Goal: Information Seeking & Learning: Learn about a topic

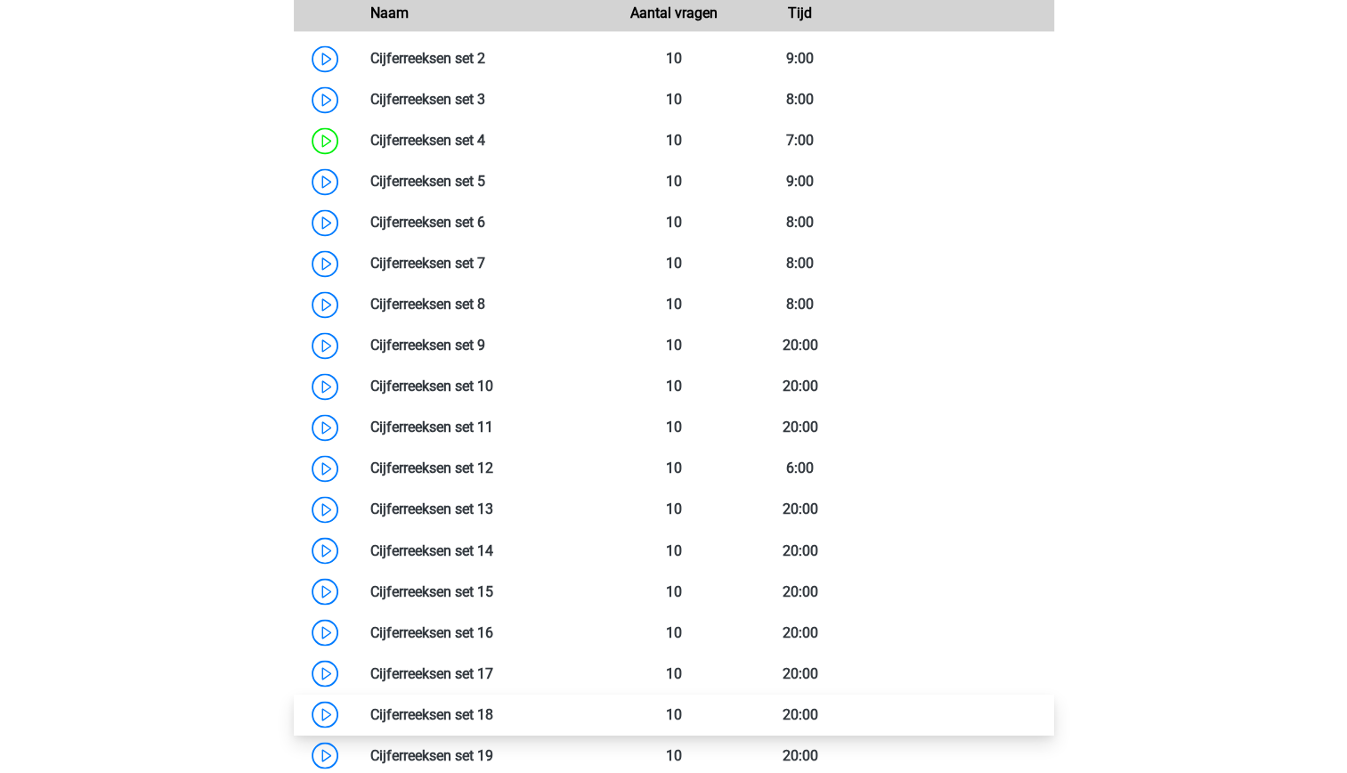
scroll to position [1476, 0]
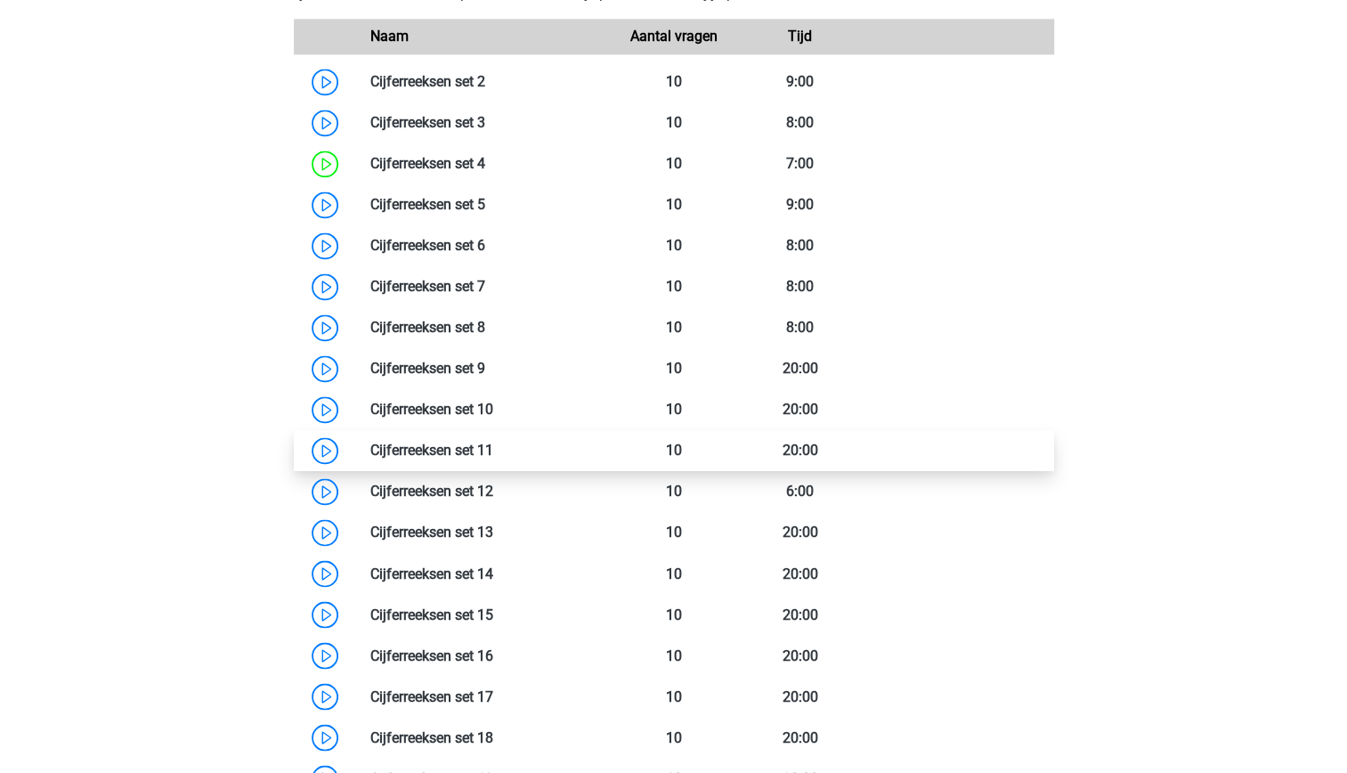
click at [493, 455] on link at bounding box center [493, 449] width 0 height 17
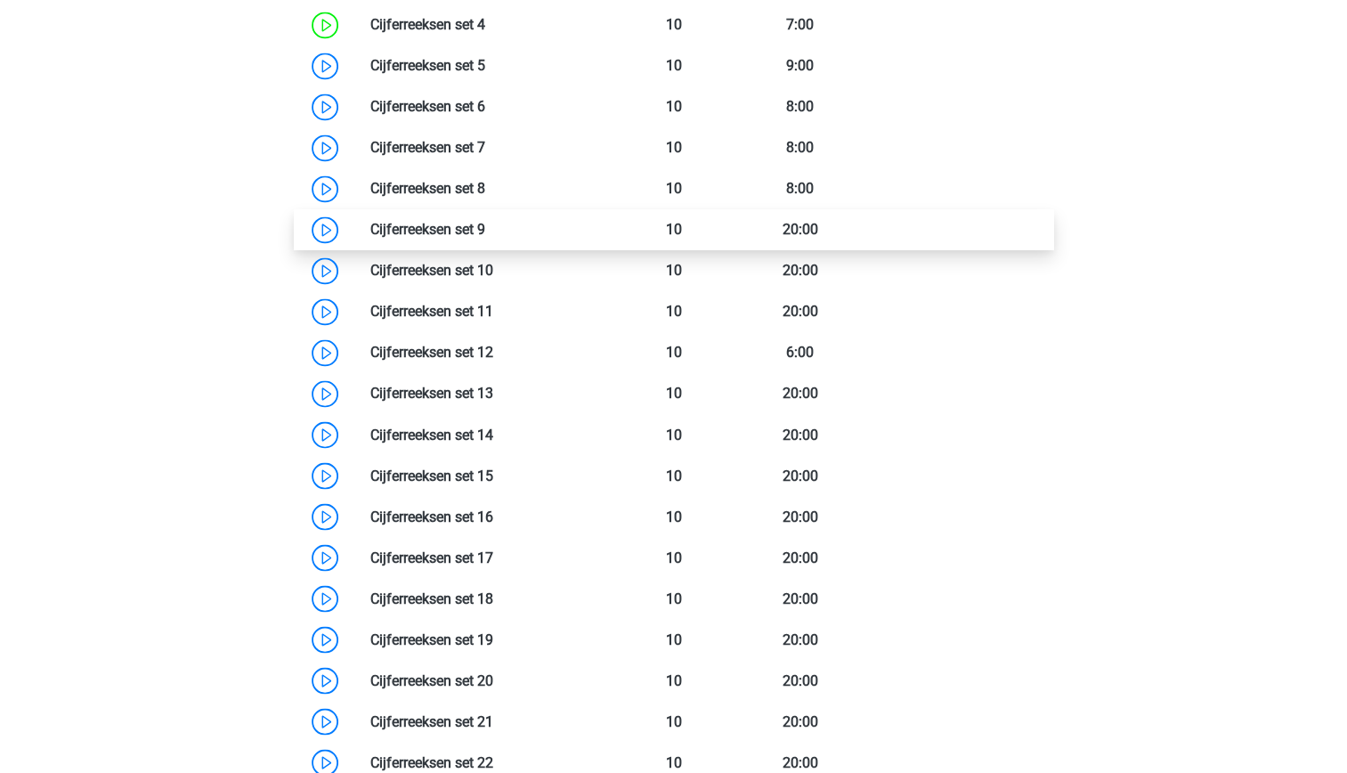
scroll to position [1616, 0]
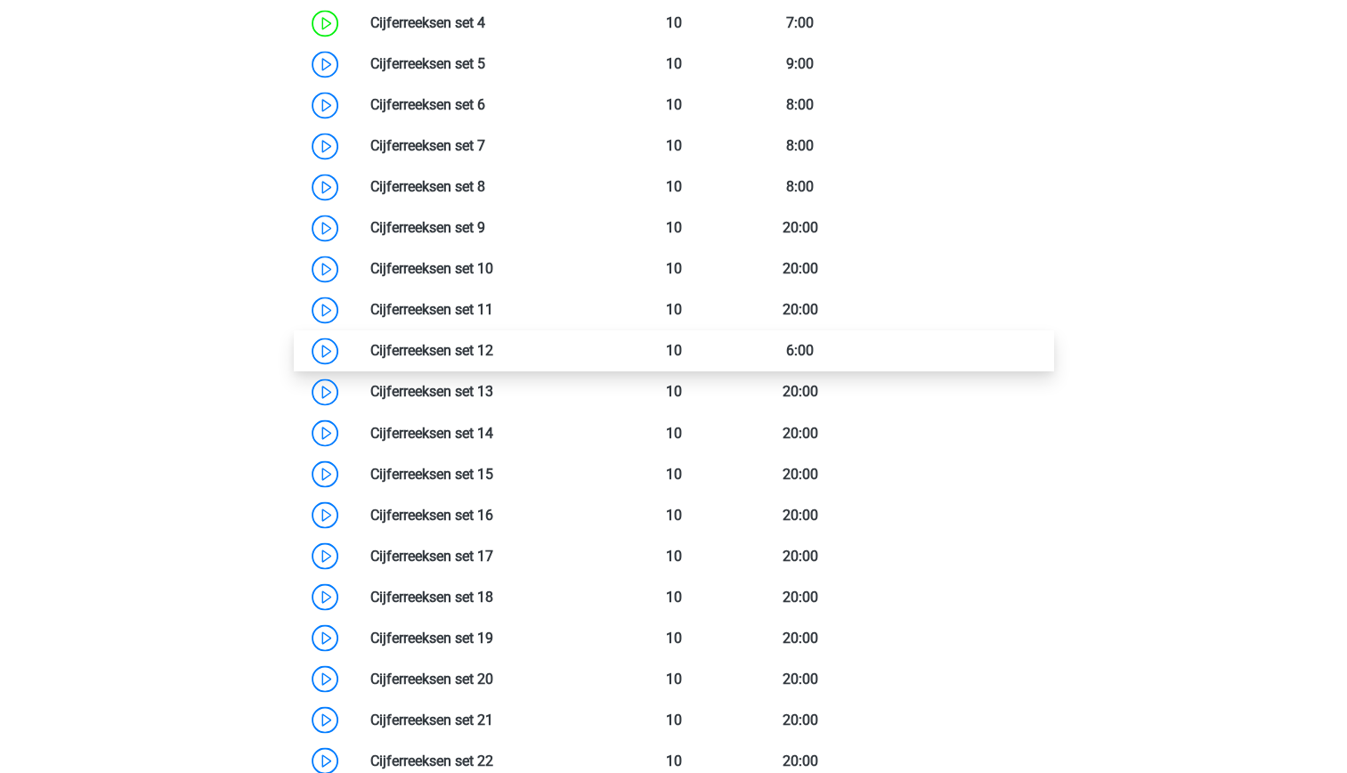
click at [493, 356] on link at bounding box center [493, 350] width 0 height 17
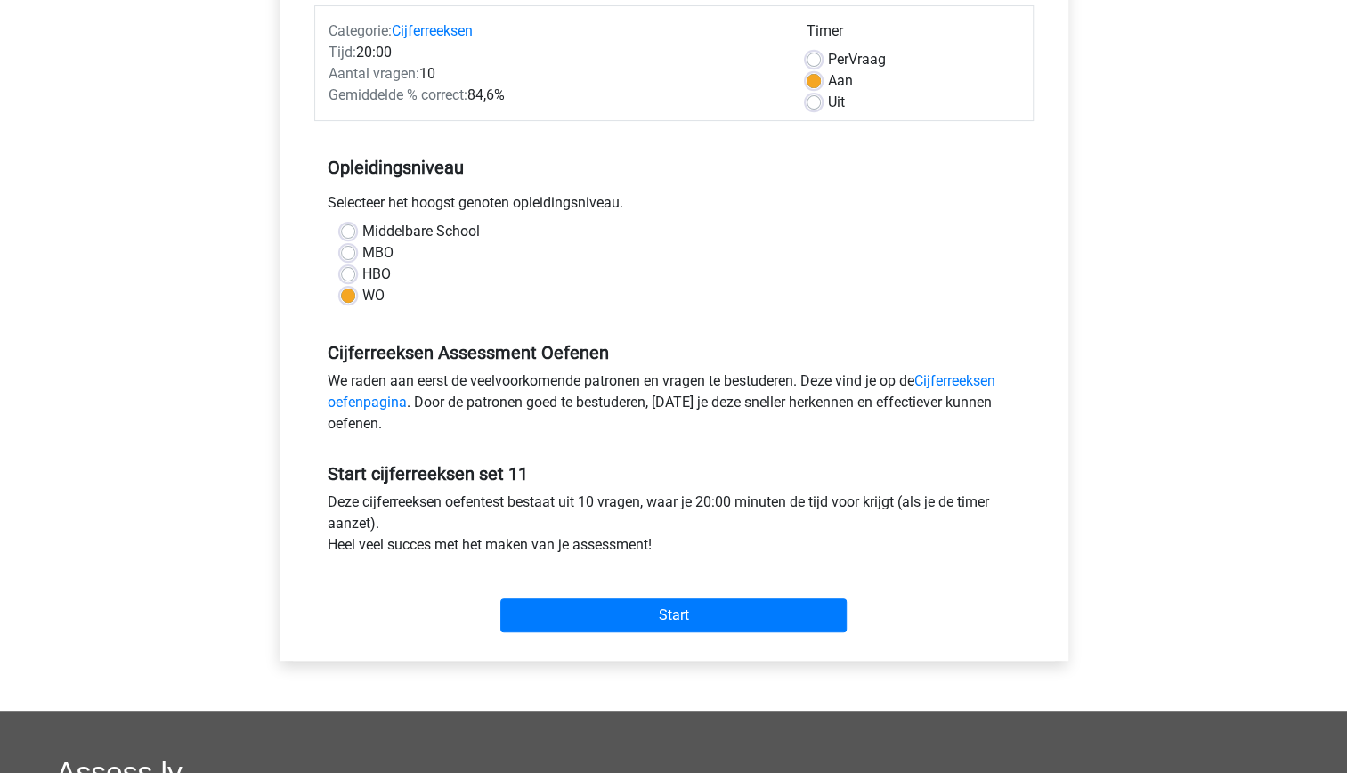
scroll to position [230, 0]
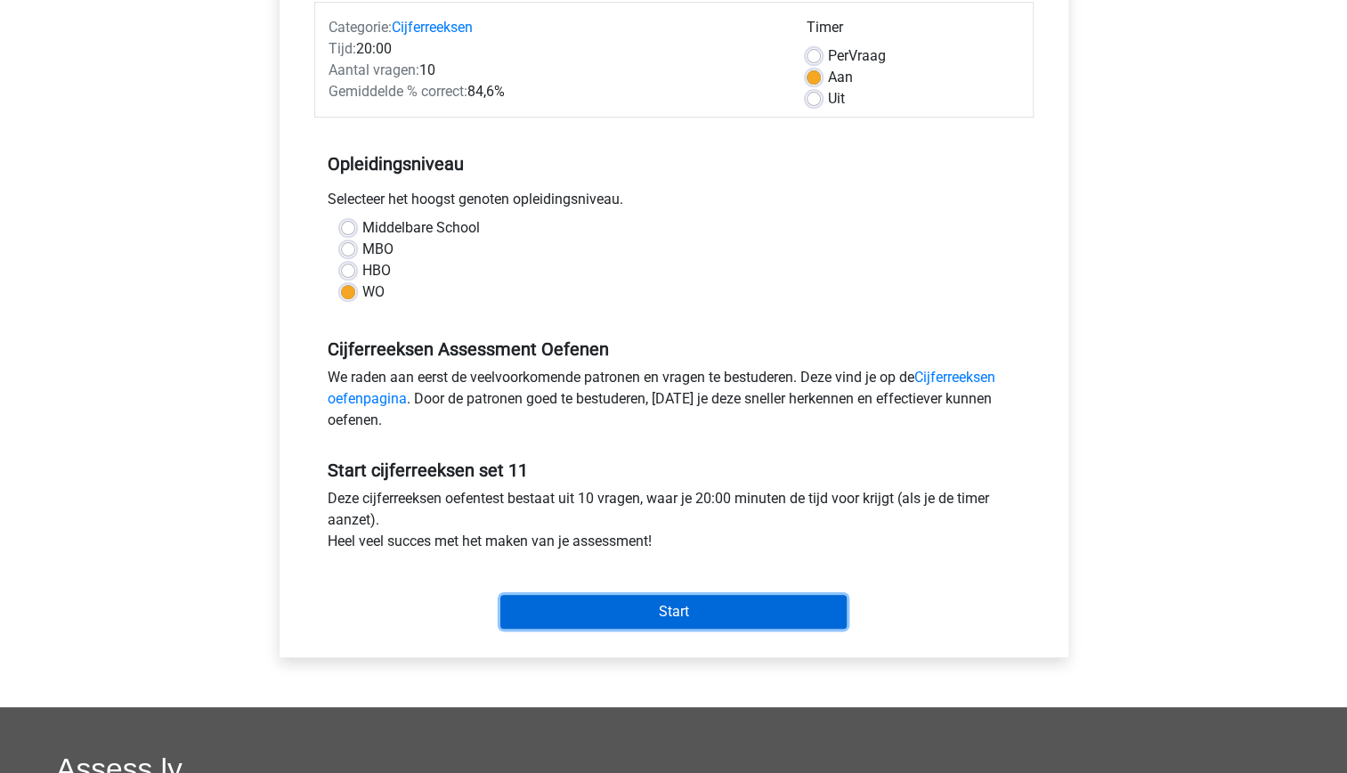
click at [645, 612] on input "Start" at bounding box center [673, 612] width 346 height 34
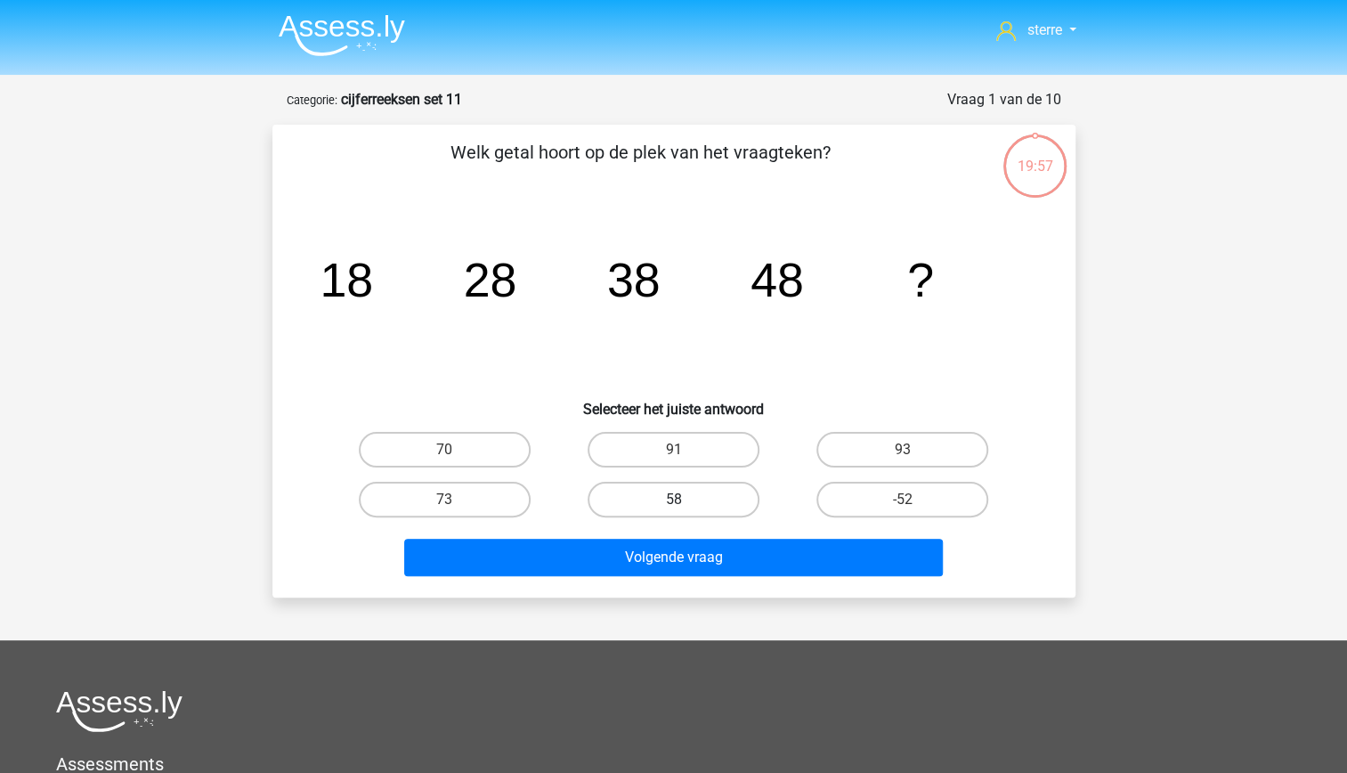
click at [714, 502] on label "58" at bounding box center [673, 500] width 172 height 36
click at [684, 502] on input "58" at bounding box center [679, 505] width 12 height 12
radio input "true"
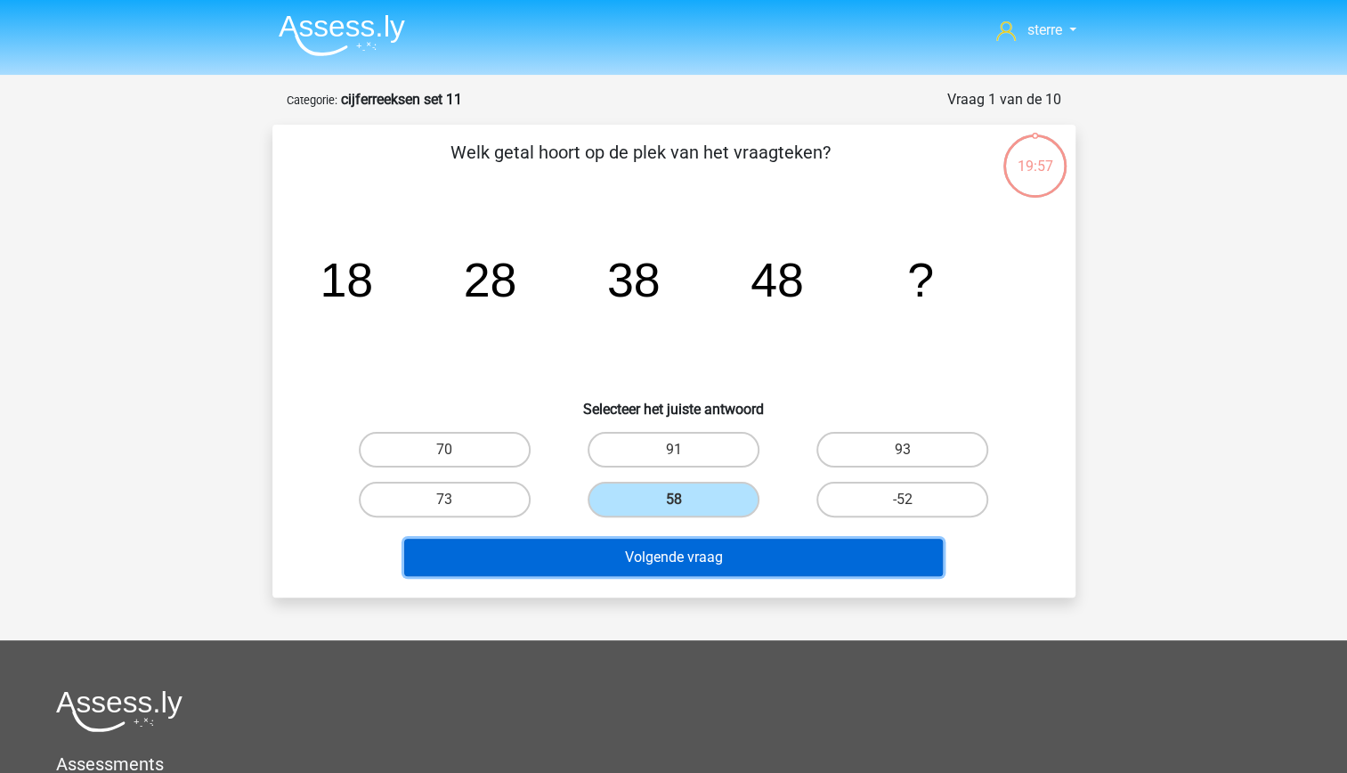
click at [743, 559] on button "Volgende vraag" at bounding box center [673, 557] width 539 height 37
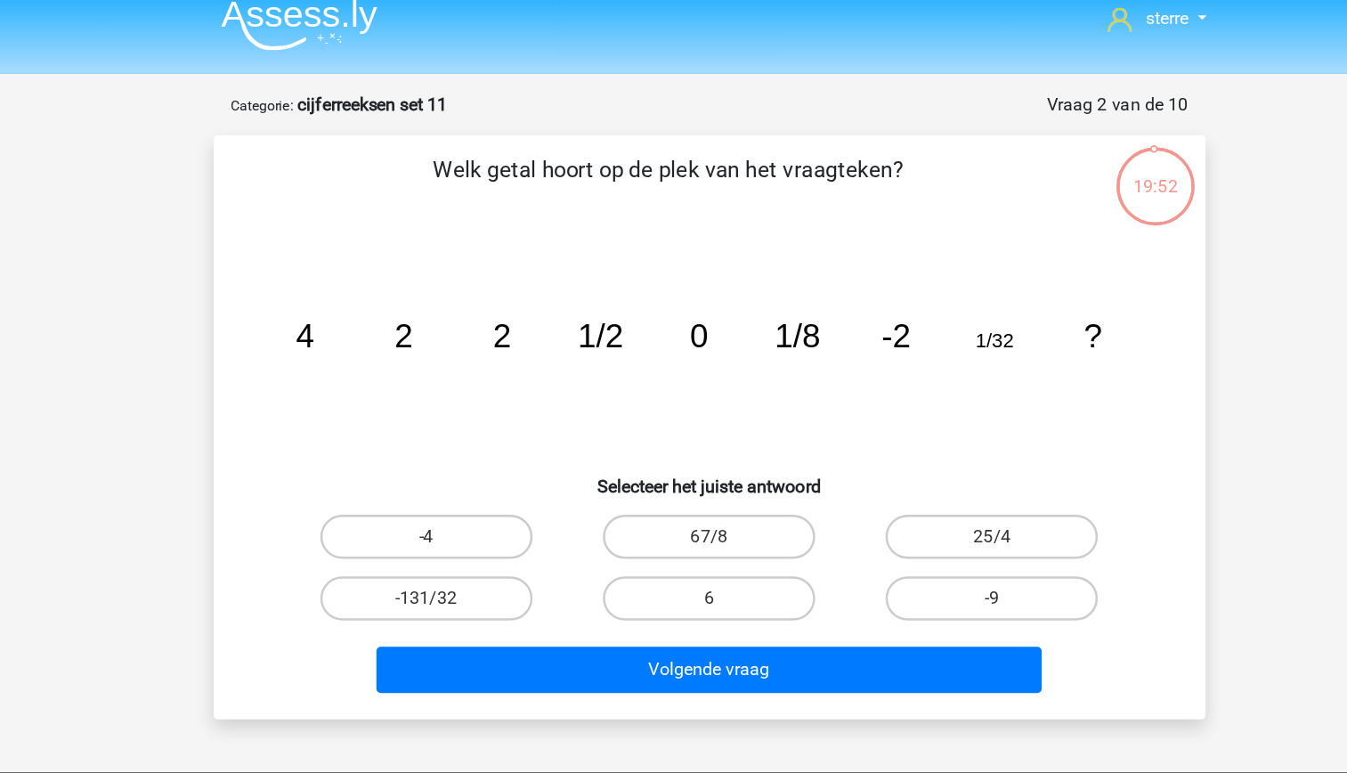
click at [502, 291] on tspan "2" at bounding box center [505, 286] width 15 height 29
drag, startPoint x: 502, startPoint y: 291, endPoint x: 510, endPoint y: 317, distance: 27.0
click at [510, 317] on icon "image/svg+xml 4 2 2 1/2 0 1/8 -2 1/32 ?" at bounding box center [673, 297] width 717 height 180
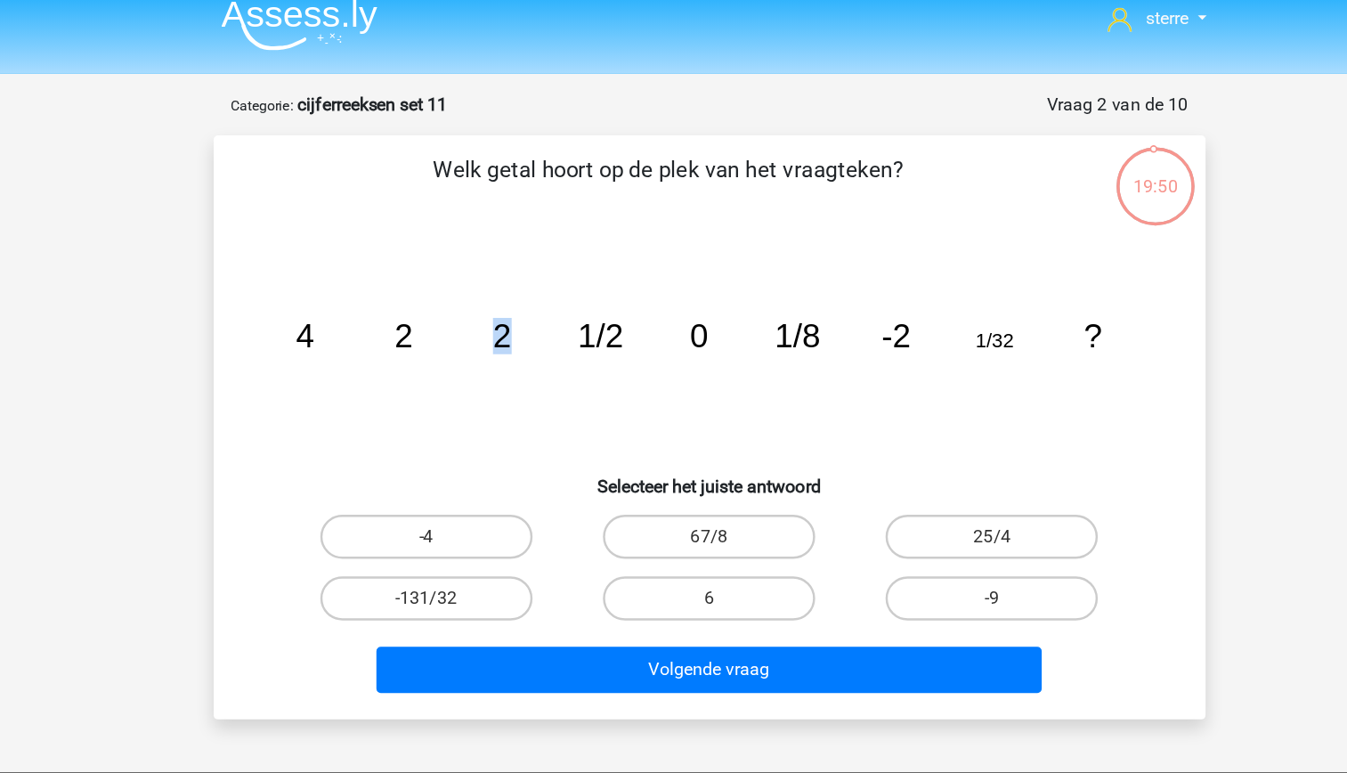
click at [518, 323] on icon "image/svg+xml 4 2 2 1/2 0 1/8 -2 1/32 ?" at bounding box center [673, 297] width 717 height 180
click at [596, 284] on tspan "1/2" at bounding box center [585, 286] width 37 height 29
drag, startPoint x: 596, startPoint y: 284, endPoint x: 590, endPoint y: 335, distance: 51.1
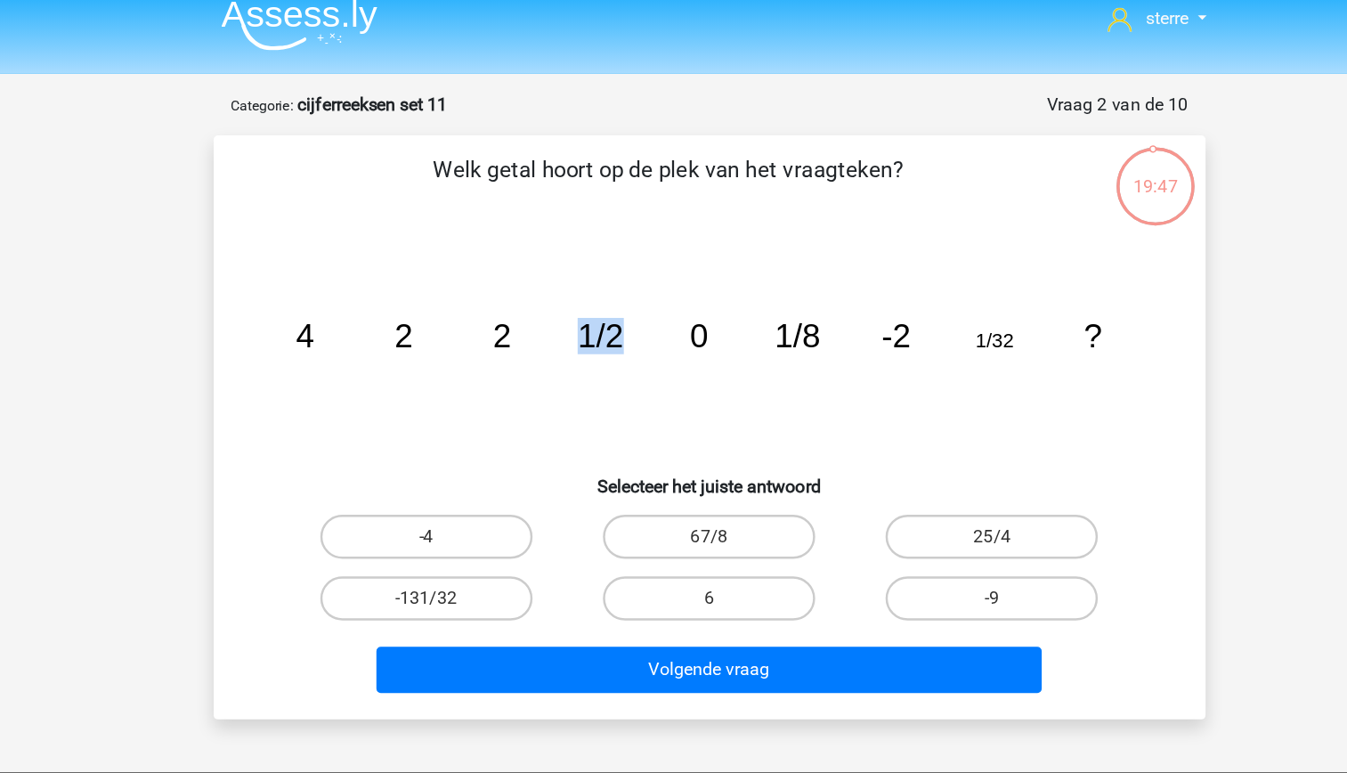
click at [590, 335] on icon "image/svg+xml 4 2 2 1/2 0 1/8 -2 1/32 ?" at bounding box center [673, 297] width 717 height 180
drag, startPoint x: 590, startPoint y: 335, endPoint x: 556, endPoint y: 319, distance: 37.4
click at [556, 319] on icon "image/svg+xml 4 2 2 1/2 0 1/8 -2 1/32 ?" at bounding box center [673, 297] width 717 height 180
click at [547, 288] on icon "image/svg+xml 4 2 2 1/2 0 1/8 -2 1/32 ?" at bounding box center [673, 297] width 717 height 180
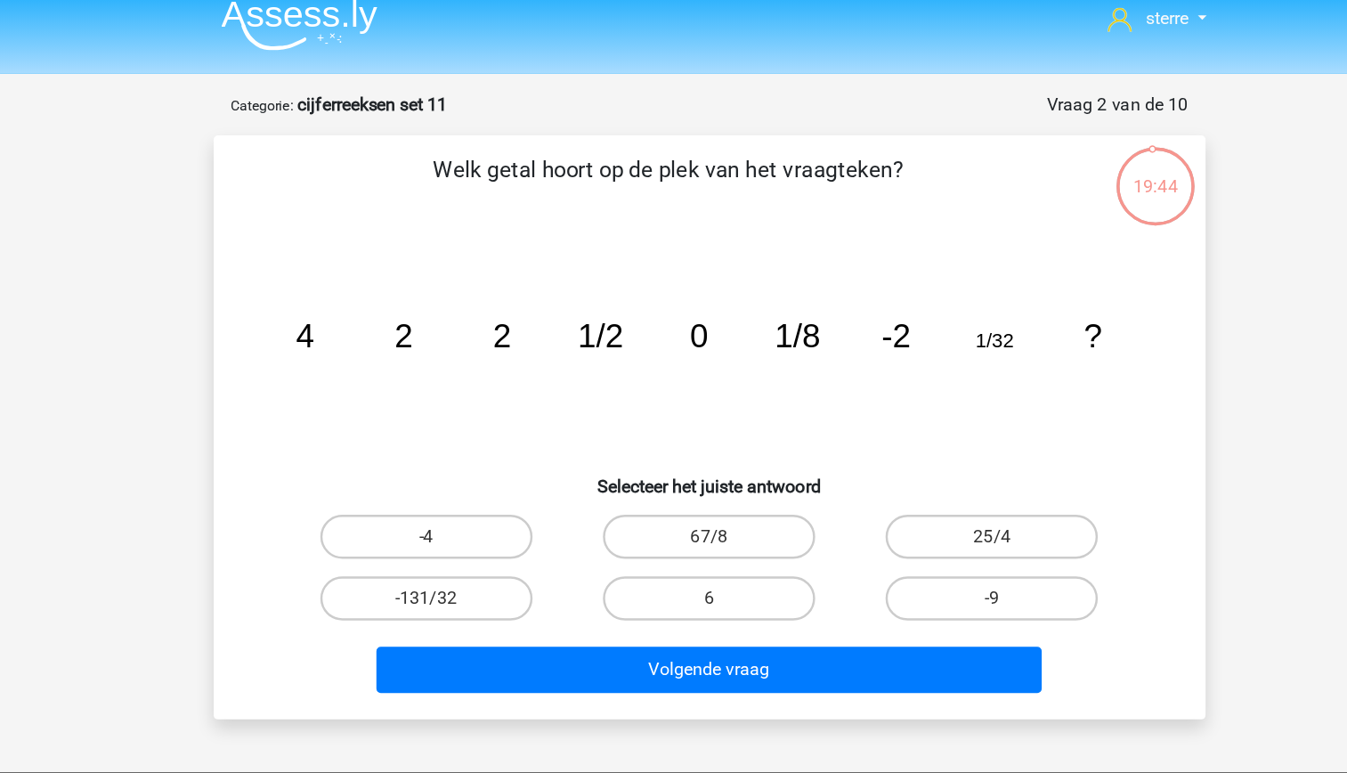
click at [671, 281] on tspan "0" at bounding box center [665, 286] width 15 height 29
drag, startPoint x: 671, startPoint y: 281, endPoint x: 601, endPoint y: 296, distance: 71.7
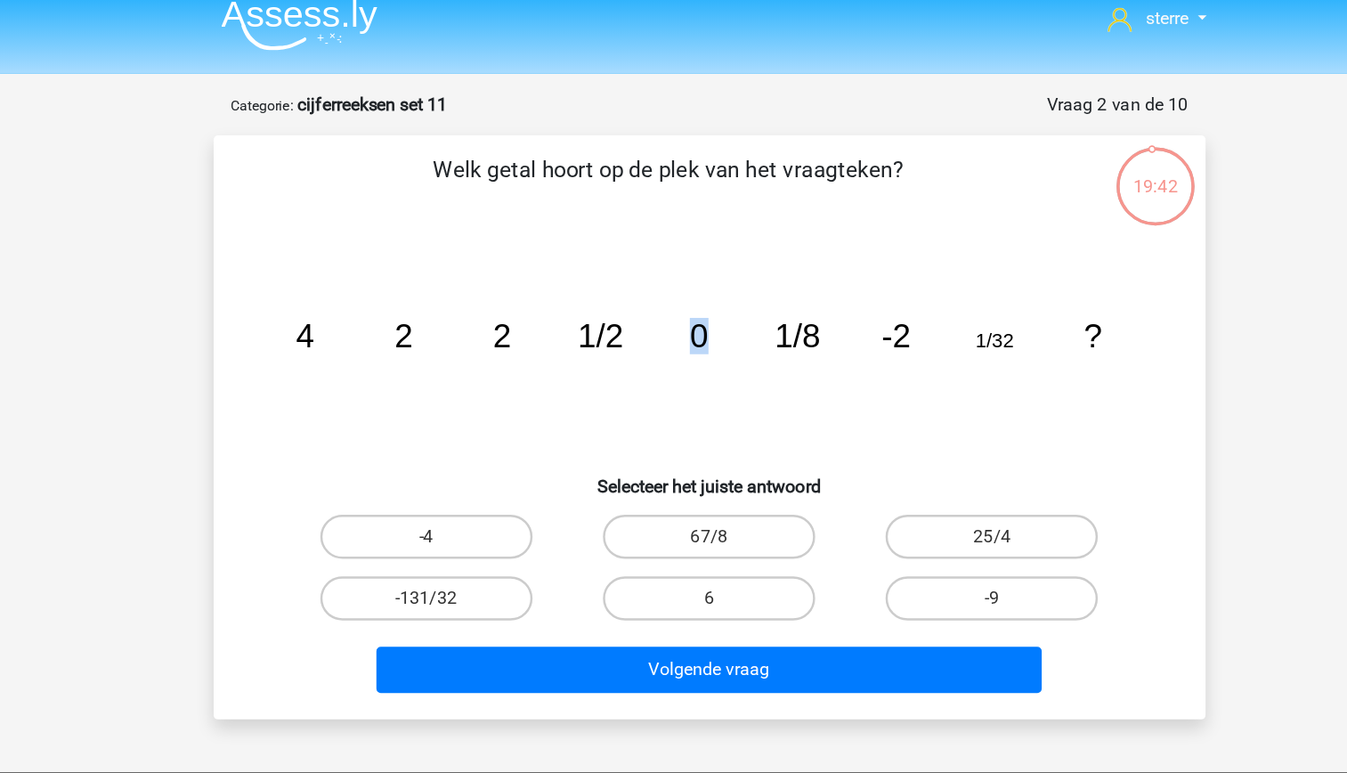
click at [601, 296] on tspan "1/2" at bounding box center [585, 286] width 37 height 29
click at [759, 295] on tspan "1/8" at bounding box center [744, 286] width 37 height 29
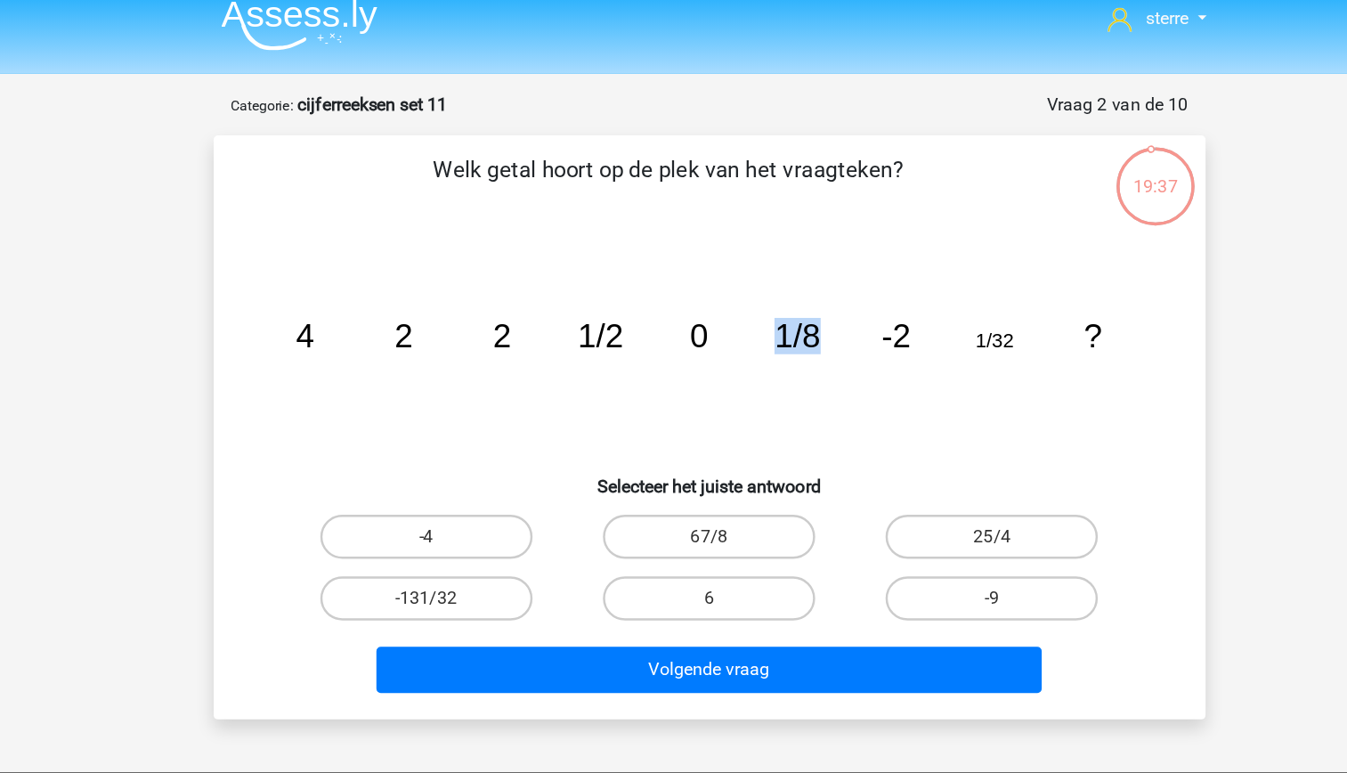
click at [742, 308] on icon "image/svg+xml 4 2 2 1/2 0 1/8 -2 1/32 ?" at bounding box center [673, 297] width 717 height 180
click at [811, 287] on icon "image/svg+xml 4 2 2 1/2 0 1/8 -2 1/32 ?" at bounding box center [673, 297] width 717 height 180
drag, startPoint x: 811, startPoint y: 287, endPoint x: 822, endPoint y: 304, distance: 20.8
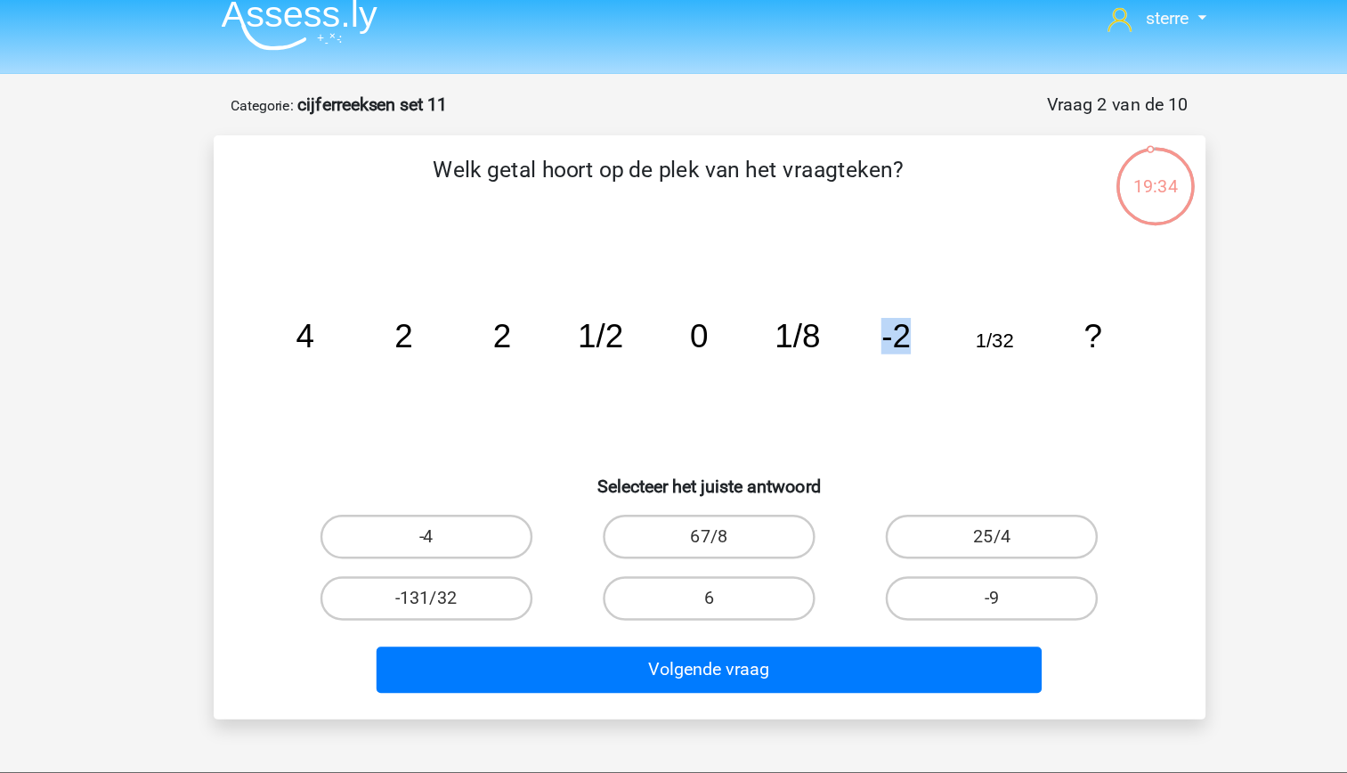
click at [822, 304] on icon "image/svg+xml 4 2 2 1/2 0 1/8 -2 1/32 ?" at bounding box center [673, 297] width 717 height 180
click at [926, 287] on icon "image/svg+xml 4 2 2 1/2 0 1/8 -2 1/32 ?" at bounding box center [673, 297] width 717 height 180
click at [925, 289] on icon "image/svg+xml 4 2 2 1/2 0 1/8 -2 1/32 ?" at bounding box center [673, 297] width 717 height 180
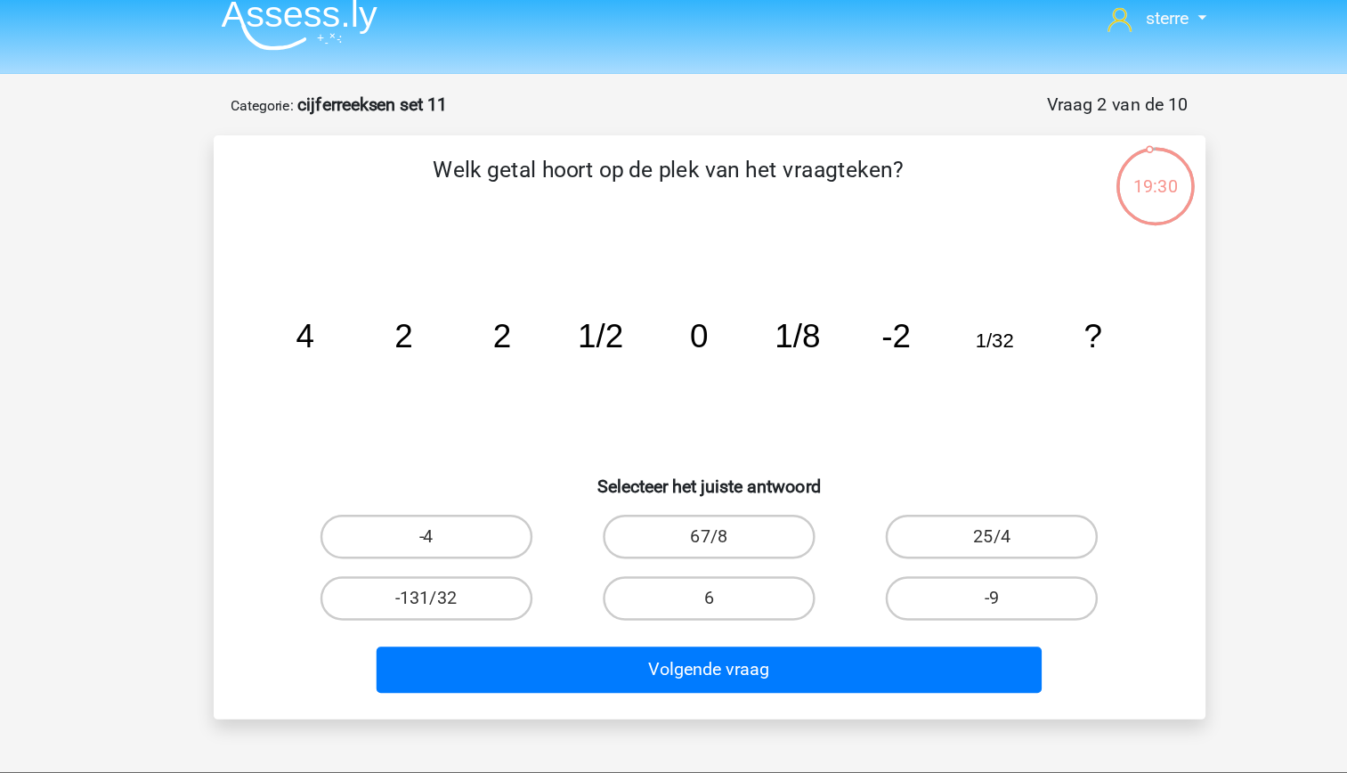
click at [990, 298] on tspan "?" at bounding box center [983, 286] width 15 height 29
click at [461, 441] on label "-4" at bounding box center [445, 450] width 172 height 36
click at [456, 449] on input "-4" at bounding box center [450, 455] width 12 height 12
radio input "true"
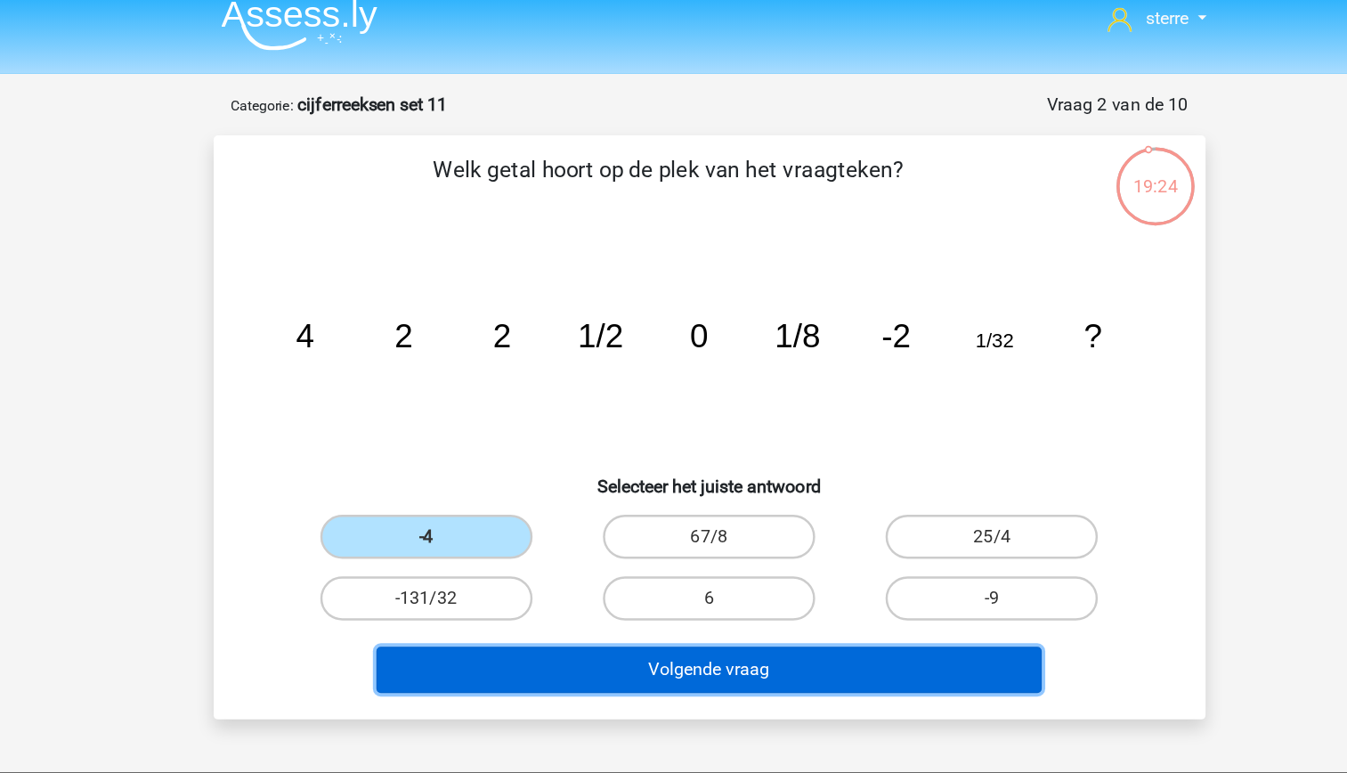
click at [741, 552] on button "Volgende vraag" at bounding box center [673, 557] width 539 height 37
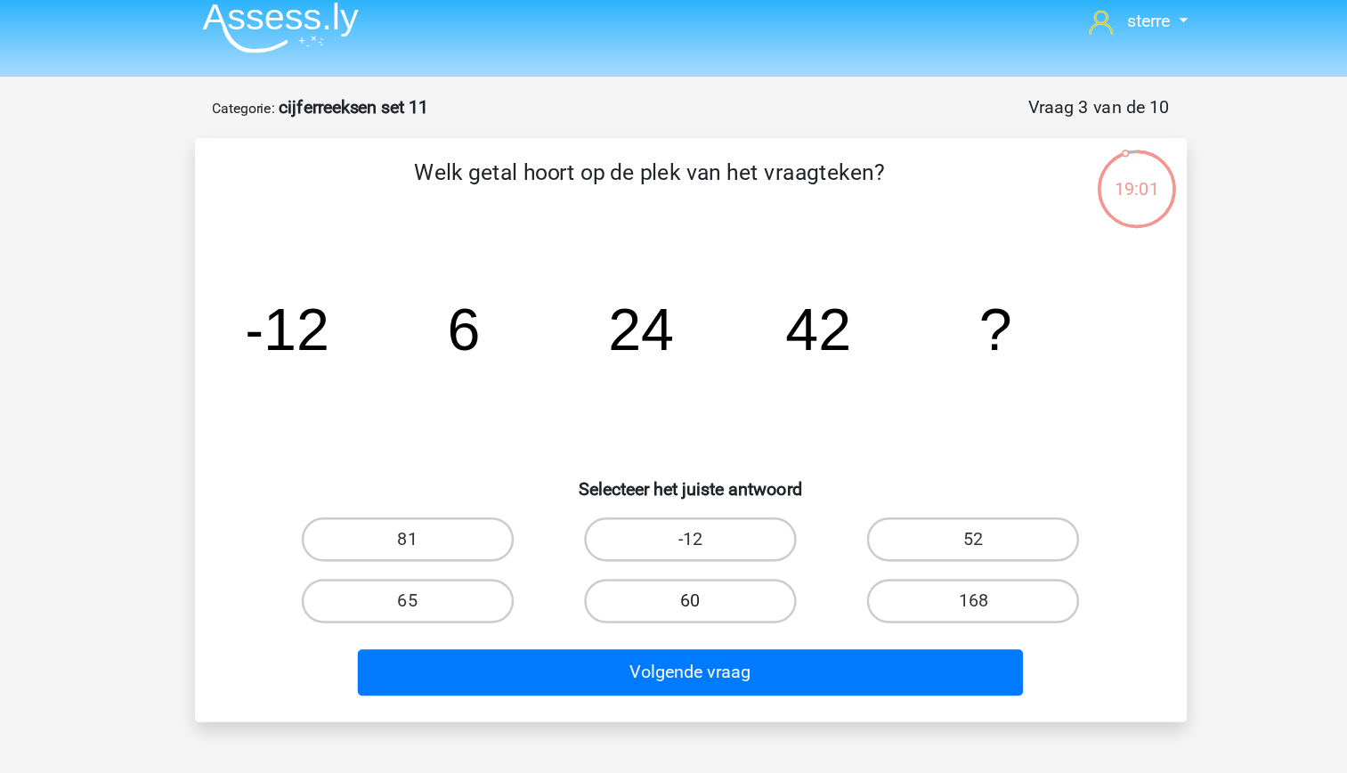
click at [710, 510] on label "60" at bounding box center [673, 500] width 172 height 36
click at [684, 510] on input "60" at bounding box center [679, 505] width 12 height 12
radio input "true"
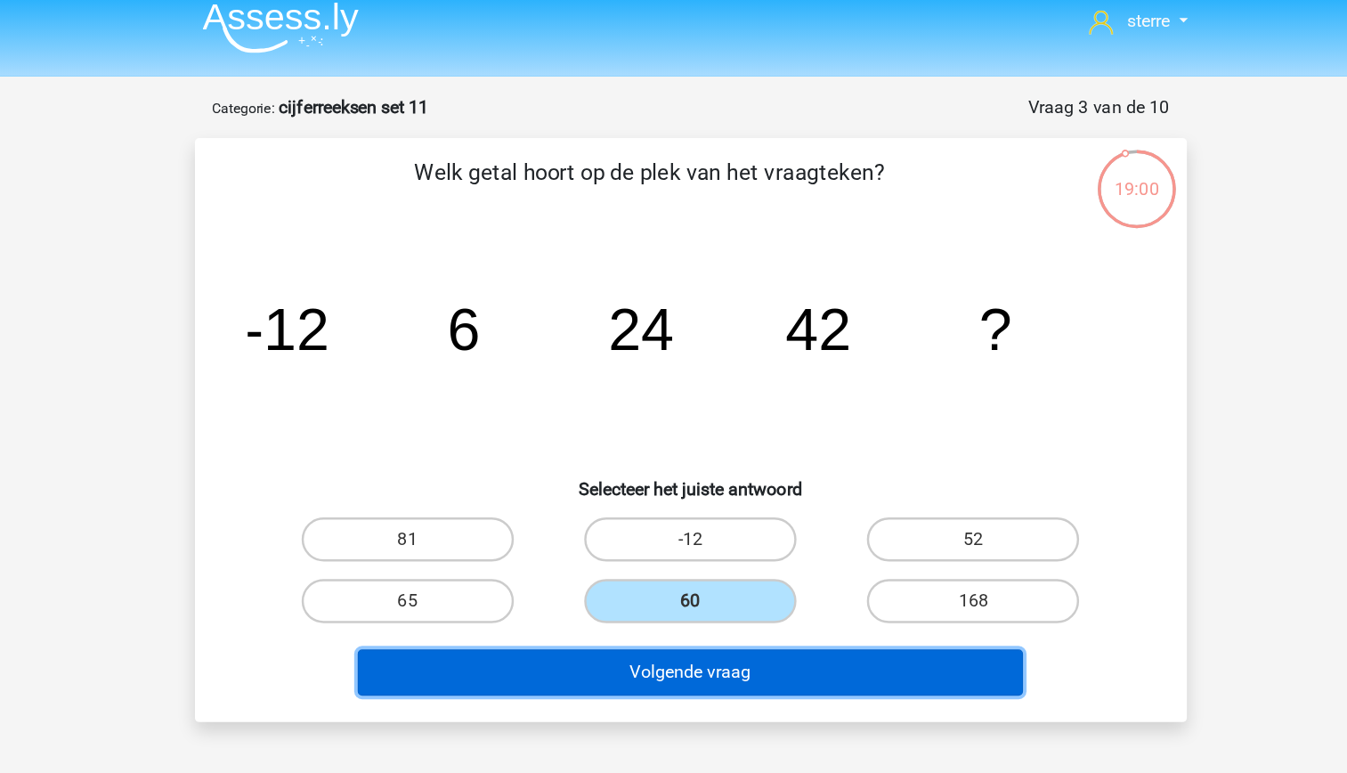
click at [737, 553] on button "Volgende vraag" at bounding box center [673, 557] width 539 height 37
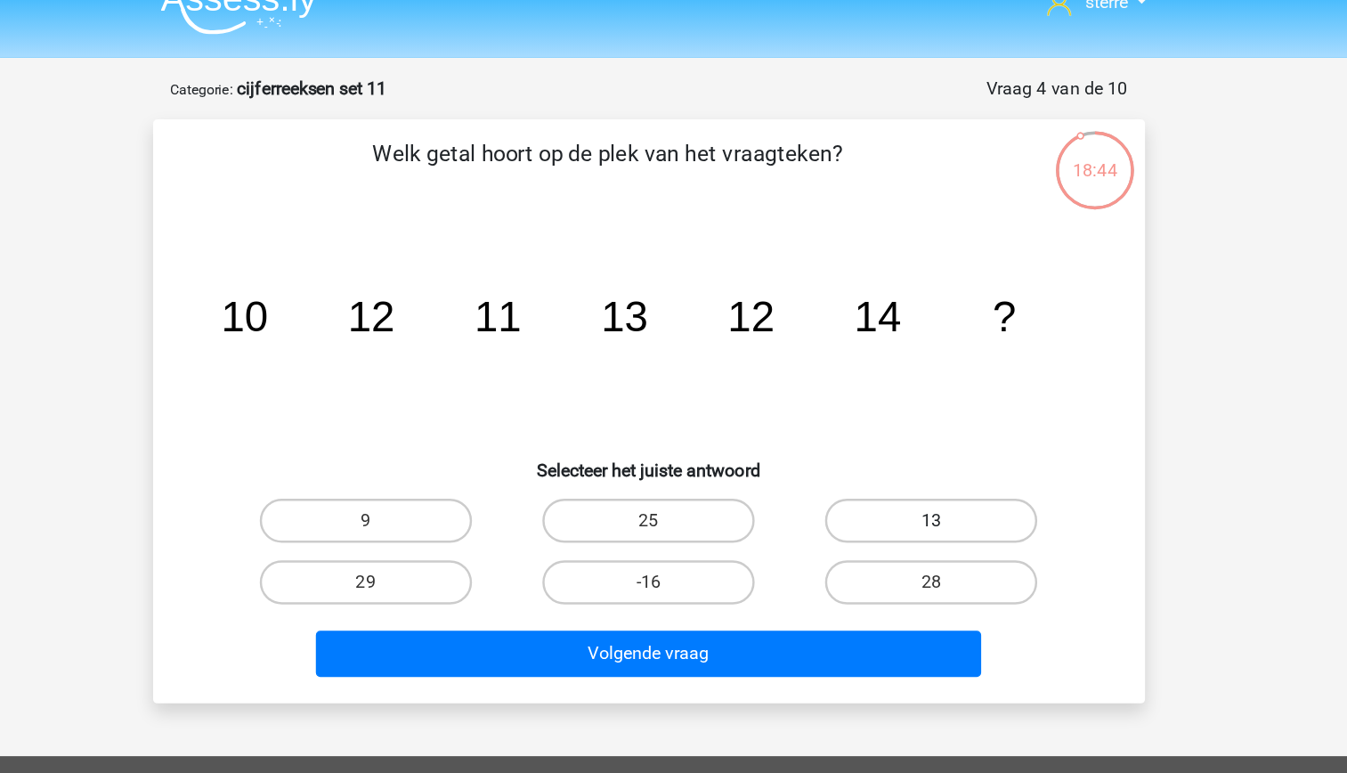
click at [877, 435] on label "13" at bounding box center [902, 450] width 172 height 36
click at [903, 449] on input "13" at bounding box center [909, 455] width 12 height 12
radio input "true"
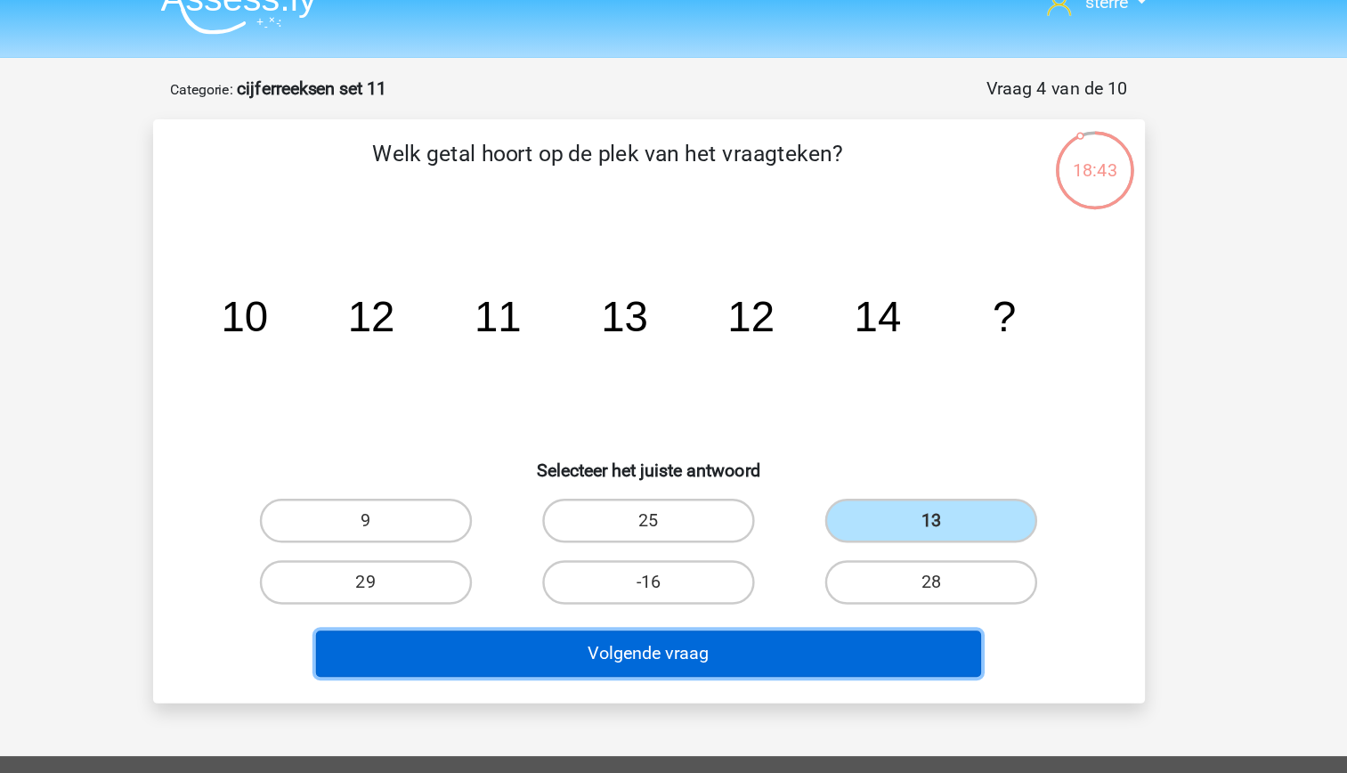
click at [782, 567] on button "Volgende vraag" at bounding box center [673, 557] width 539 height 37
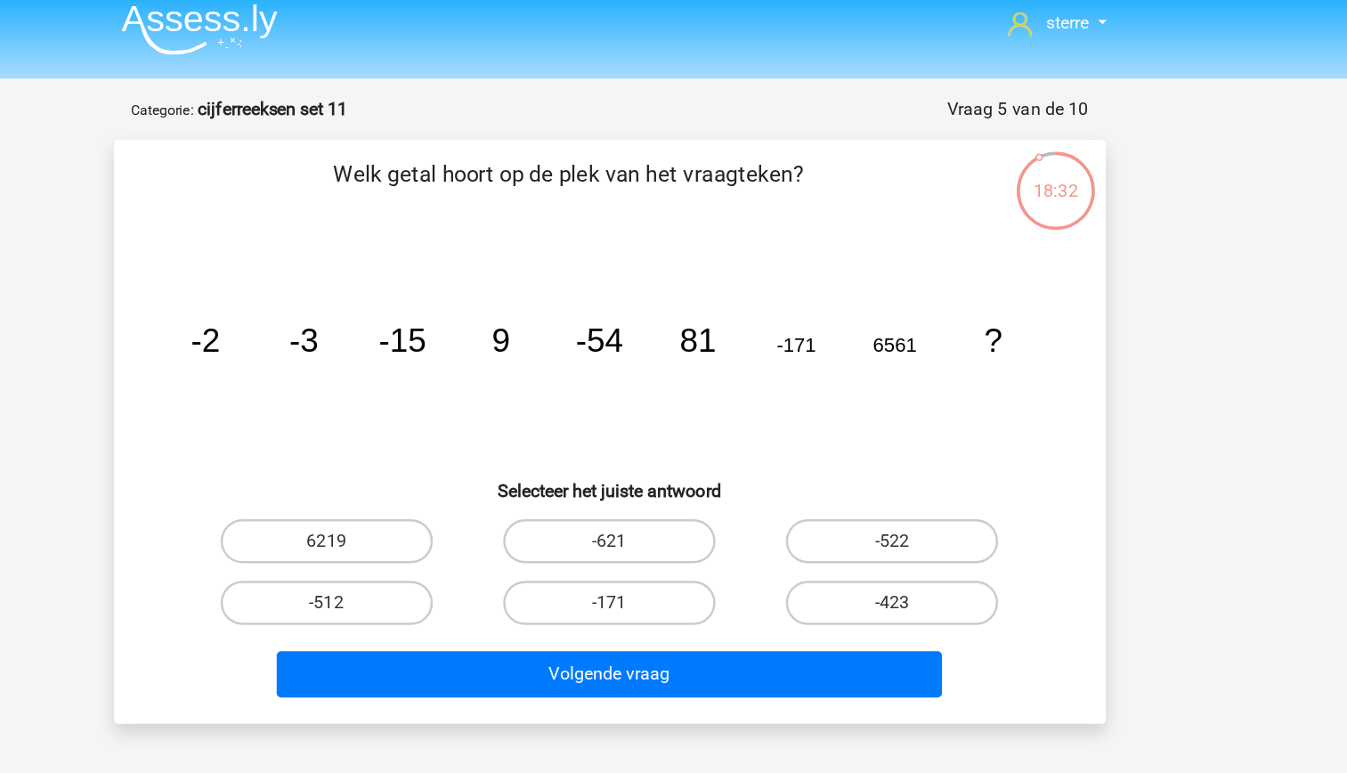
click at [586, 286] on tspan "9" at bounding box center [585, 286] width 15 height 29
drag, startPoint x: 587, startPoint y: 286, endPoint x: 610, endPoint y: 322, distance: 43.2
click at [610, 322] on icon "image/svg+xml -2 -3 -15 9 -54 81 -171 6561 ?" at bounding box center [673, 297] width 717 height 180
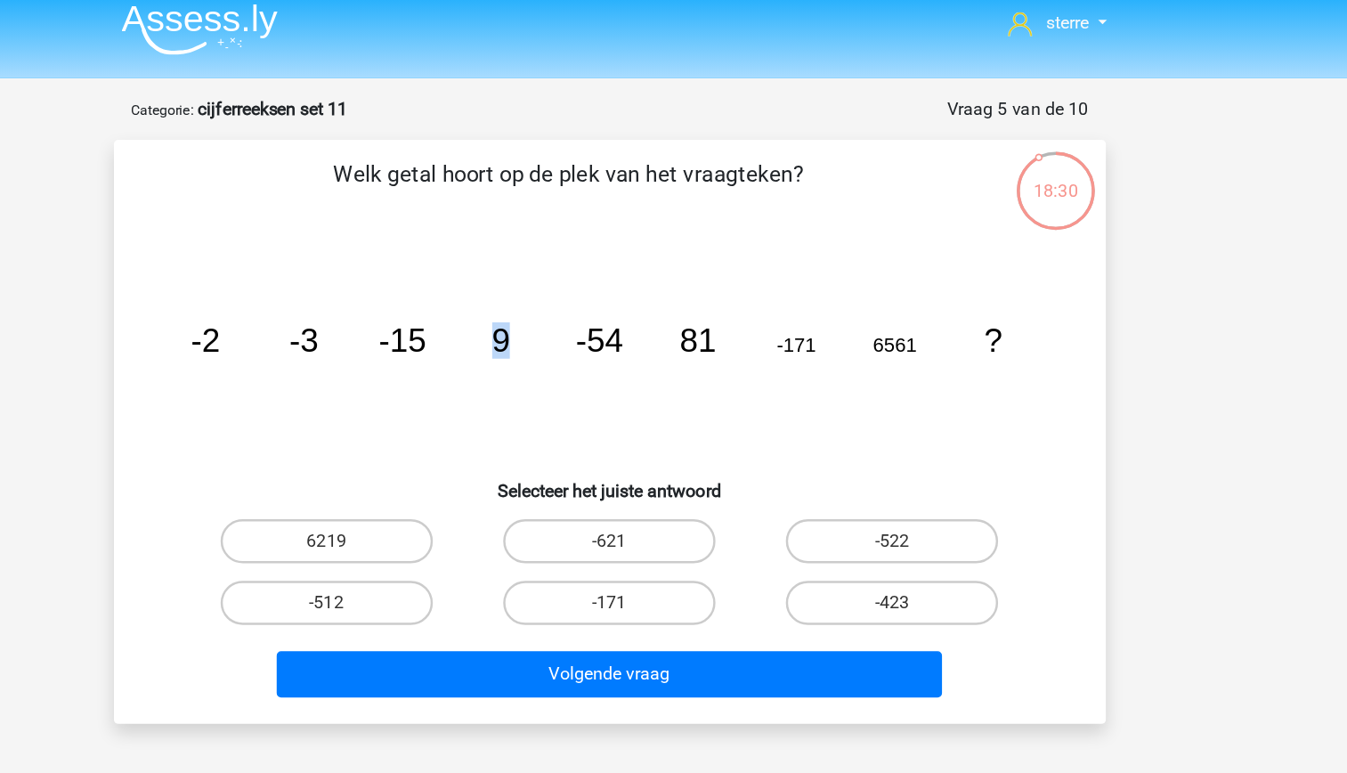
click at [584, 318] on icon "image/svg+xml -2 -3 -15 9 -54 81 -171 6561 ?" at bounding box center [673, 297] width 717 height 180
click at [577, 310] on icon "image/svg+xml -2 -3 -15 9 -54 81 -171 6561 ?" at bounding box center [673, 297] width 717 height 180
drag, startPoint x: 577, startPoint y: 310, endPoint x: 603, endPoint y: 336, distance: 36.5
click at [603, 336] on icon "image/svg+xml -2 -3 -15 9 -54 81 -171 6561 ?" at bounding box center [673, 297] width 717 height 180
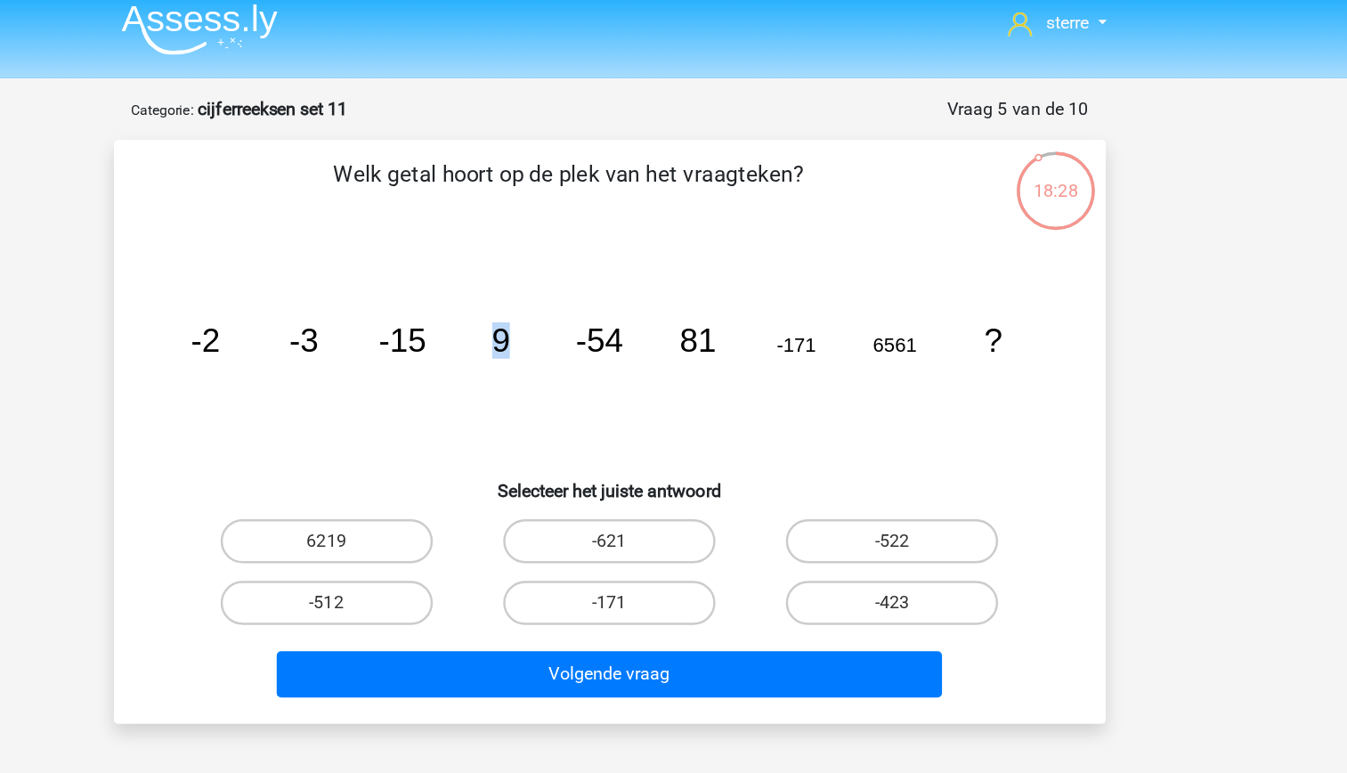
click at [603, 336] on icon "image/svg+xml -2 -3 -15 9 -54 81 -171 6561 ?" at bounding box center [673, 297] width 717 height 180
drag, startPoint x: 603, startPoint y: 336, endPoint x: 557, endPoint y: 300, distance: 57.7
click at [557, 300] on icon "image/svg+xml -2 -3 -15 9 -54 81 -171 6561 ?" at bounding box center [673, 297] width 717 height 180
click at [655, 292] on tspan "-54" at bounding box center [664, 286] width 38 height 29
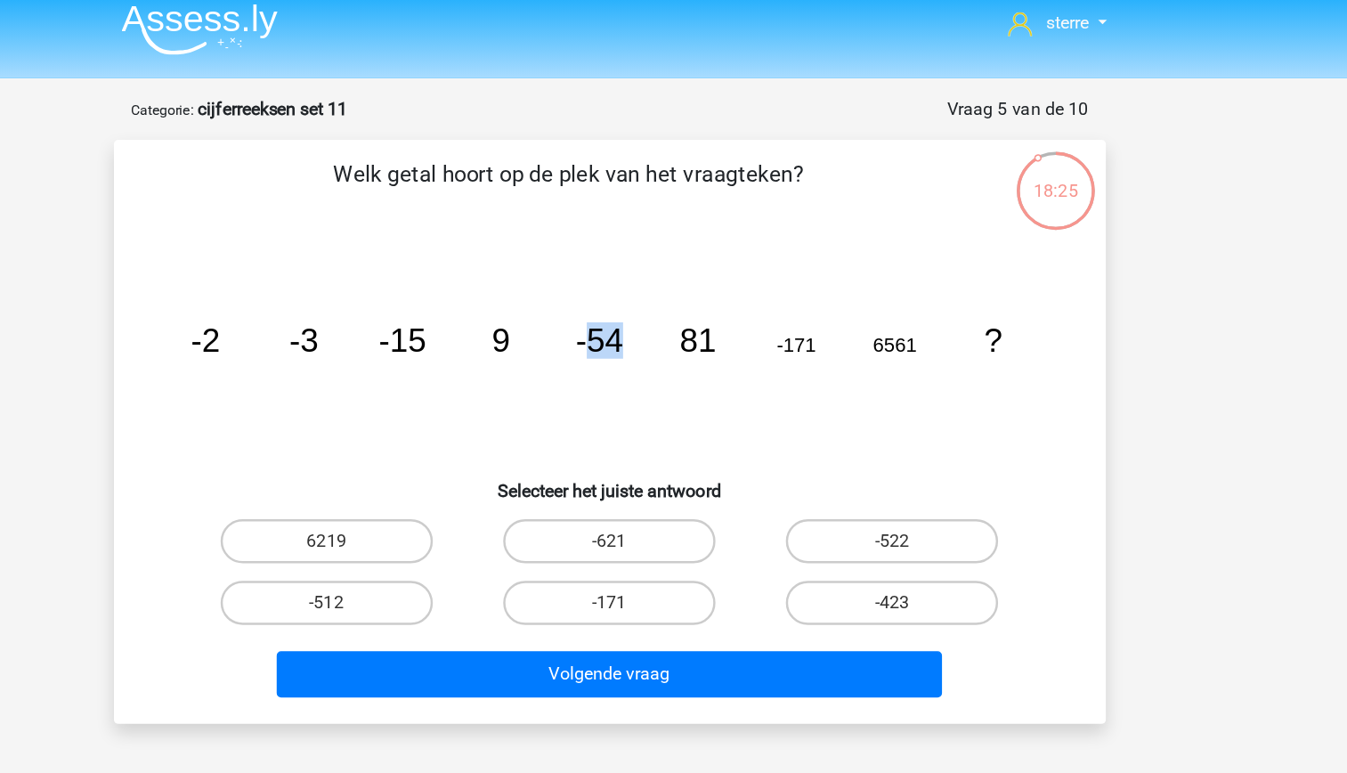
click at [655, 292] on tspan "-54" at bounding box center [664, 286] width 38 height 29
drag, startPoint x: 655, startPoint y: 292, endPoint x: 657, endPoint y: 313, distance: 21.4
click at [657, 313] on icon "image/svg+xml -2 -3 -15 9 -54 81 -171 6561 ?" at bounding box center [673, 297] width 717 height 180
click at [623, 311] on icon "image/svg+xml -2 -3 -15 9 -54 81 -171 6561 ?" at bounding box center [673, 297] width 717 height 180
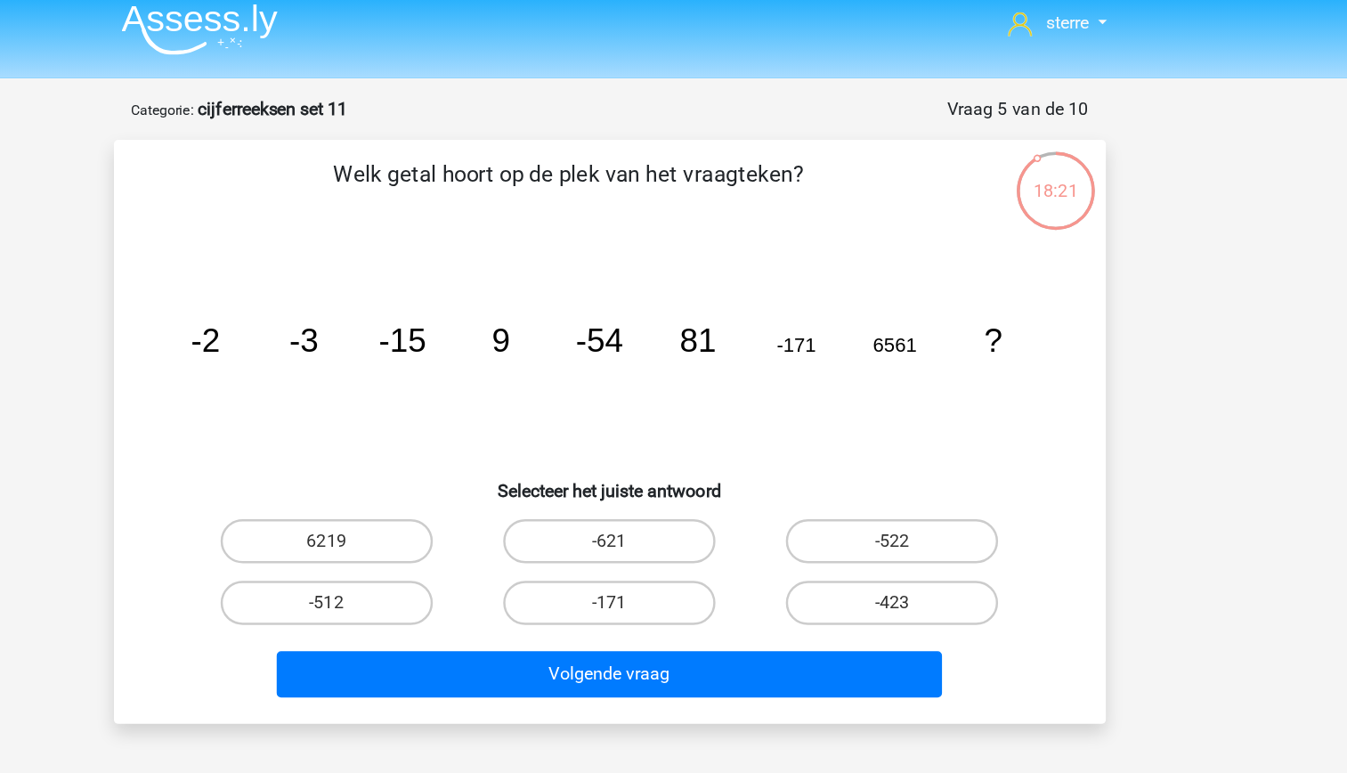
click at [682, 298] on tspan "-54" at bounding box center [664, 286] width 38 height 29
drag, startPoint x: 682, startPoint y: 298, endPoint x: 680, endPoint y: 312, distance: 13.5
click at [680, 312] on icon "image/svg+xml -2 -3 -15 9 -54 81 -171 6561 ?" at bounding box center [673, 297] width 717 height 180
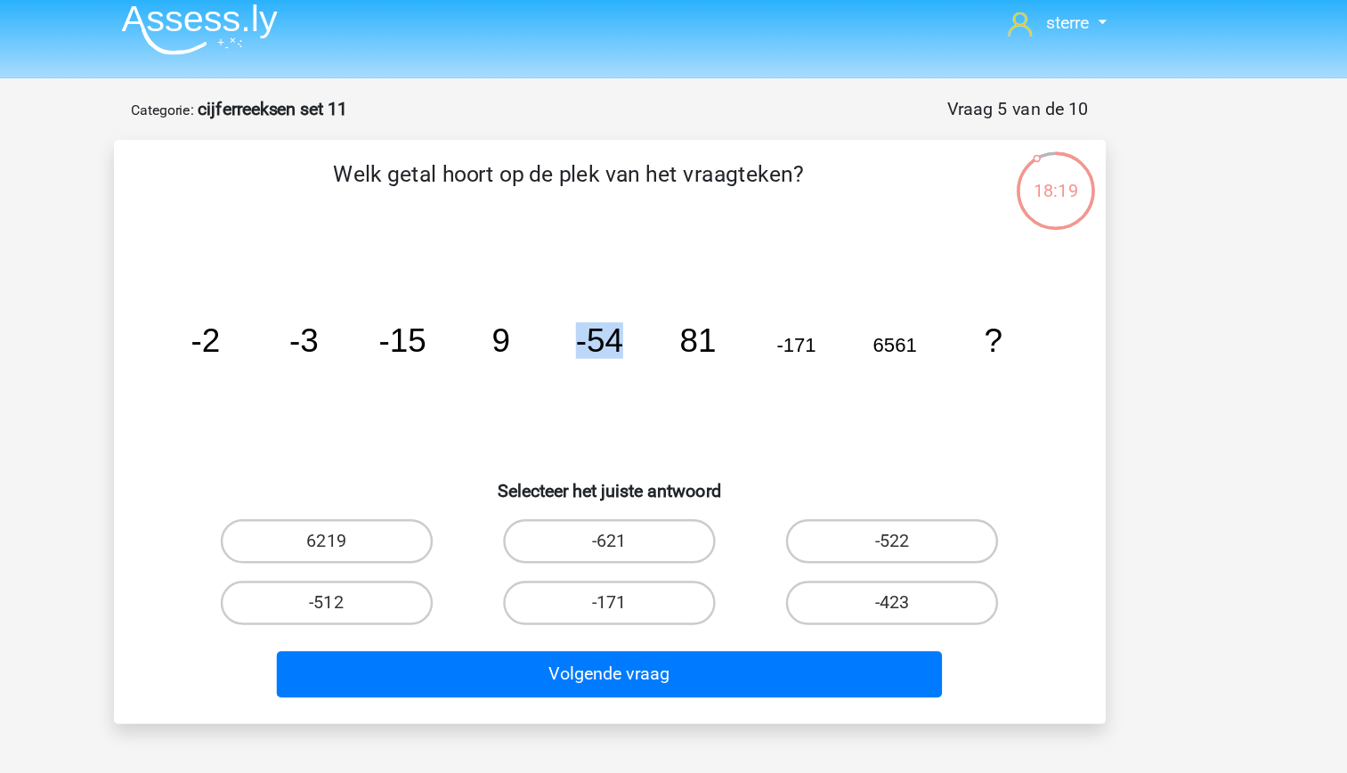
click at [622, 312] on icon "image/svg+xml -2 -3 -15 9 -54 81 -171 6561 ?" at bounding box center [673, 297] width 717 height 180
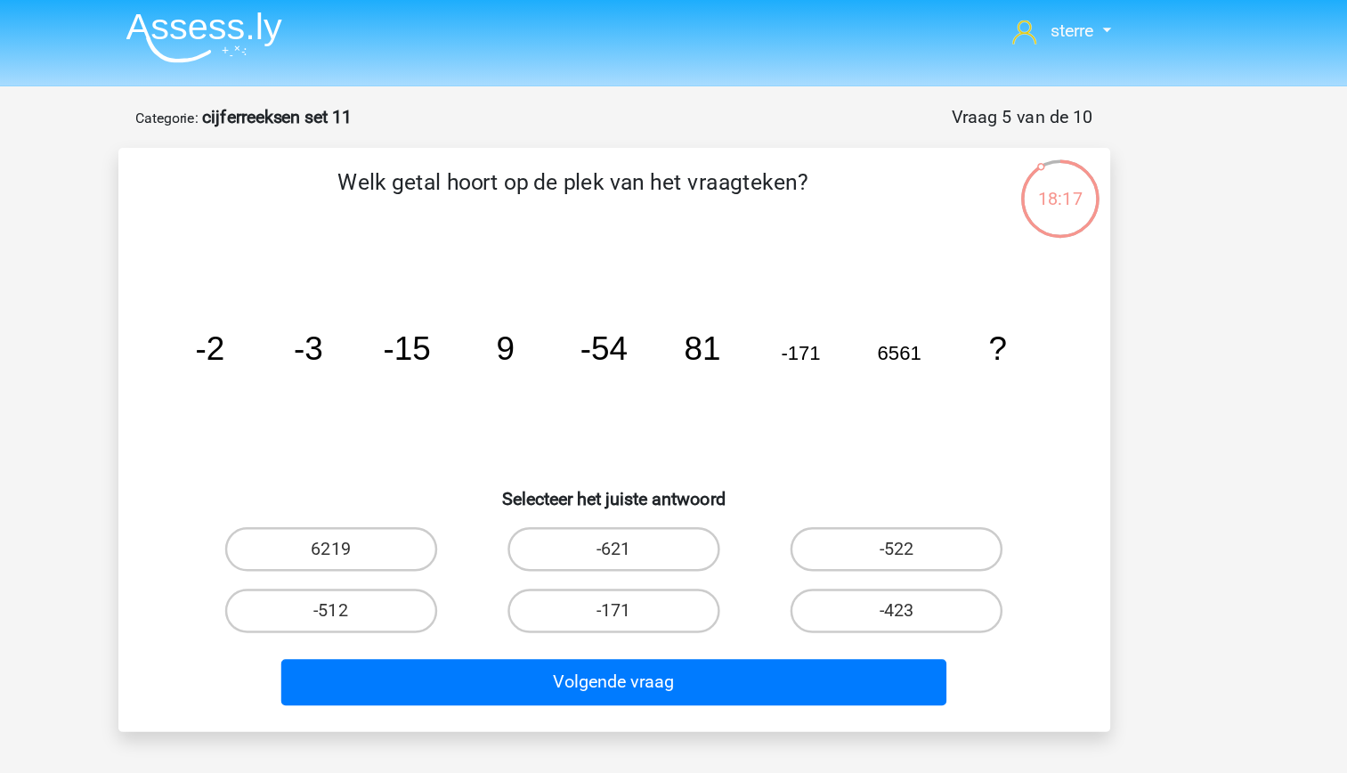
click at [679, 296] on tspan "-54" at bounding box center [664, 286] width 38 height 29
drag, startPoint x: 679, startPoint y: 296, endPoint x: 748, endPoint y: 292, distance: 68.6
click at [748, 292] on tspan "81" at bounding box center [744, 286] width 29 height 29
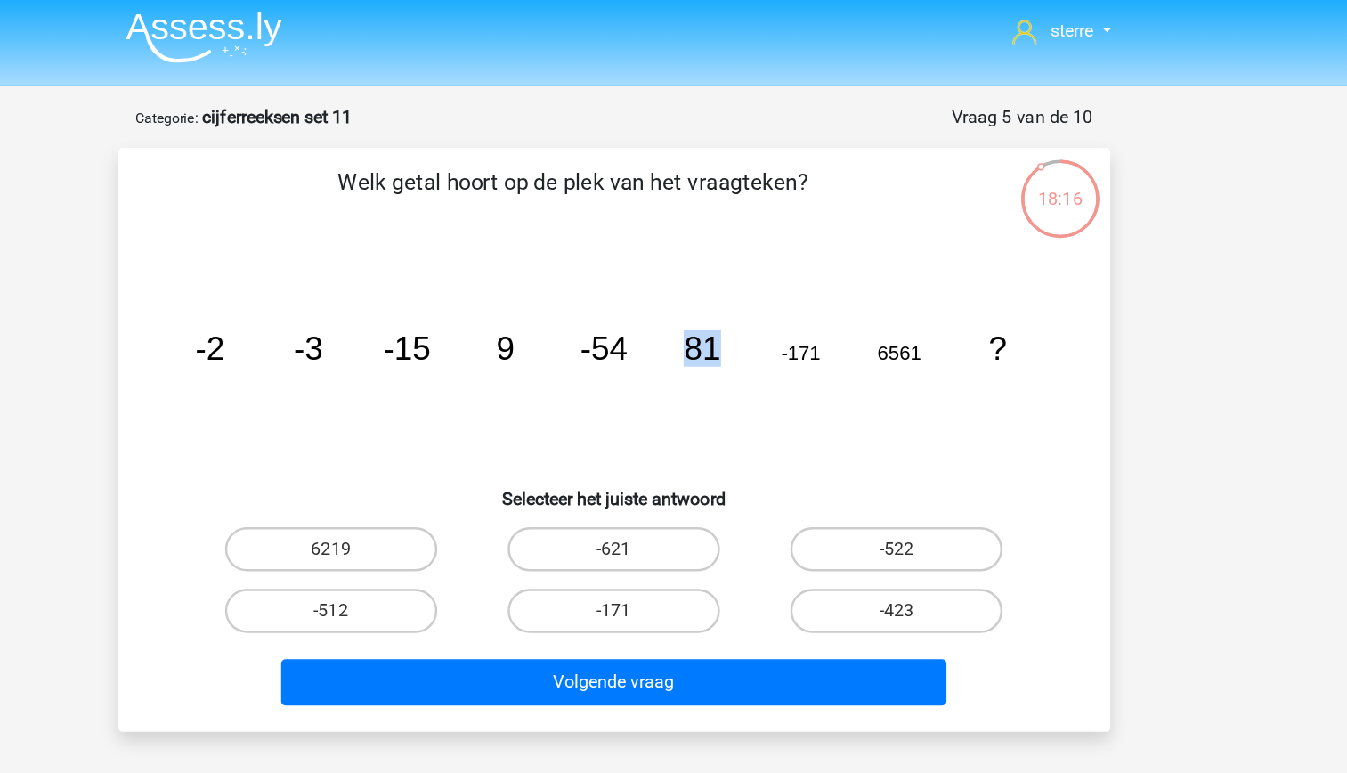
click at [748, 292] on tspan "81" at bounding box center [744, 286] width 29 height 29
drag, startPoint x: 748, startPoint y: 292, endPoint x: 734, endPoint y: 308, distance: 20.9
click at [734, 308] on icon "image/svg+xml -2 -3 -15 9 -54 81 -171 6561 ?" at bounding box center [673, 297] width 717 height 180
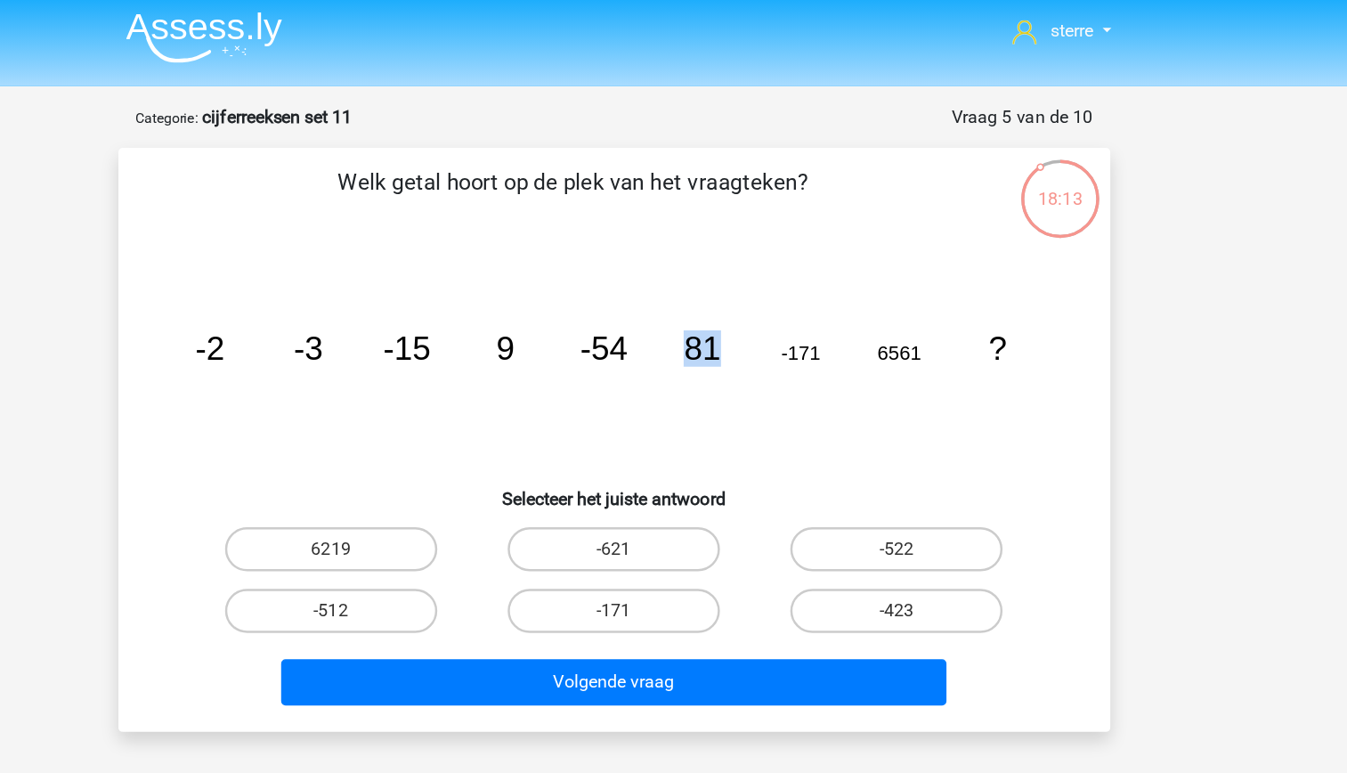
drag, startPoint x: 734, startPoint y: 308, endPoint x: 710, endPoint y: 304, distance: 24.4
click at [710, 304] on icon "image/svg+xml -2 -3 -15 9 -54 81 -171 6561 ?" at bounding box center [673, 297] width 717 height 180
drag, startPoint x: 710, startPoint y: 304, endPoint x: 696, endPoint y: 247, distance: 57.9
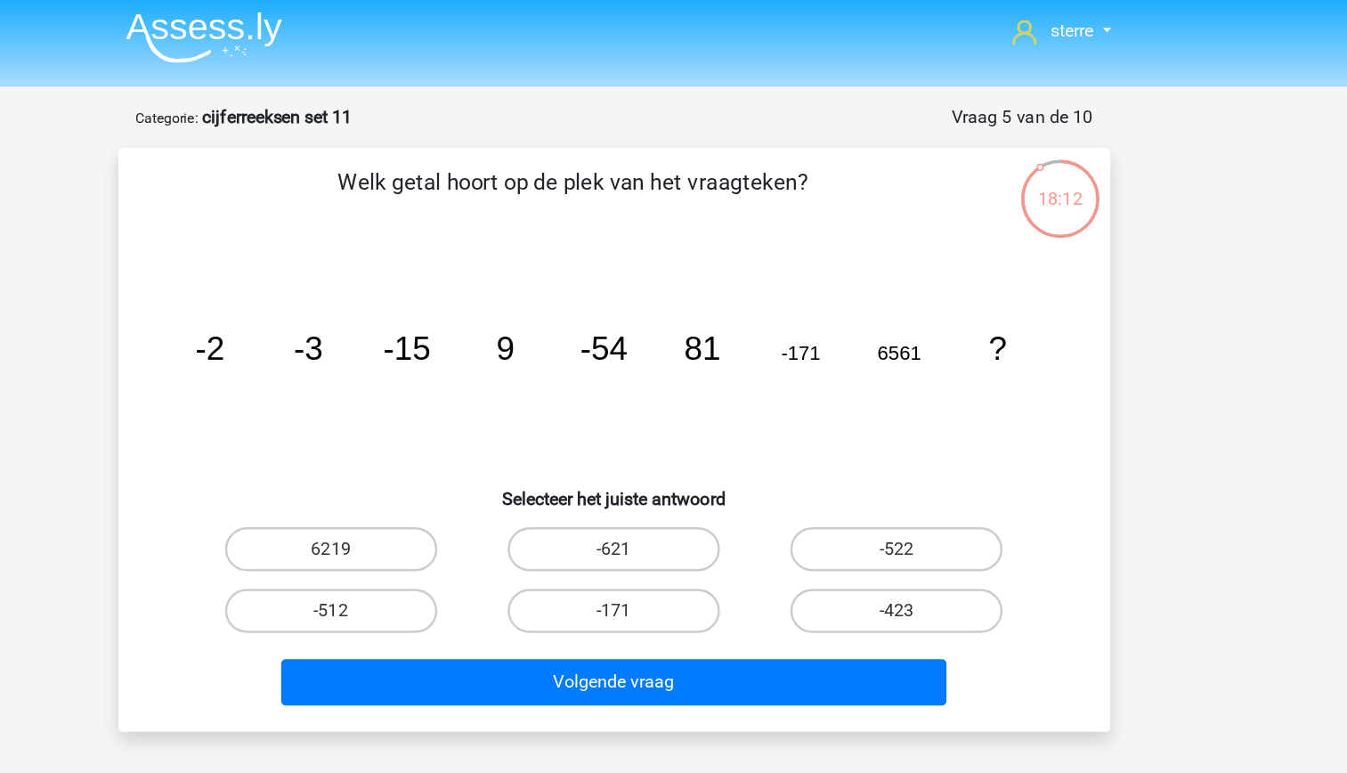
click at [696, 247] on icon "image/svg+xml -2 -3 -15 9 -54 81 -171 6561 ?" at bounding box center [673, 297] width 717 height 180
click at [672, 453] on label "-621" at bounding box center [673, 450] width 172 height 36
click at [673, 453] on input "-621" at bounding box center [679, 455] width 12 height 12
radio input "true"
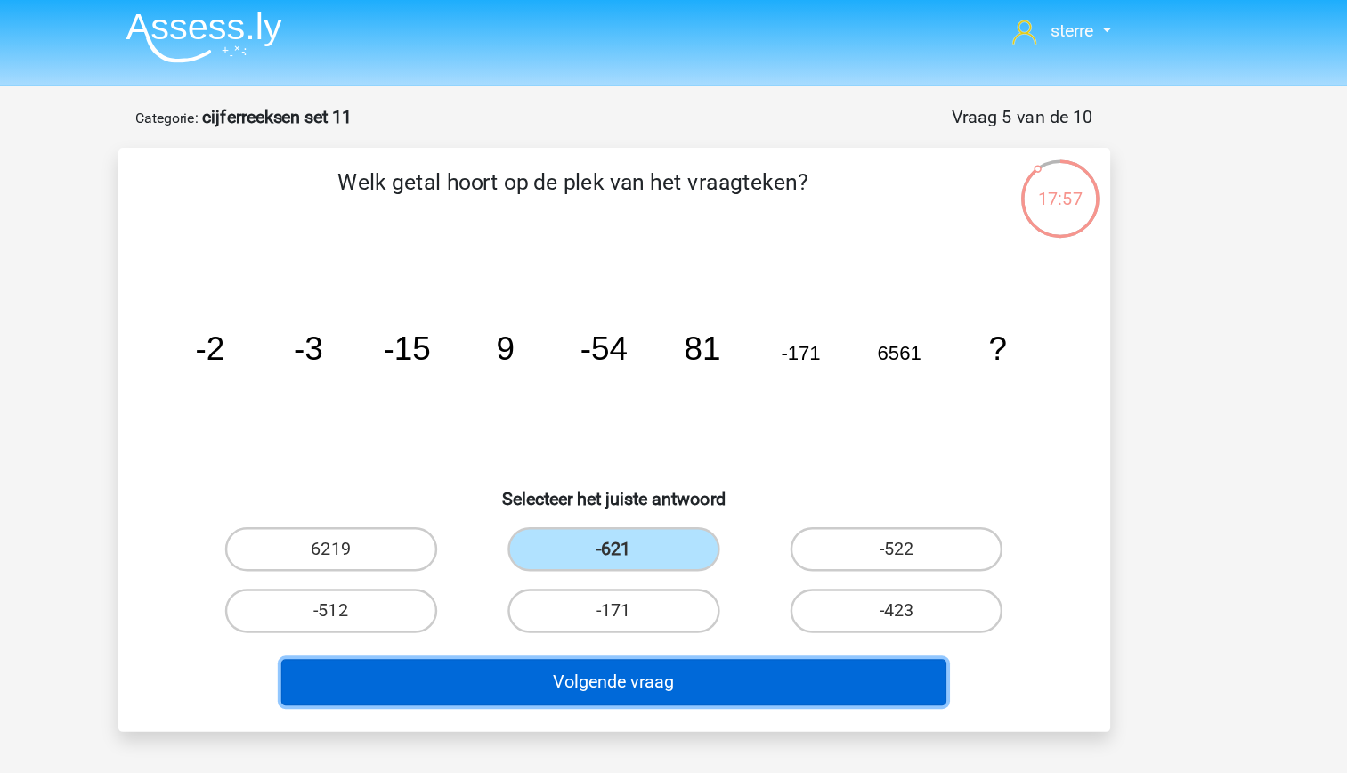
click at [741, 551] on button "Volgende vraag" at bounding box center [673, 557] width 539 height 37
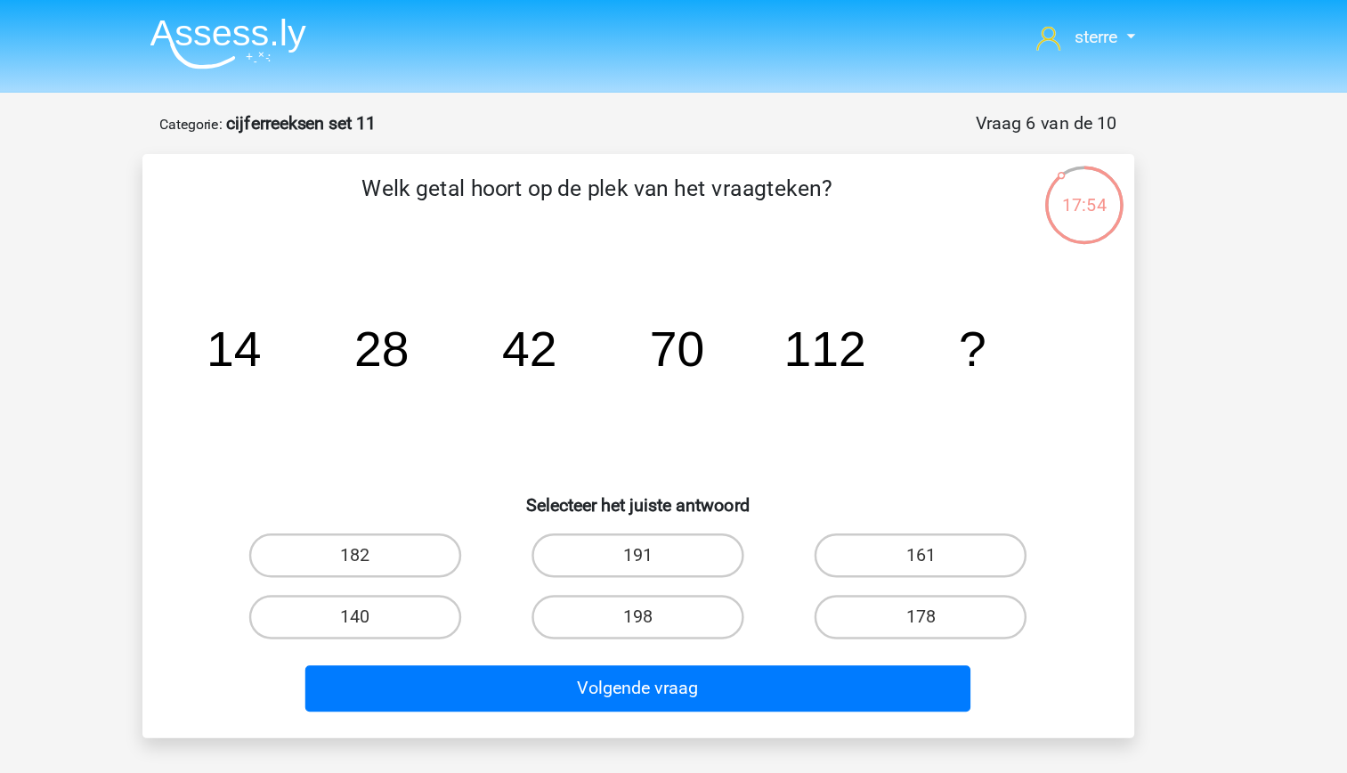
click at [403, 288] on icon "image/svg+xml 14 28 42 70 112 ?" at bounding box center [673, 297] width 717 height 180
drag, startPoint x: 403, startPoint y: 288, endPoint x: 446, endPoint y: 296, distance: 43.5
click at [446, 296] on tspan "28" at bounding box center [465, 282] width 45 height 45
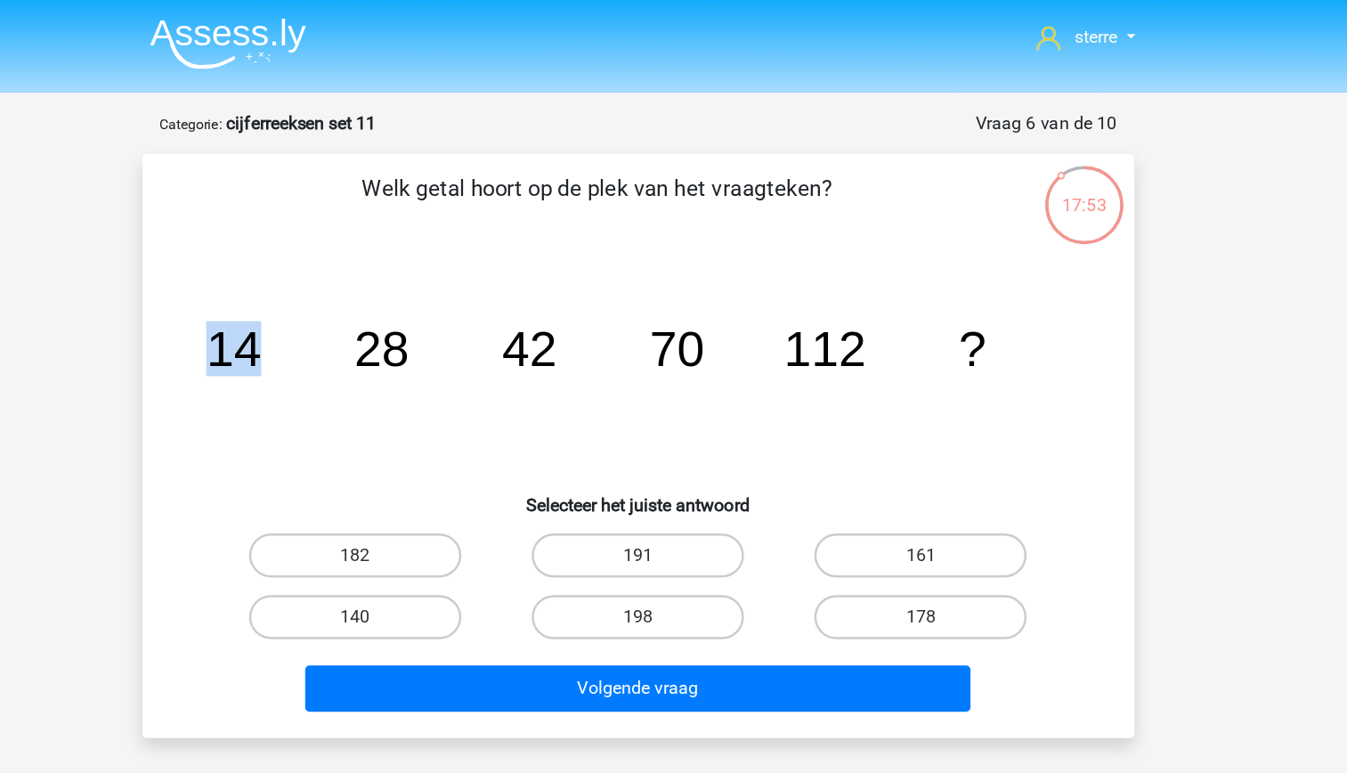
click at [446, 296] on tspan "28" at bounding box center [465, 282] width 45 height 45
drag, startPoint x: 446, startPoint y: 296, endPoint x: 489, endPoint y: 328, distance: 53.4
click at [489, 328] on icon "image/svg+xml 14 28 42 70 112 ?" at bounding box center [673, 297] width 717 height 180
click at [506, 358] on icon "image/svg+xml 14 28 42 70 112 ?" at bounding box center [673, 297] width 717 height 180
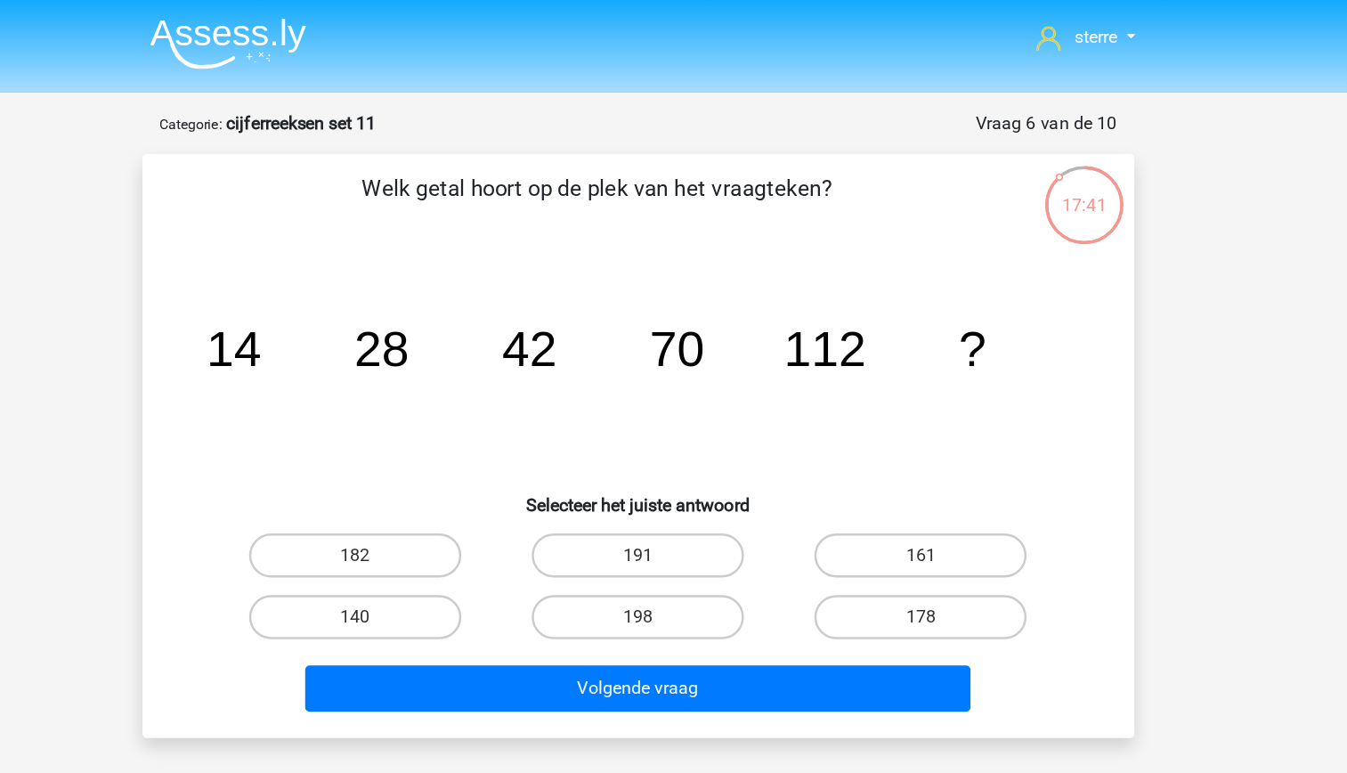
click at [582, 296] on tspan "42" at bounding box center [585, 282] width 45 height 45
drag, startPoint x: 582, startPoint y: 296, endPoint x: 629, endPoint y: 310, distance: 49.3
click at [629, 310] on icon "image/svg+xml 14 28 42 70 112 ?" at bounding box center [673, 297] width 717 height 180
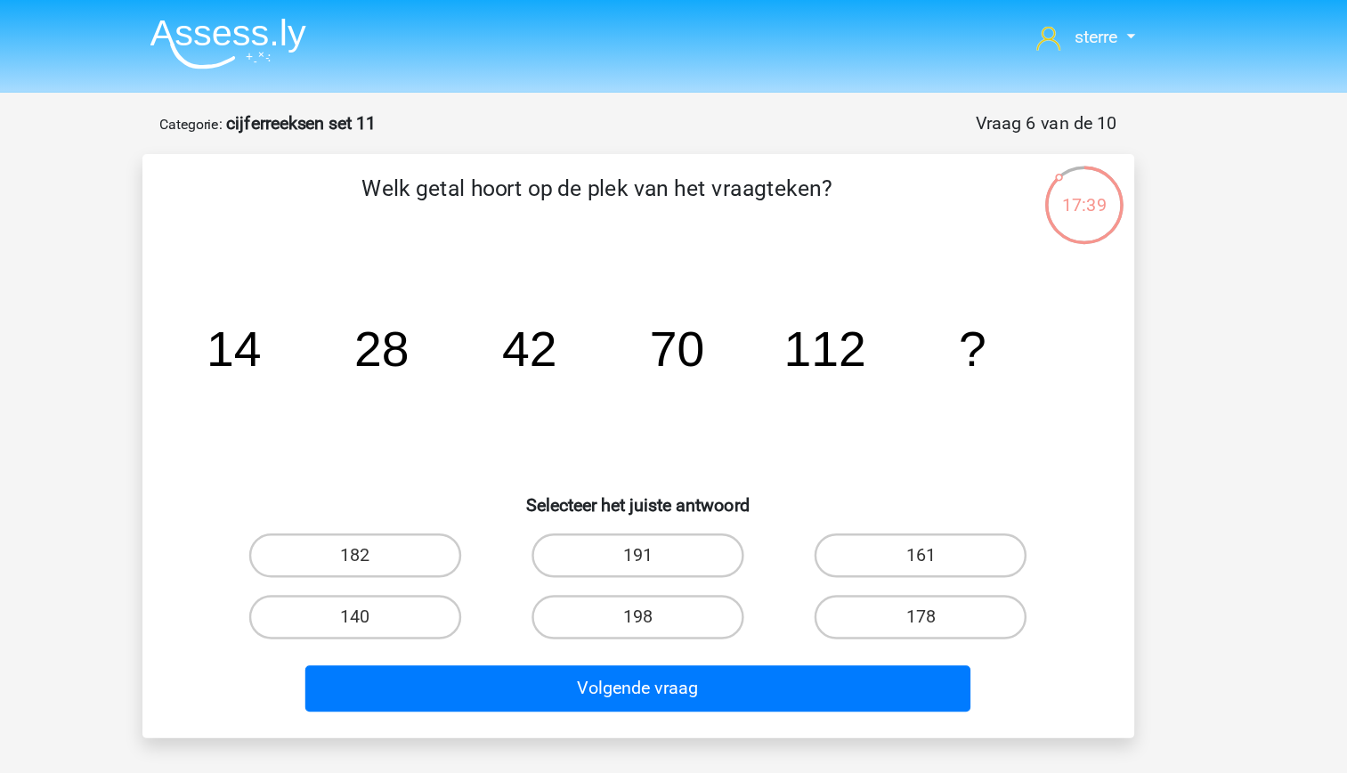
click at [544, 290] on icon "image/svg+xml 14 28 42 70 112 ?" at bounding box center [673, 297] width 717 height 180
drag, startPoint x: 544, startPoint y: 290, endPoint x: 555, endPoint y: 314, distance: 26.3
click at [555, 314] on icon "image/svg+xml 14 28 42 70 112 ?" at bounding box center [673, 297] width 717 height 180
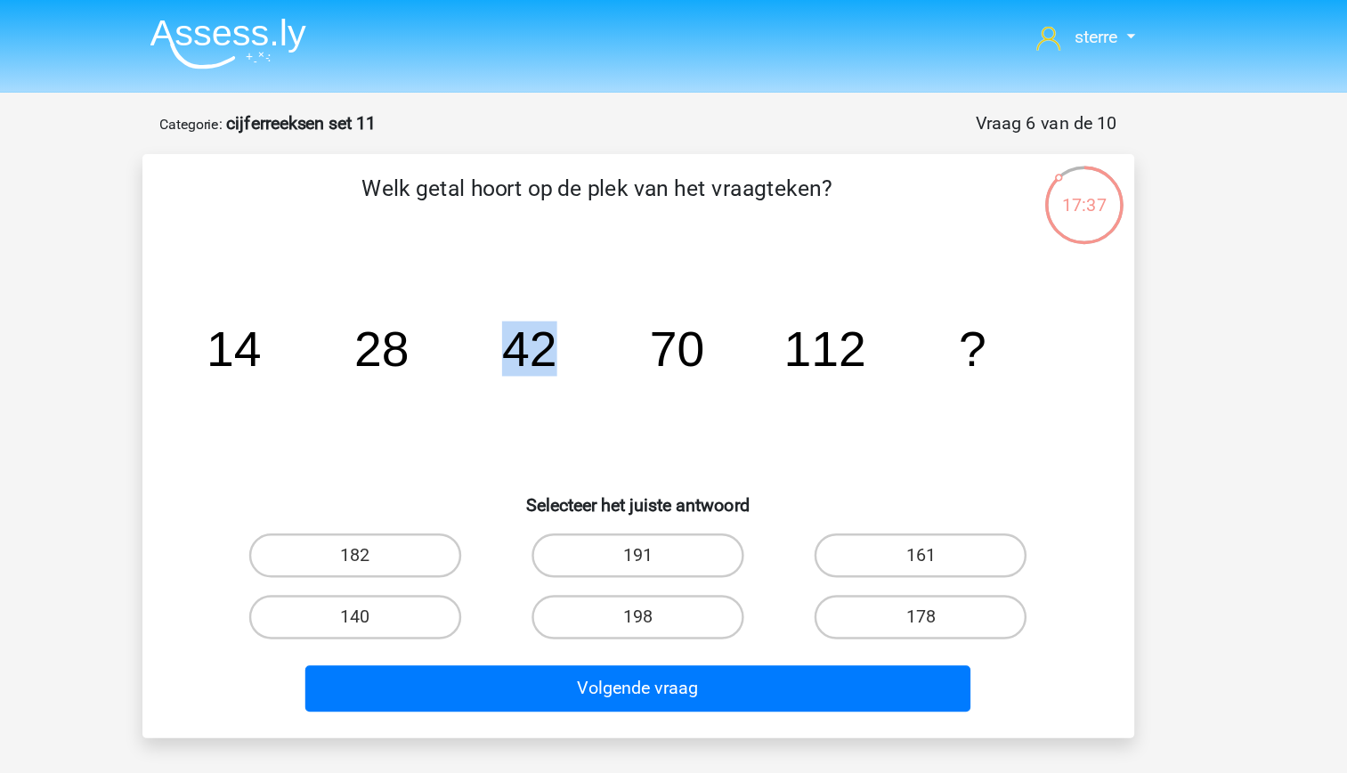
click at [555, 314] on icon "image/svg+xml 14 28 42 70 112 ?" at bounding box center [673, 297] width 717 height 180
drag, startPoint x: 555, startPoint y: 314, endPoint x: 628, endPoint y: 353, distance: 82.8
click at [628, 353] on icon "image/svg+xml 14 28 42 70 112 ?" at bounding box center [673, 297] width 717 height 180
click at [689, 287] on tspan "70" at bounding box center [705, 282] width 45 height 45
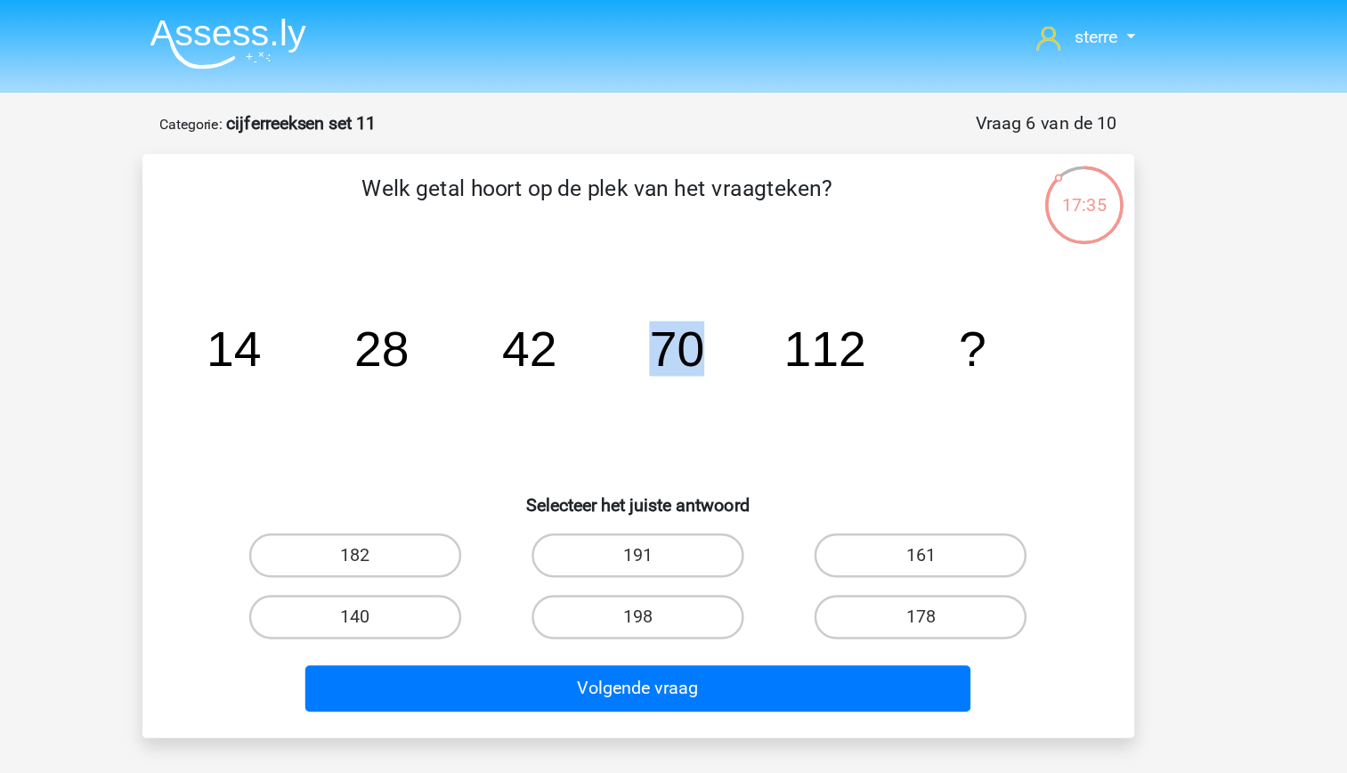
click at [689, 287] on tspan "70" at bounding box center [705, 282] width 45 height 45
drag, startPoint x: 689, startPoint y: 287, endPoint x: 672, endPoint y: 311, distance: 29.4
click at [672, 311] on icon "image/svg+xml 14 28 42 70 112 ?" at bounding box center [673, 297] width 717 height 180
click at [848, 306] on icon "image/svg+xml 14 28 42 70 112 ?" at bounding box center [673, 297] width 717 height 180
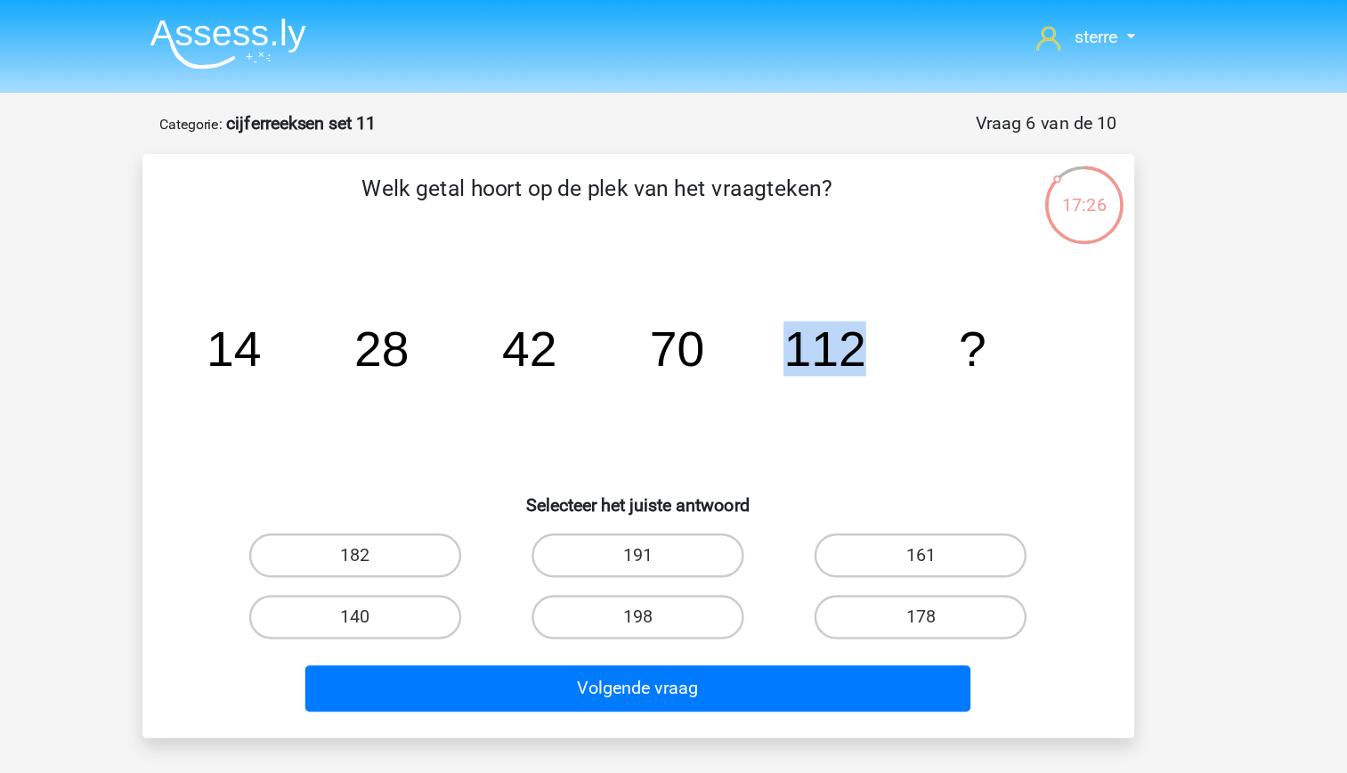
click at [848, 306] on icon "image/svg+xml 14 28 42 70 112 ?" at bounding box center [673, 297] width 717 height 180
drag, startPoint x: 848, startPoint y: 306, endPoint x: 801, endPoint y: 348, distance: 63.1
click at [801, 348] on icon "image/svg+xml 14 28 42 70 112 ?" at bounding box center [673, 297] width 717 height 180
drag, startPoint x: 801, startPoint y: 348, endPoint x: 734, endPoint y: 291, distance: 87.8
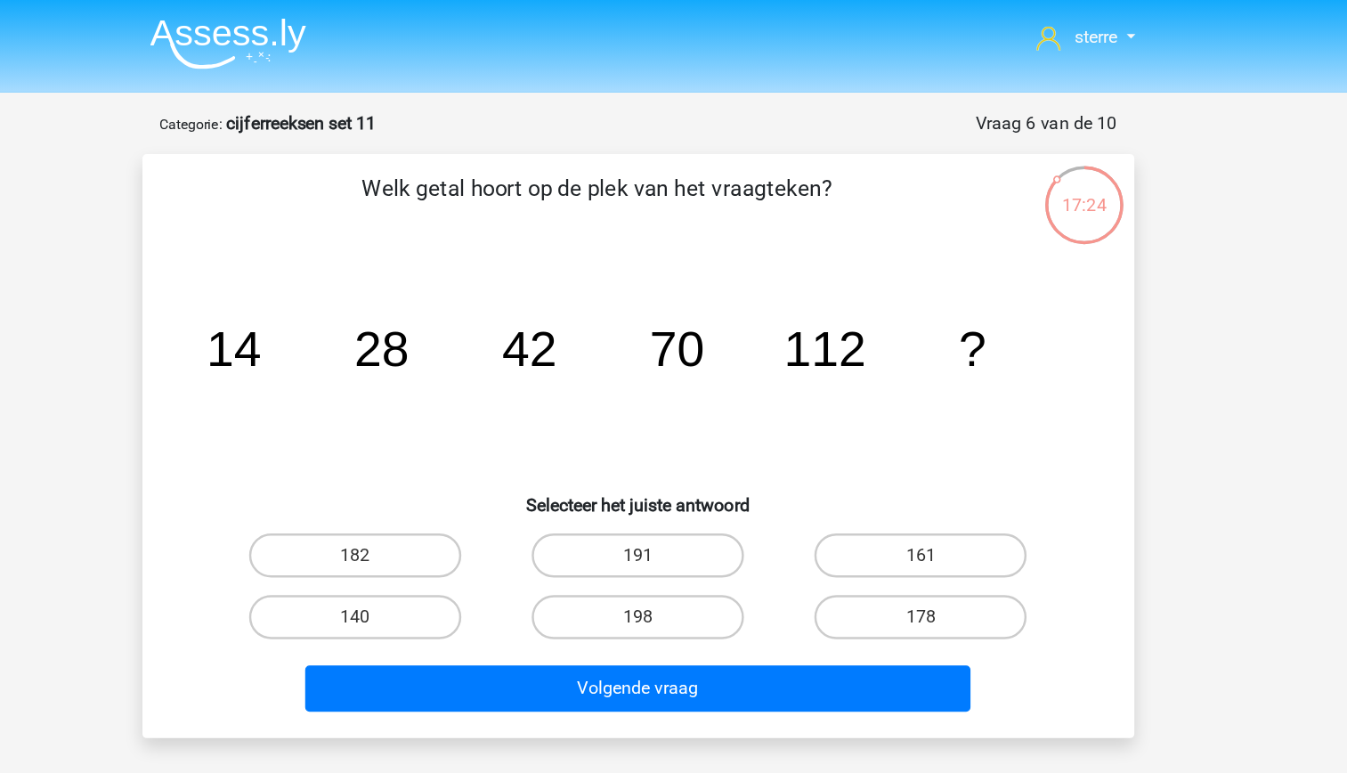
click at [734, 291] on icon "image/svg+xml 14 28 42 70 112 ?" at bounding box center [673, 297] width 717 height 180
drag, startPoint x: 734, startPoint y: 291, endPoint x: 760, endPoint y: 319, distance: 37.8
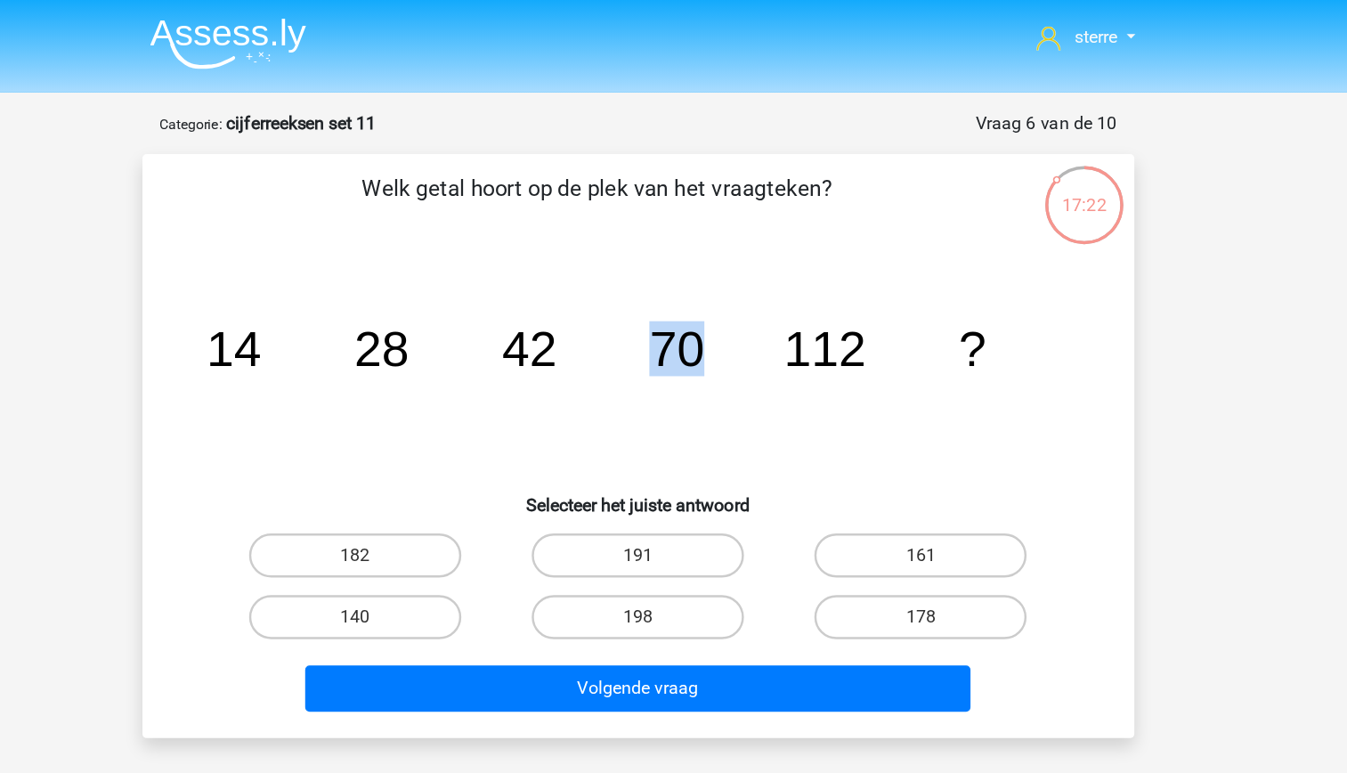
click at [760, 319] on icon "image/svg+xml 14 28 42 70 112 ?" at bounding box center [673, 297] width 717 height 180
click at [788, 341] on icon "image/svg+xml 14 28 42 70 112 ?" at bounding box center [673, 297] width 717 height 180
click at [506, 438] on label "182" at bounding box center [445, 450] width 172 height 36
click at [456, 449] on input "182" at bounding box center [450, 455] width 12 height 12
radio input "true"
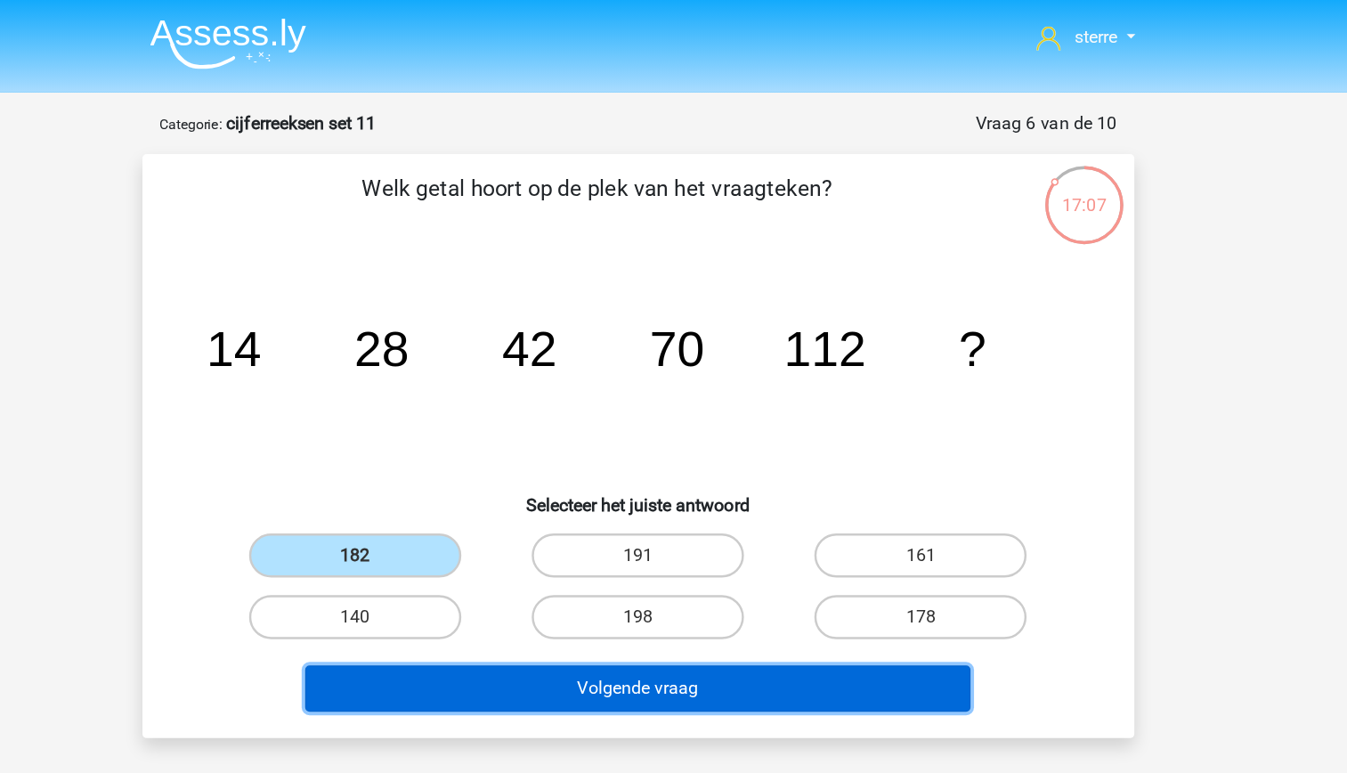
click at [710, 569] on button "Volgende vraag" at bounding box center [673, 557] width 539 height 37
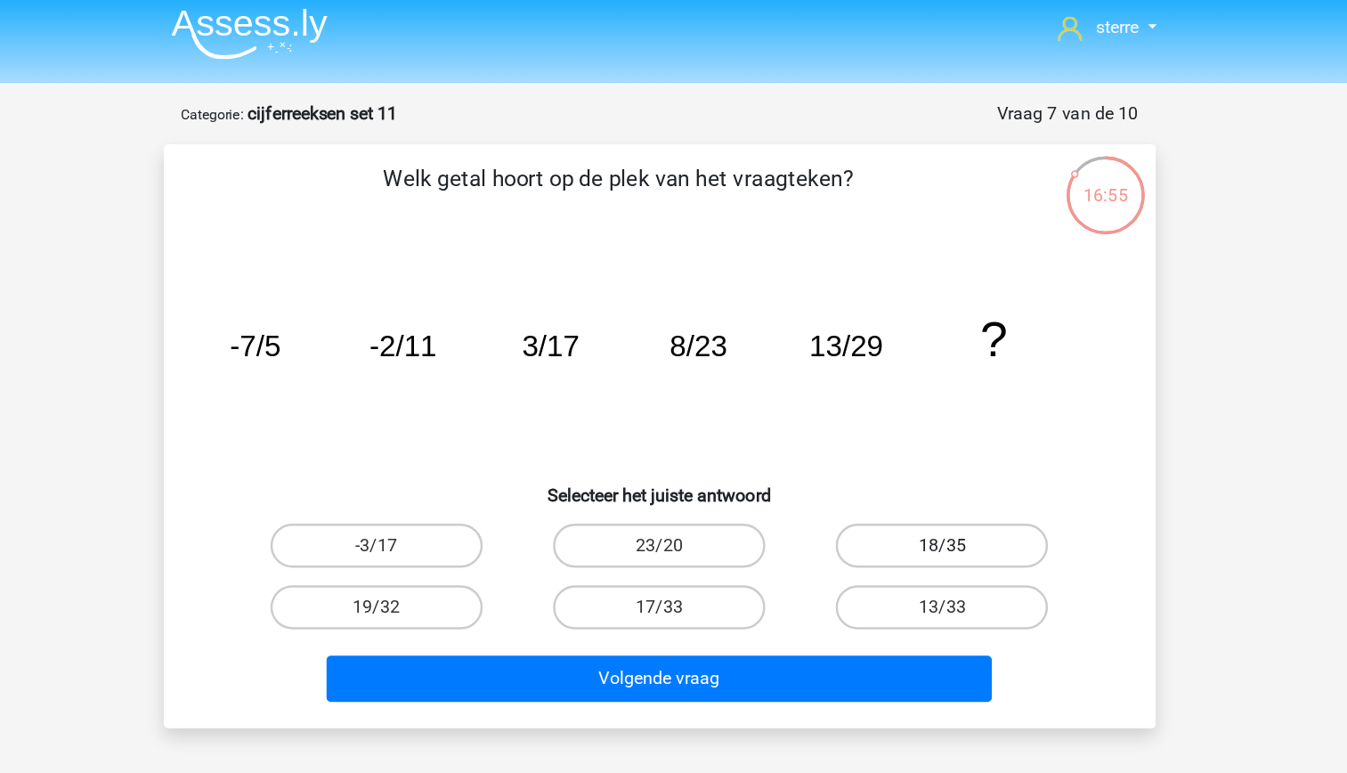
click at [914, 453] on label "18/35" at bounding box center [902, 450] width 172 height 36
click at [914, 453] on input "18/35" at bounding box center [909, 455] width 12 height 12
radio input "true"
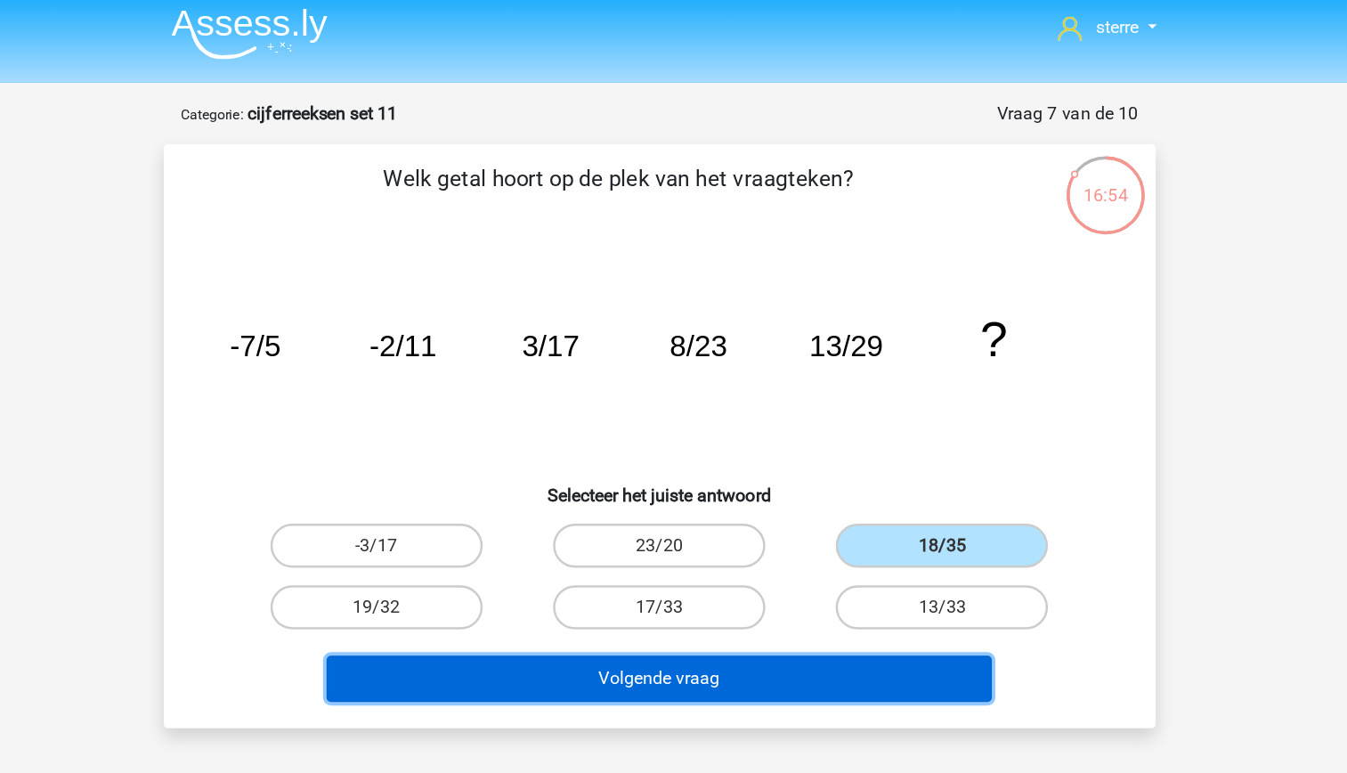
click at [837, 554] on button "Volgende vraag" at bounding box center [673, 557] width 539 height 37
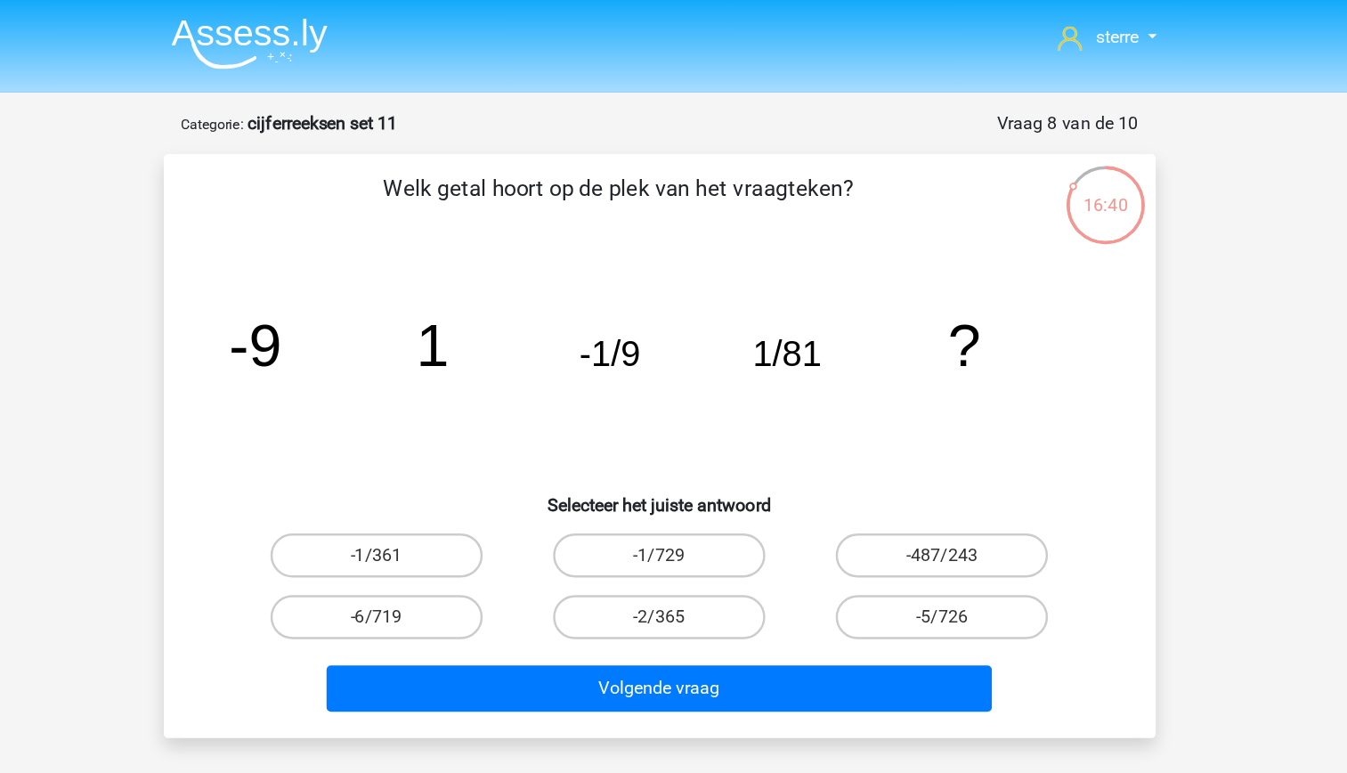
click at [765, 288] on tspan "1/81" at bounding box center [777, 287] width 56 height 32
drag, startPoint x: 765, startPoint y: 288, endPoint x: 774, endPoint y: 314, distance: 28.1
click at [774, 314] on icon "image/svg+xml -9 1 -1/9 1/81 ?" at bounding box center [673, 297] width 717 height 180
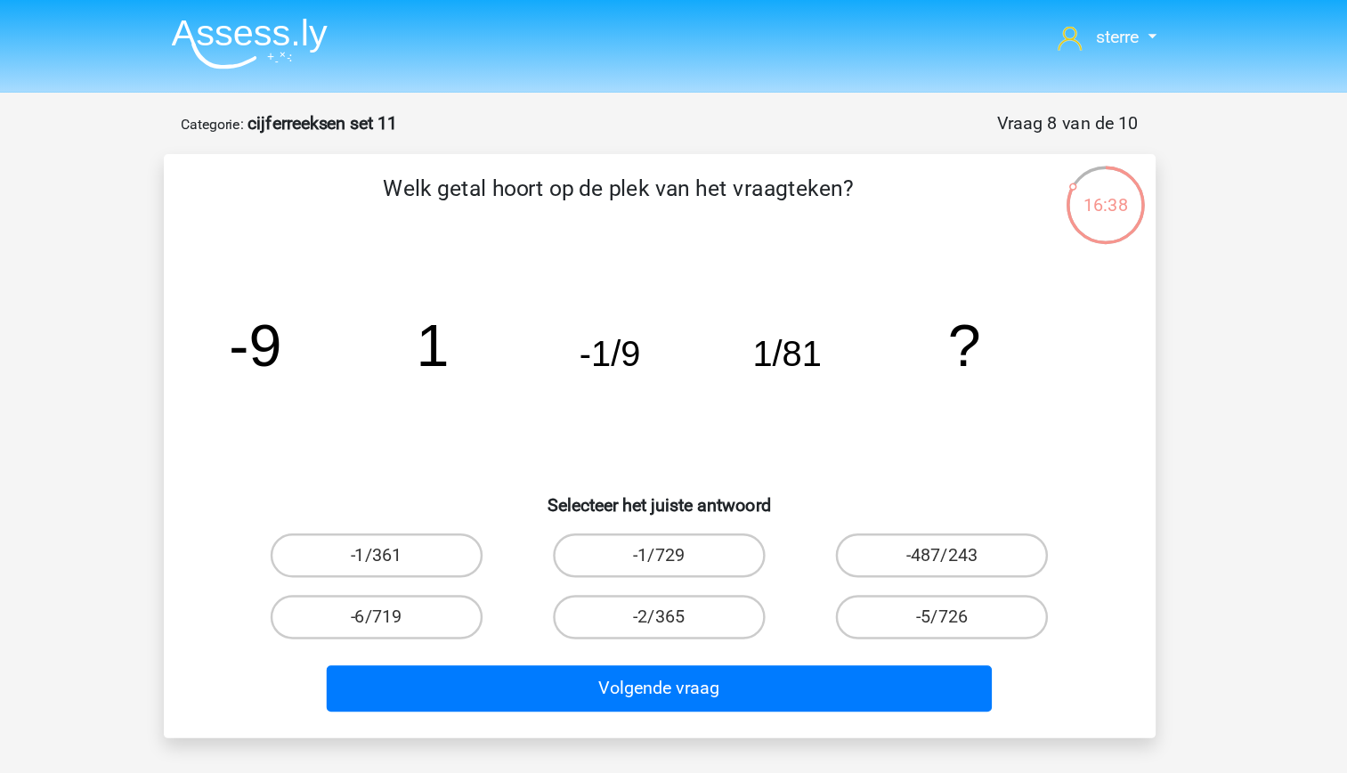
click at [681, 312] on icon "image/svg+xml -9 1 -1/9 1/81 ?" at bounding box center [673, 297] width 717 height 180
click at [794, 288] on tspan "1/81" at bounding box center [777, 287] width 56 height 32
drag, startPoint x: 794, startPoint y: 288, endPoint x: 800, endPoint y: 327, distance: 39.7
click at [800, 327] on icon "image/svg+xml -9 1 -1/9 1/81 ?" at bounding box center [673, 297] width 717 height 180
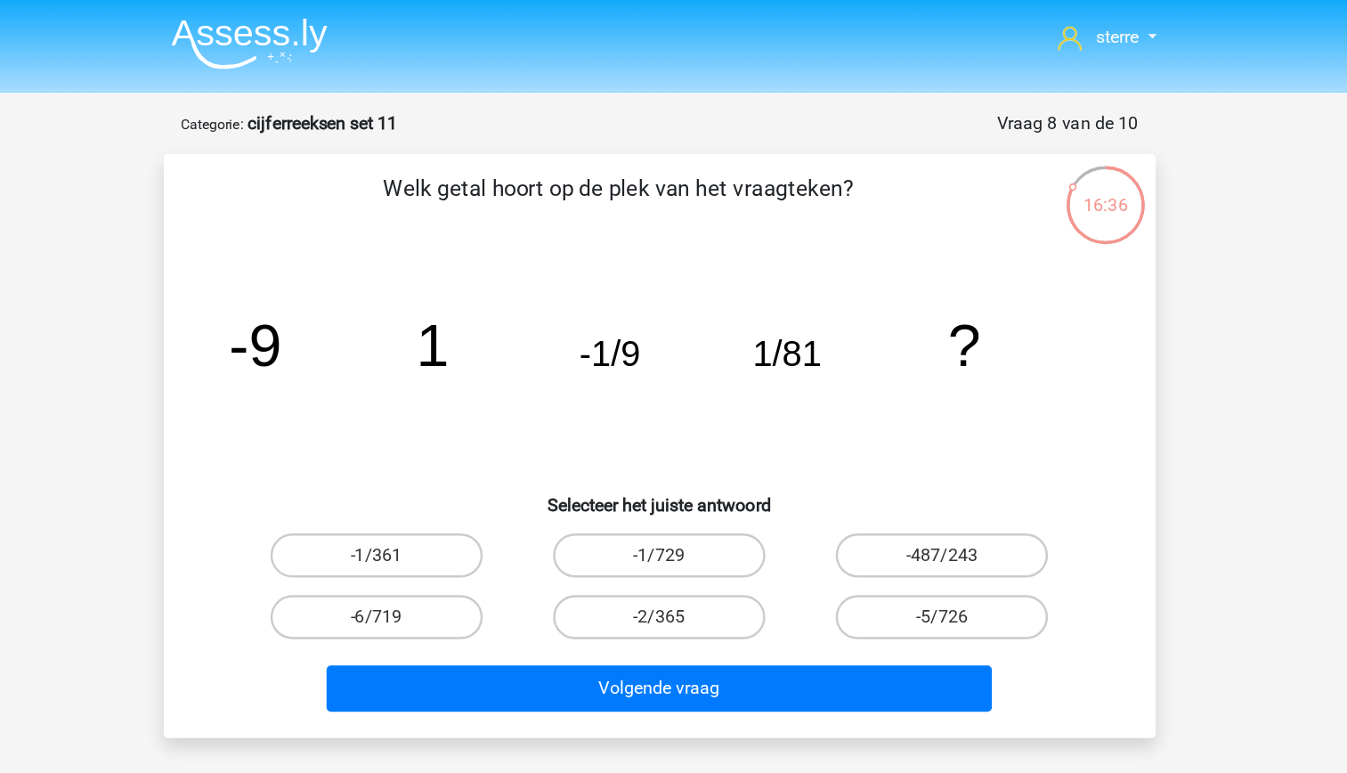
click at [683, 309] on icon "image/svg+xml -9 1 -1/9 1/81 ?" at bounding box center [673, 297] width 717 height 180
click at [649, 297] on tspan "-1/9" at bounding box center [633, 287] width 50 height 32
drag, startPoint x: 649, startPoint y: 297, endPoint x: 685, endPoint y: 332, distance: 50.4
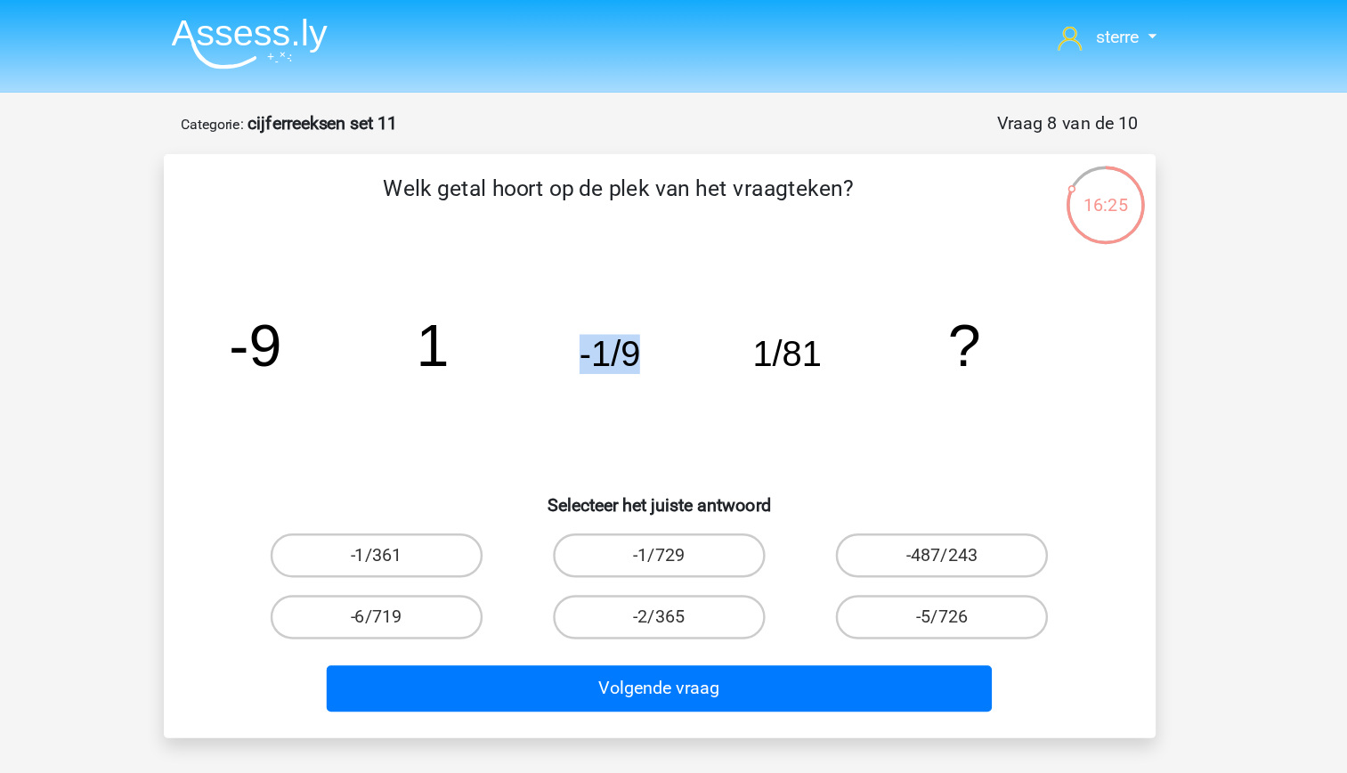
click at [685, 332] on icon "image/svg+xml -9 1 -1/9 1/81 ?" at bounding box center [673, 297] width 717 height 180
click at [782, 301] on tspan "1/81" at bounding box center [777, 287] width 56 height 32
drag, startPoint x: 782, startPoint y: 301, endPoint x: 772, endPoint y: 319, distance: 20.8
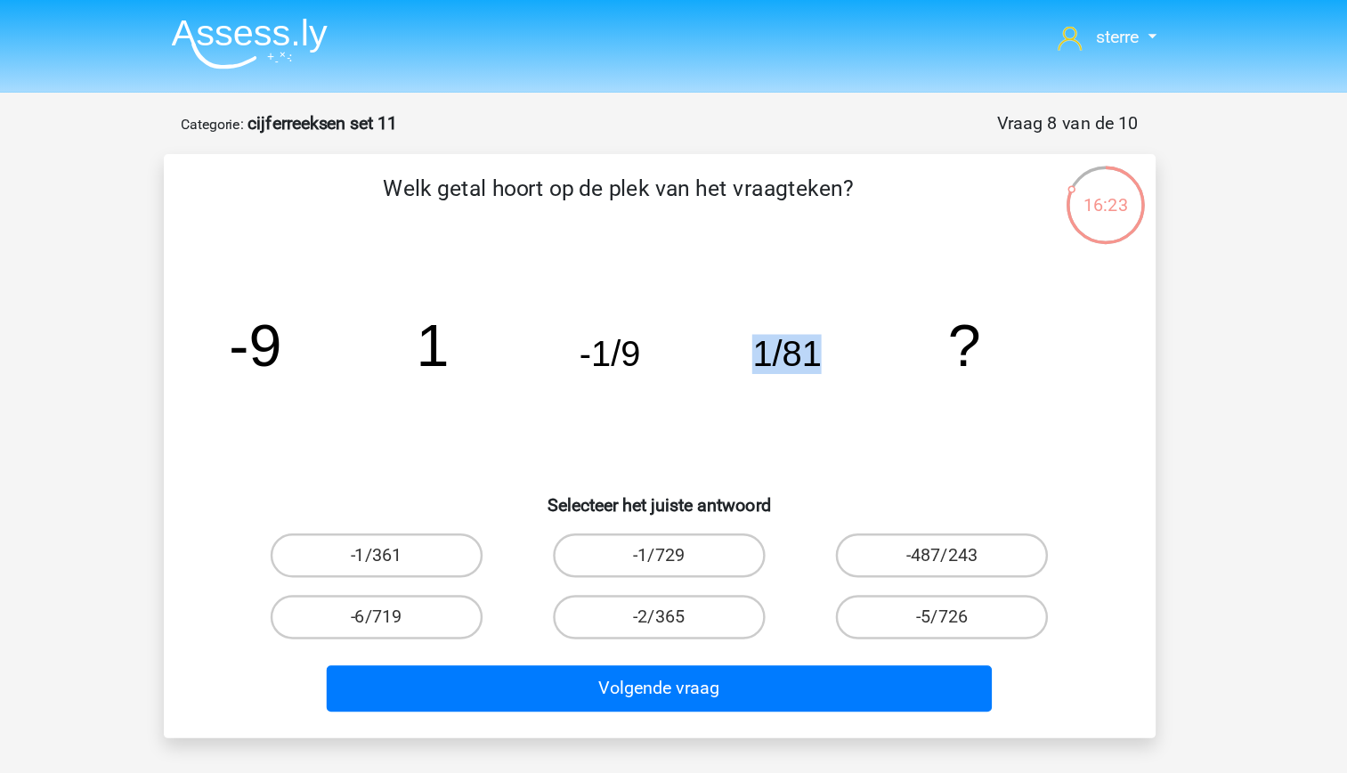
click at [772, 319] on icon "image/svg+xml -9 1 -1/9 1/81 ?" at bounding box center [673, 297] width 717 height 180
click at [668, 288] on icon "image/svg+xml -9 1 -1/9 1/81 ?" at bounding box center [673, 297] width 717 height 180
click at [798, 315] on icon "image/svg+xml -9 1 -1/9 1/81 ?" at bounding box center [673, 297] width 717 height 180
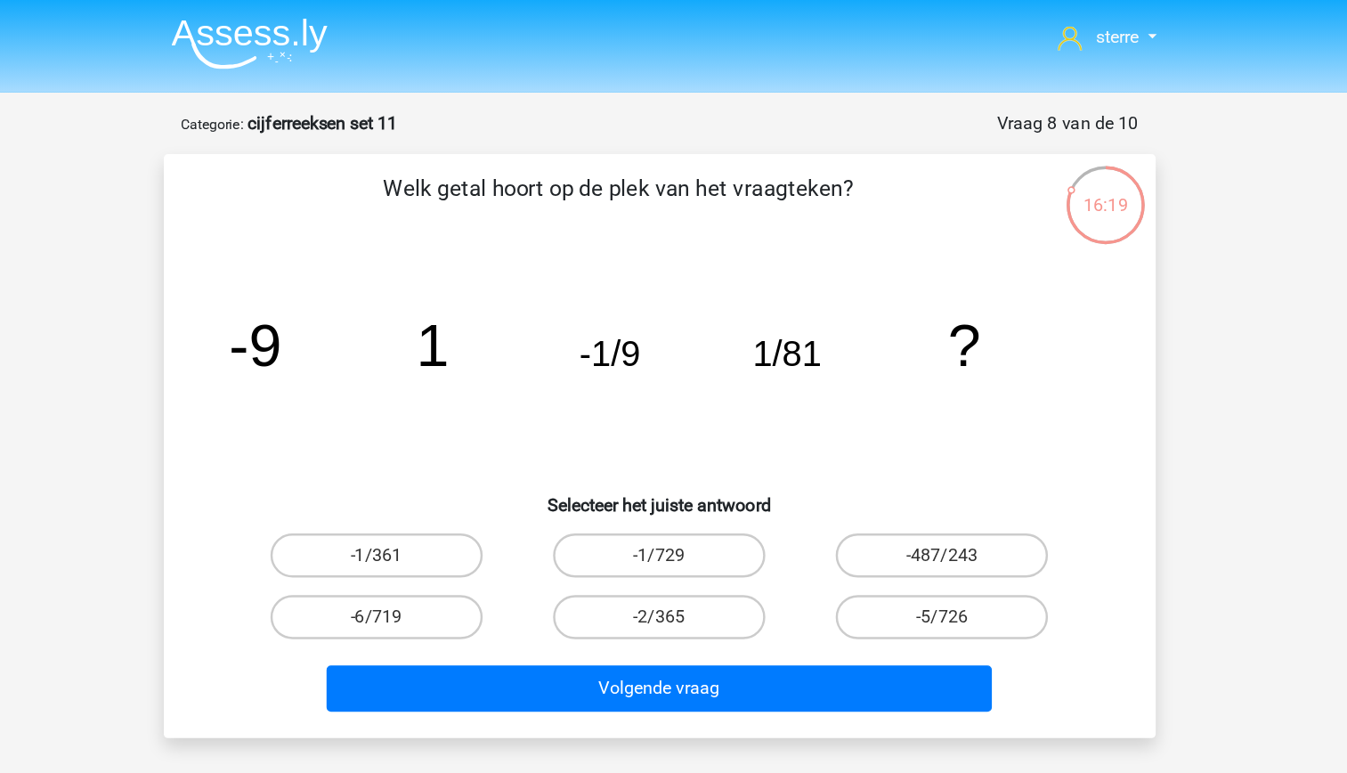
click at [790, 299] on tspan "1/81" at bounding box center [777, 287] width 56 height 32
drag, startPoint x: 790, startPoint y: 299, endPoint x: 821, endPoint y: 340, distance: 51.4
click at [821, 340] on icon "image/svg+xml -9 1 -1/9 1/81 ?" at bounding box center [673, 297] width 717 height 180
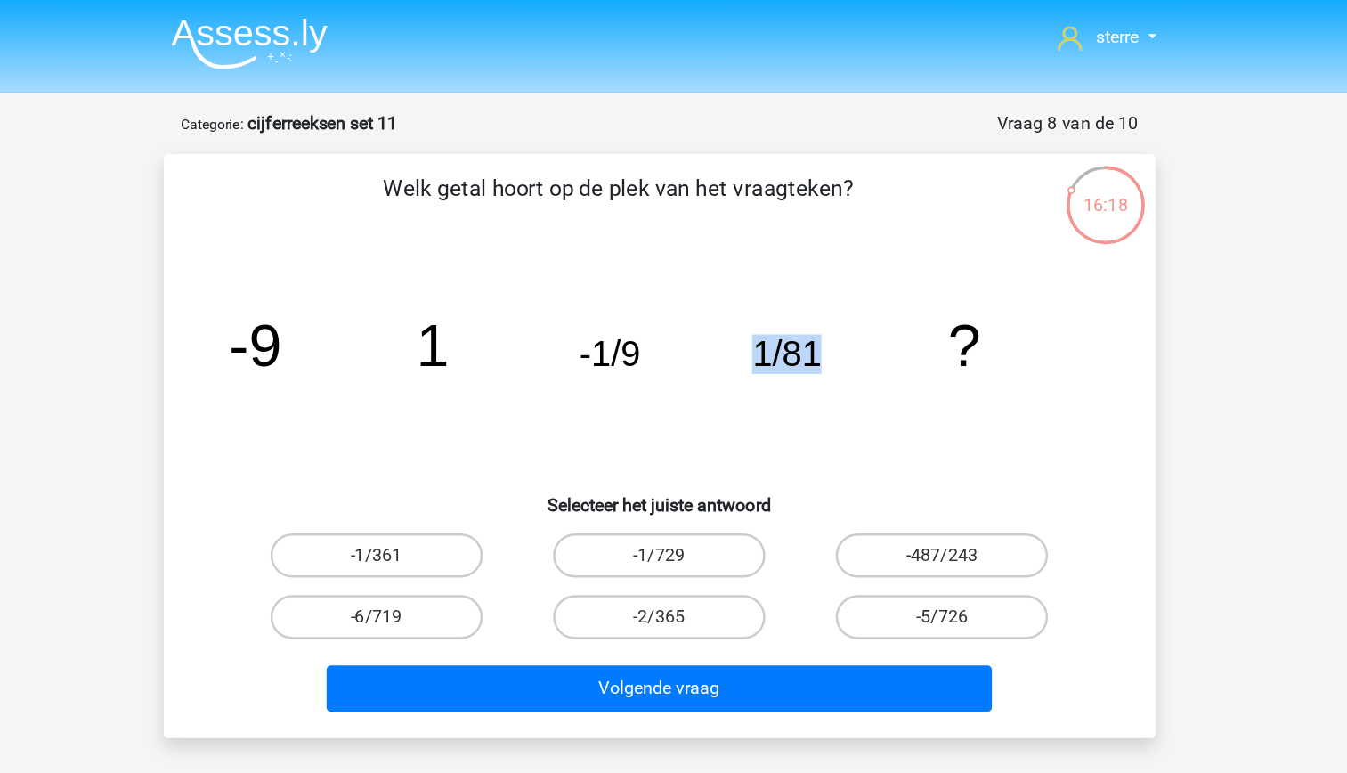
click at [877, 372] on icon "image/svg+xml -9 1 -1/9 1/81 ?" at bounding box center [673, 297] width 717 height 180
click at [848, 504] on label "-5/726" at bounding box center [902, 500] width 172 height 36
click at [903, 504] on input "-5/726" at bounding box center [909, 505] width 12 height 12
radio input "true"
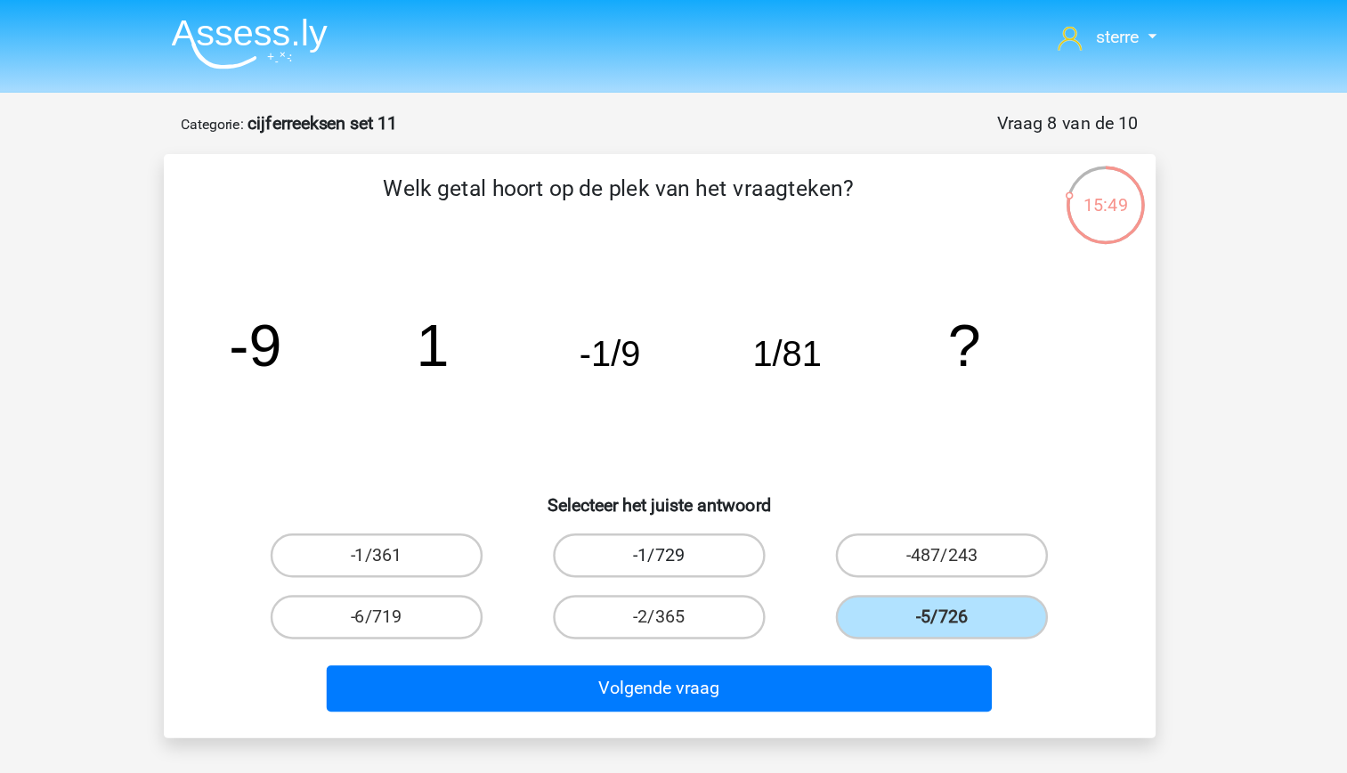
click at [694, 447] on label "-1/729" at bounding box center [673, 450] width 172 height 36
click at [684, 449] on input "-1/729" at bounding box center [679, 455] width 12 height 12
radio input "true"
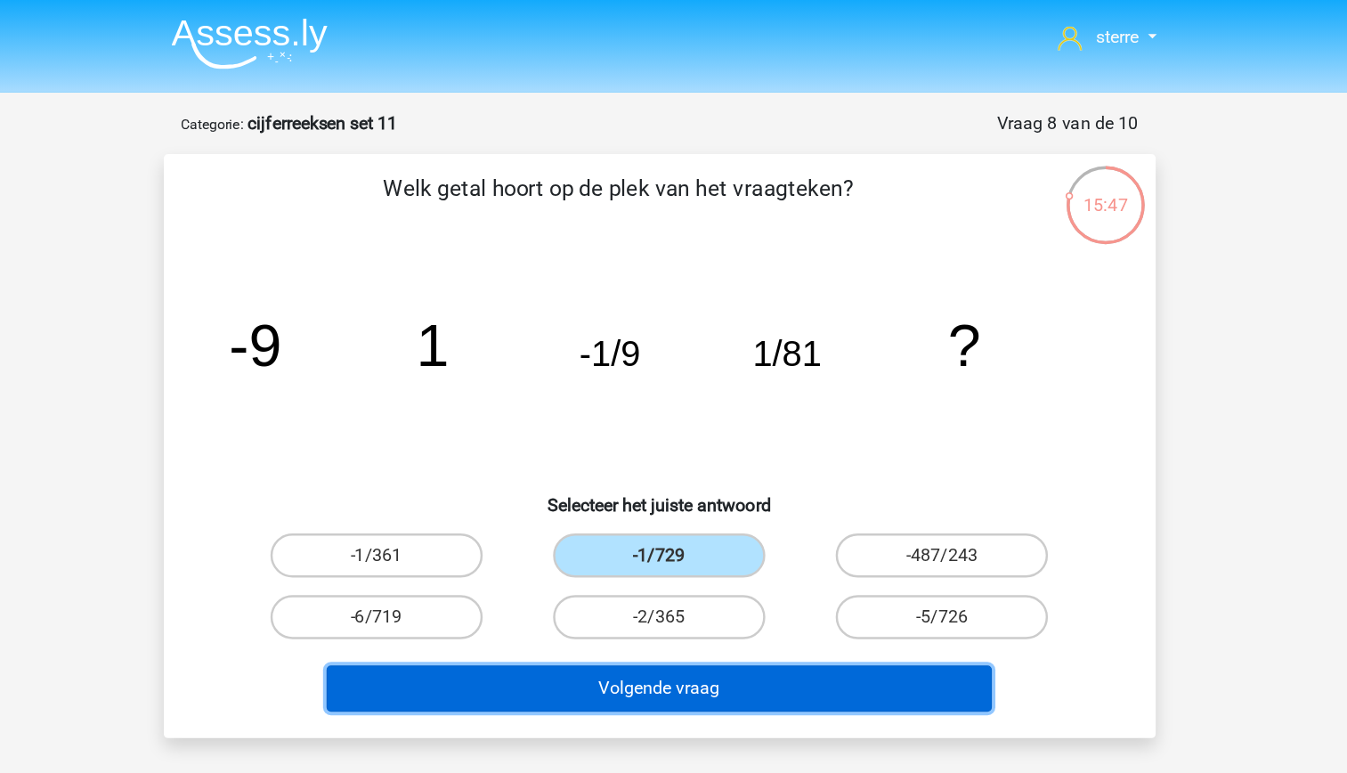
click at [760, 552] on button "Volgende vraag" at bounding box center [673, 557] width 539 height 37
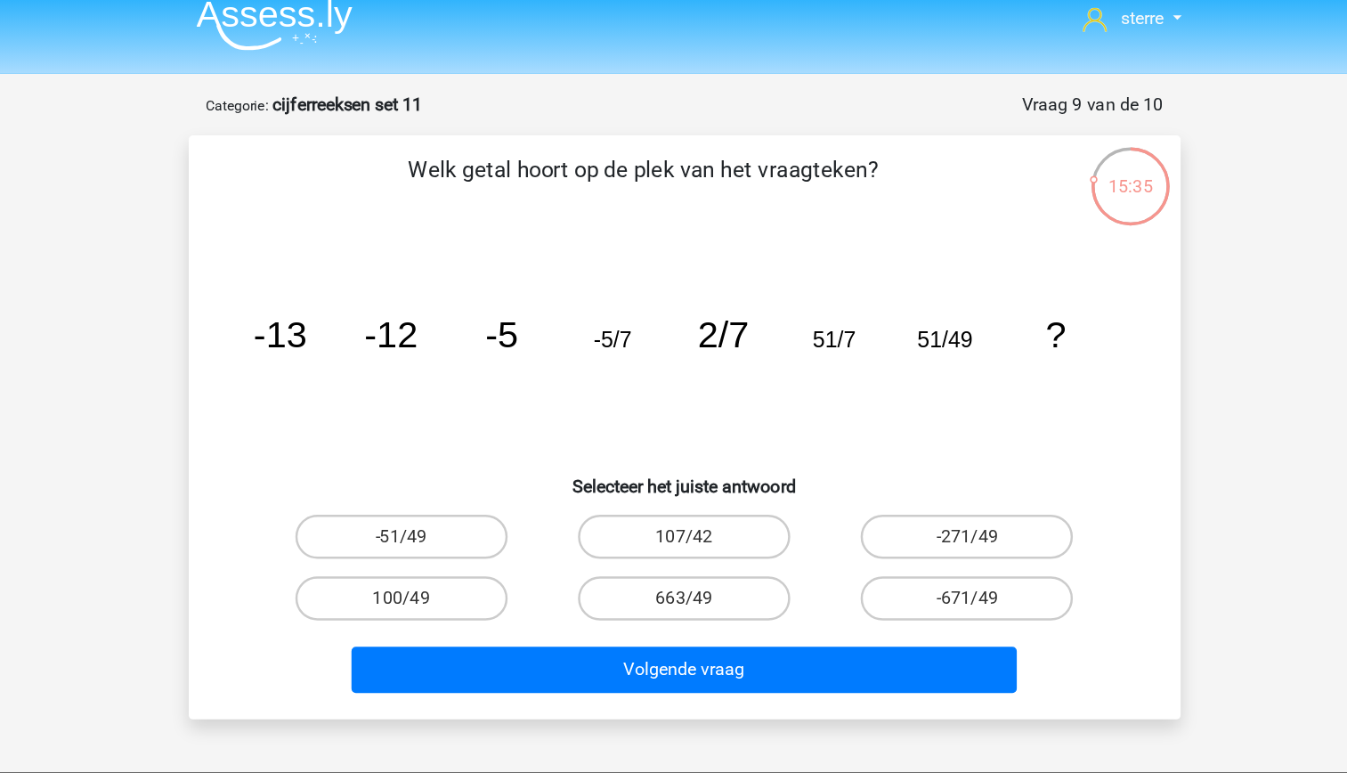
click at [620, 296] on tspan "-5/7" at bounding box center [615, 290] width 31 height 20
drag, startPoint x: 620, startPoint y: 296, endPoint x: 618, endPoint y: 316, distance: 19.7
click at [618, 316] on icon "image/svg+xml -13 -12 -5 -5/7 2/7 51/7 51/49 ?" at bounding box center [673, 297] width 717 height 180
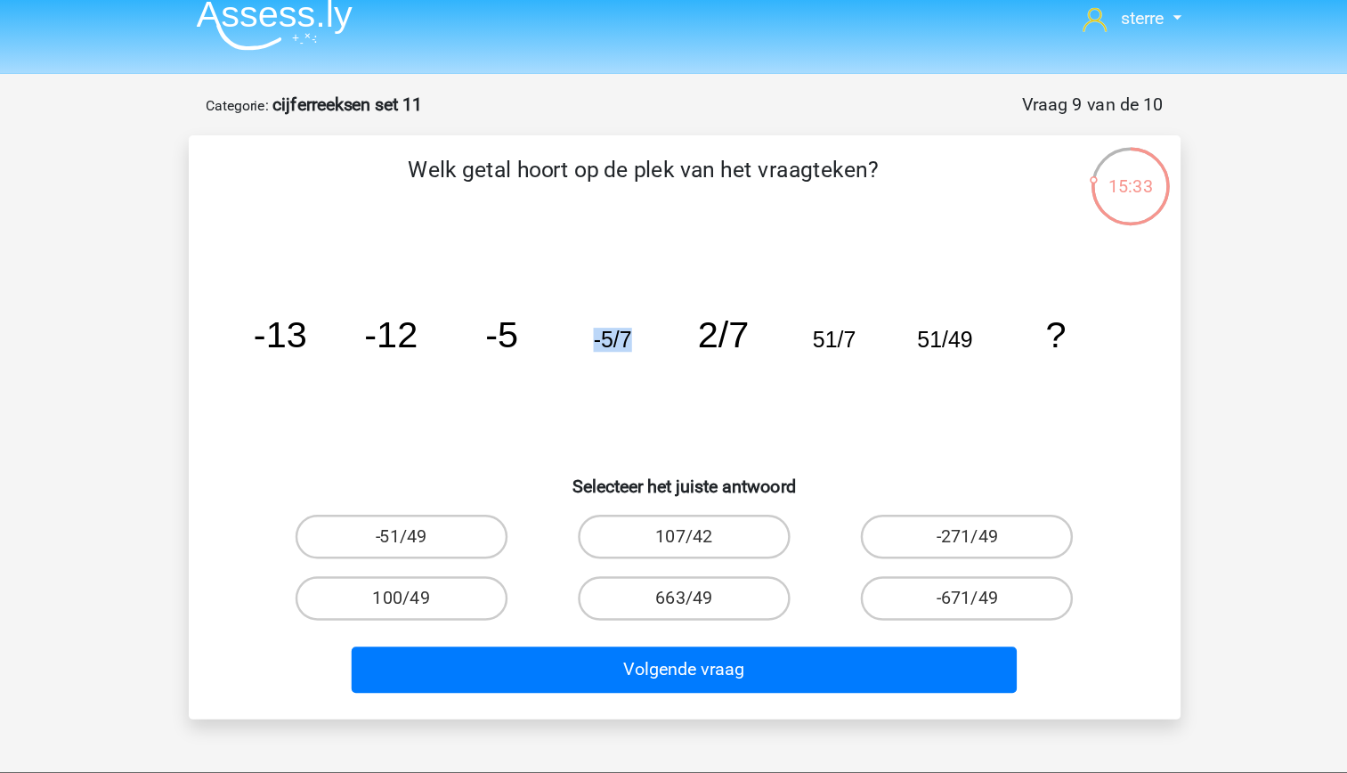
click at [604, 325] on icon "image/svg+xml -13 -12 -5 -5/7 2/7 51/7 51/49 ?" at bounding box center [673, 297] width 717 height 180
click at [629, 297] on tspan "-5/7" at bounding box center [615, 290] width 31 height 20
click at [717, 296] on tspan "2/7" at bounding box center [705, 286] width 42 height 33
drag, startPoint x: 717, startPoint y: 296, endPoint x: 725, endPoint y: 328, distance: 32.2
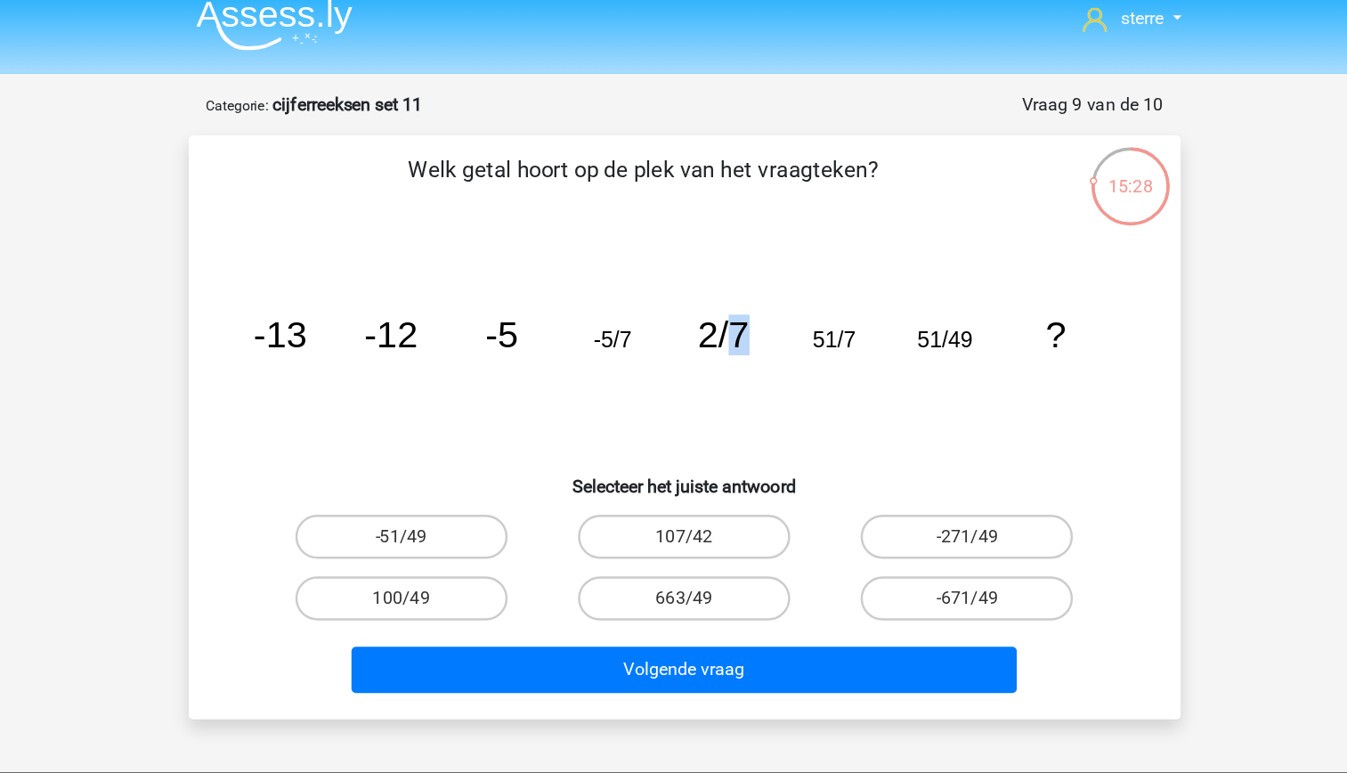
click at [725, 328] on icon "image/svg+xml -13 -12 -5 -5/7 2/7 51/7 51/49 ?" at bounding box center [673, 297] width 717 height 180
click at [622, 315] on icon "image/svg+xml -13 -12 -5 -5/7 2/7 51/7 51/49 ?" at bounding box center [673, 297] width 717 height 180
click at [792, 291] on tspan "51/7" at bounding box center [794, 290] width 35 height 20
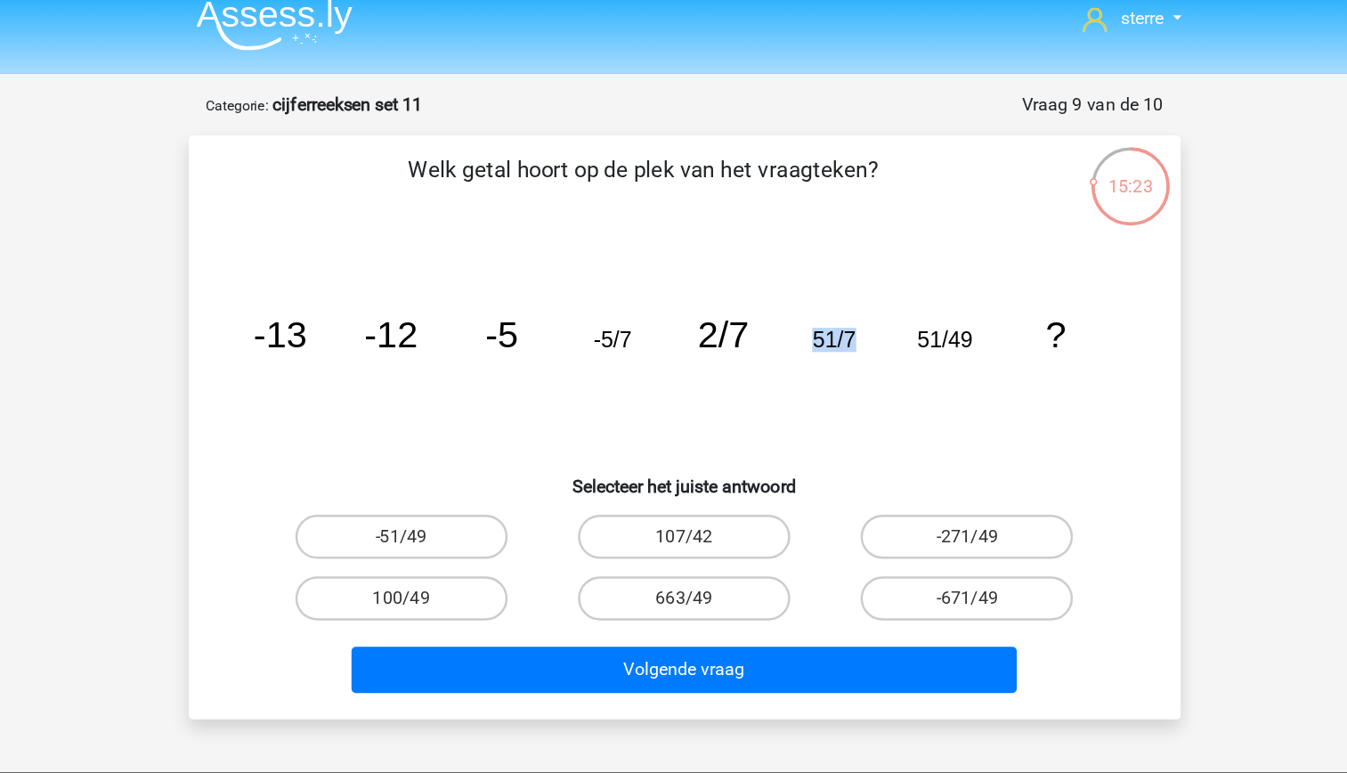
drag, startPoint x: 792, startPoint y: 291, endPoint x: 782, endPoint y: 303, distance: 15.7
click at [782, 303] on icon "image/svg+xml -13 -12 -5 -5/7 2/7 51/7 51/49 ?" at bounding box center [673, 297] width 717 height 180
click at [770, 312] on icon "image/svg+xml -13 -12 -5 -5/7 2/7 51/7 51/49 ?" at bounding box center [673, 297] width 717 height 180
click at [790, 295] on tspan "51/7" at bounding box center [794, 290] width 35 height 20
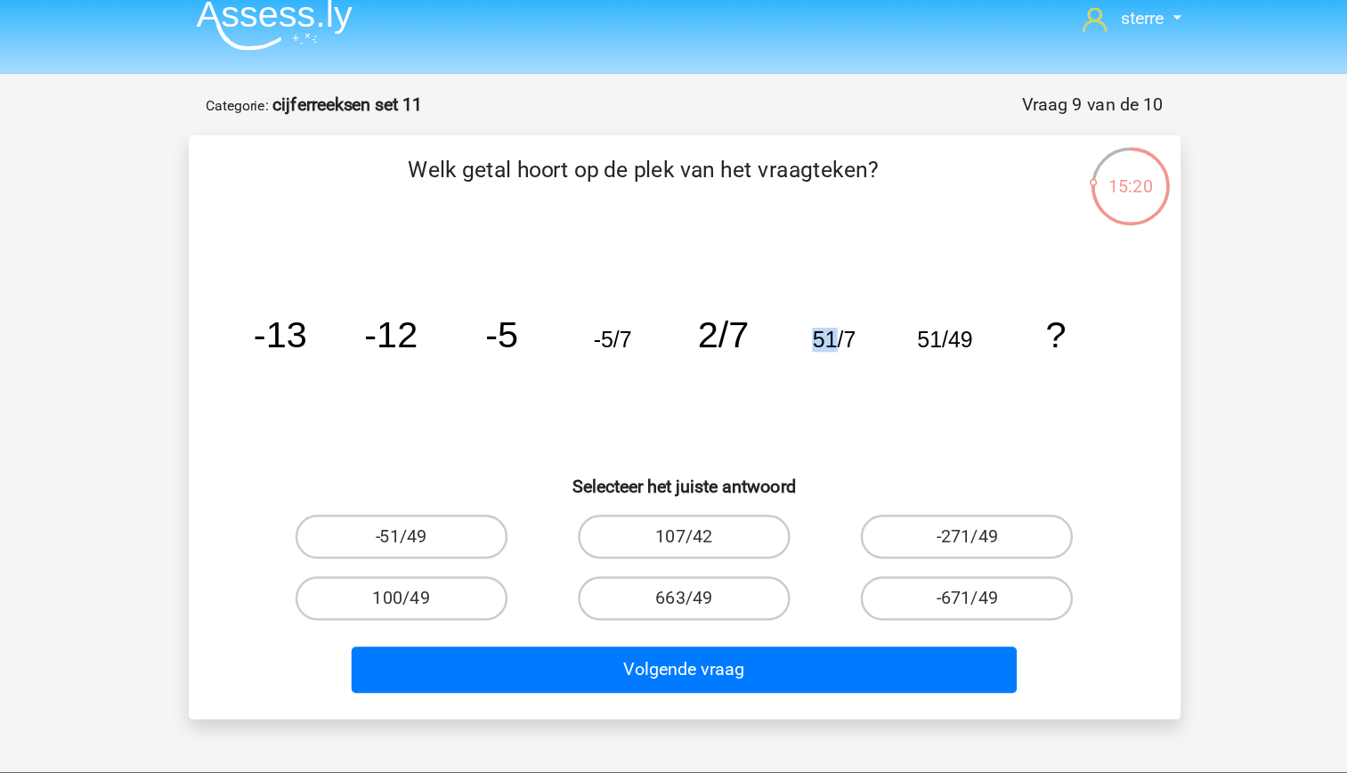
click at [790, 295] on tspan "51/7" at bounding box center [794, 290] width 35 height 20
drag, startPoint x: 790, startPoint y: 295, endPoint x: 782, endPoint y: 314, distance: 21.2
click at [782, 314] on icon "image/svg+xml -13 -12 -5 -5/7 2/7 51/7 51/49 ?" at bounding box center [673, 297] width 717 height 180
click at [740, 305] on icon "image/svg+xml -13 -12 -5 -5/7 2/7 51/7 51/49 ?" at bounding box center [673, 297] width 717 height 180
click at [906, 296] on icon "image/svg+xml -13 -12 -5 -5/7 2/7 51/7 51/49 ?" at bounding box center [673, 297] width 717 height 180
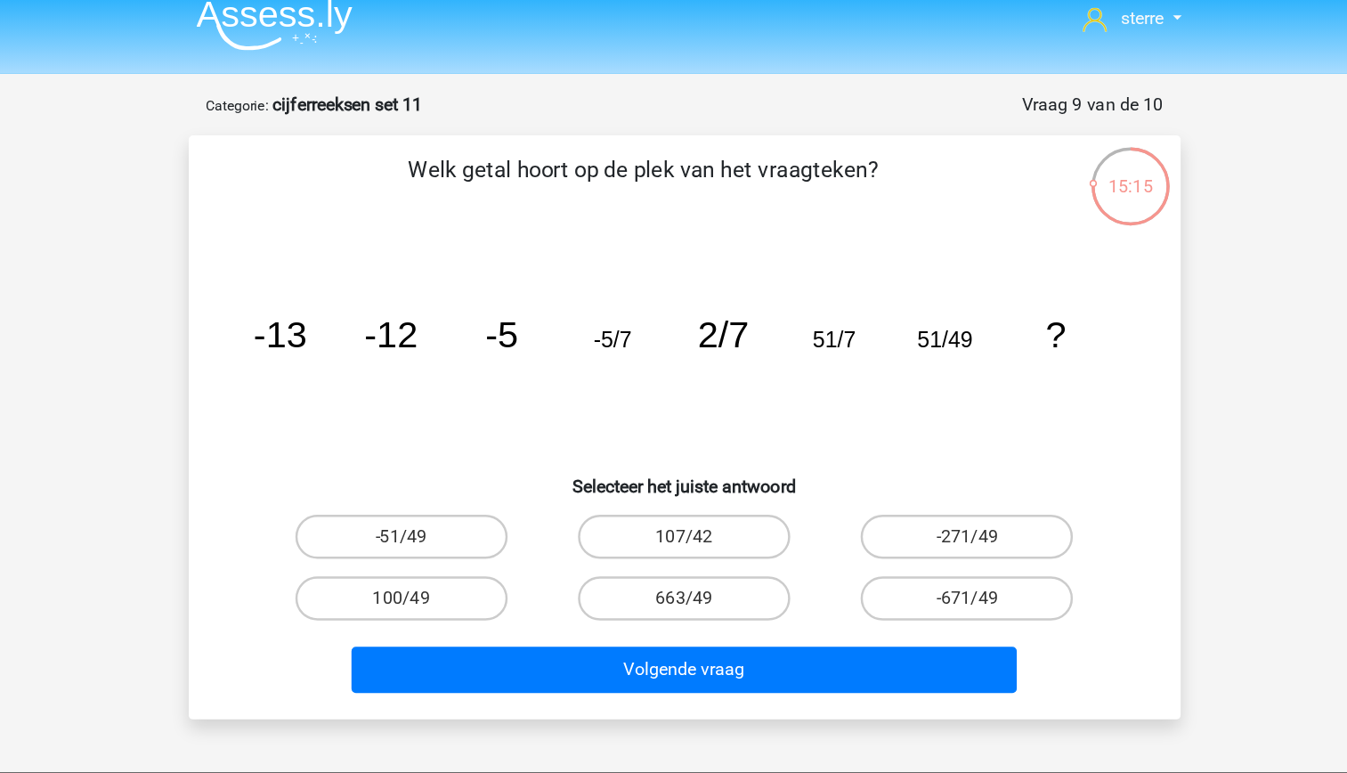
click at [906, 296] on icon "image/svg+xml -13 -12 -5 -5/7 2/7 51/7 51/49 ?" at bounding box center [673, 297] width 717 height 180
click at [960, 289] on icon "image/svg+xml -13 -12 -5 -5/7 2/7 51/7 51/49 ?" at bounding box center [673, 297] width 717 height 180
click at [789, 288] on tspan "51/7" at bounding box center [794, 290] width 35 height 20
drag, startPoint x: 789, startPoint y: 288, endPoint x: 813, endPoint y: 306, distance: 29.9
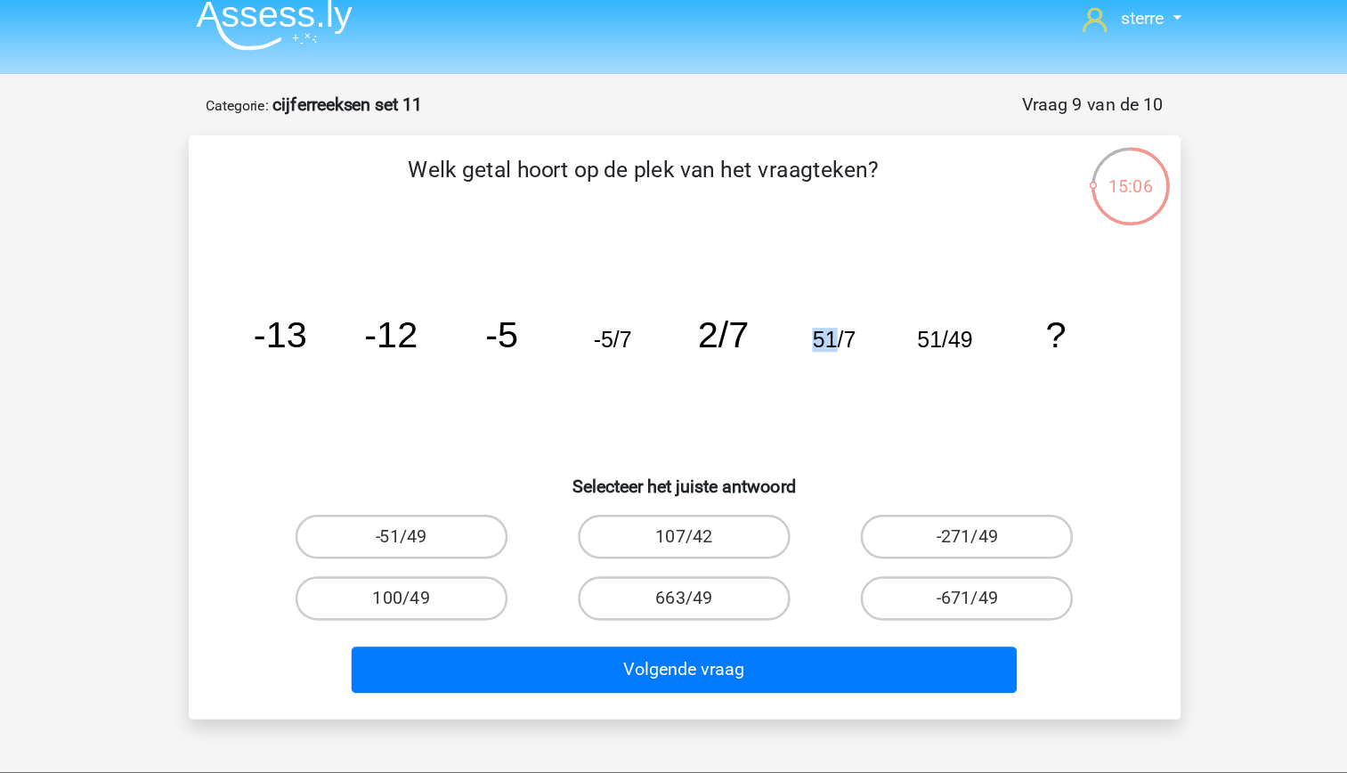
click at [813, 306] on icon "image/svg+xml -13 -12 -5 -5/7 2/7 51/7 51/49 ?" at bounding box center [673, 297] width 717 height 180
click at [806, 293] on tspan "51/7" at bounding box center [794, 290] width 35 height 20
drag, startPoint x: 806, startPoint y: 293, endPoint x: 829, endPoint y: 313, distance: 30.2
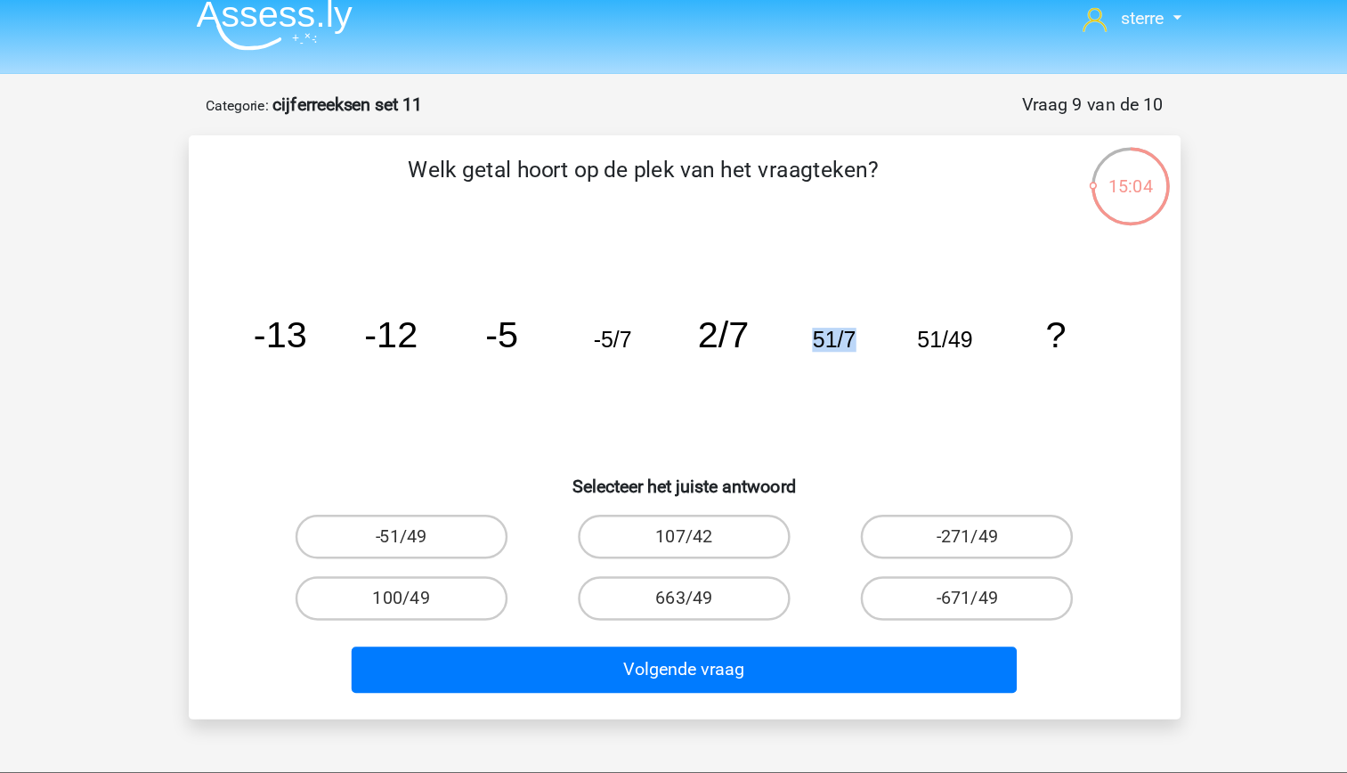
click at [829, 313] on icon "image/svg+xml -13 -12 -5 -5/7 2/7 51/7 51/49 ?" at bounding box center [673, 297] width 717 height 180
click at [782, 291] on tspan "51/7" at bounding box center [794, 290] width 35 height 20
click at [912, 287] on icon "image/svg+xml -13 -12 -5 -5/7 2/7 51/7 51/49 ?" at bounding box center [673, 297] width 717 height 180
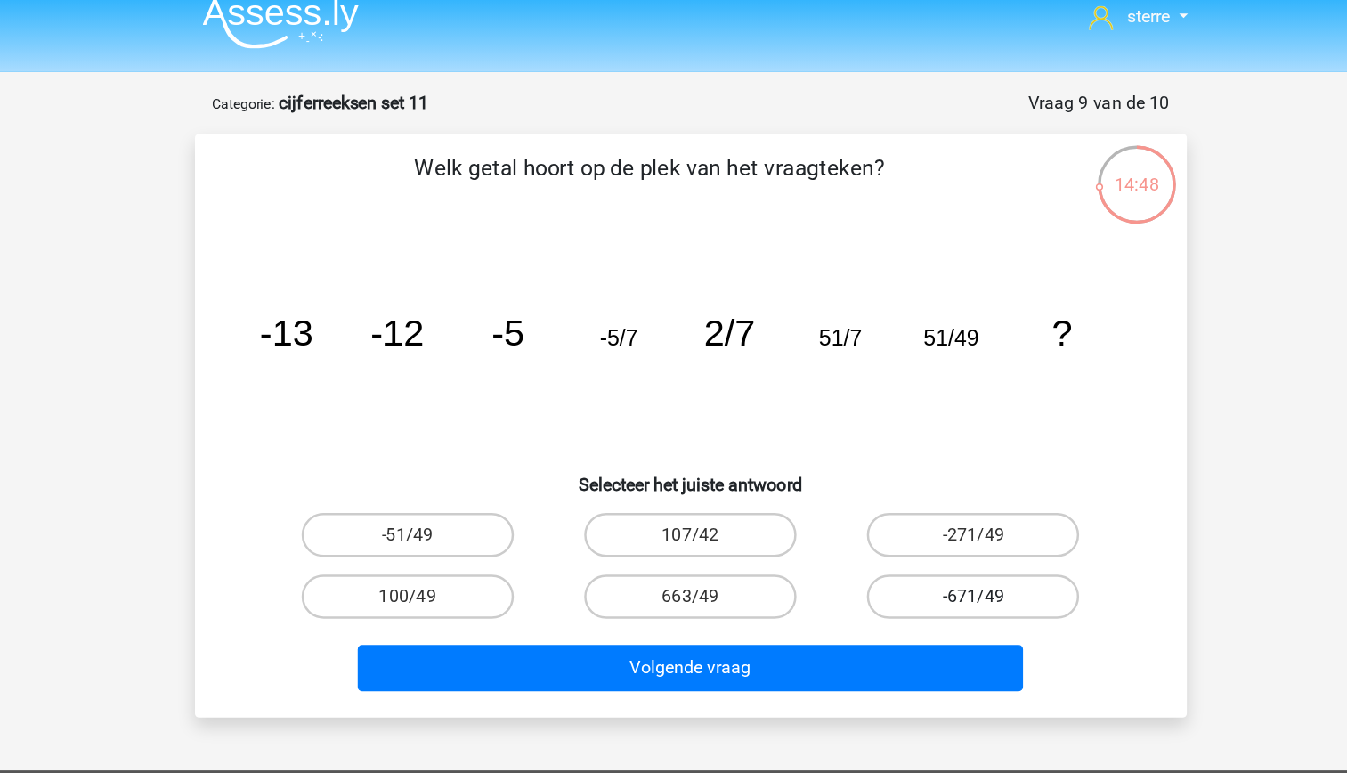
click at [881, 500] on label "-671/49" at bounding box center [902, 500] width 172 height 36
click at [903, 500] on input "-671/49" at bounding box center [909, 505] width 12 height 12
radio input "true"
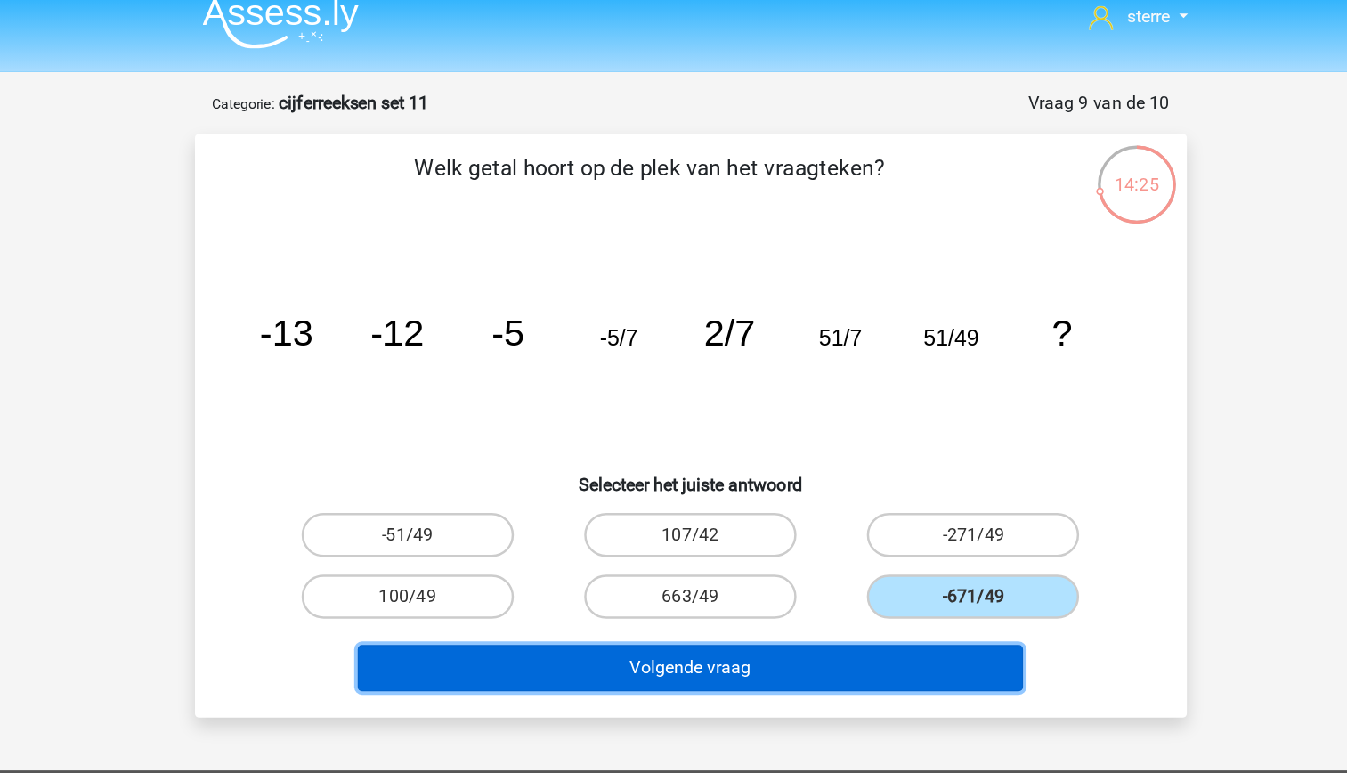
click at [824, 552] on button "Volgende vraag" at bounding box center [673, 557] width 539 height 37
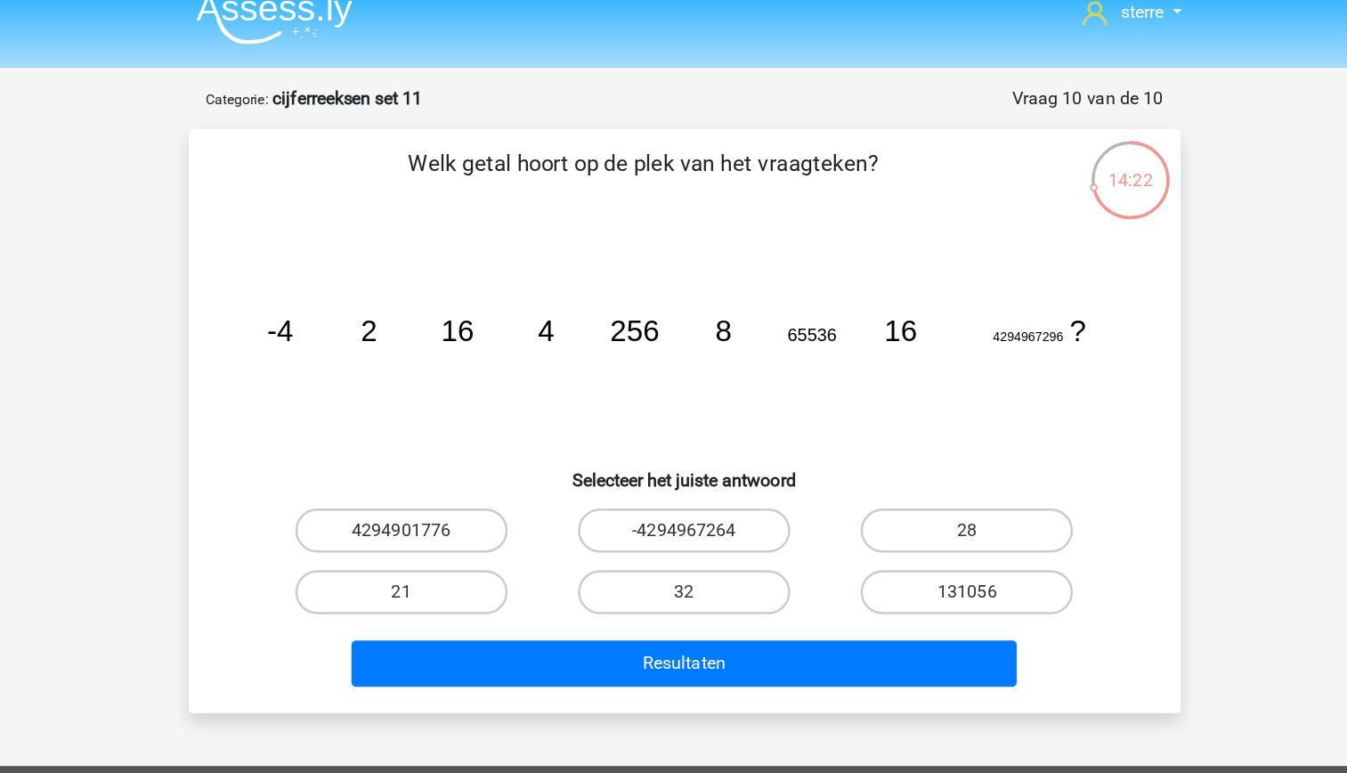
click at [421, 285] on tspan "2" at bounding box center [417, 288] width 13 height 27
click at [490, 290] on tspan "16" at bounding box center [489, 288] width 27 height 27
drag, startPoint x: 490, startPoint y: 290, endPoint x: 522, endPoint y: 339, distance: 58.0
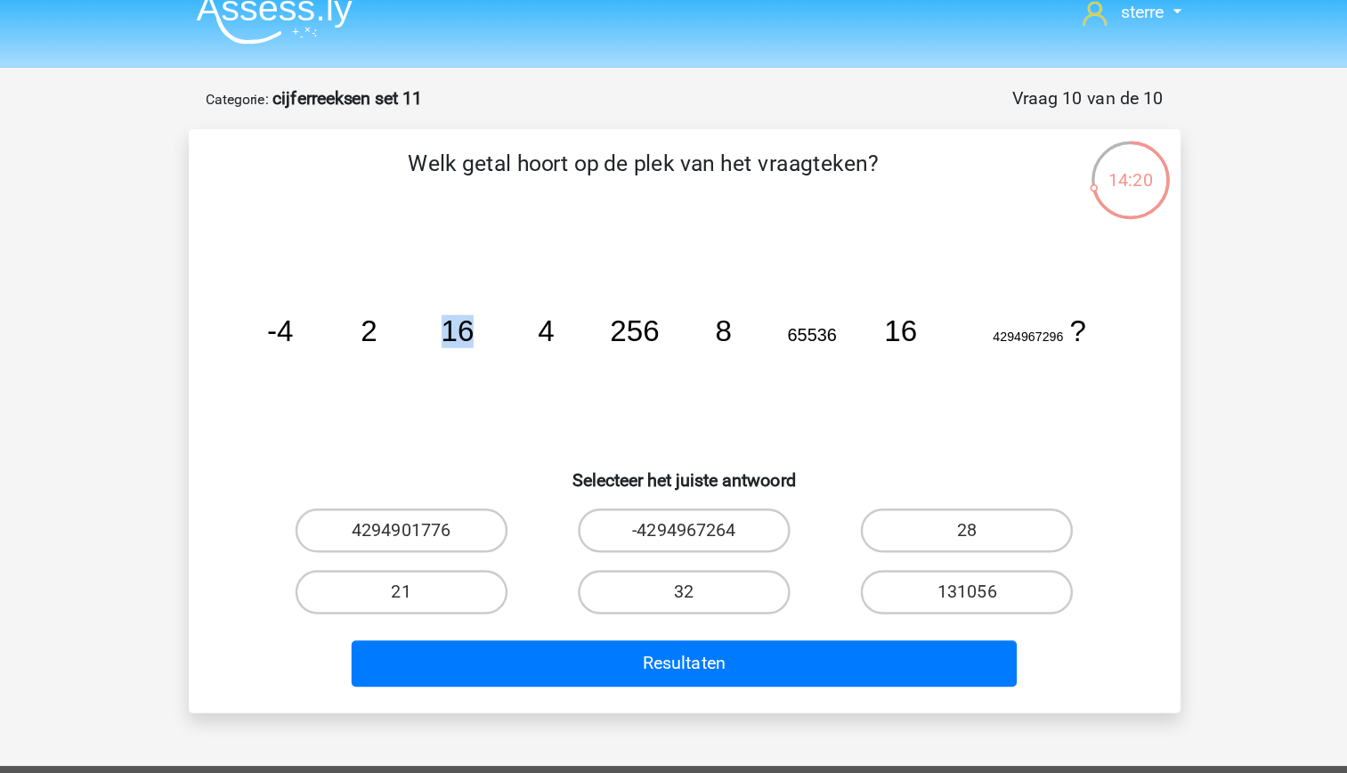
click at [522, 339] on icon "image/svg+xml -4 2 16 4 256 8 65536 16 4294967296 ?" at bounding box center [673, 297] width 717 height 180
click at [452, 320] on icon "image/svg+xml -4 2 16 4 256 8 65536 16 4294967296 ?" at bounding box center [673, 297] width 717 height 180
click at [565, 295] on tspan "4" at bounding box center [561, 288] width 13 height 27
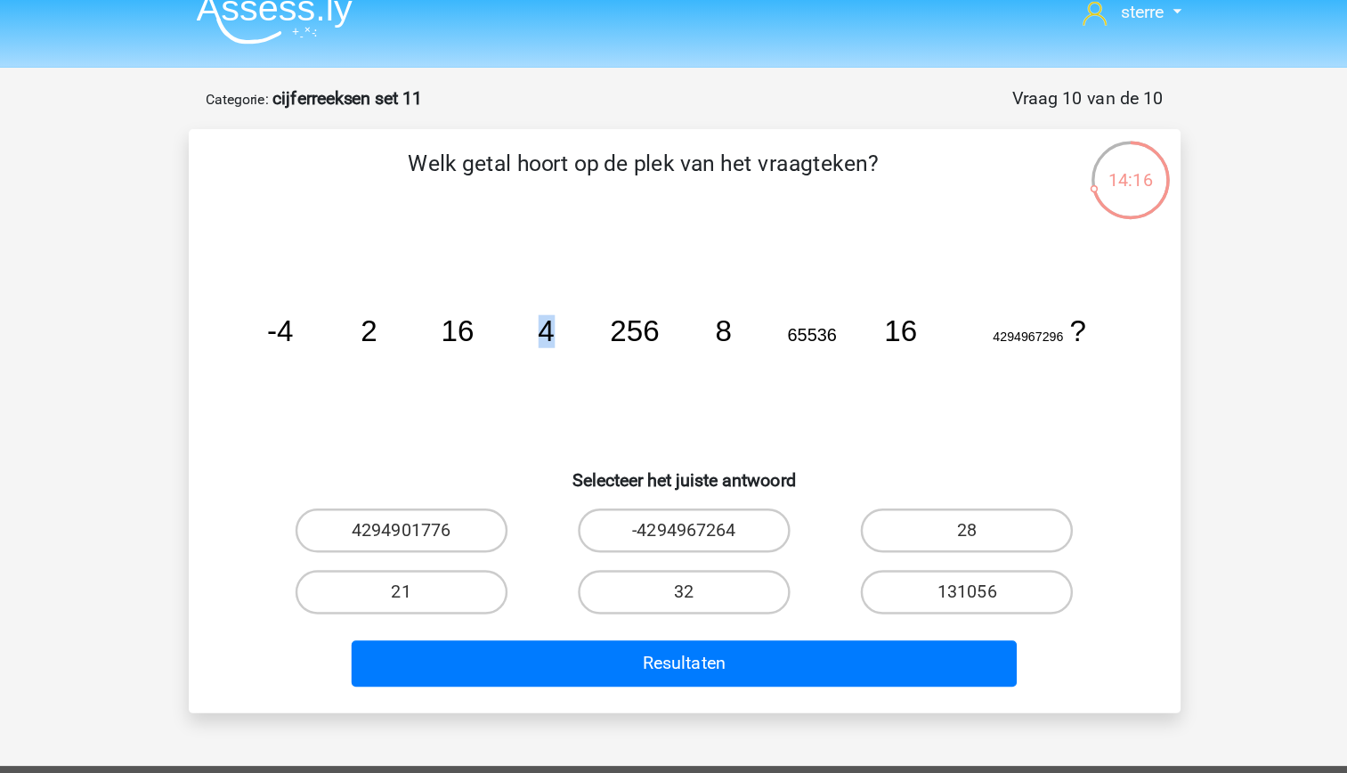
drag, startPoint x: 565, startPoint y: 295, endPoint x: 600, endPoint y: 336, distance: 54.4
click at [600, 336] on icon "image/svg+xml -4 2 16 4 256 8 65536 16 4294967296 ?" at bounding box center [673, 297] width 717 height 180
click at [607, 321] on icon "image/svg+xml -4 2 16 4 256 8 65536 16 4294967296 ?" at bounding box center [673, 297] width 717 height 180
click at [650, 498] on label "32" at bounding box center [673, 500] width 172 height 36
click at [673, 499] on input "32" at bounding box center [679, 505] width 12 height 12
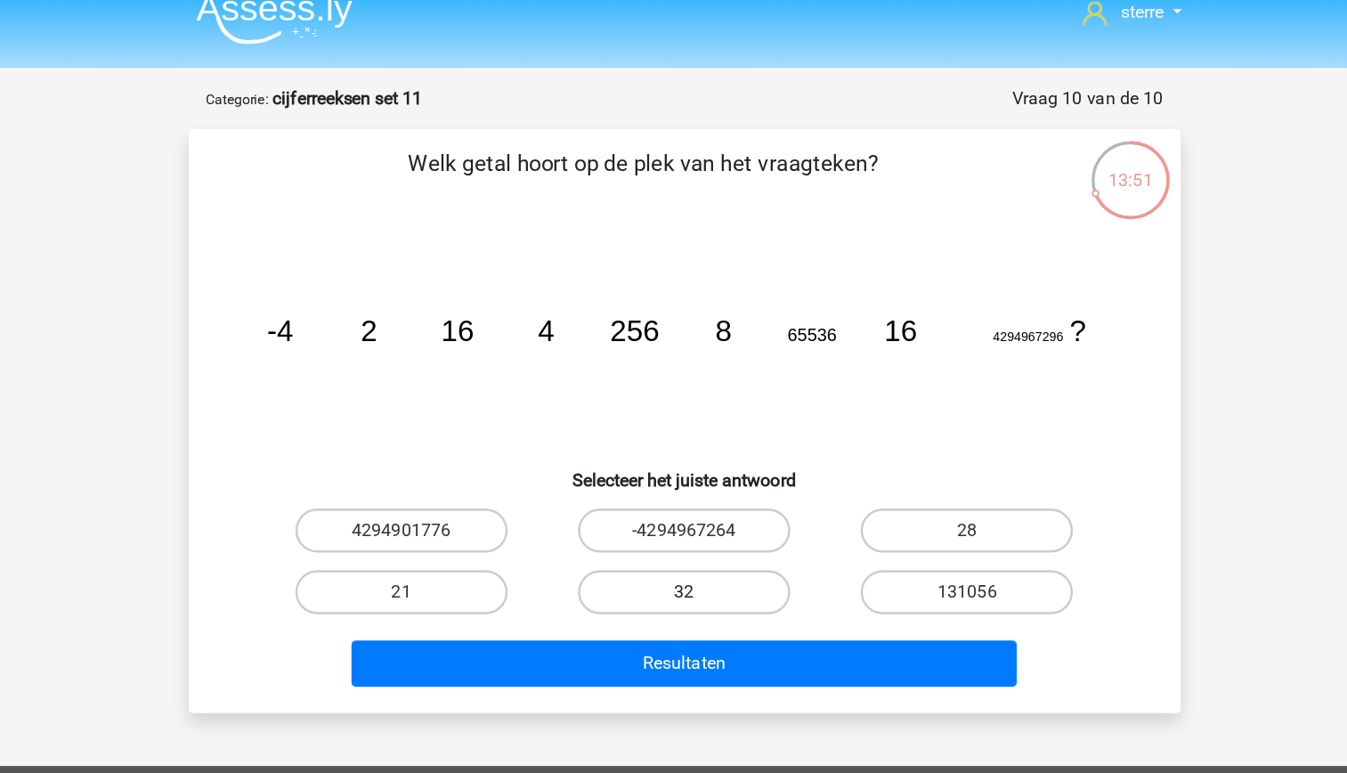
radio input "true"
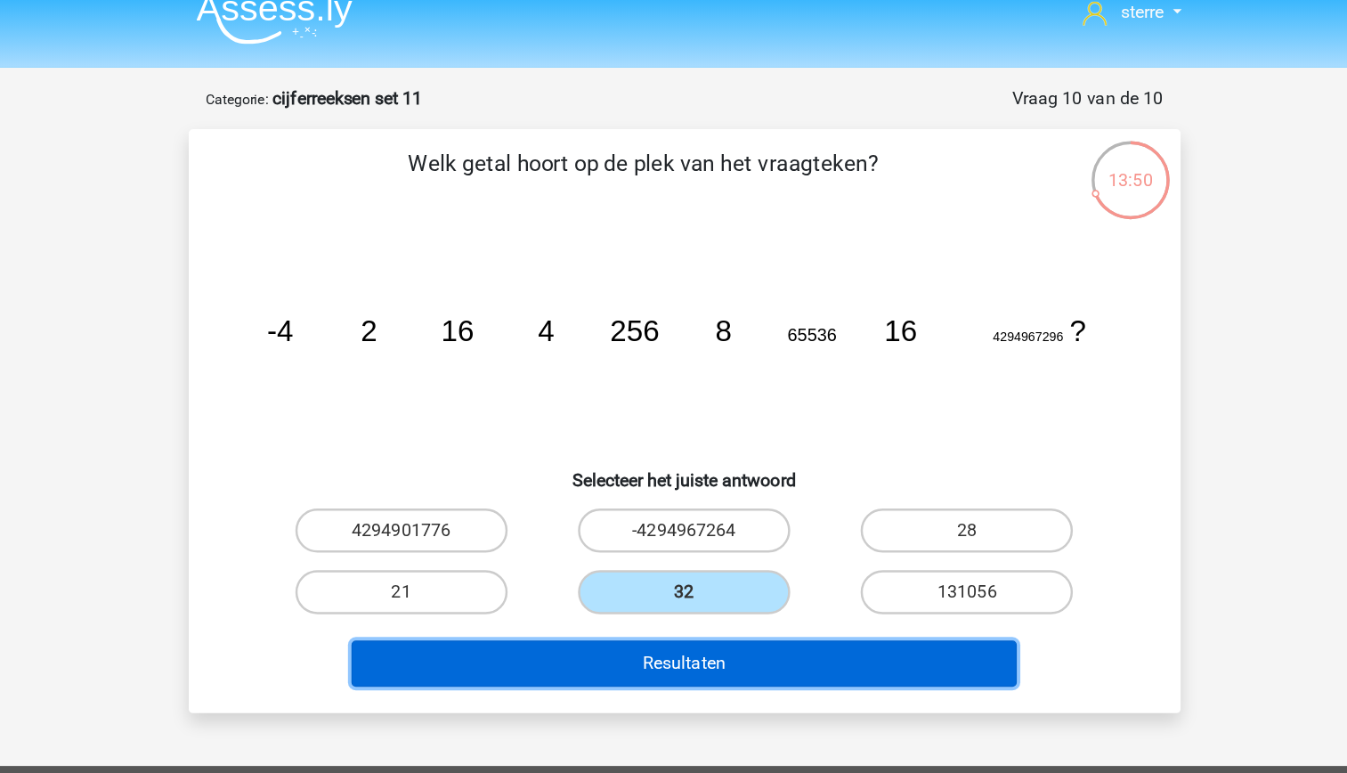
click at [665, 552] on button "Resultaten" at bounding box center [673, 557] width 539 height 37
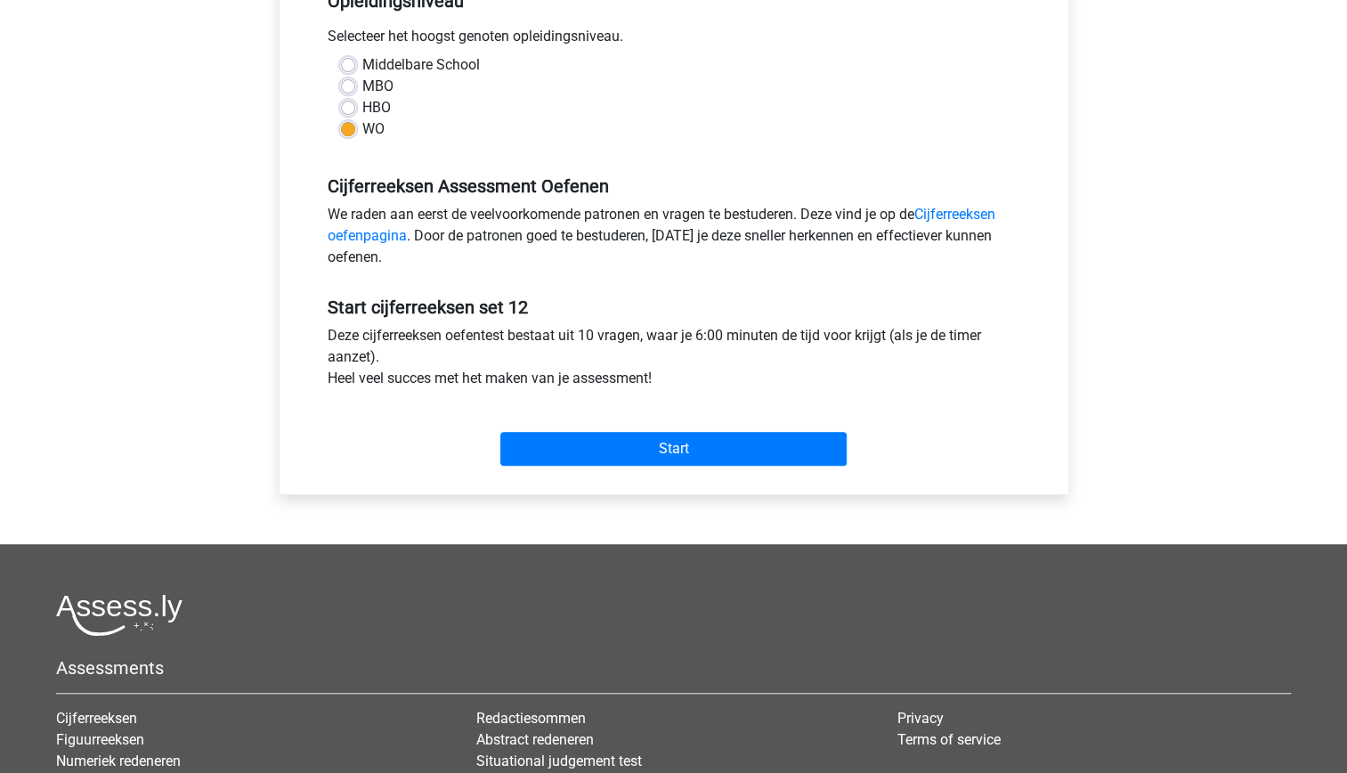
scroll to position [395, 0]
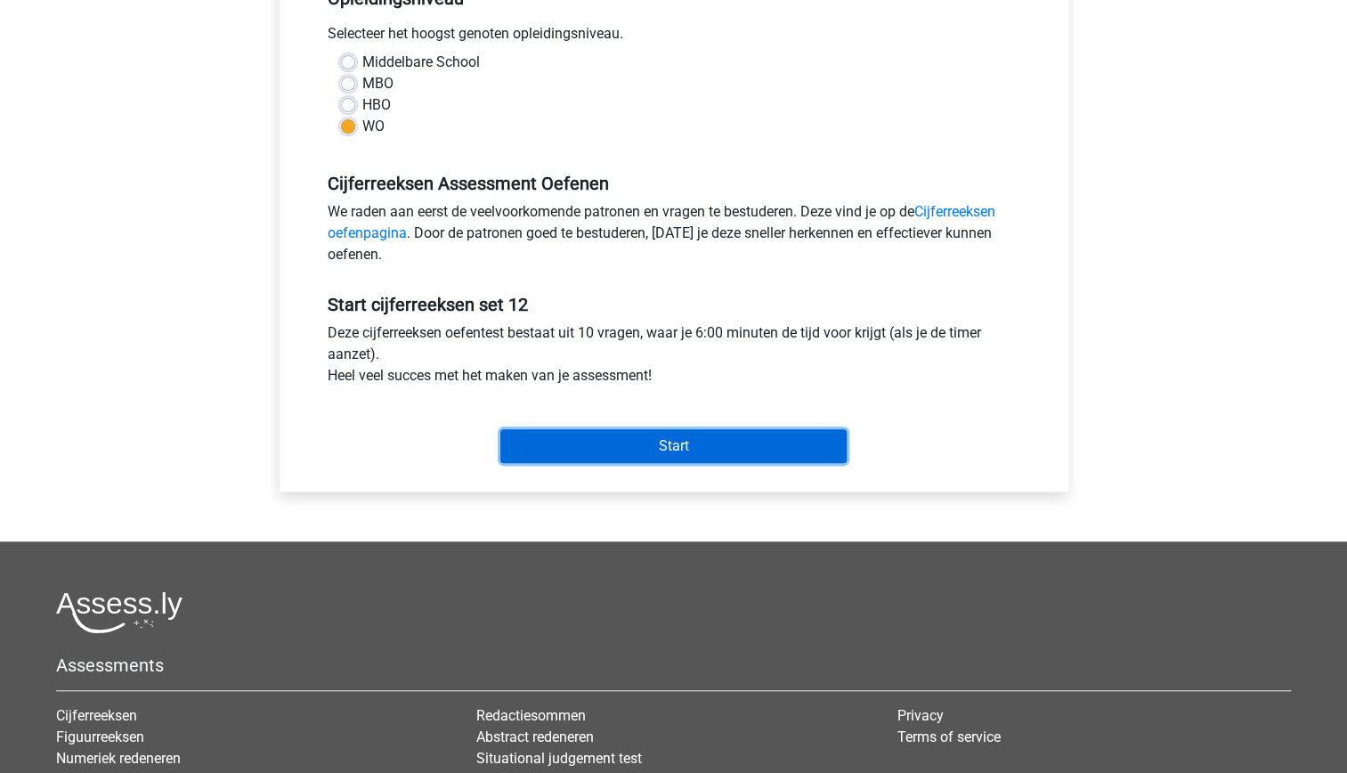
click at [613, 452] on input "Start" at bounding box center [673, 446] width 346 height 34
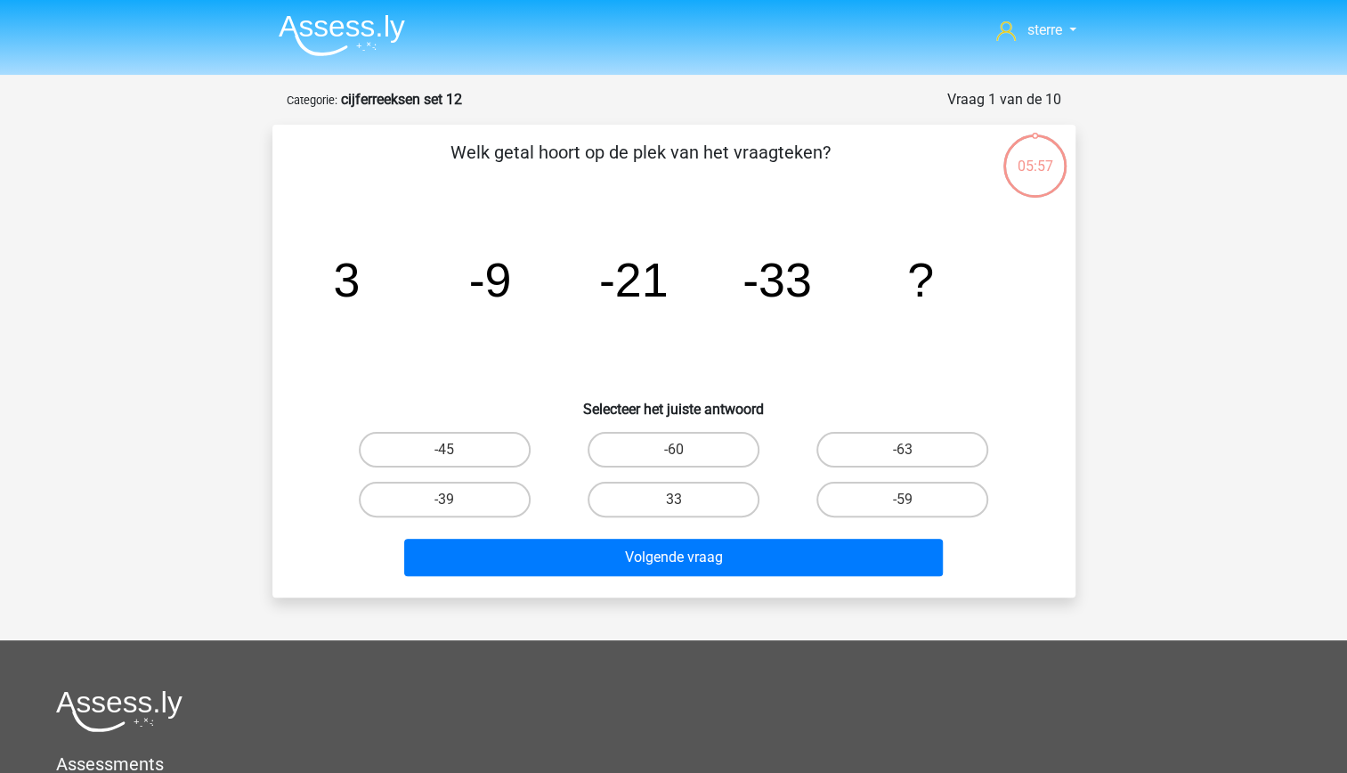
click at [397, 273] on icon "image/svg+xml 3 -9 -21 -33 ?" at bounding box center [673, 297] width 717 height 180
click at [514, 274] on icon "image/svg+xml 3 -9 -21 -33 ?" at bounding box center [673, 297] width 717 height 180
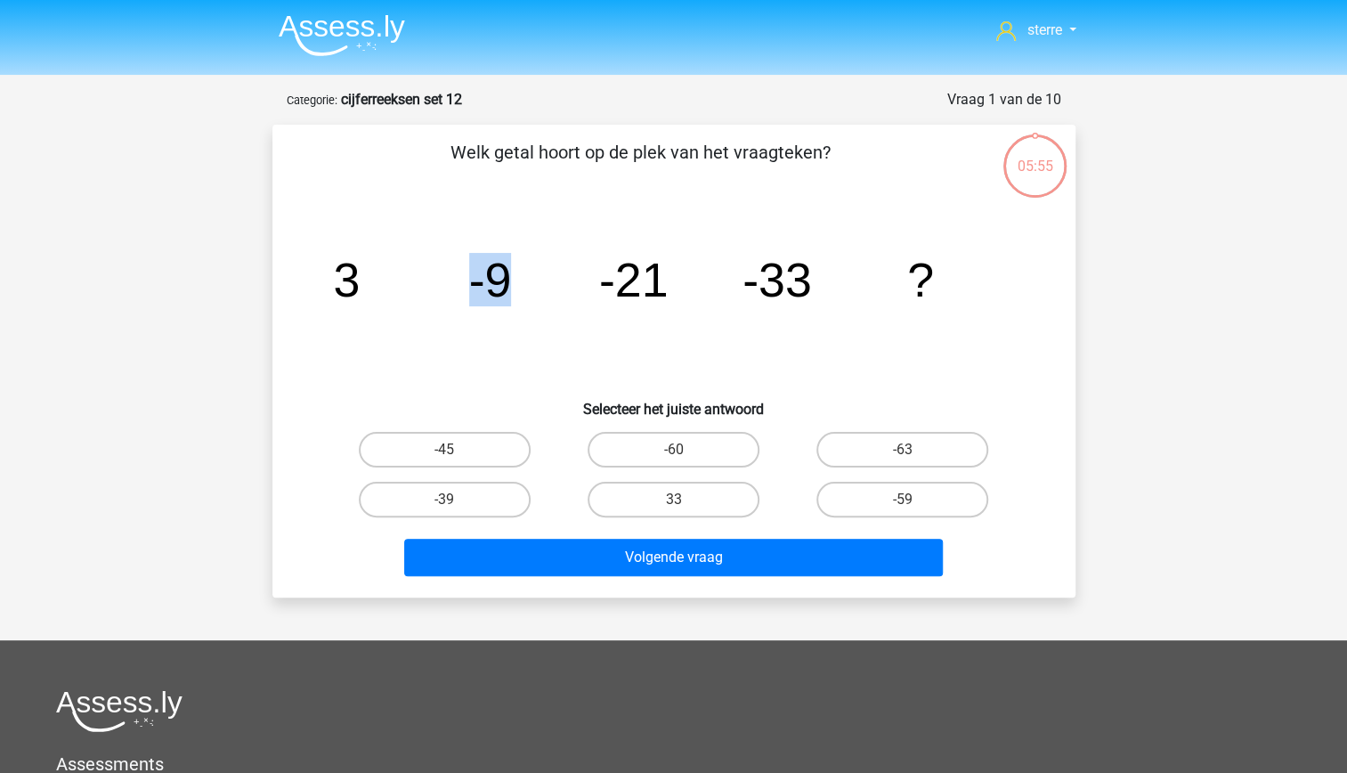
click at [514, 274] on icon "image/svg+xml 3 -9 -21 -33 ?" at bounding box center [673, 297] width 717 height 180
click at [552, 316] on icon "image/svg+xml 3 -9 -21 -33 ?" at bounding box center [673, 297] width 717 height 180
click at [637, 283] on tspan "-21" at bounding box center [632, 279] width 69 height 53
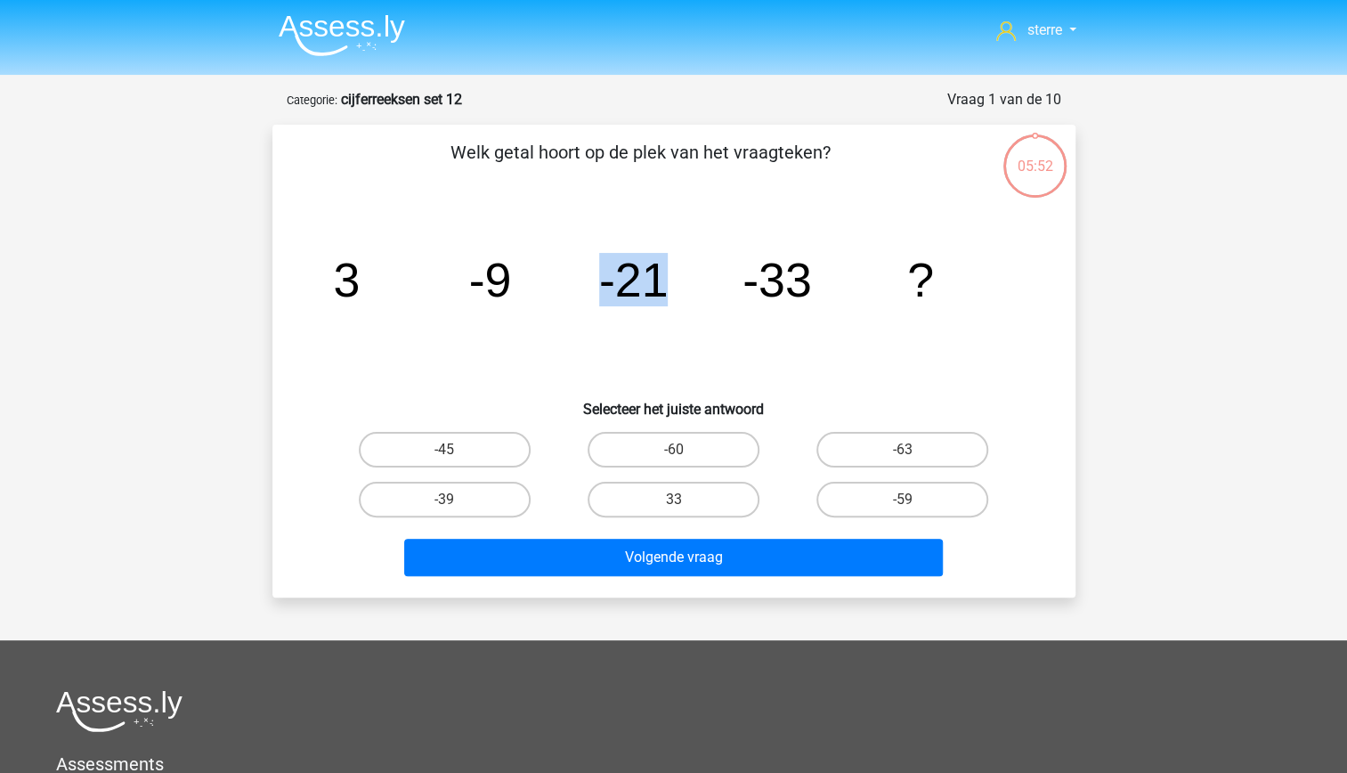
drag, startPoint x: 637, startPoint y: 283, endPoint x: 604, endPoint y: 328, distance: 56.1
click at [604, 328] on icon "image/svg+xml 3 -9 -21 -33 ?" at bounding box center [673, 297] width 717 height 180
click at [490, 281] on tspan "-9" at bounding box center [489, 279] width 43 height 53
click at [509, 294] on tspan "-9" at bounding box center [489, 279] width 43 height 53
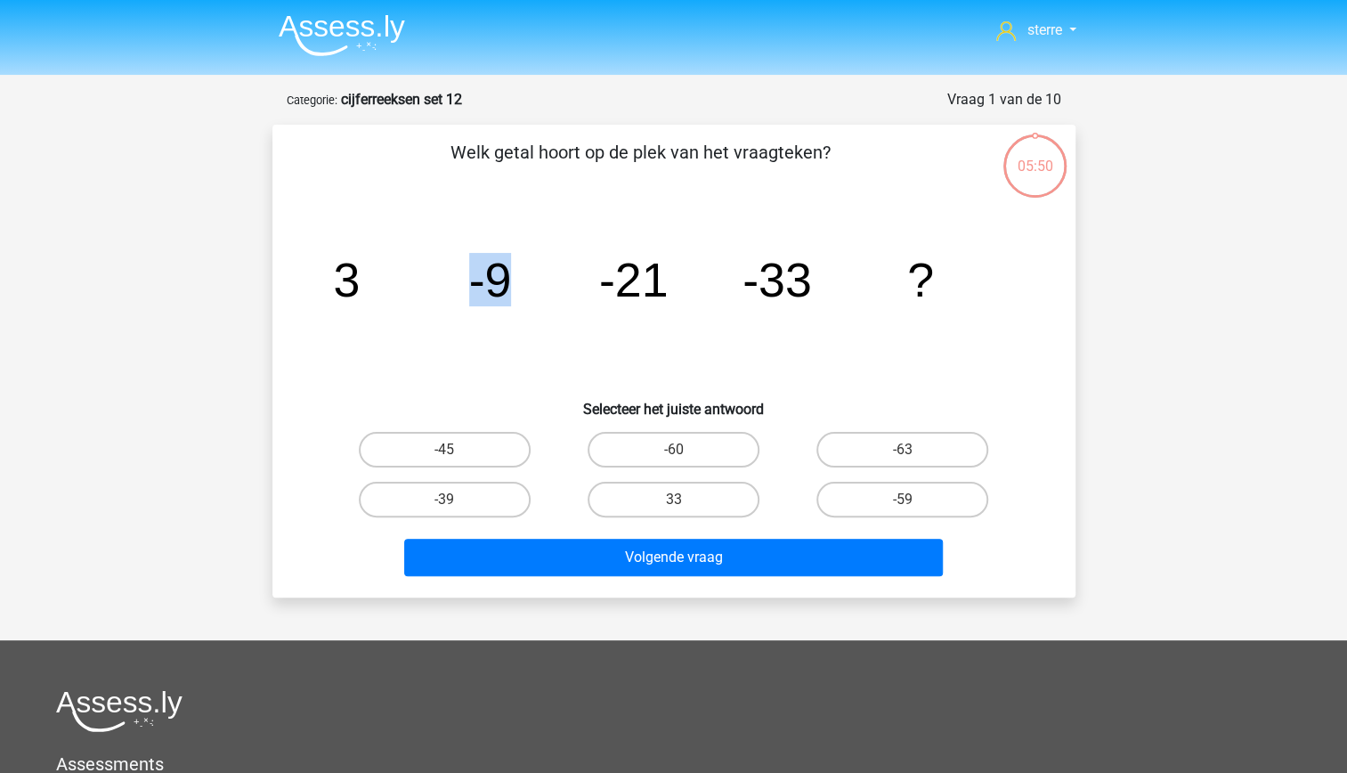
click at [509, 294] on tspan "-9" at bounding box center [489, 279] width 43 height 53
drag, startPoint x: 509, startPoint y: 294, endPoint x: 540, endPoint y: 339, distance: 55.1
click at [540, 339] on icon "image/svg+xml 3 -9 -21 -33 ?" at bounding box center [673, 297] width 717 height 180
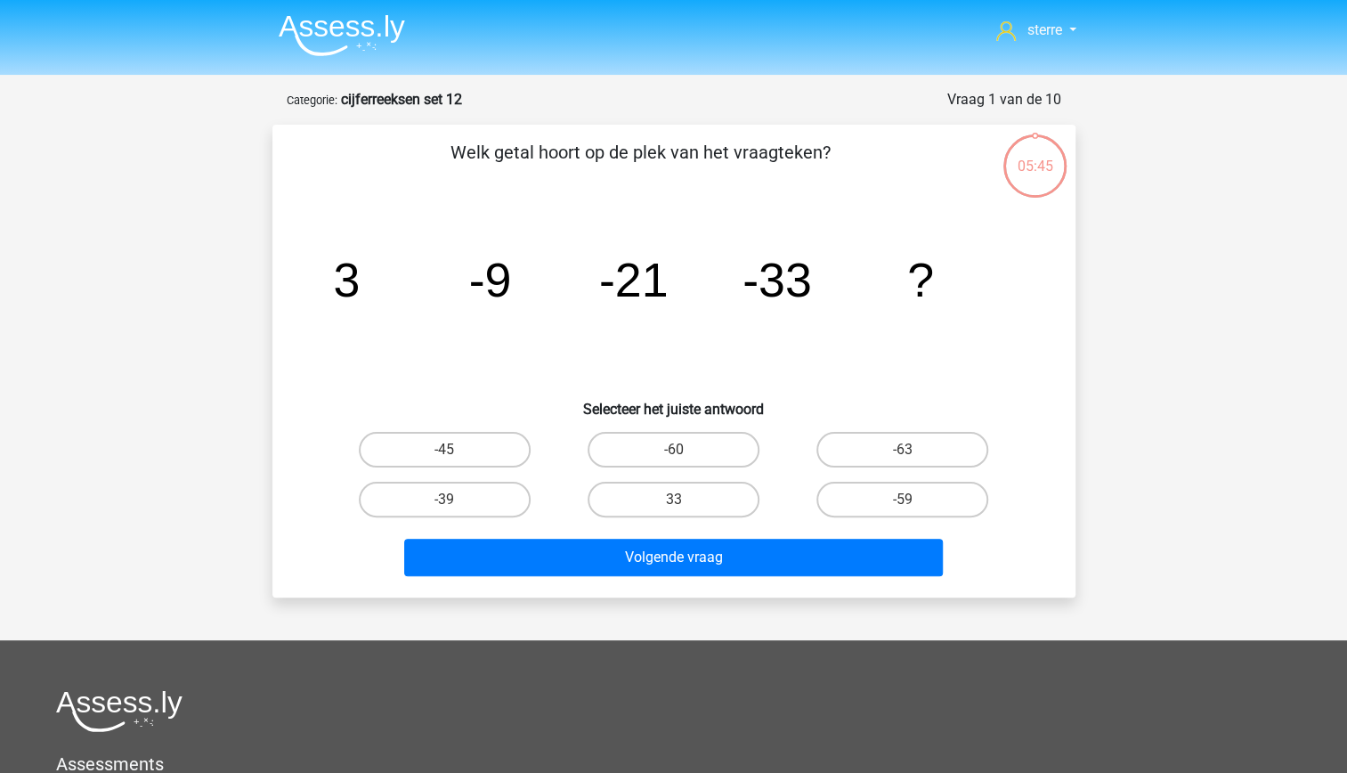
click at [584, 268] on icon "image/svg+xml 3 -9 -21 -33 ?" at bounding box center [673, 297] width 717 height 180
drag, startPoint x: 584, startPoint y: 268, endPoint x: 598, endPoint y: 294, distance: 29.5
click at [598, 294] on tspan "-21" at bounding box center [632, 279] width 69 height 53
click at [545, 287] on icon "image/svg+xml 3 -9 -21 -33 ?" at bounding box center [673, 297] width 717 height 180
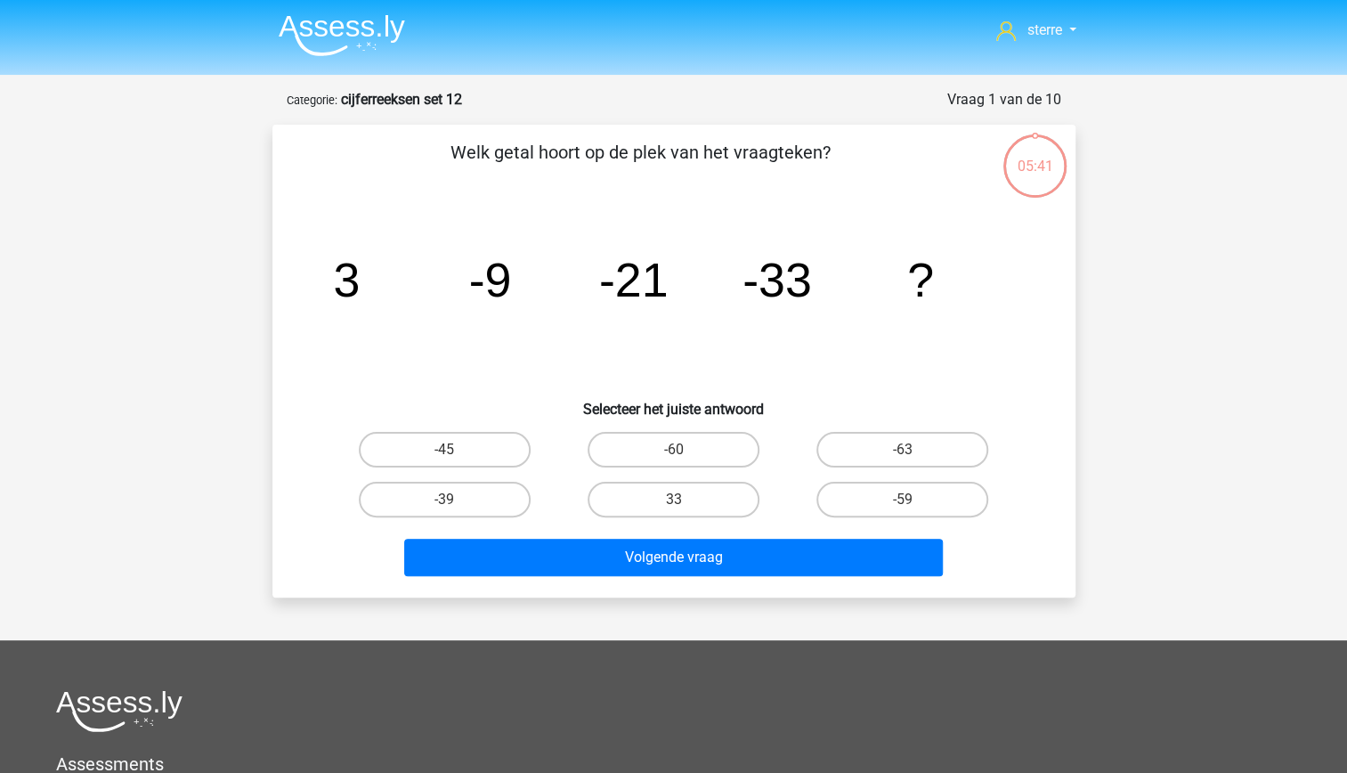
click at [631, 301] on tspan "-21" at bounding box center [632, 279] width 69 height 53
drag, startPoint x: 631, startPoint y: 301, endPoint x: 555, endPoint y: 292, distance: 76.2
click at [555, 292] on icon "image/svg+xml 3 -9 -21 -33 ?" at bounding box center [673, 297] width 717 height 180
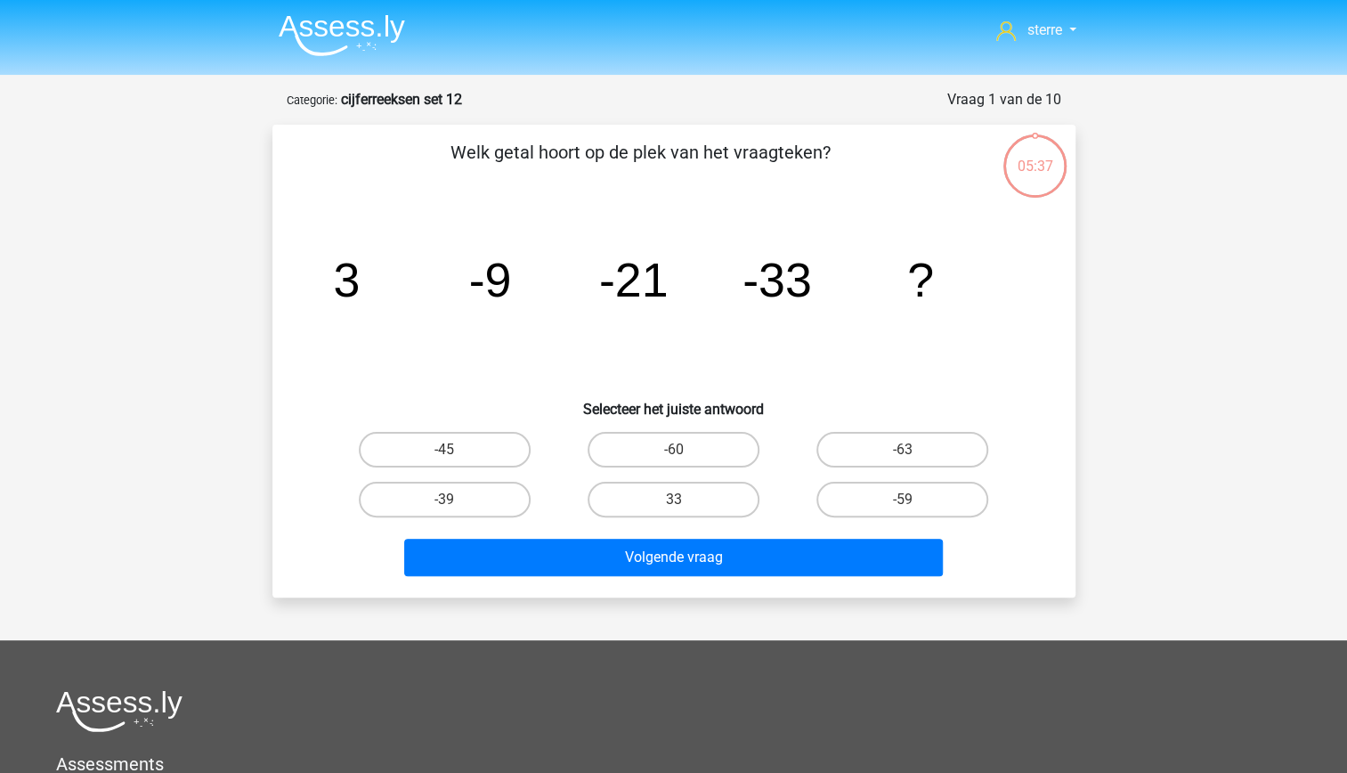
click at [510, 268] on tspan "-9" at bounding box center [489, 279] width 43 height 53
drag, startPoint x: 510, startPoint y: 268, endPoint x: 563, endPoint y: 313, distance: 70.1
click at [563, 313] on icon "image/svg+xml 3 -9 -21 -33 ?" at bounding box center [673, 297] width 717 height 180
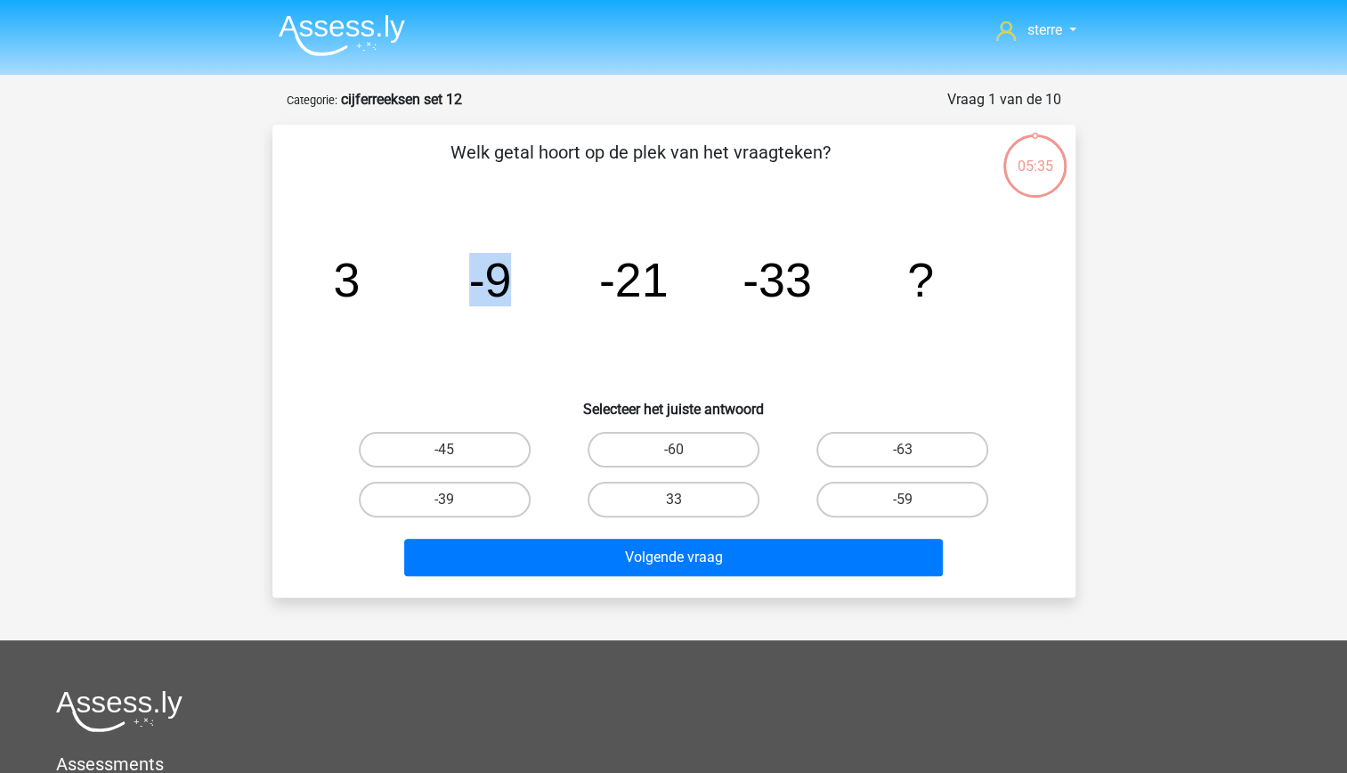
click at [563, 313] on icon "image/svg+xml 3 -9 -21 -33 ?" at bounding box center [673, 297] width 717 height 180
drag, startPoint x: 563, startPoint y: 313, endPoint x: 586, endPoint y: 335, distance: 30.8
click at [586, 335] on icon "image/svg+xml 3 -9 -21 -33 ?" at bounding box center [673, 297] width 717 height 180
drag, startPoint x: 586, startPoint y: 335, endPoint x: 554, endPoint y: 263, distance: 78.9
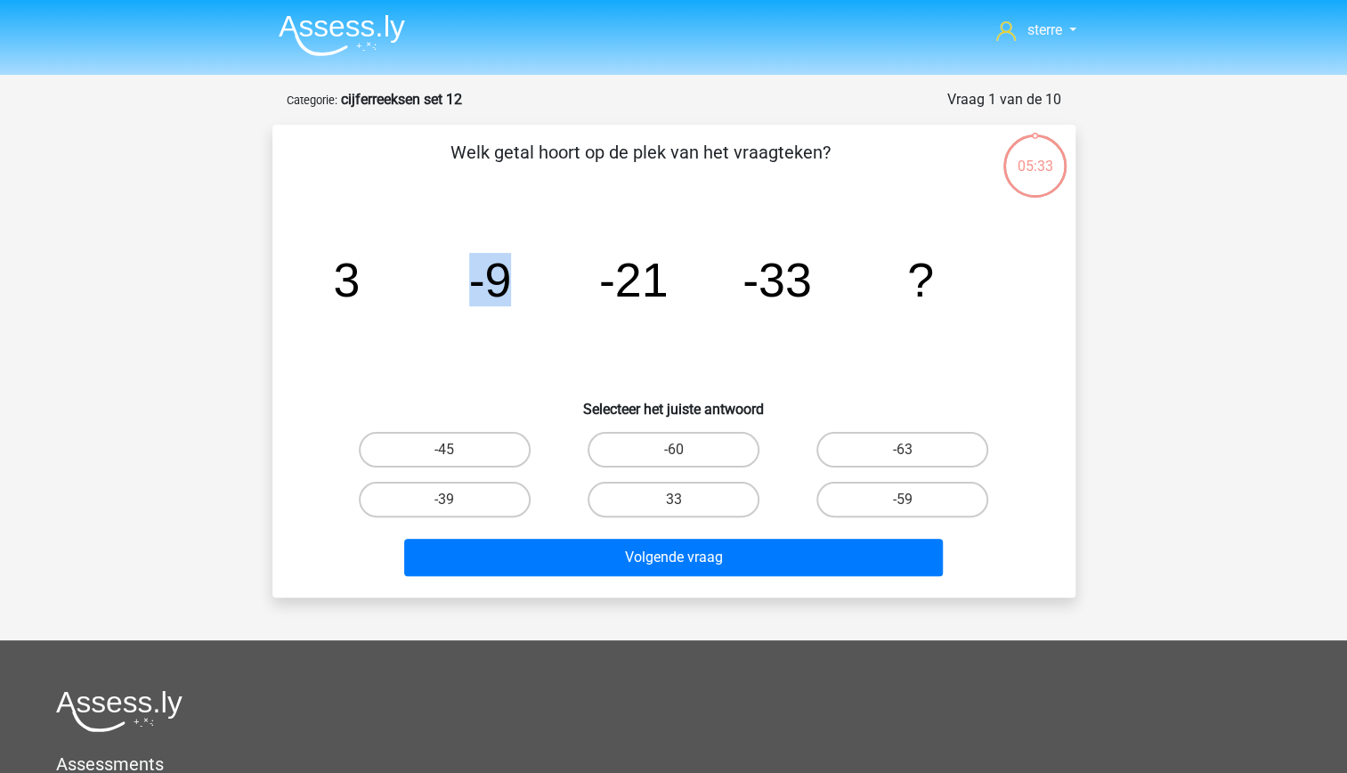
click at [554, 263] on icon "image/svg+xml 3 -9 -21 -33 ?" at bounding box center [673, 297] width 717 height 180
click at [579, 198] on div "Welk getal hoort op de plek van het vraagteken? image/svg+xml 3 -9 -21 -33 ? Se…" at bounding box center [673, 361] width 789 height 444
click at [459, 451] on label "-45" at bounding box center [445, 450] width 172 height 36
click at [456, 451] on input "-45" at bounding box center [450, 455] width 12 height 12
radio input "true"
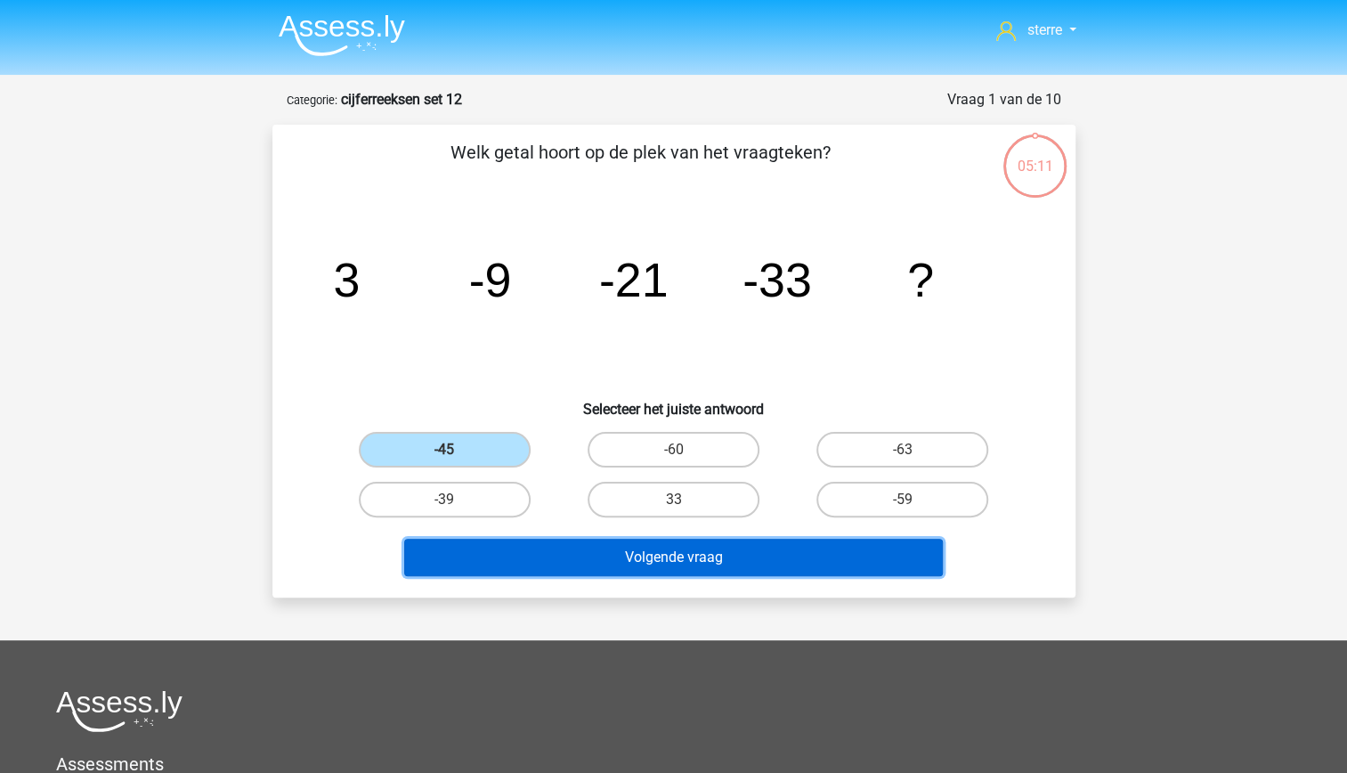
click at [611, 555] on button "Volgende vraag" at bounding box center [673, 557] width 539 height 37
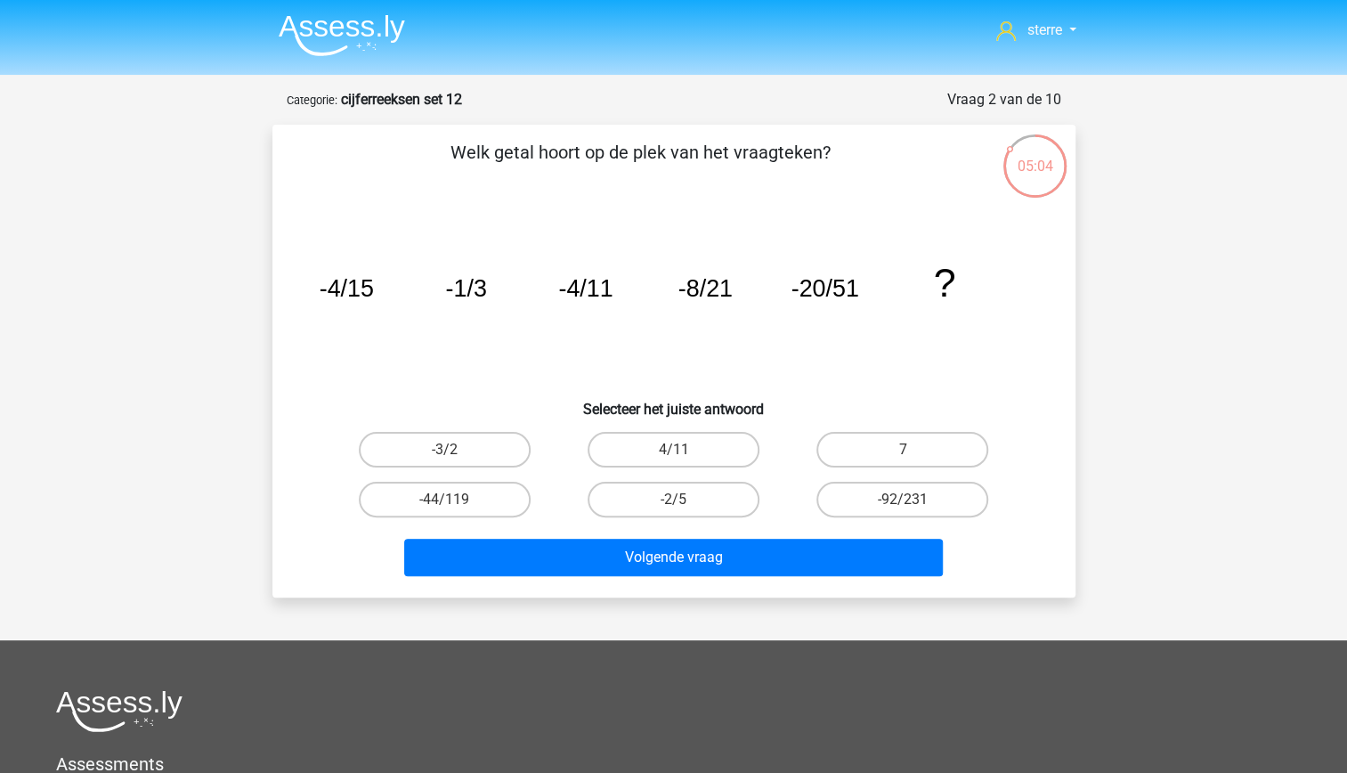
click at [484, 288] on tspan "-1/3" at bounding box center [465, 288] width 41 height 27
drag, startPoint x: 484, startPoint y: 288, endPoint x: 509, endPoint y: 338, distance: 55.7
click at [509, 338] on icon "image/svg+xml -4/15 -1/3 -4/11 -8/21 -20/51 ?" at bounding box center [673, 297] width 717 height 180
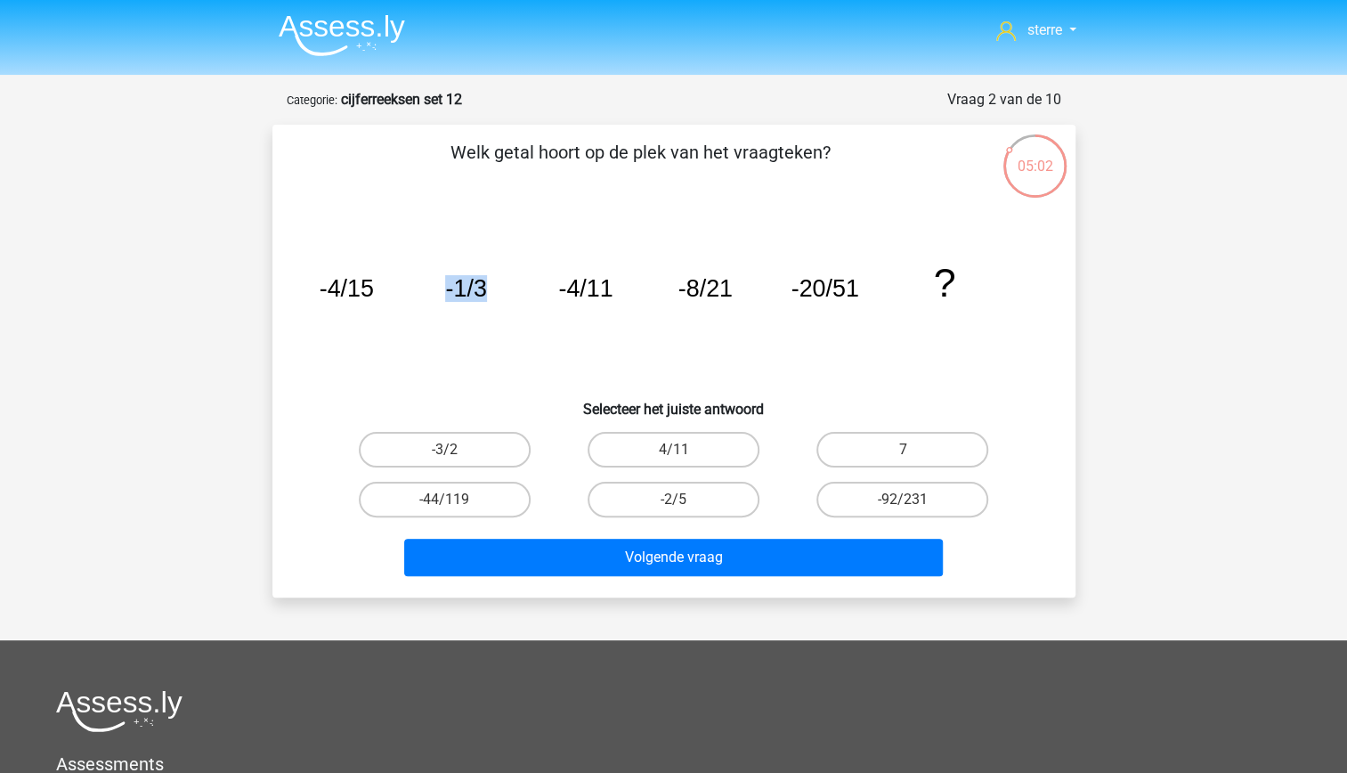
click at [509, 338] on icon "image/svg+xml -4/15 -1/3 -4/11 -8/21 -20/51 ?" at bounding box center [673, 297] width 717 height 180
drag, startPoint x: 509, startPoint y: 338, endPoint x: 436, endPoint y: 320, distance: 75.3
click at [436, 320] on icon "image/svg+xml -4/15 -1/3 -4/11 -8/21 -20/51 ?" at bounding box center [673, 297] width 717 height 180
click at [430, 261] on icon "image/svg+xml -4/15 -1/3 -4/11 -8/21 -20/51 ?" at bounding box center [673, 297] width 717 height 180
click at [506, 311] on icon "image/svg+xml -4/15 -1/3 -4/11 -8/21 -20/51 ?" at bounding box center [673, 297] width 717 height 180
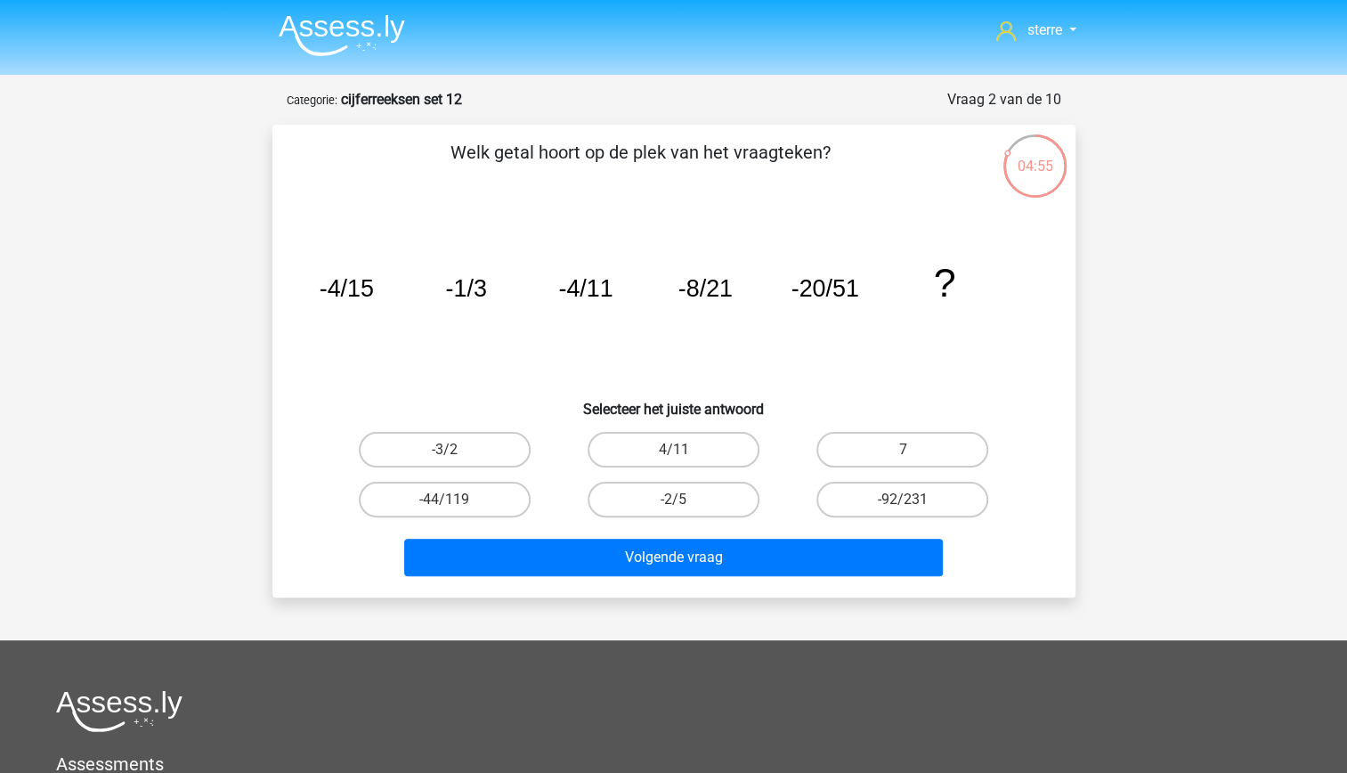
click at [486, 289] on tspan "-1/3" at bounding box center [465, 288] width 41 height 27
click at [620, 295] on icon "image/svg+xml -4/15 -1/3 -4/11 -8/21 -20/51 ?" at bounding box center [673, 297] width 717 height 180
drag, startPoint x: 620, startPoint y: 295, endPoint x: 650, endPoint y: 329, distance: 45.5
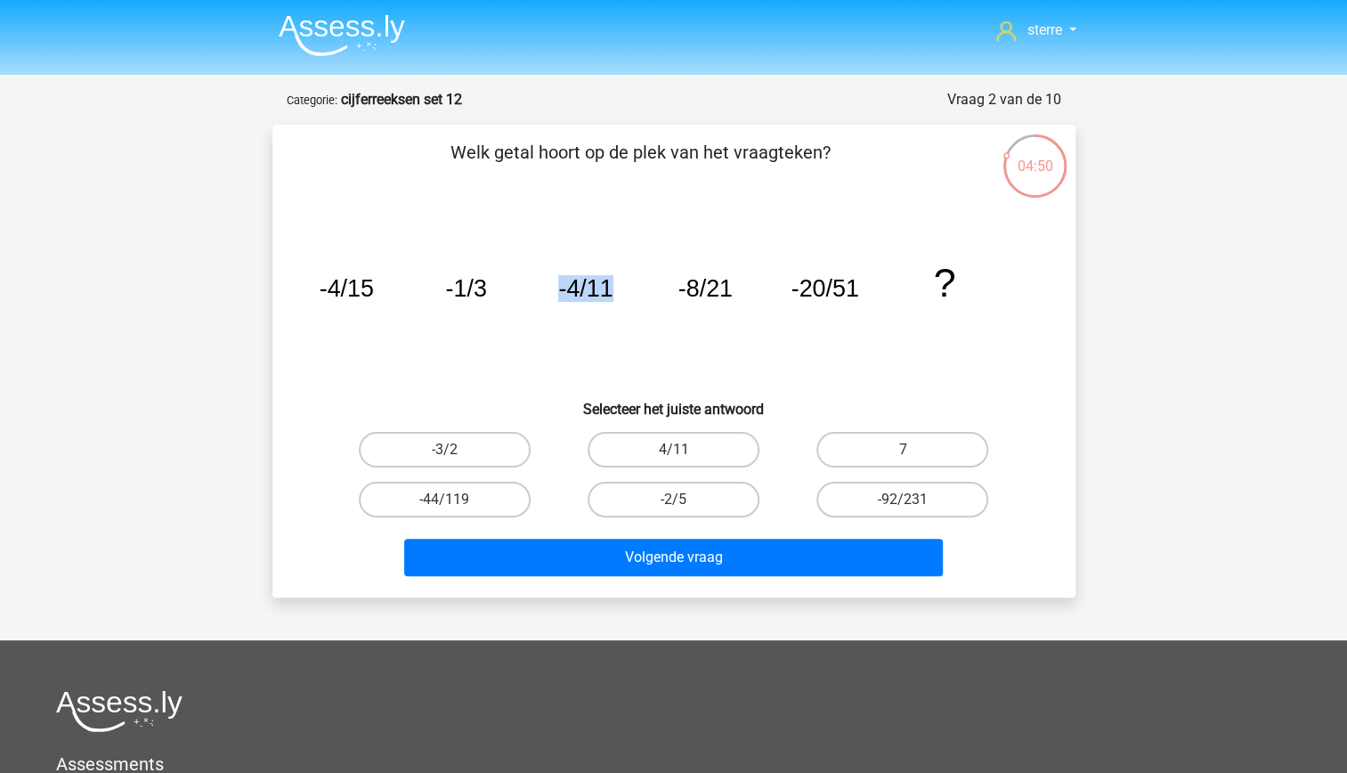
click at [650, 329] on icon "image/svg+xml -4/15 -1/3 -4/11 -8/21 -20/51 ?" at bounding box center [673, 297] width 717 height 180
click at [527, 344] on icon "image/svg+xml -4/15 -1/3 -4/11 -8/21 -20/51 ?" at bounding box center [673, 297] width 717 height 180
click at [509, 290] on icon "image/svg+xml -4/15 -1/3 -4/11 -8/21 -20/51 ?" at bounding box center [673, 297] width 717 height 180
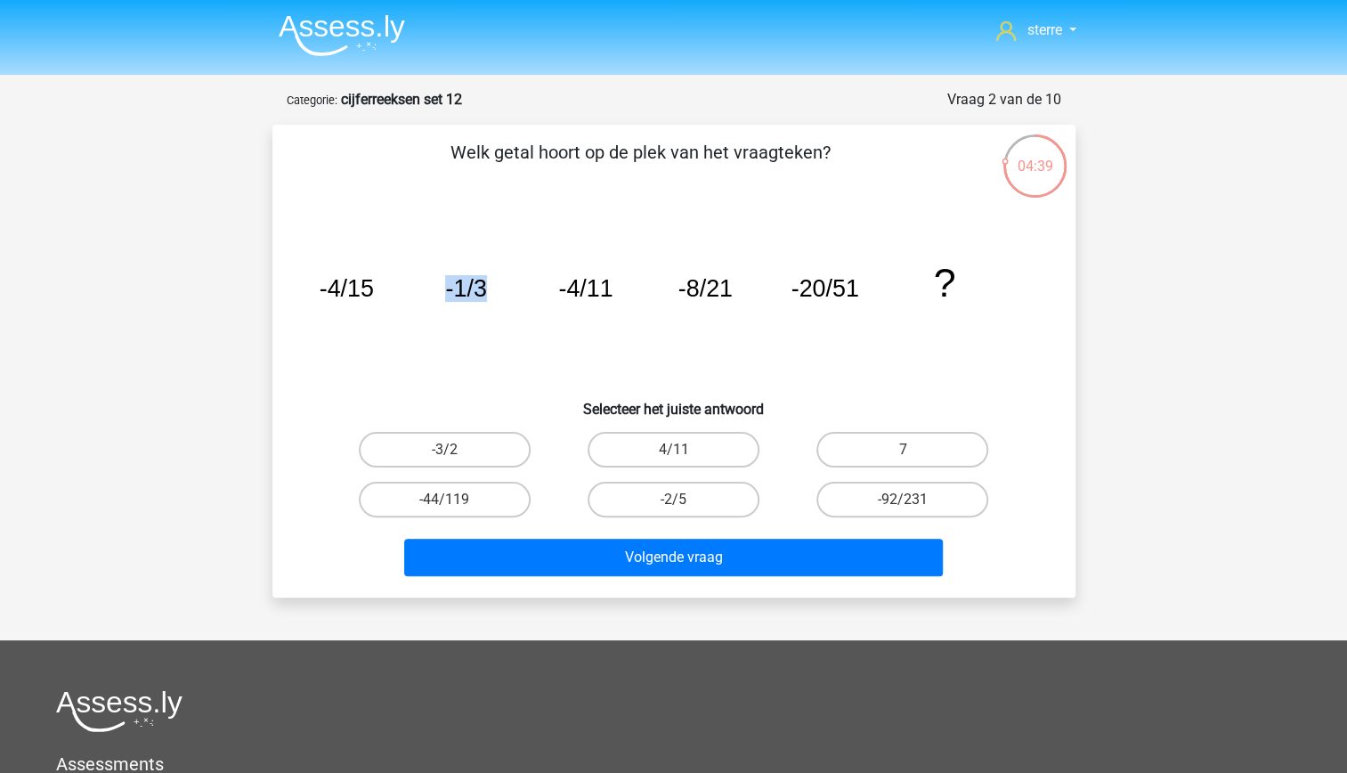
drag, startPoint x: 509, startPoint y: 290, endPoint x: 547, endPoint y: 329, distance: 54.8
click at [547, 329] on icon "image/svg+xml -4/15 -1/3 -4/11 -8/21 -20/51 ?" at bounding box center [673, 297] width 717 height 180
click at [606, 354] on icon "image/svg+xml -4/15 -1/3 -4/11 -8/21 -20/51 ?" at bounding box center [673, 297] width 717 height 180
click at [595, 296] on tspan "-4/11" at bounding box center [585, 288] width 54 height 27
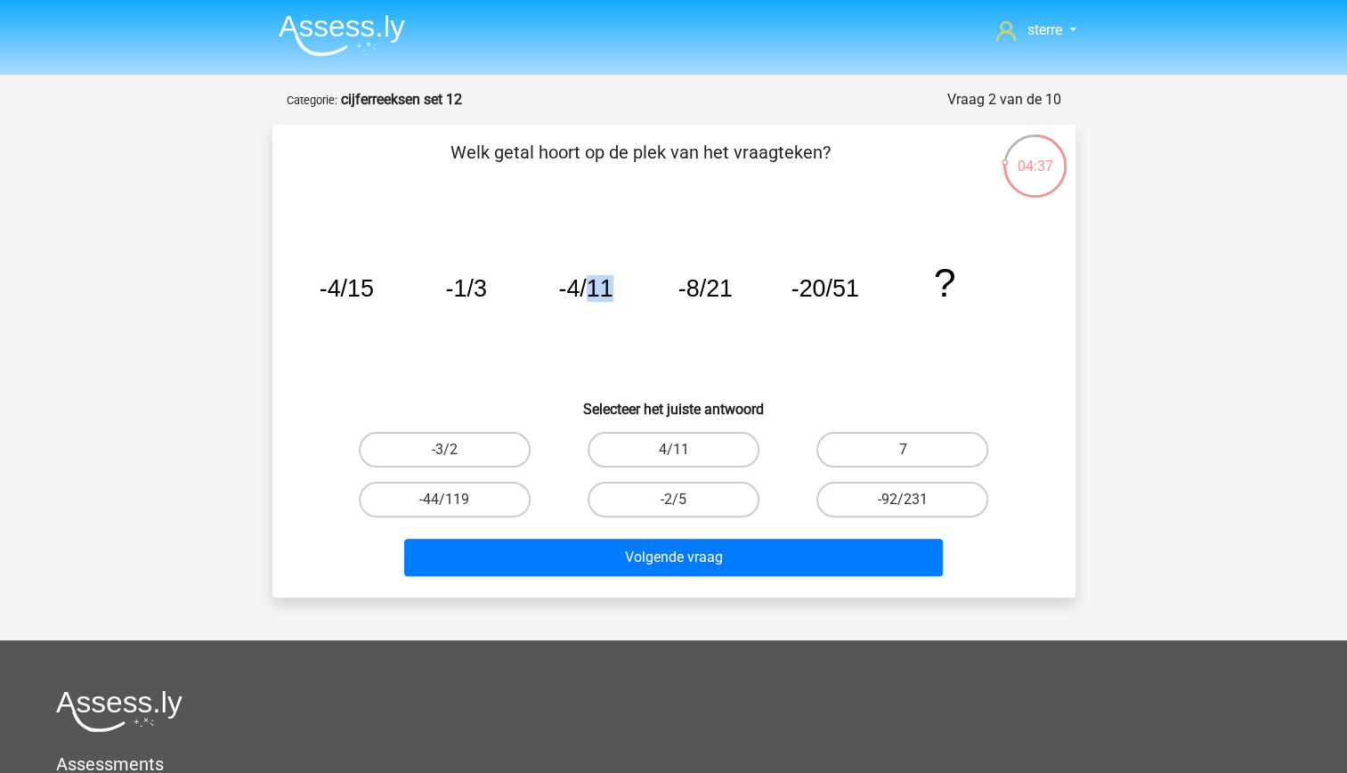
drag, startPoint x: 595, startPoint y: 296, endPoint x: 623, endPoint y: 331, distance: 44.9
click at [623, 331] on icon "image/svg+xml -4/15 -1/3 -4/11 -8/21 -20/51 ?" at bounding box center [673, 297] width 717 height 180
click at [711, 338] on icon "image/svg+xml -4/15 -1/3 -4/11 -8/21 -20/51 ?" at bounding box center [673, 297] width 717 height 180
click at [429, 502] on label "-44/119" at bounding box center [445, 500] width 172 height 36
click at [444, 502] on input "-44/119" at bounding box center [450, 505] width 12 height 12
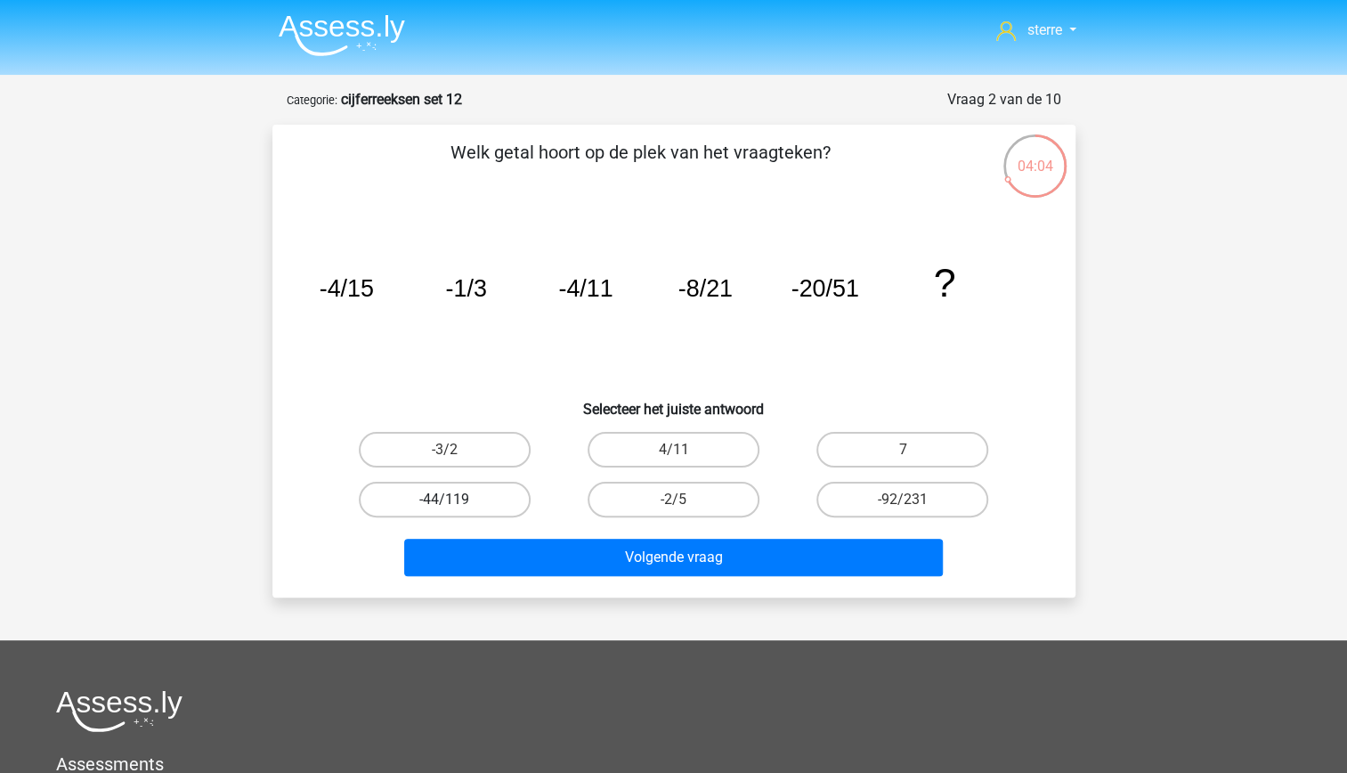
radio input "true"
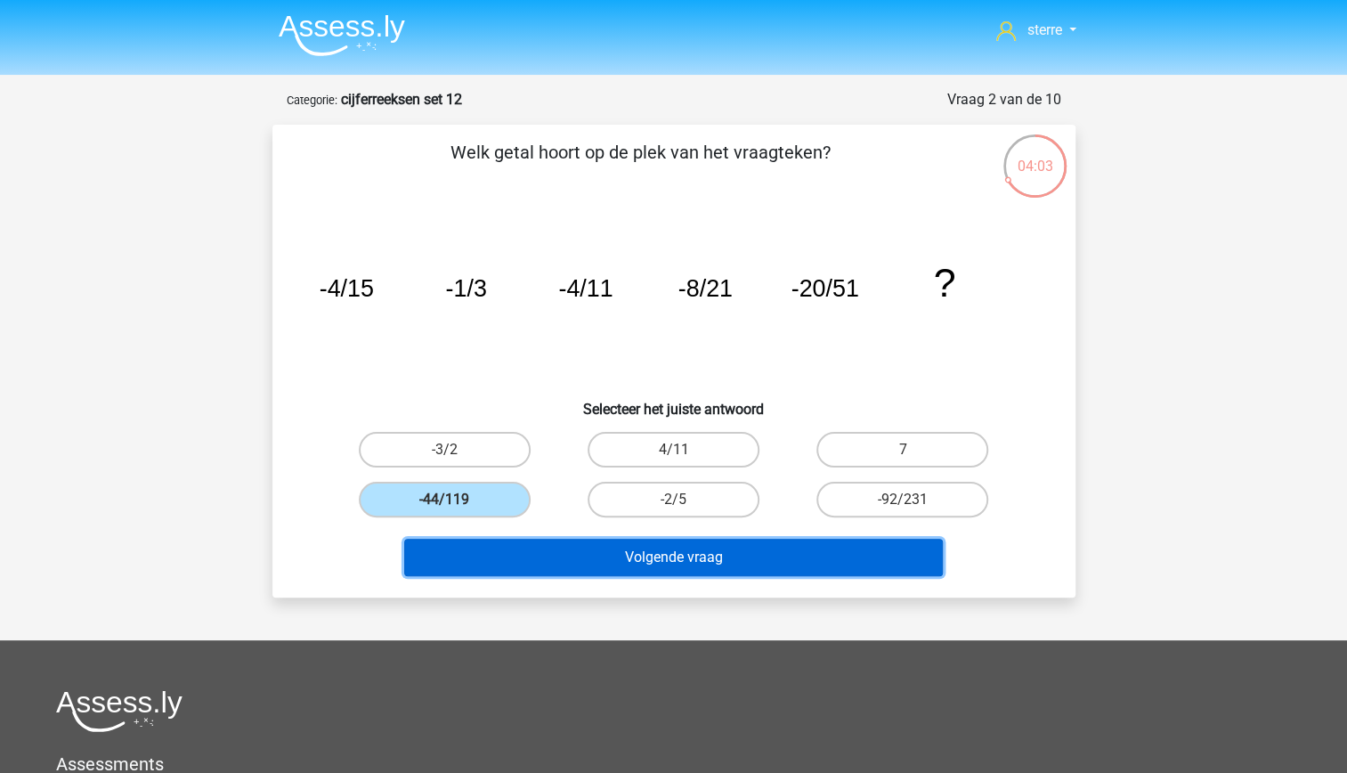
click at [563, 553] on button "Volgende vraag" at bounding box center [673, 557] width 539 height 37
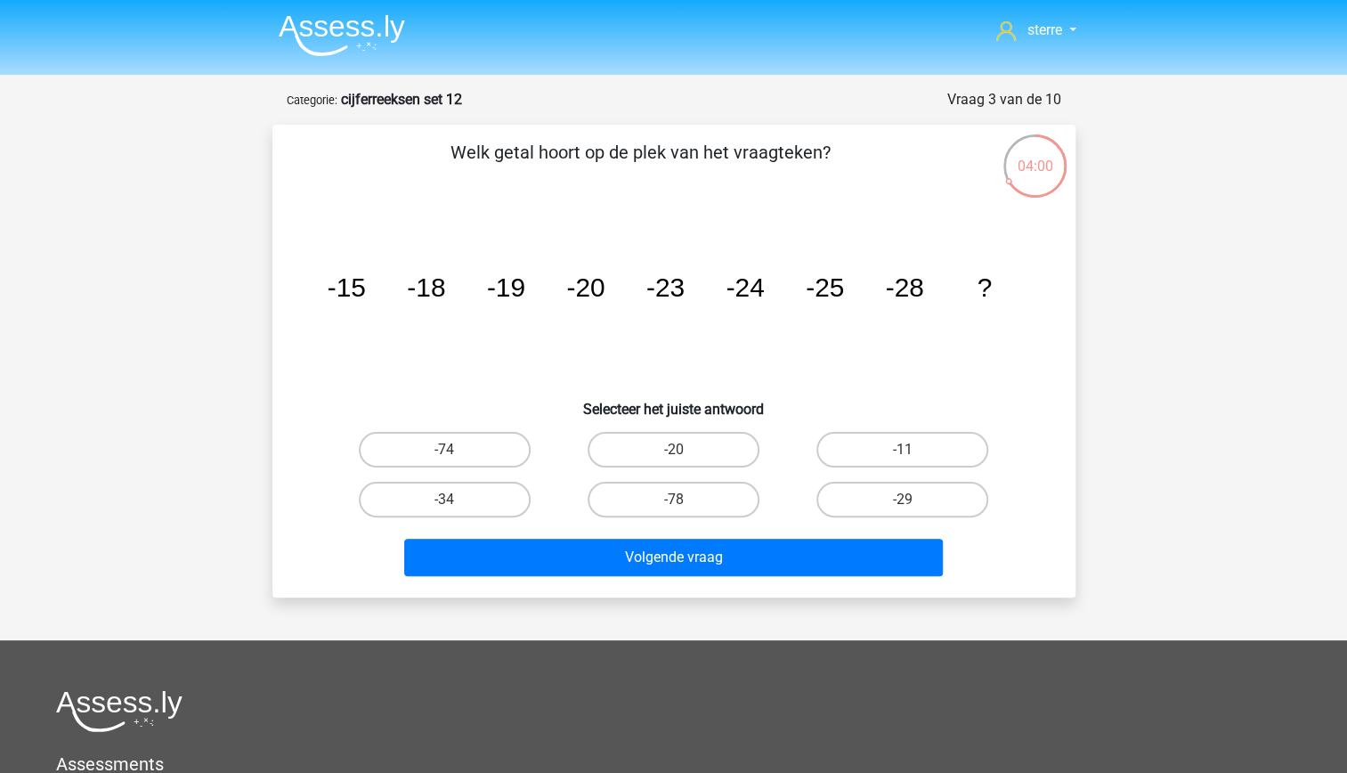
click at [483, 307] on icon "image/svg+xml -15 -18 -19 -20 -23 -24 -25 -28 ?" at bounding box center [673, 297] width 717 height 180
click at [838, 497] on label "-29" at bounding box center [902, 500] width 172 height 36
click at [903, 499] on input "-29" at bounding box center [909, 505] width 12 height 12
radio input "true"
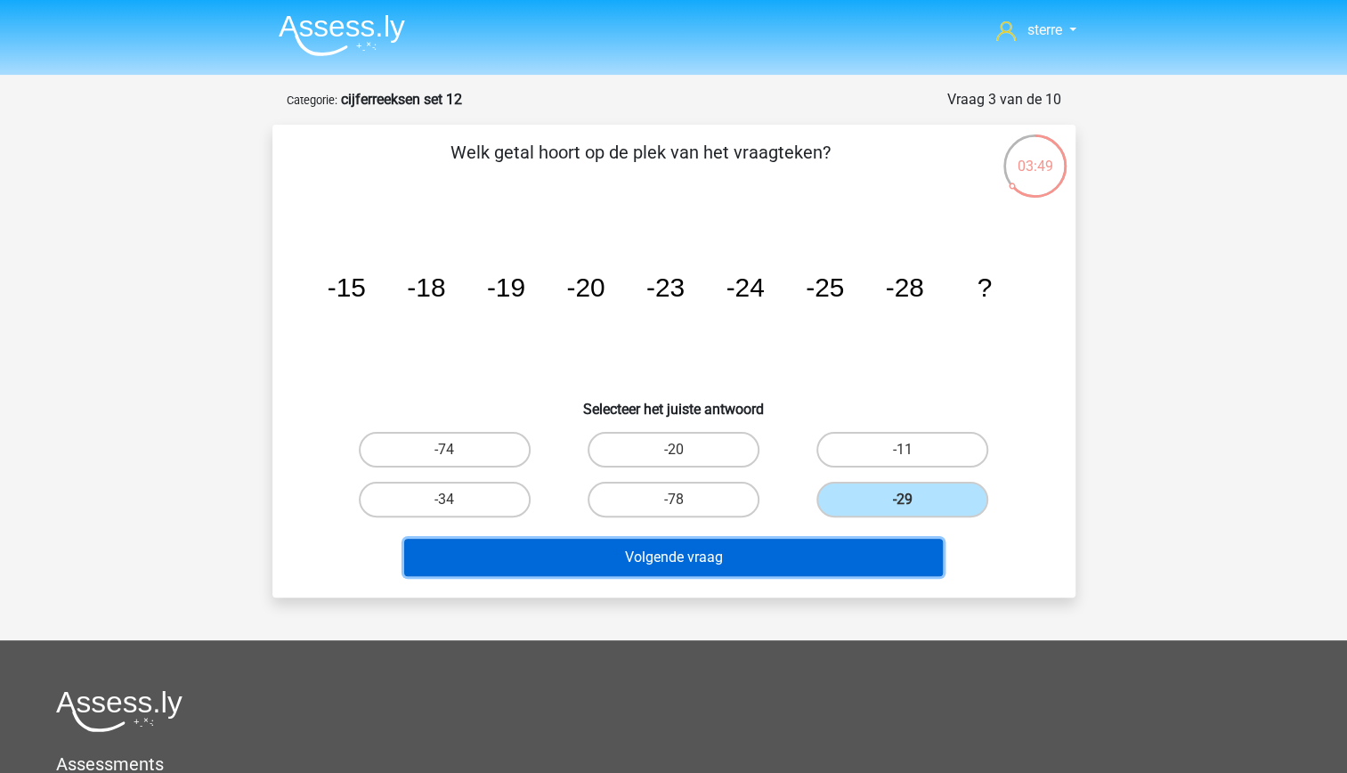
click at [847, 561] on button "Volgende vraag" at bounding box center [673, 557] width 539 height 37
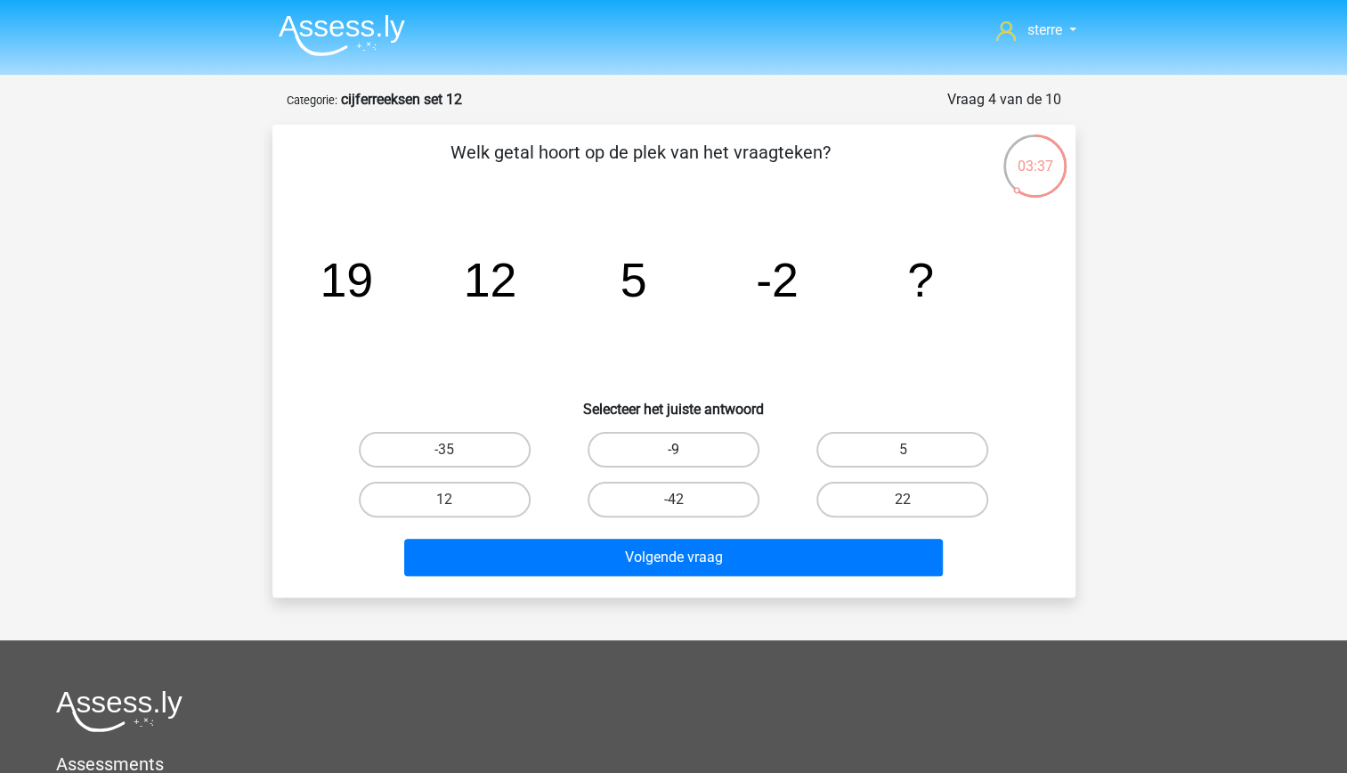
click at [644, 448] on label "-9" at bounding box center [673, 450] width 172 height 36
click at [673, 449] on input "-9" at bounding box center [679, 455] width 12 height 12
radio input "true"
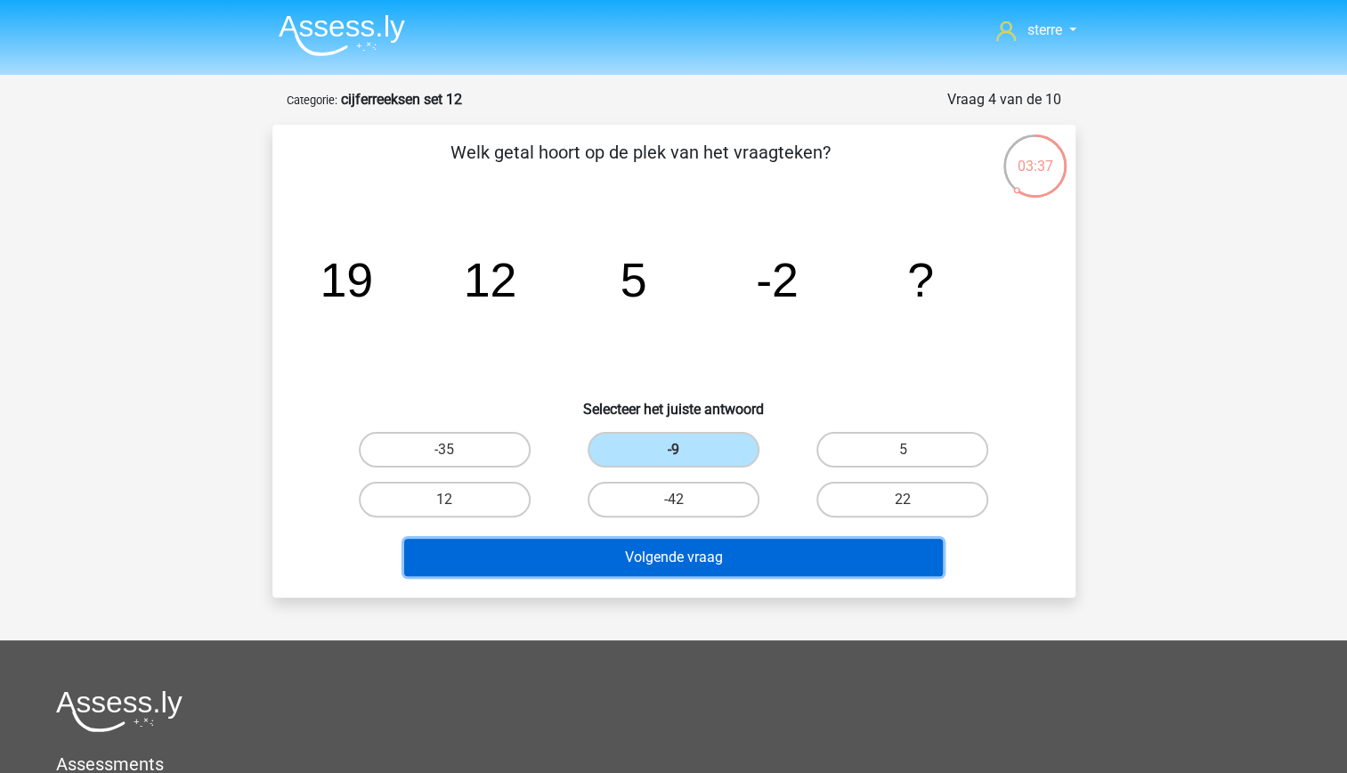
click at [703, 575] on button "Volgende vraag" at bounding box center [673, 557] width 539 height 37
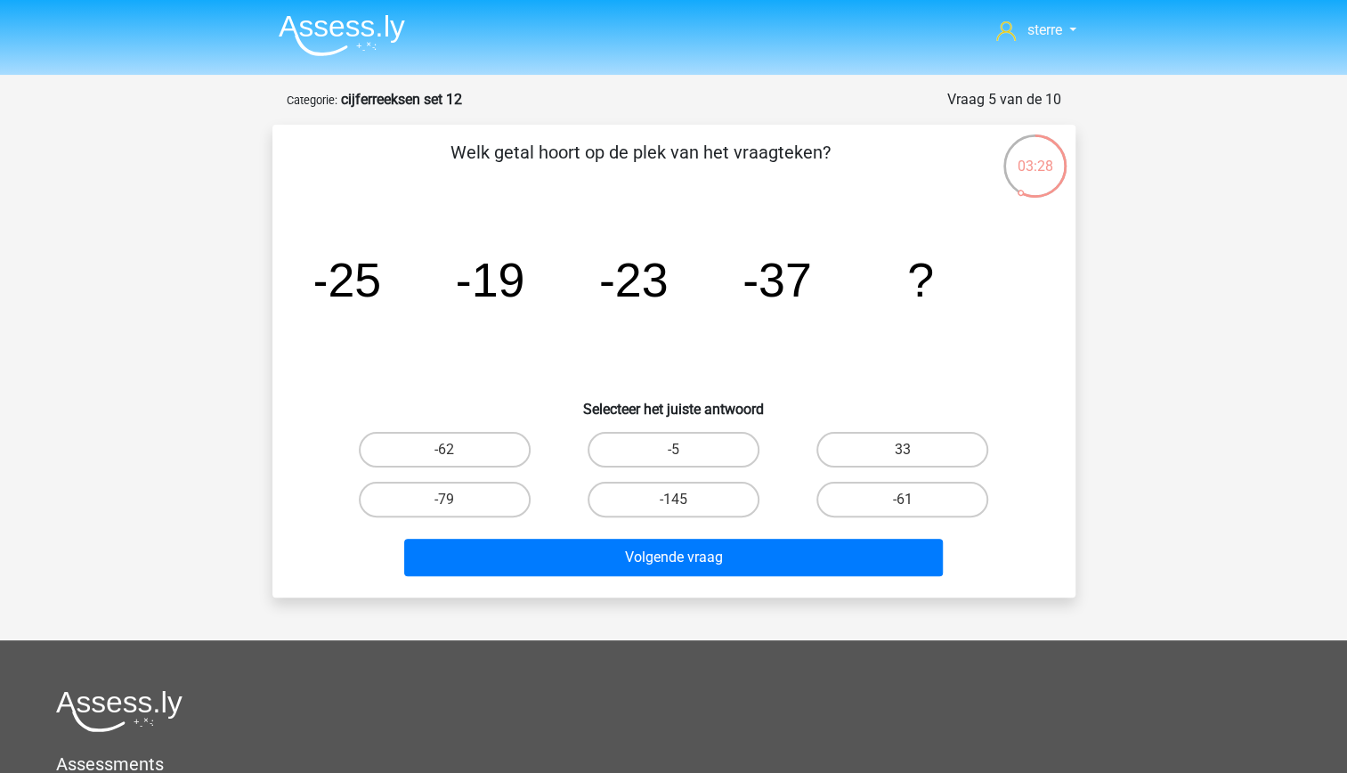
click at [668, 294] on icon "image/svg+xml -25 -19 -23 -37 ?" at bounding box center [673, 297] width 717 height 180
drag, startPoint x: 668, startPoint y: 294, endPoint x: 644, endPoint y: 319, distance: 34.0
click at [644, 319] on icon "image/svg+xml -25 -19 -23 -37 ?" at bounding box center [673, 297] width 717 height 180
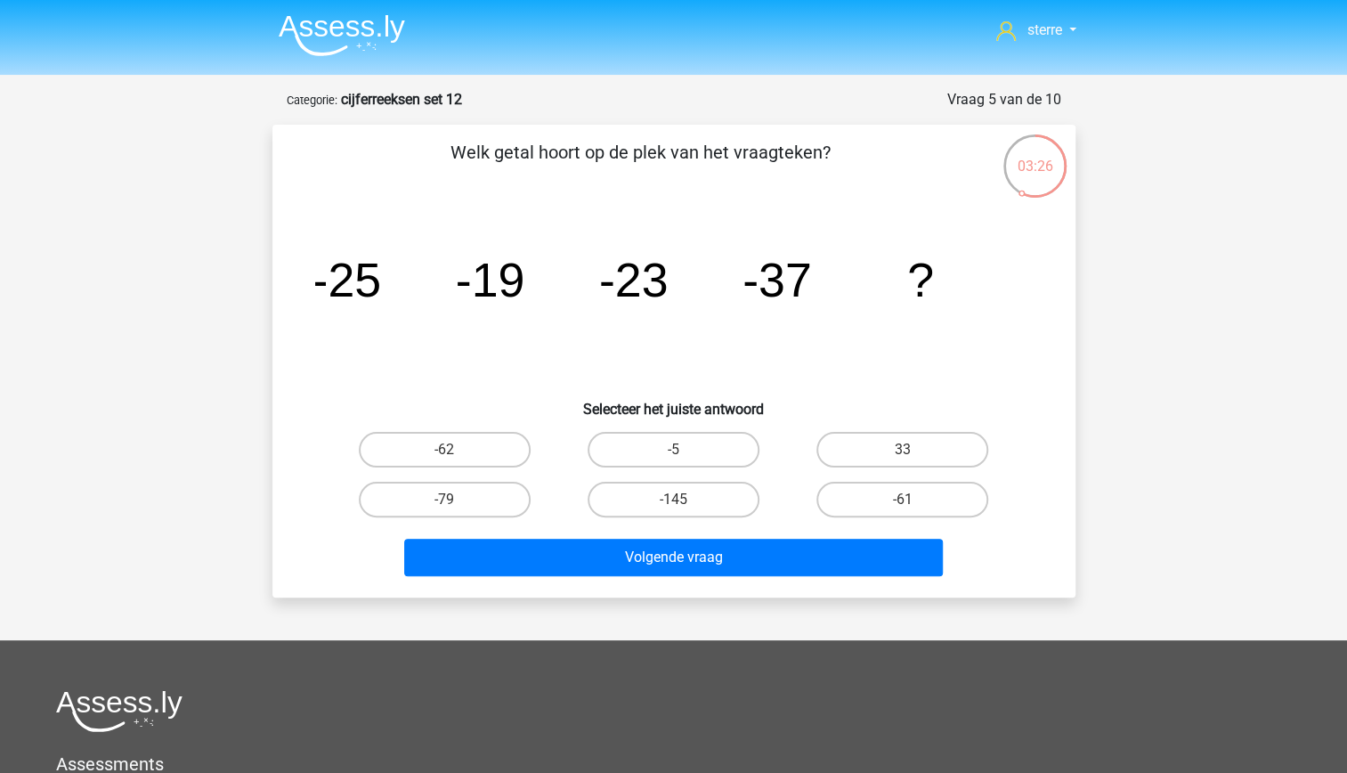
click at [536, 278] on icon "image/svg+xml -25 -19 -23 -37 ?" at bounding box center [673, 297] width 717 height 180
click at [643, 292] on tspan "-23" at bounding box center [632, 279] width 69 height 53
drag, startPoint x: 643, startPoint y: 292, endPoint x: 603, endPoint y: 311, distance: 43.4
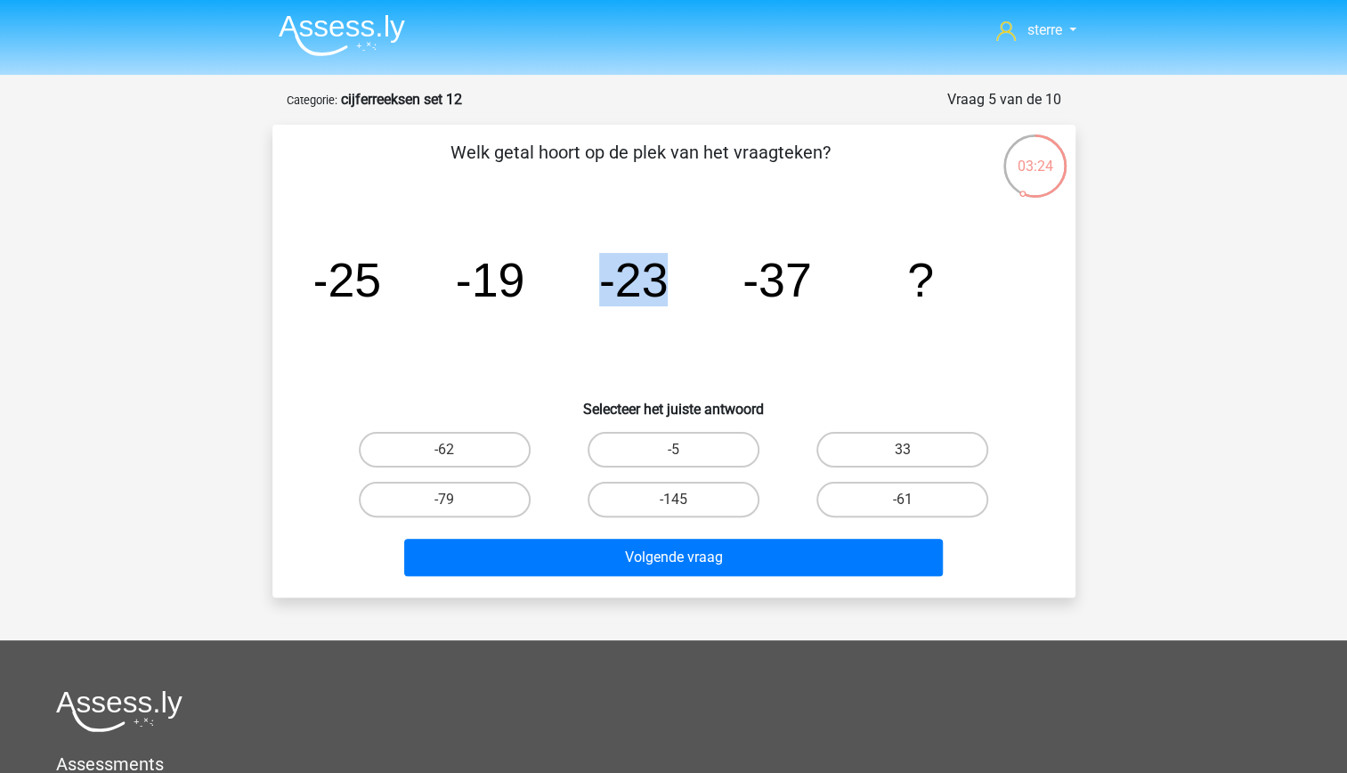
click at [603, 311] on icon "image/svg+xml -25 -19 -23 -37 ?" at bounding box center [673, 297] width 717 height 180
click at [603, 321] on icon "image/svg+xml -25 -19 -23 -37 ?" at bounding box center [673, 297] width 717 height 180
click at [801, 287] on tspan "-37" at bounding box center [776, 279] width 69 height 53
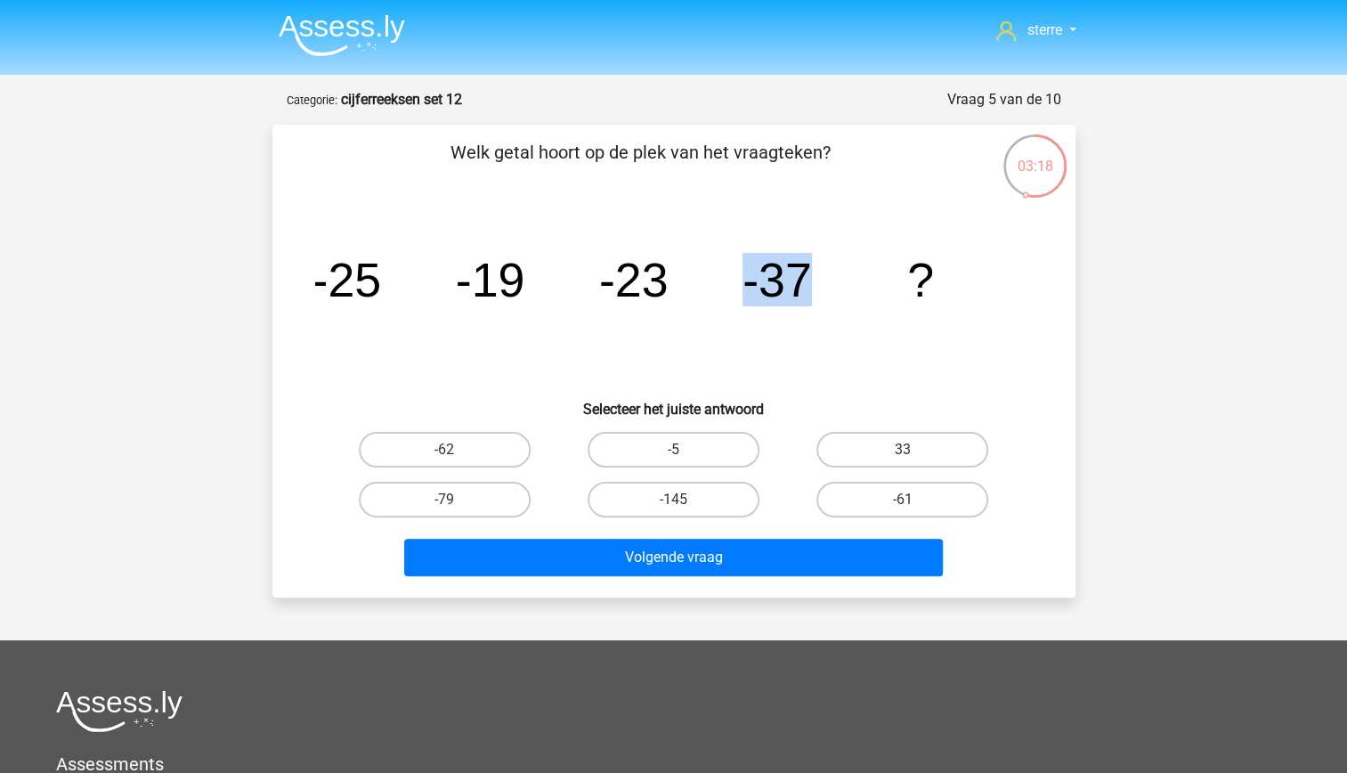
drag, startPoint x: 801, startPoint y: 287, endPoint x: 836, endPoint y: 356, distance: 77.6
click at [836, 356] on icon "image/svg+xml -25 -19 -23 -37 ?" at bounding box center [673, 297] width 717 height 180
click at [716, 341] on icon "image/svg+xml -25 -19 -23 -37 ?" at bounding box center [673, 297] width 717 height 180
click at [687, 301] on icon "image/svg+xml -25 -19 -23 -37 ?" at bounding box center [673, 297] width 717 height 180
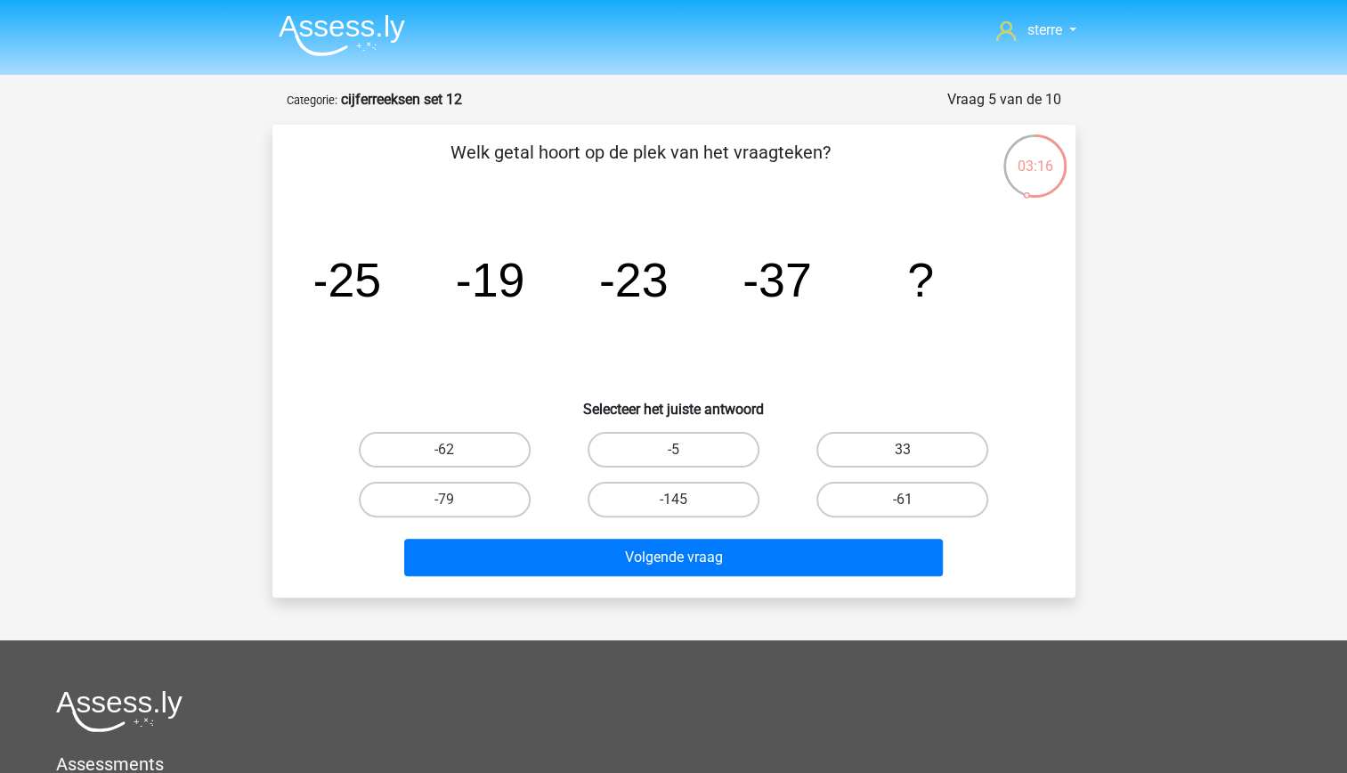
click at [687, 301] on icon "image/svg+xml -25 -19 -23 -37 ?" at bounding box center [673, 297] width 717 height 180
drag, startPoint x: 687, startPoint y: 301, endPoint x: 725, endPoint y: 350, distance: 61.6
click at [725, 350] on icon "image/svg+xml -25 -19 -23 -37 ?" at bounding box center [673, 297] width 717 height 180
click at [750, 372] on icon "image/svg+xml -25 -19 -23 -37 ?" at bounding box center [673, 297] width 717 height 180
click at [479, 458] on label "-62" at bounding box center [445, 450] width 172 height 36
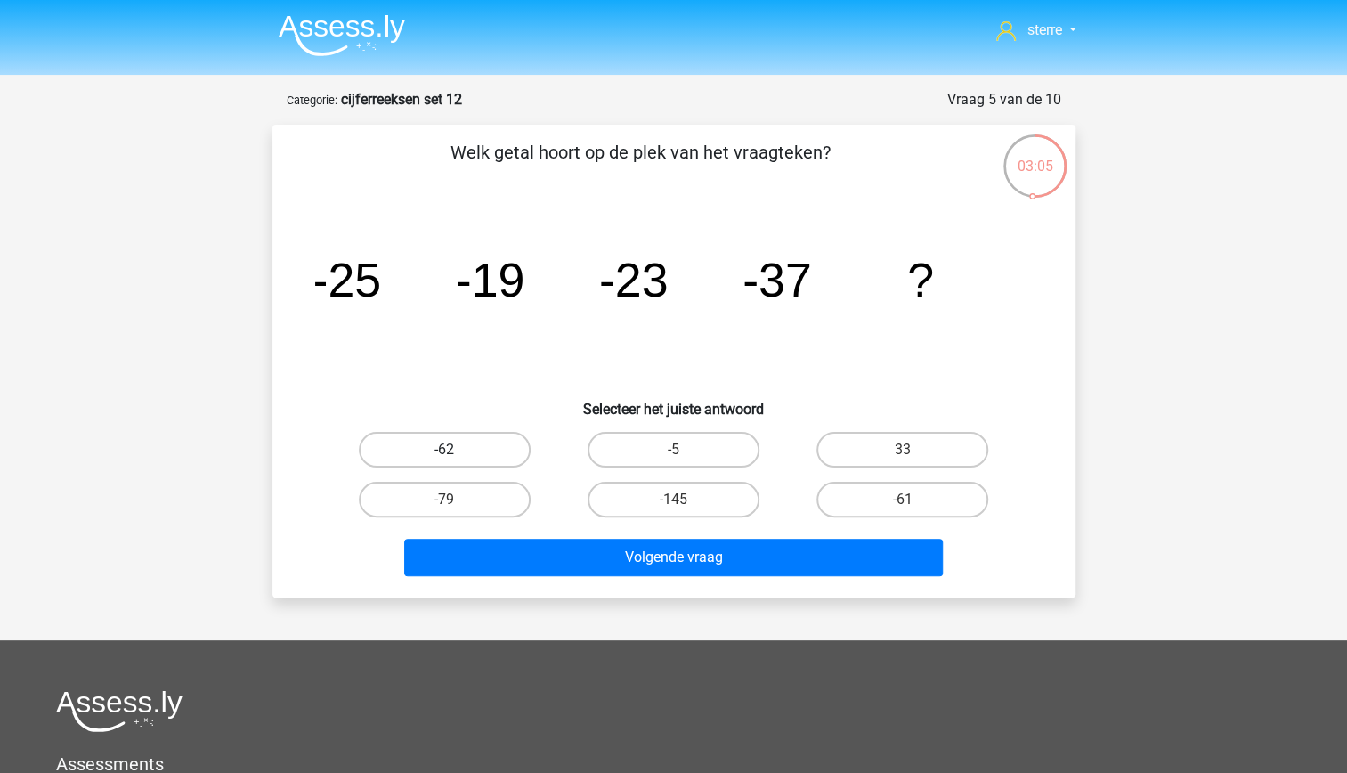
click at [456, 458] on input "-62" at bounding box center [450, 455] width 12 height 12
radio input "true"
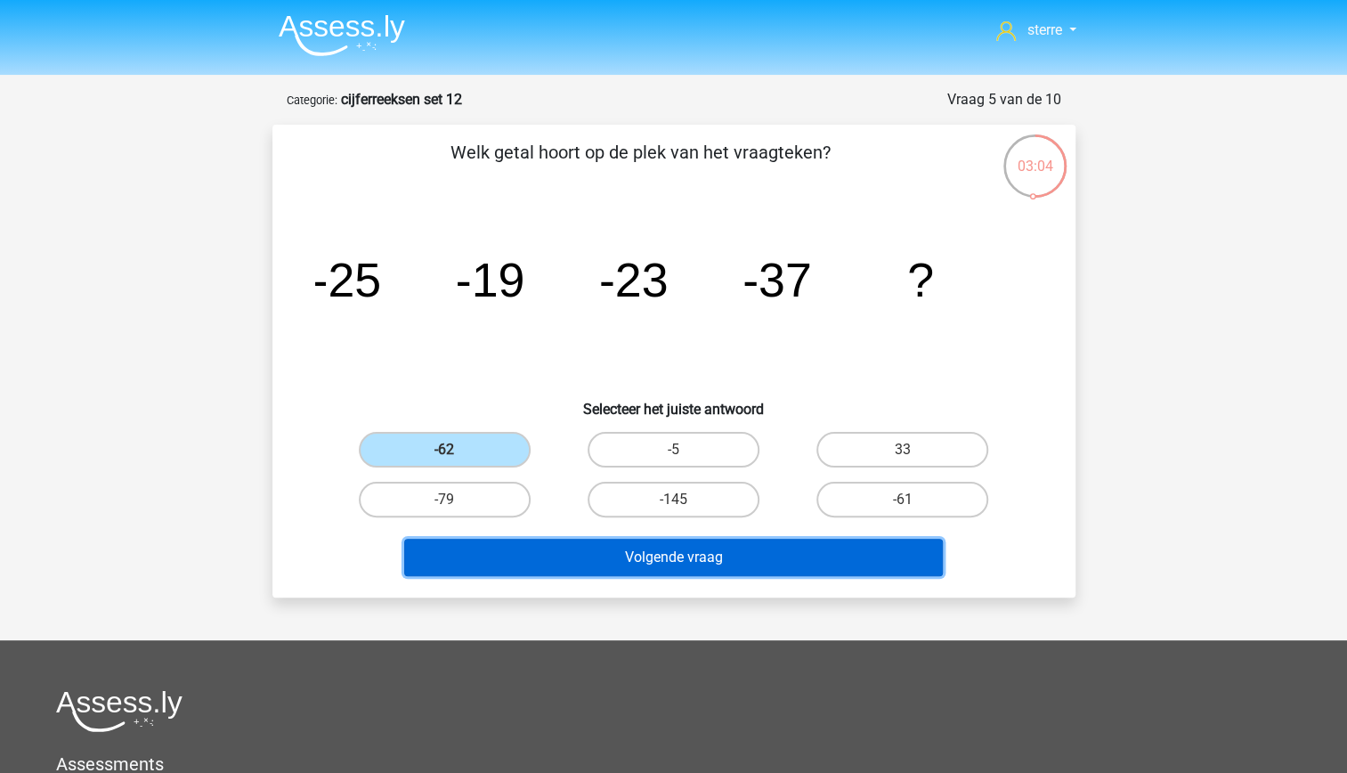
click at [650, 554] on button "Volgende vraag" at bounding box center [673, 557] width 539 height 37
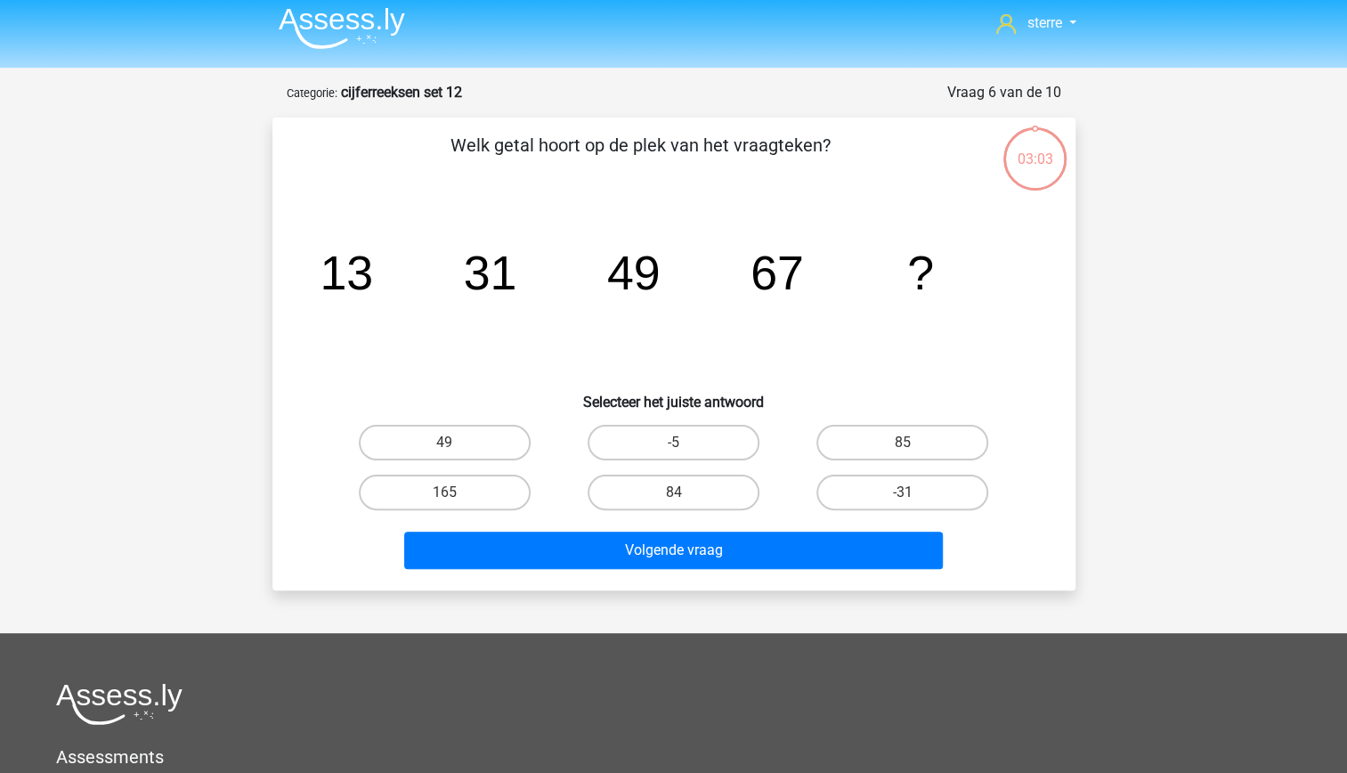
scroll to position [3, 0]
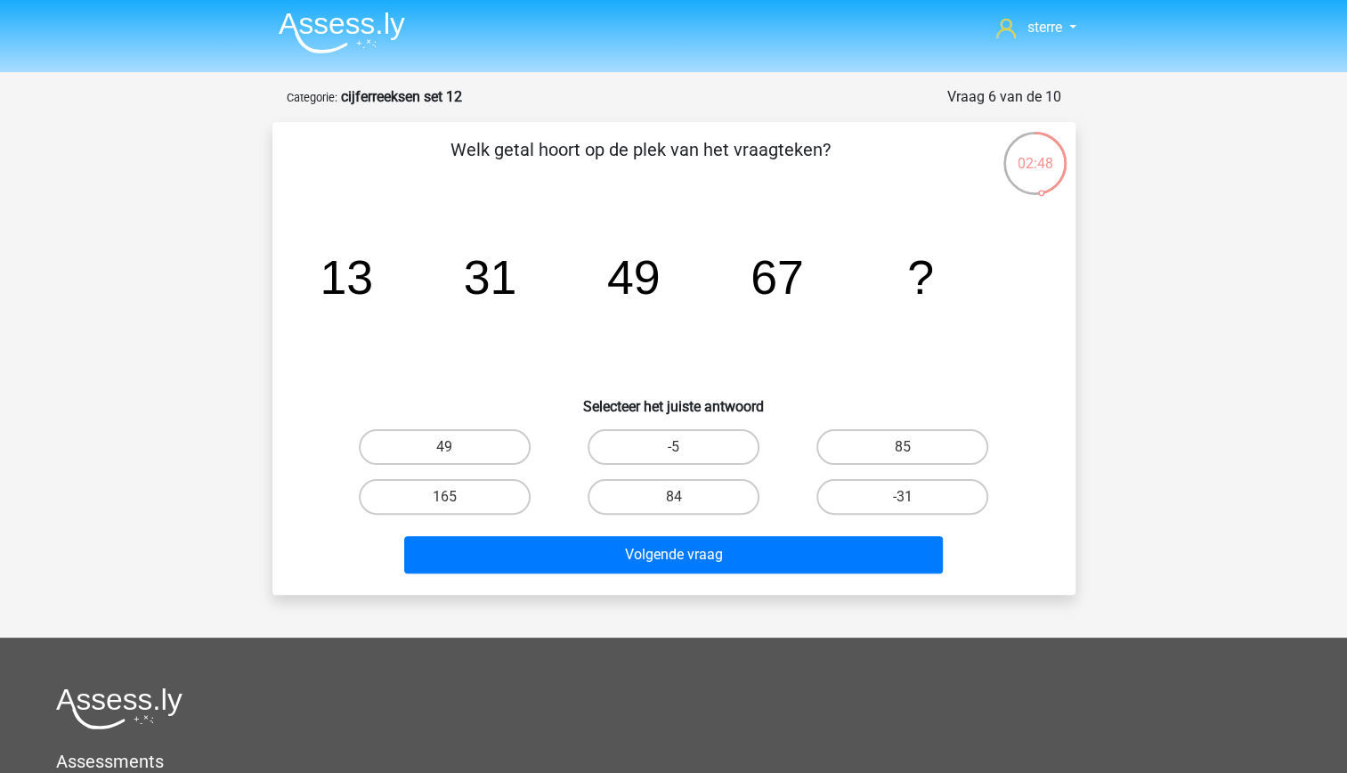
click at [637, 290] on tspan "49" at bounding box center [632, 276] width 53 height 53
drag, startPoint x: 637, startPoint y: 290, endPoint x: 701, endPoint y: 337, distance: 78.9
click at [701, 337] on icon "image/svg+xml 13 31 49 67 ?" at bounding box center [673, 294] width 717 height 180
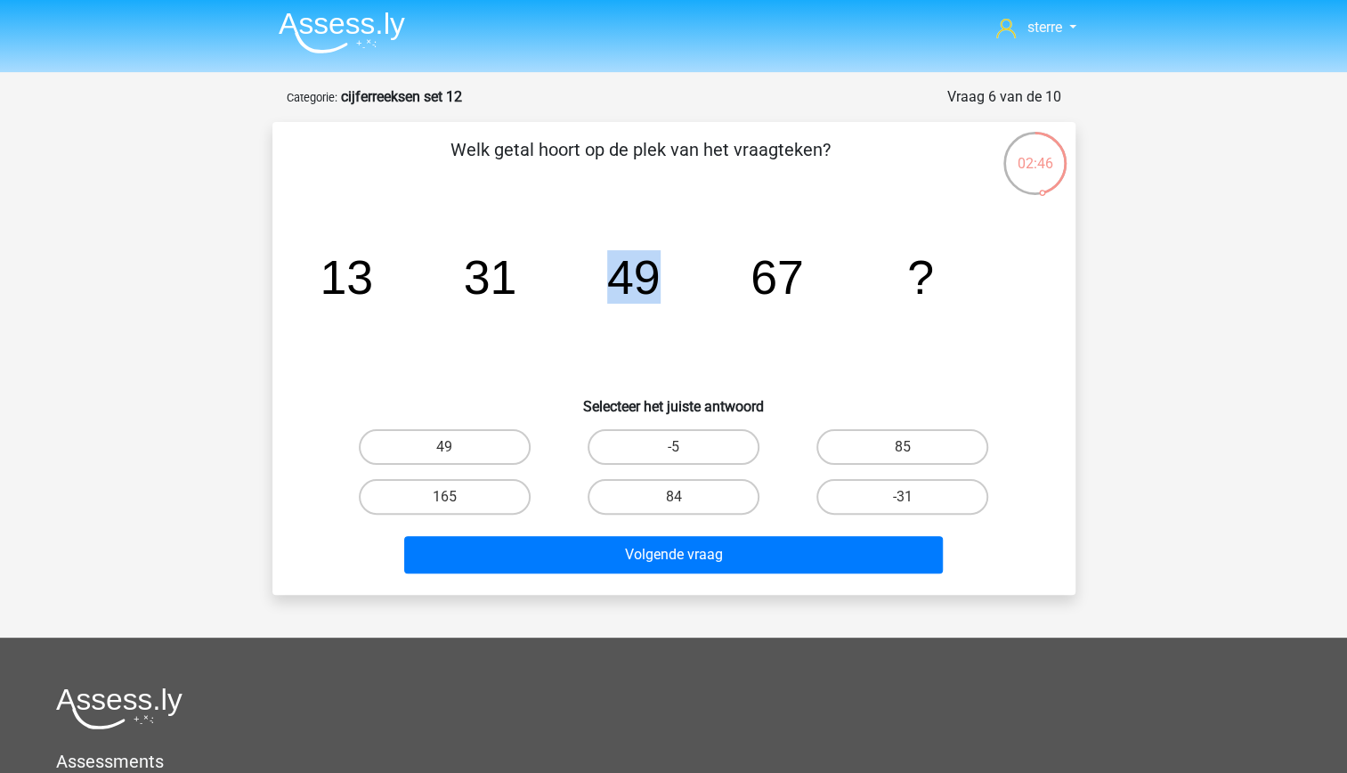
click at [580, 309] on icon "image/svg+xml 13 31 49 67 ?" at bounding box center [673, 294] width 717 height 180
click at [892, 449] on label "85" at bounding box center [902, 447] width 172 height 36
click at [903, 449] on input "85" at bounding box center [909, 453] width 12 height 12
radio input "true"
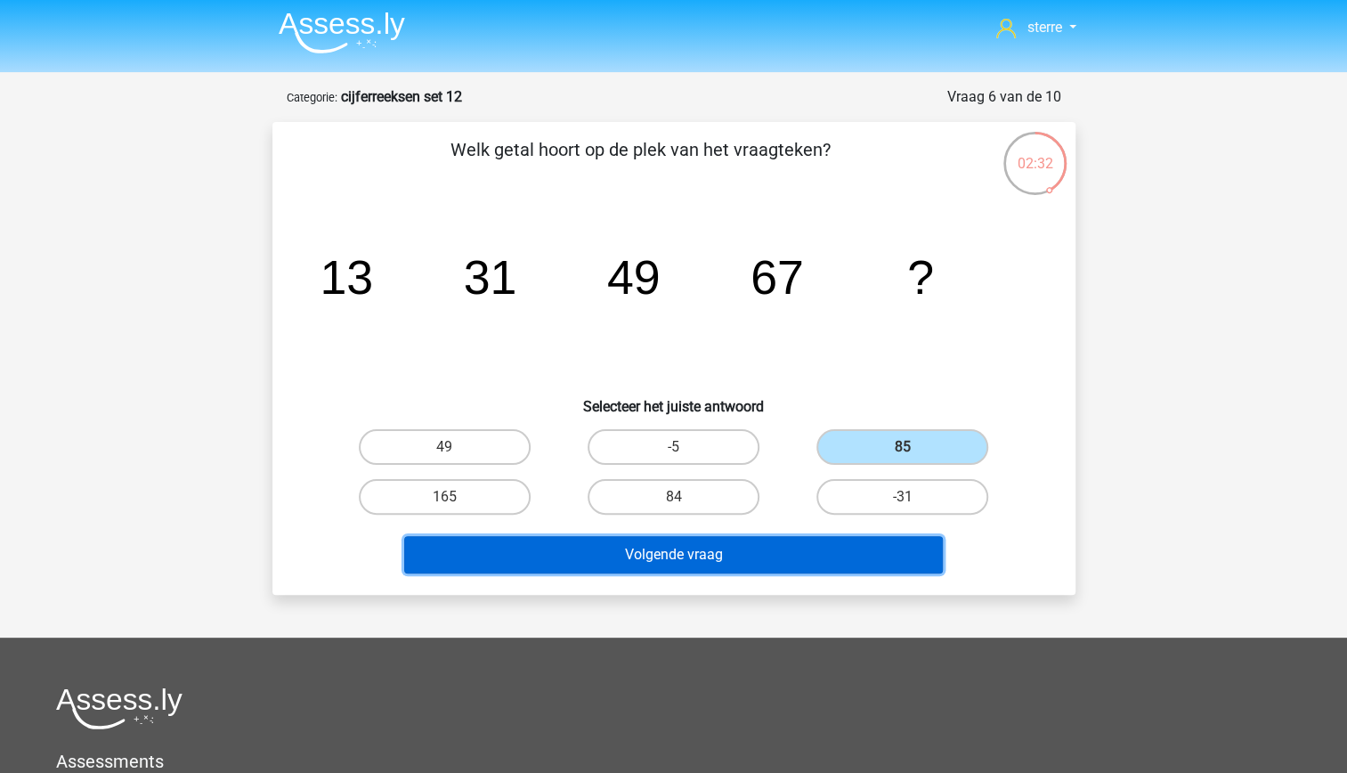
click at [848, 539] on button "Volgende vraag" at bounding box center [673, 554] width 539 height 37
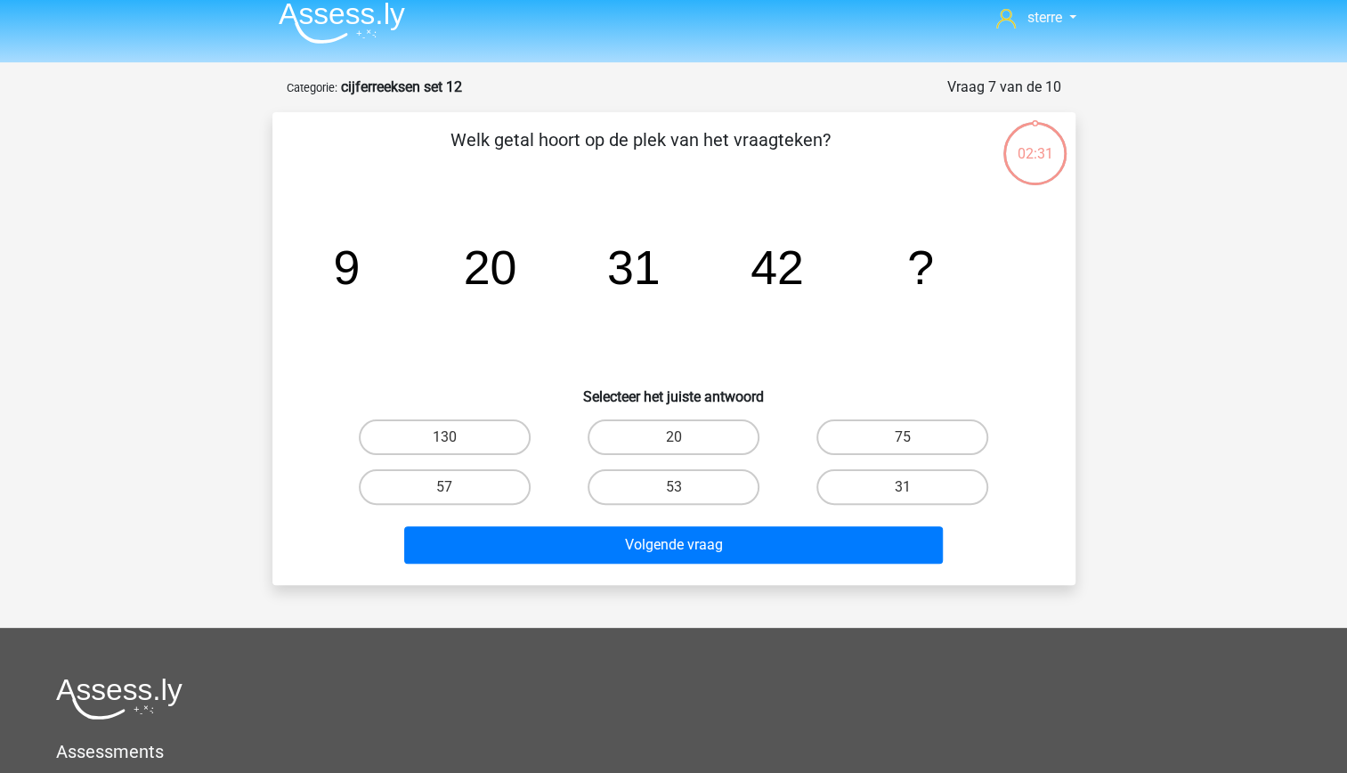
scroll to position [0, 0]
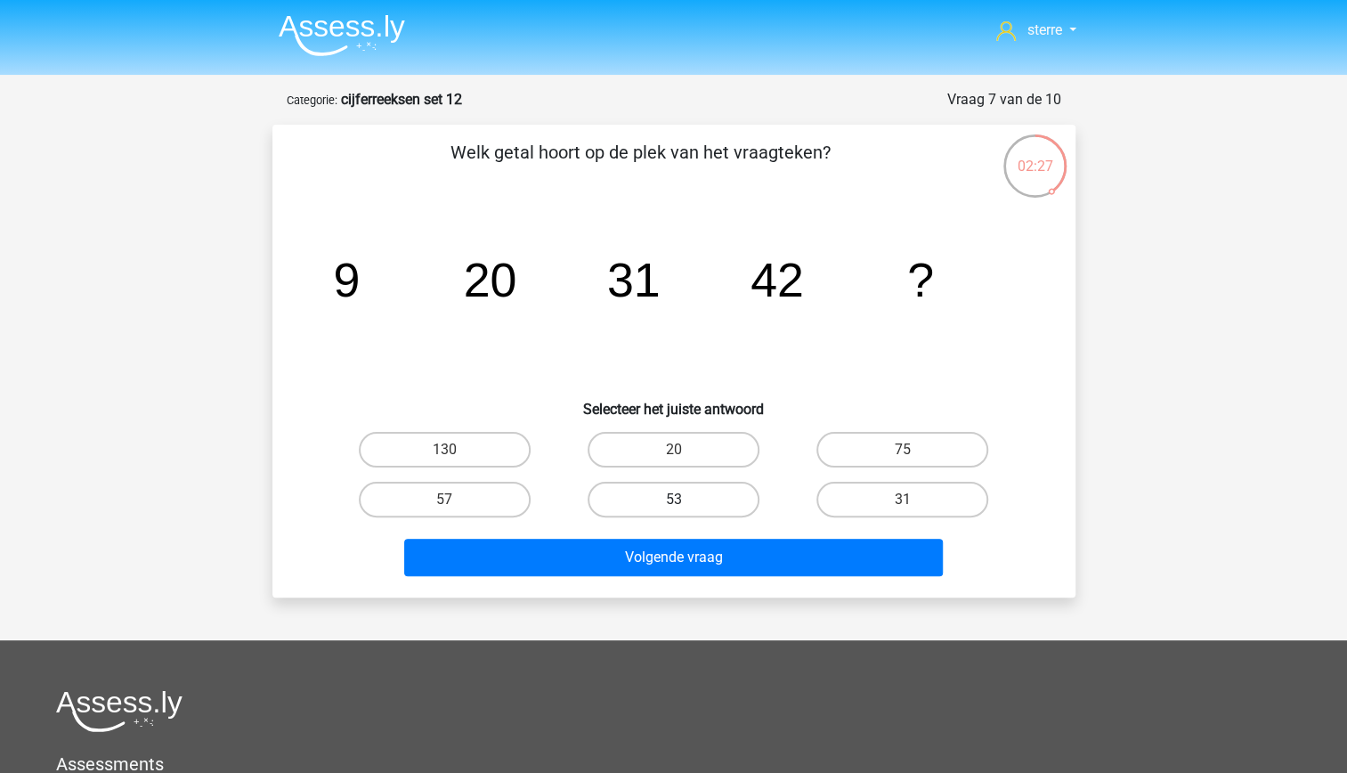
click at [714, 506] on label "53" at bounding box center [673, 500] width 172 height 36
click at [684, 506] on input "53" at bounding box center [679, 505] width 12 height 12
radio input "true"
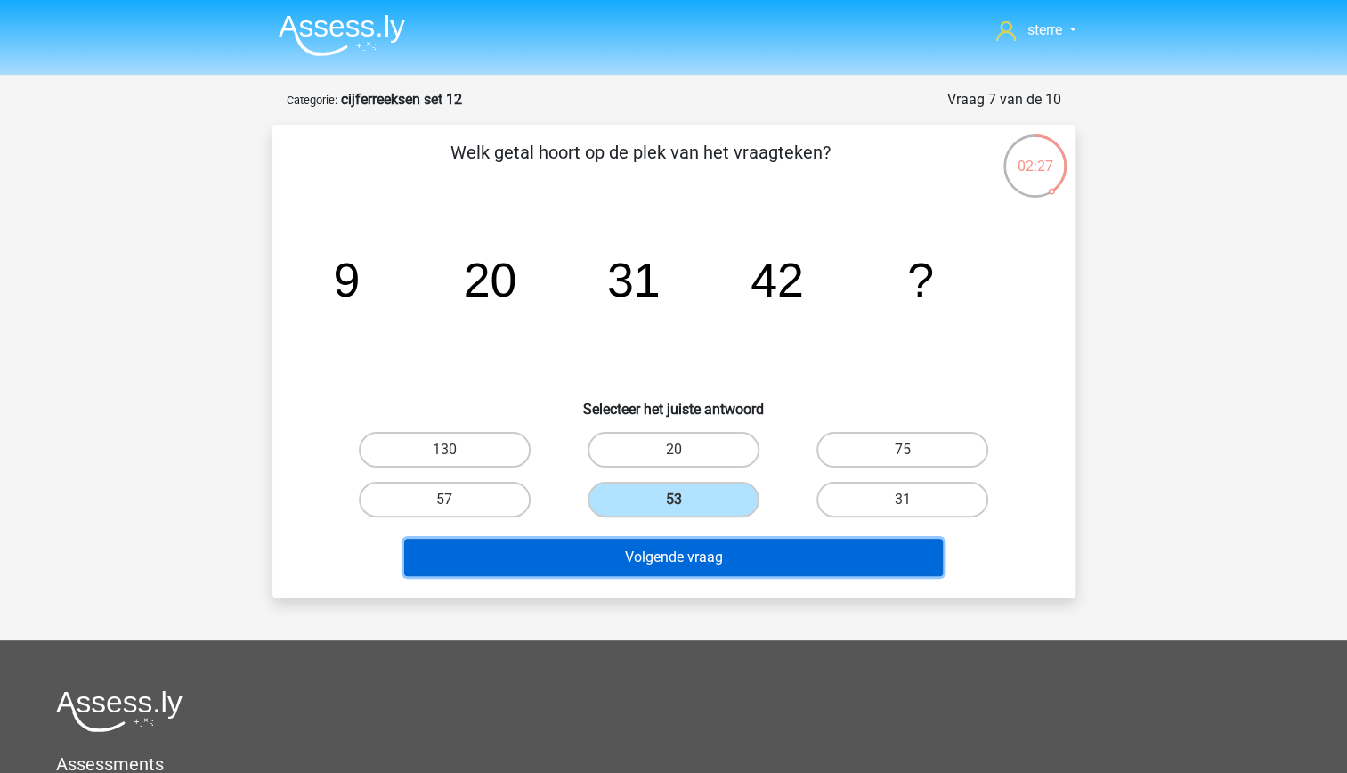
click at [752, 563] on button "Volgende vraag" at bounding box center [673, 557] width 539 height 37
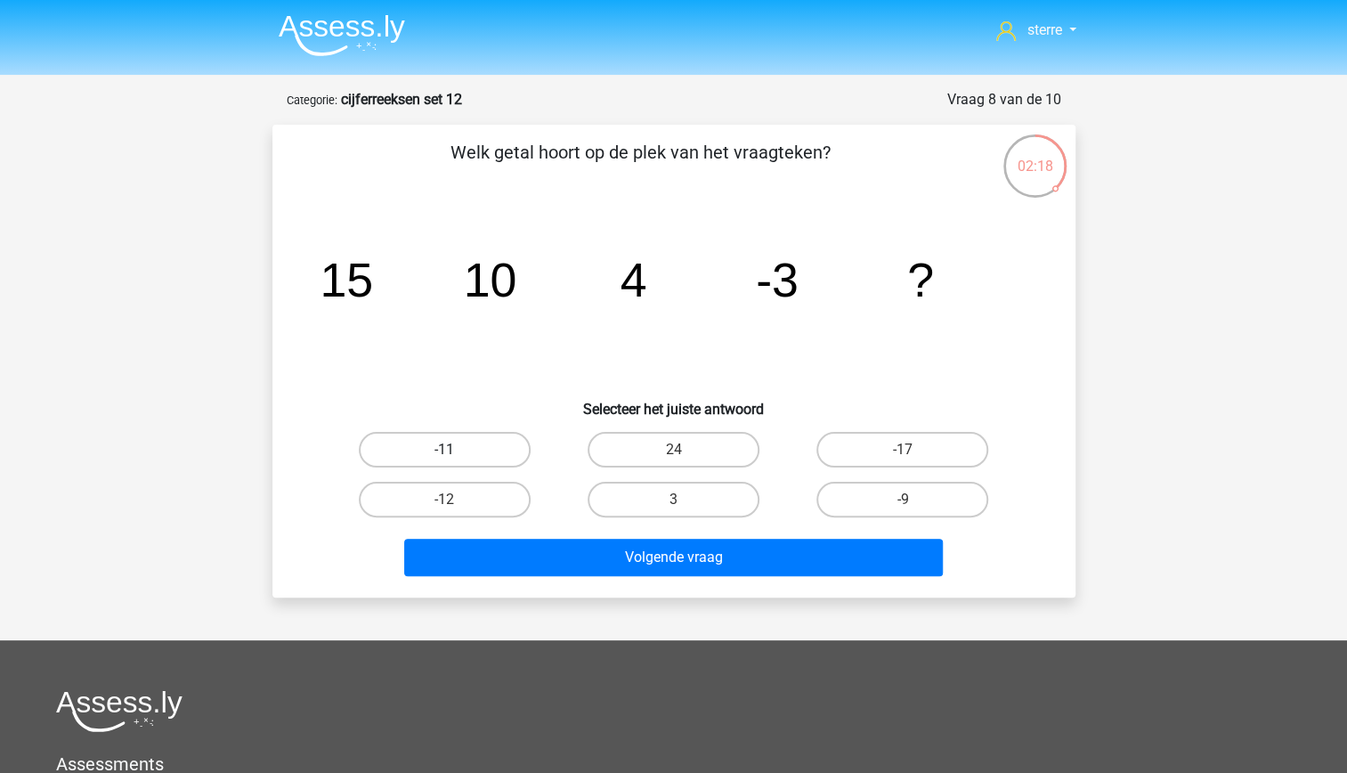
click at [511, 455] on label "-11" at bounding box center [445, 450] width 172 height 36
click at [456, 455] on input "-11" at bounding box center [450, 455] width 12 height 12
radio input "true"
click at [579, 536] on div "Volgende vraag" at bounding box center [674, 553] width 746 height 59
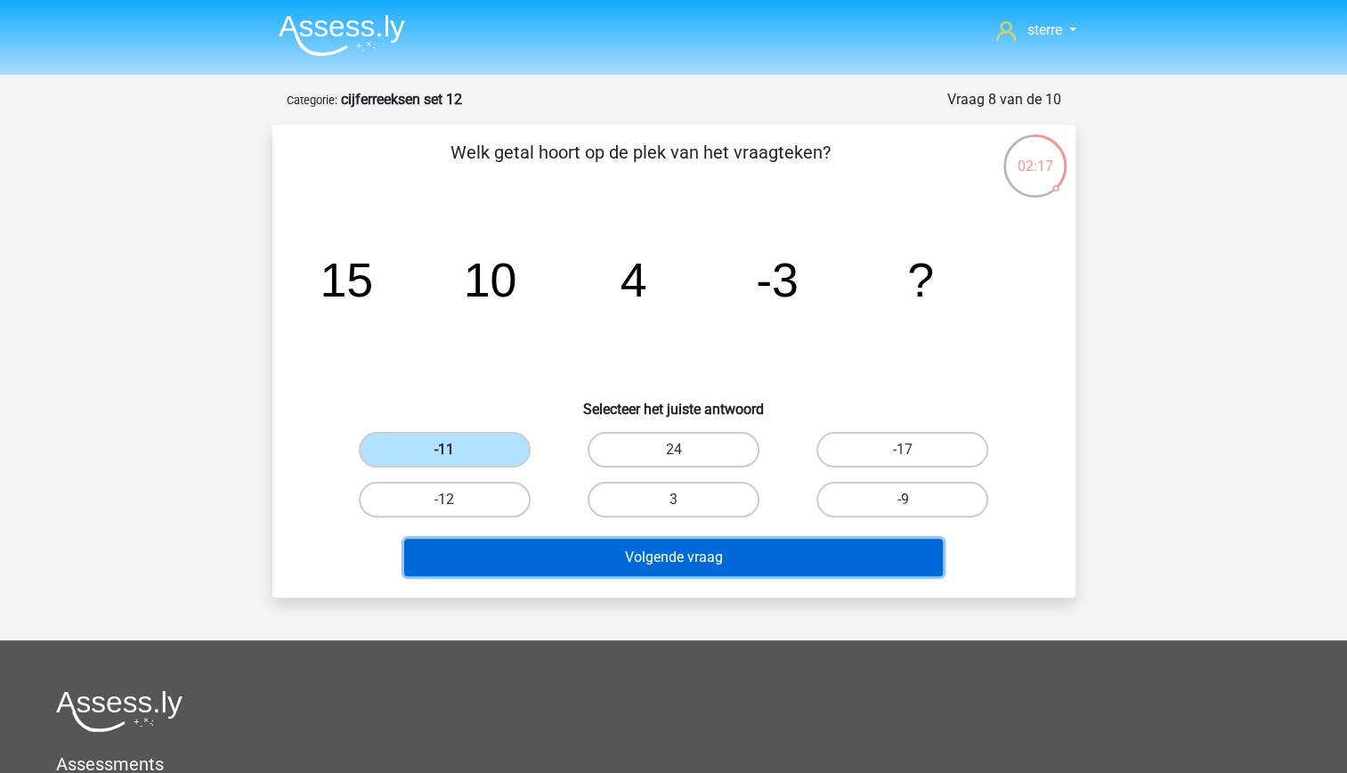
click at [586, 550] on button "Volgende vraag" at bounding box center [673, 557] width 539 height 37
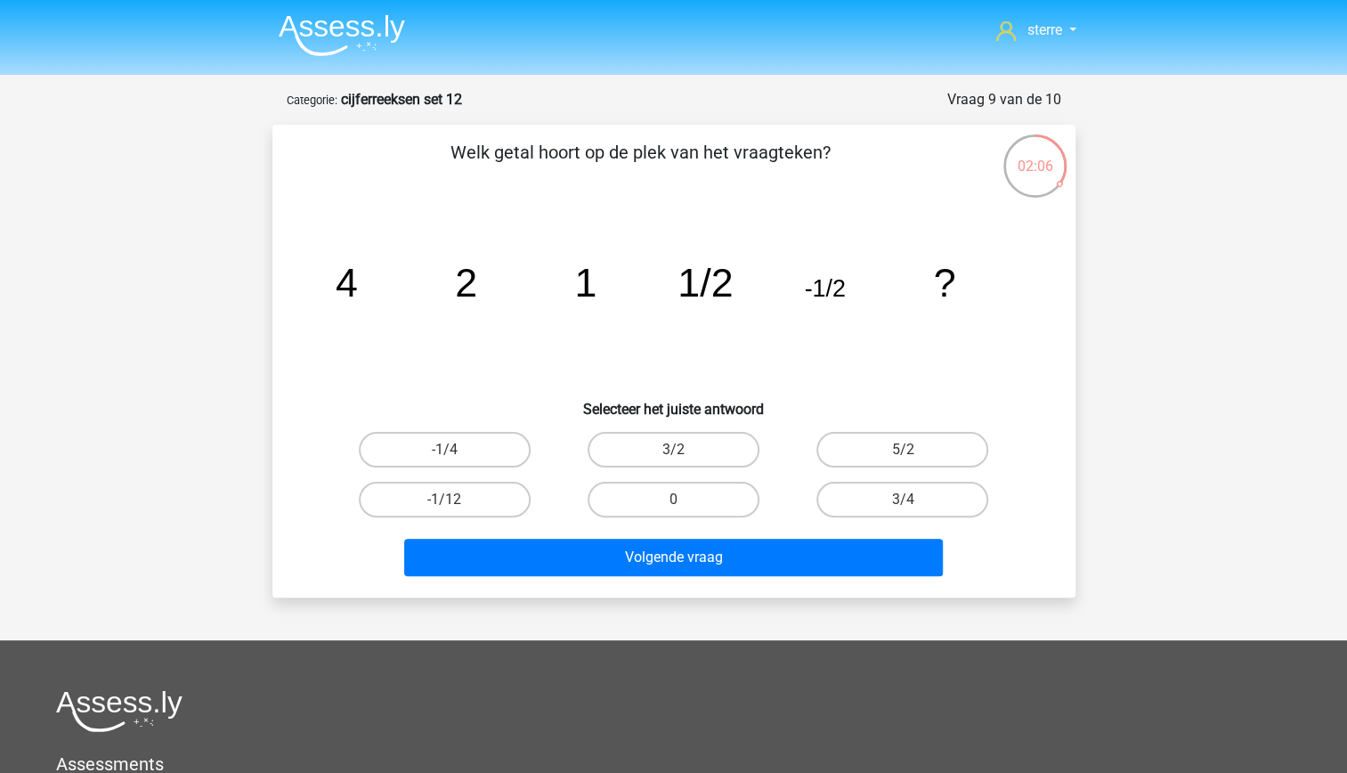
click at [842, 295] on tspan "-1/2" at bounding box center [824, 288] width 41 height 27
drag, startPoint x: 842, startPoint y: 295, endPoint x: 854, endPoint y: 345, distance: 52.0
click at [854, 345] on icon "image/svg+xml 4 2 1 1/2 -1/2 ?" at bounding box center [673, 297] width 717 height 180
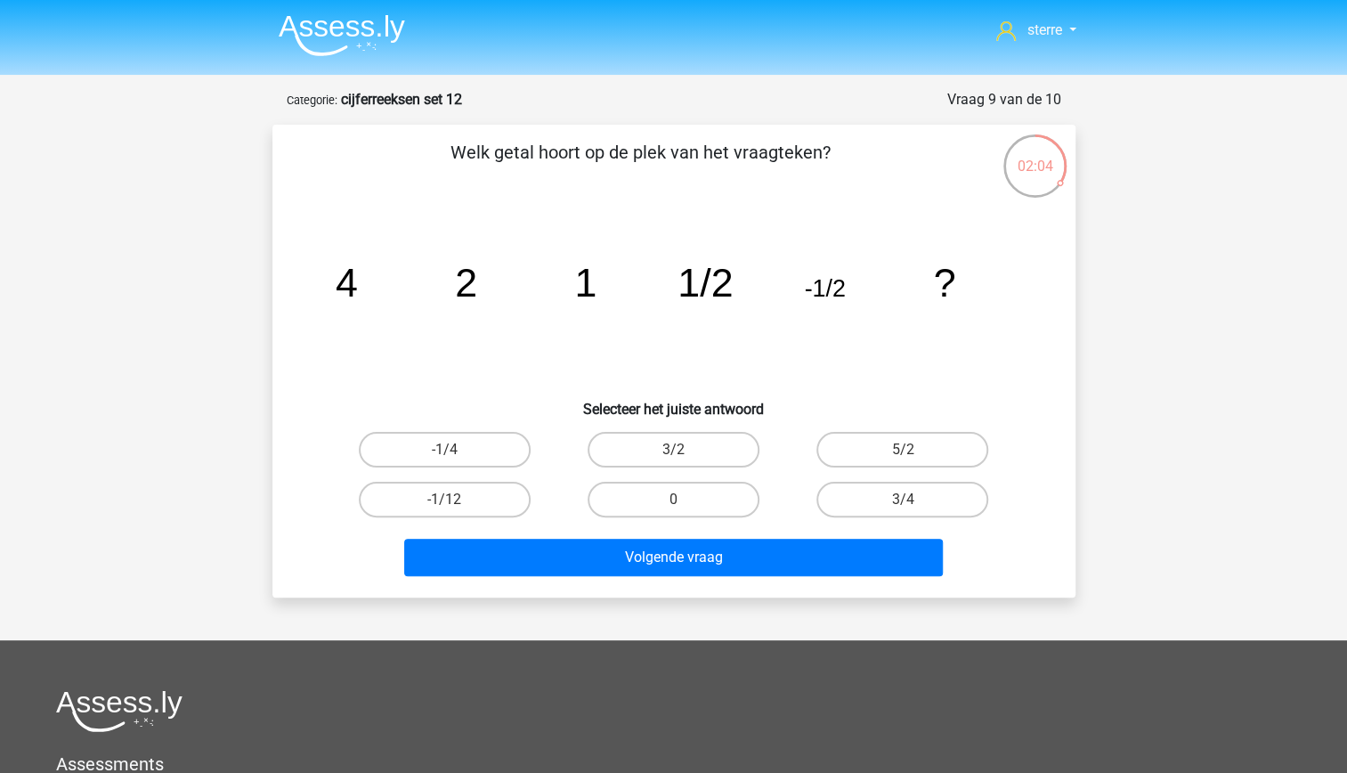
click at [707, 326] on icon "image/svg+xml 4 2 1 1/2 -1/2 ?" at bounding box center [673, 297] width 717 height 180
click at [821, 281] on tspan "-1/2" at bounding box center [824, 288] width 41 height 27
drag, startPoint x: 821, startPoint y: 281, endPoint x: 838, endPoint y: 343, distance: 63.7
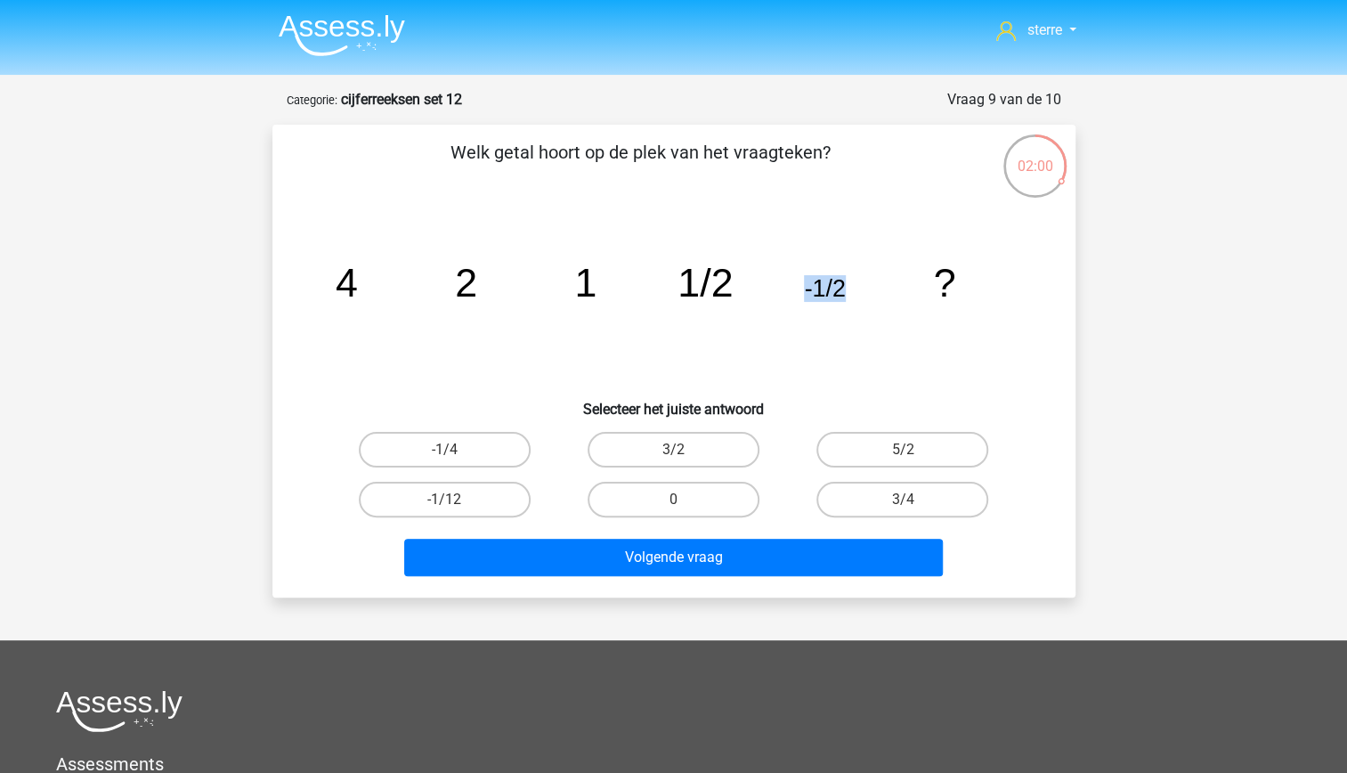
click at [838, 343] on icon "image/svg+xml 4 2 1 1/2 -1/2 ?" at bounding box center [673, 297] width 717 height 180
click at [722, 370] on icon "image/svg+xml 4 2 1 1/2 -1/2 ?" at bounding box center [673, 297] width 717 height 180
click at [496, 458] on label "-1/4" at bounding box center [445, 450] width 172 height 36
click at [456, 458] on input "-1/4" at bounding box center [450, 455] width 12 height 12
radio input "true"
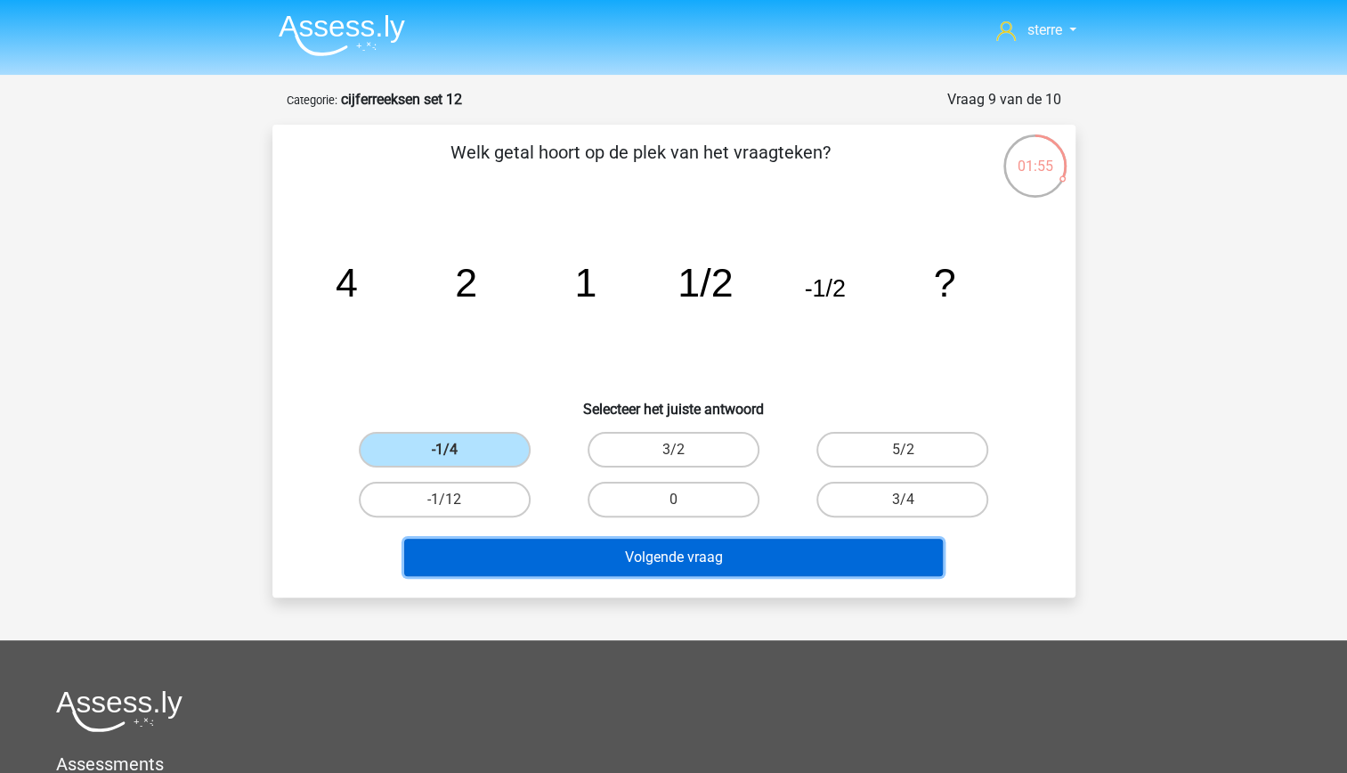
click at [648, 550] on button "Volgende vraag" at bounding box center [673, 557] width 539 height 37
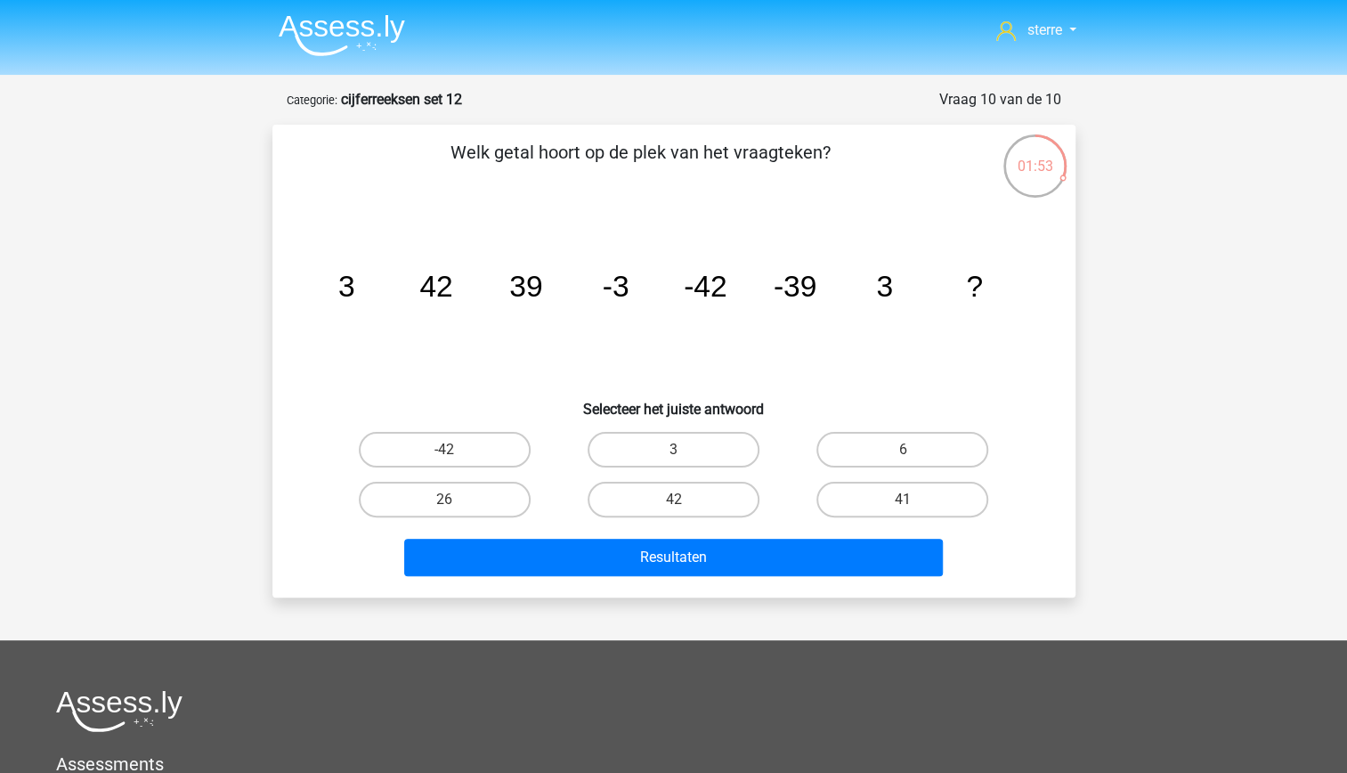
click at [427, 297] on tspan "42" at bounding box center [435, 286] width 33 height 33
drag, startPoint x: 427, startPoint y: 297, endPoint x: 425, endPoint y: 327, distance: 29.4
click at [425, 327] on icon "image/svg+xml 3 42 39 -3 -42 -39 3 ?" at bounding box center [673, 297] width 717 height 180
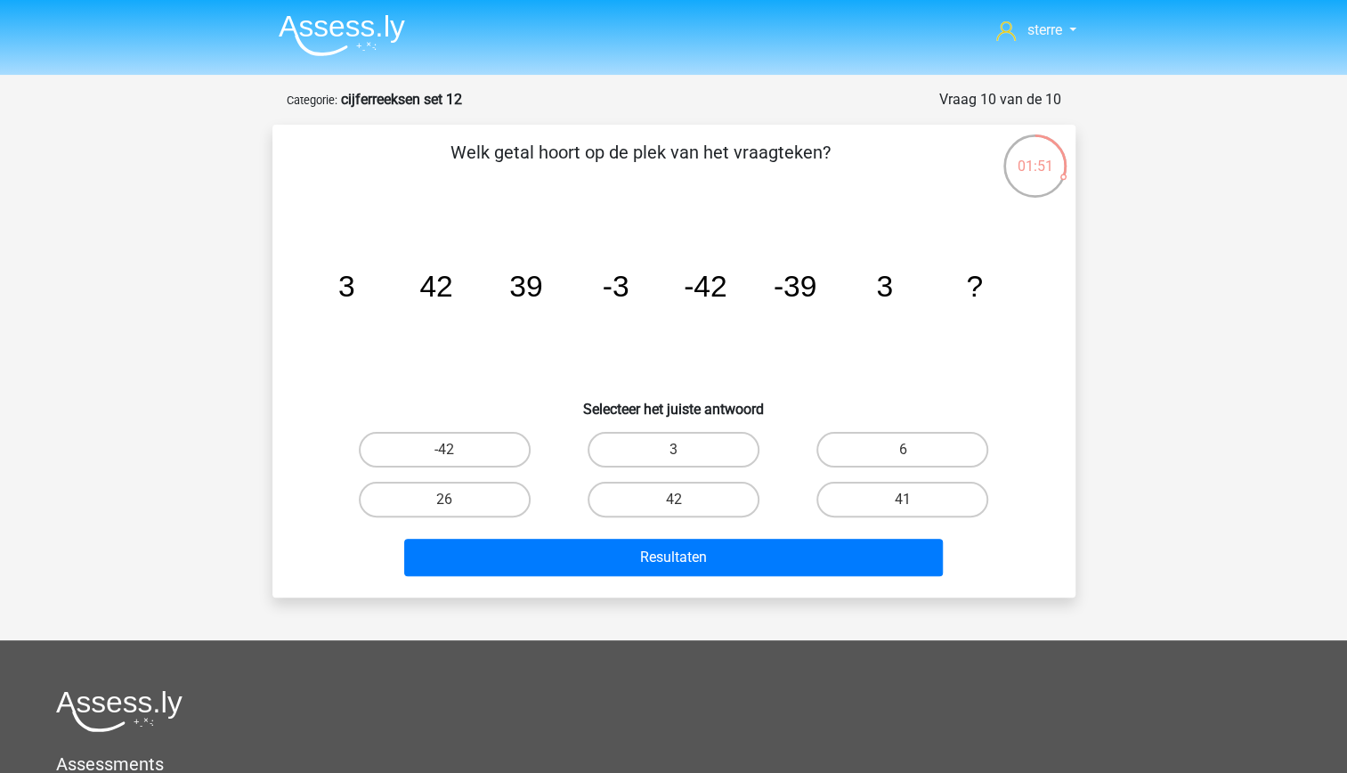
click at [373, 324] on icon "image/svg+xml 3 42 39 -3 -42 -39 3 ?" at bounding box center [673, 297] width 717 height 180
click at [438, 292] on tspan "42" at bounding box center [435, 286] width 33 height 33
drag, startPoint x: 438, startPoint y: 292, endPoint x: 436, endPoint y: 340, distance: 48.1
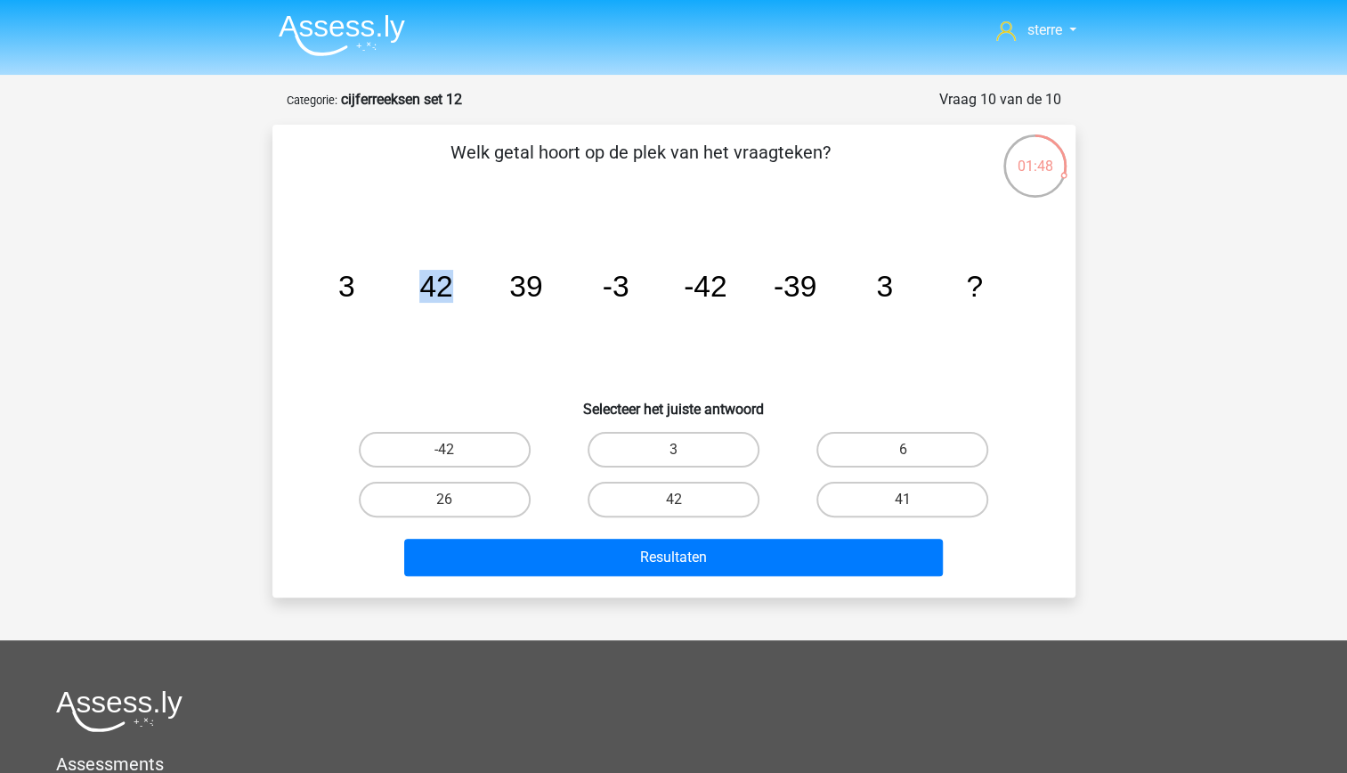
click at [436, 340] on icon "image/svg+xml 3 42 39 -3 -42 -39 3 ?" at bounding box center [673, 297] width 717 height 180
click at [374, 306] on icon "image/svg+xml 3 42 39 -3 -42 -39 3 ?" at bounding box center [673, 297] width 717 height 180
click at [521, 292] on tspan "39" at bounding box center [525, 286] width 33 height 33
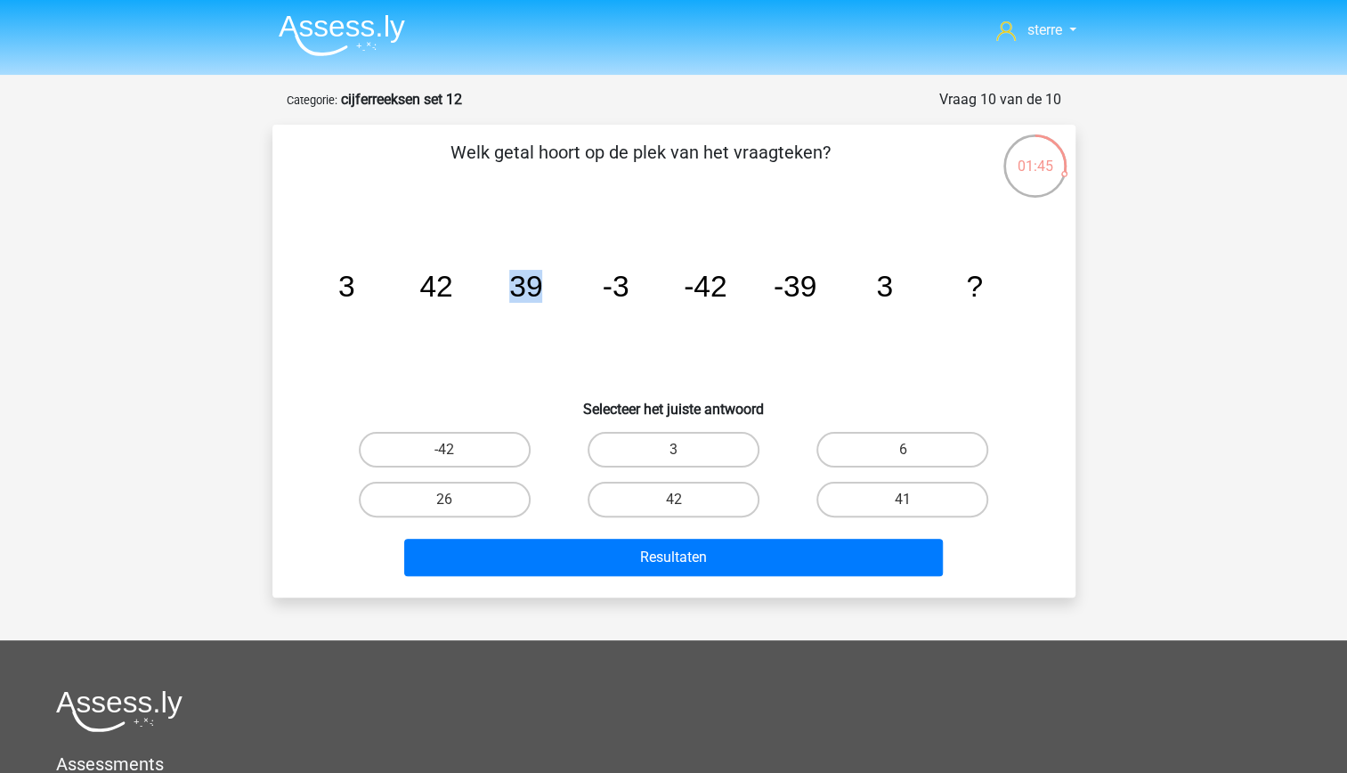
drag, startPoint x: 521, startPoint y: 292, endPoint x: 534, endPoint y: 328, distance: 38.0
click at [534, 328] on icon "image/svg+xml 3 42 39 -3 -42 -39 3 ?" at bounding box center [673, 297] width 717 height 180
click at [479, 322] on icon "image/svg+xml 3 42 39 -3 -42 -39 3 ?" at bounding box center [673, 297] width 717 height 180
click at [692, 494] on label "42" at bounding box center [673, 500] width 172 height 36
click at [684, 499] on input "42" at bounding box center [679, 505] width 12 height 12
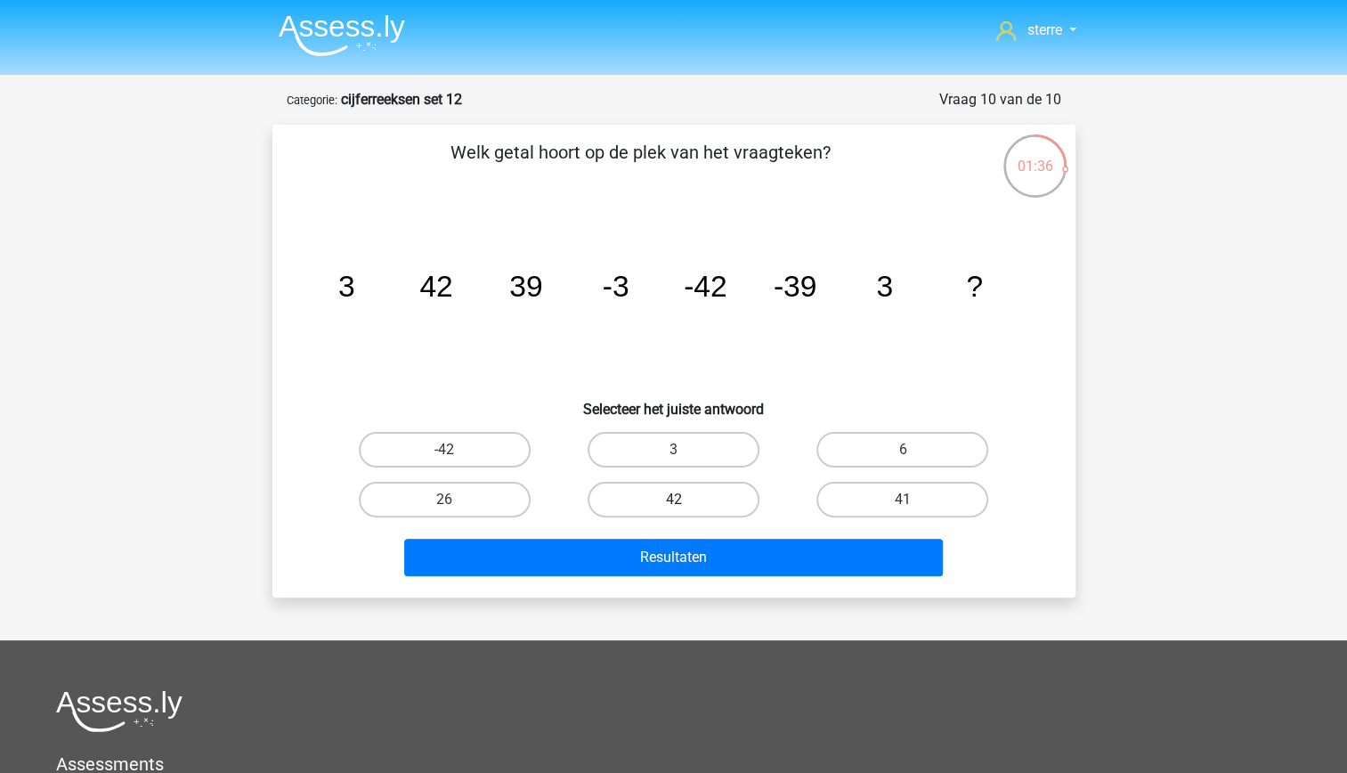
radio input "true"
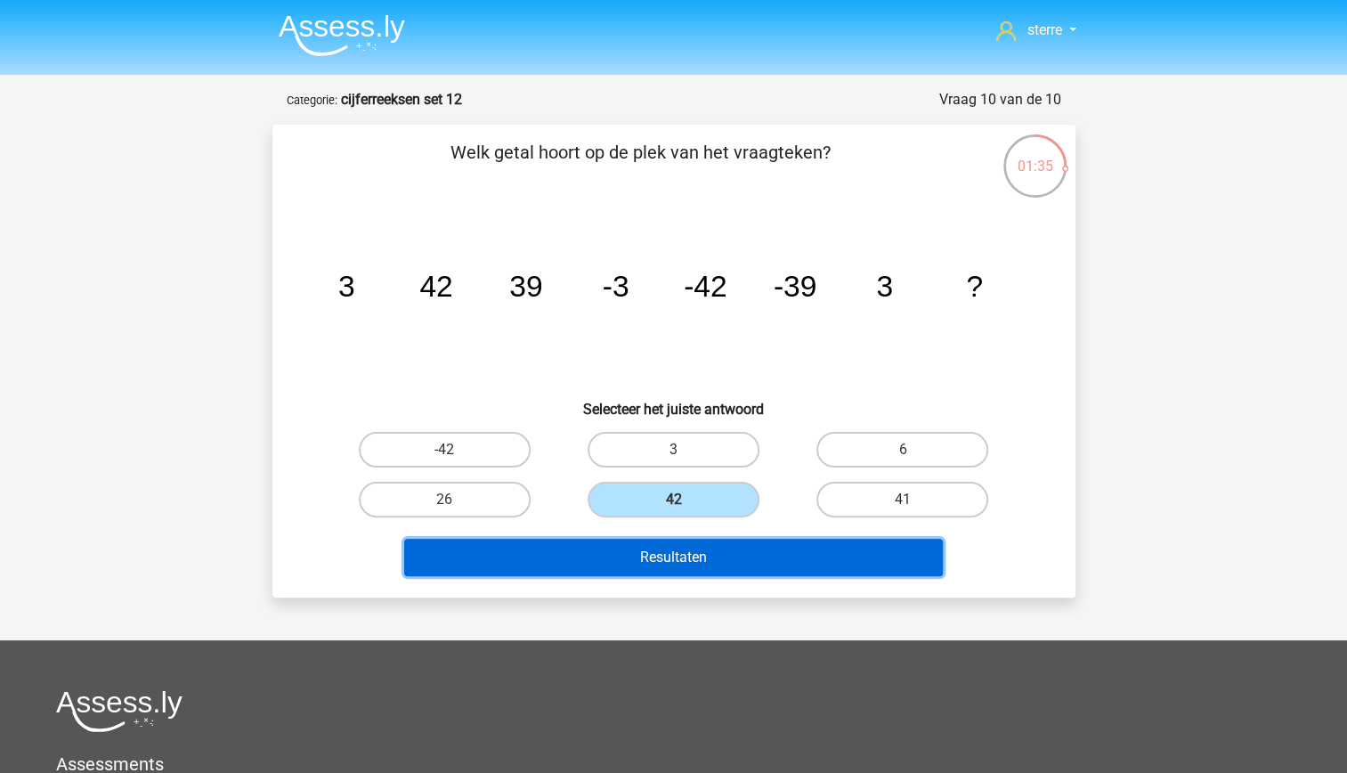
click at [726, 555] on button "Resultaten" at bounding box center [673, 557] width 539 height 37
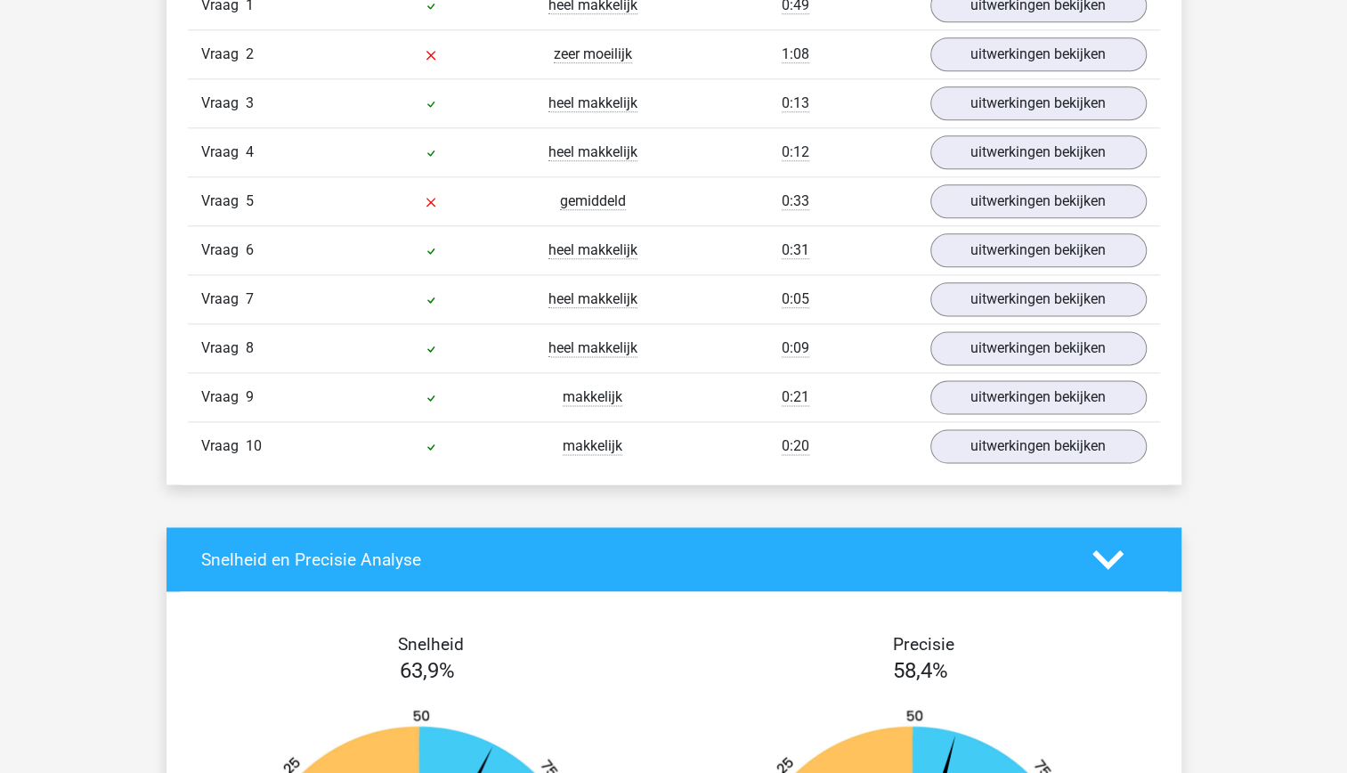
scroll to position [1046, 0]
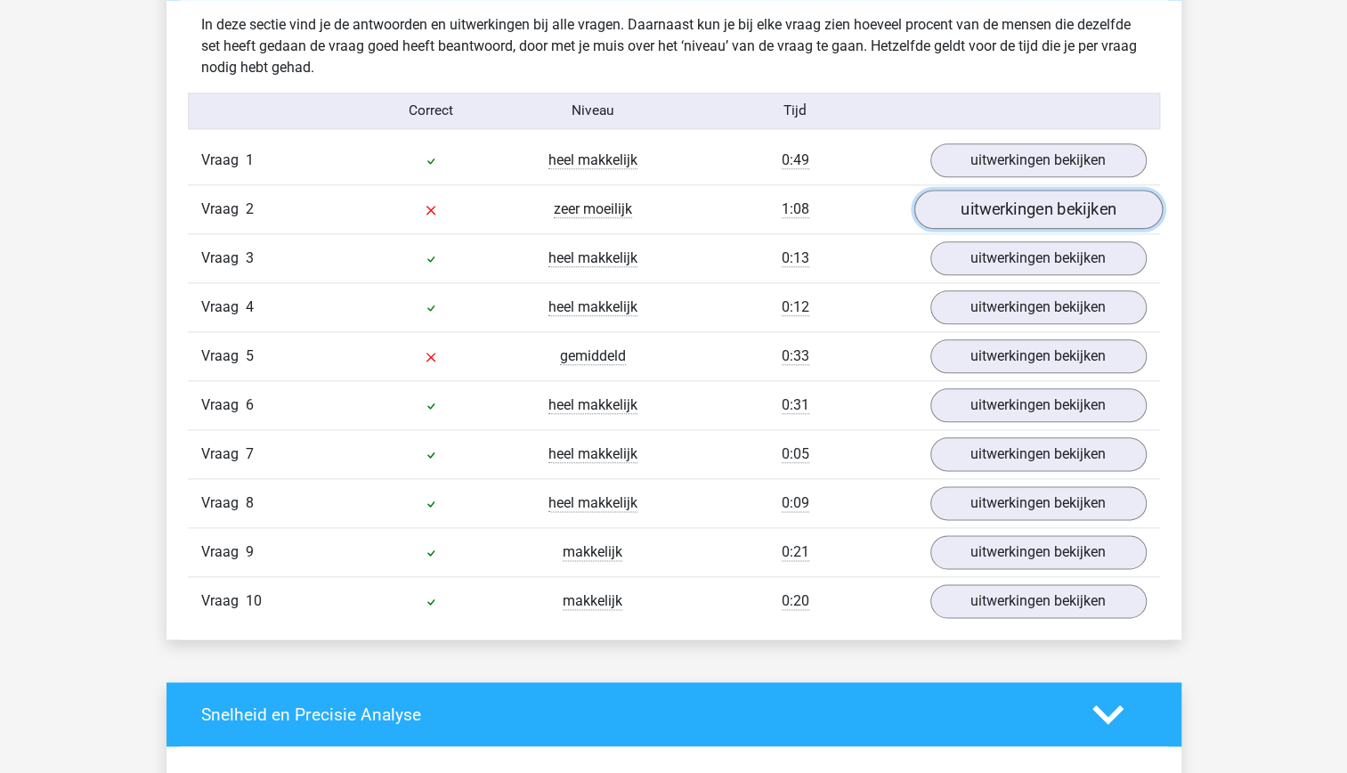
click at [972, 210] on link "uitwerkingen bekijken" at bounding box center [1037, 209] width 248 height 39
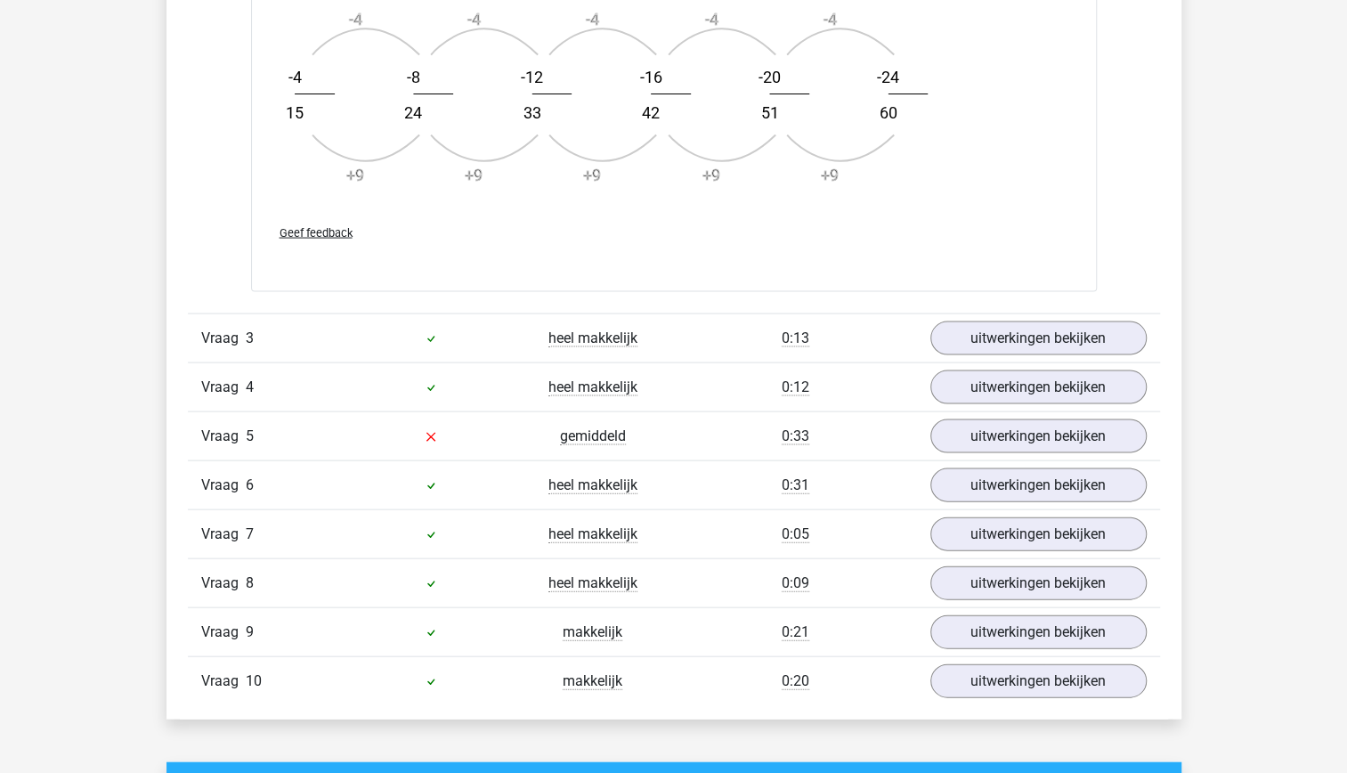
scroll to position [2044, 0]
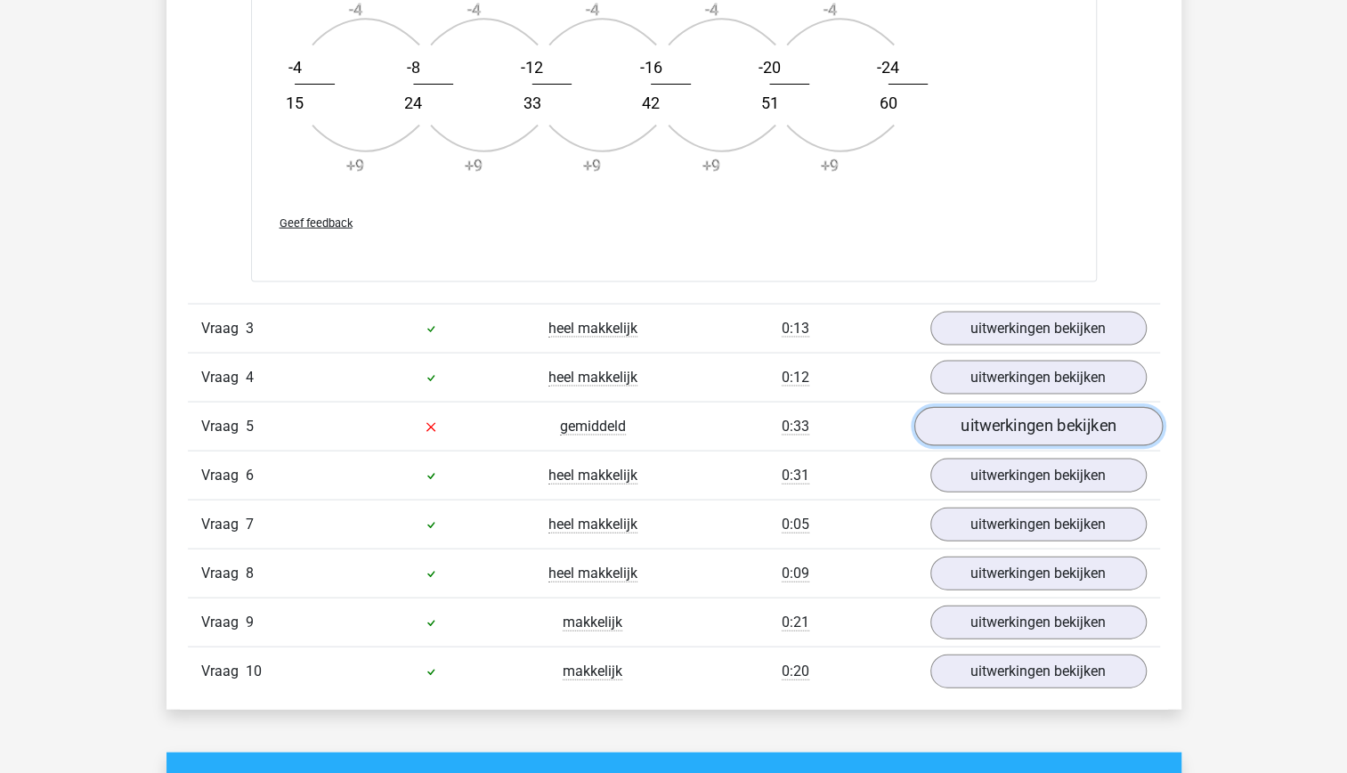
click at [1016, 415] on link "uitwerkingen bekijken" at bounding box center [1037, 426] width 248 height 39
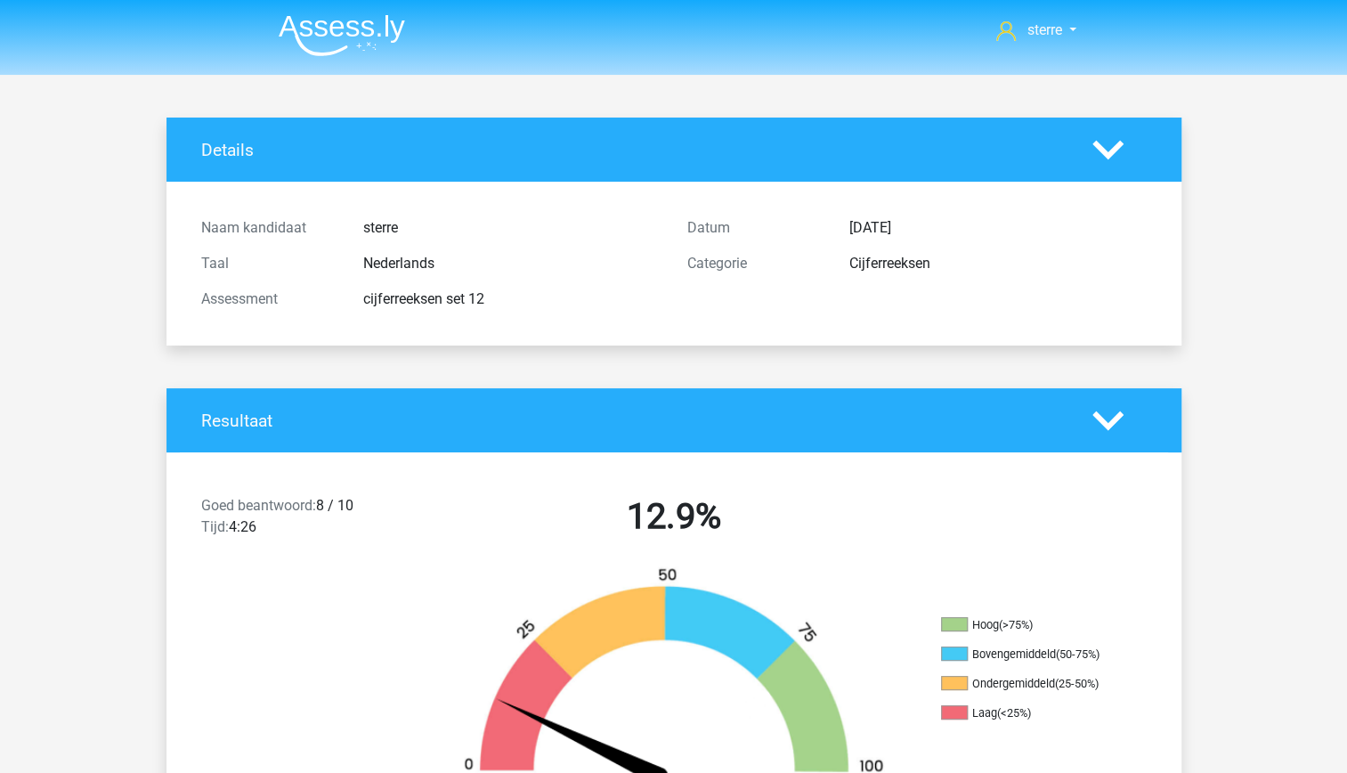
scroll to position [0, 0]
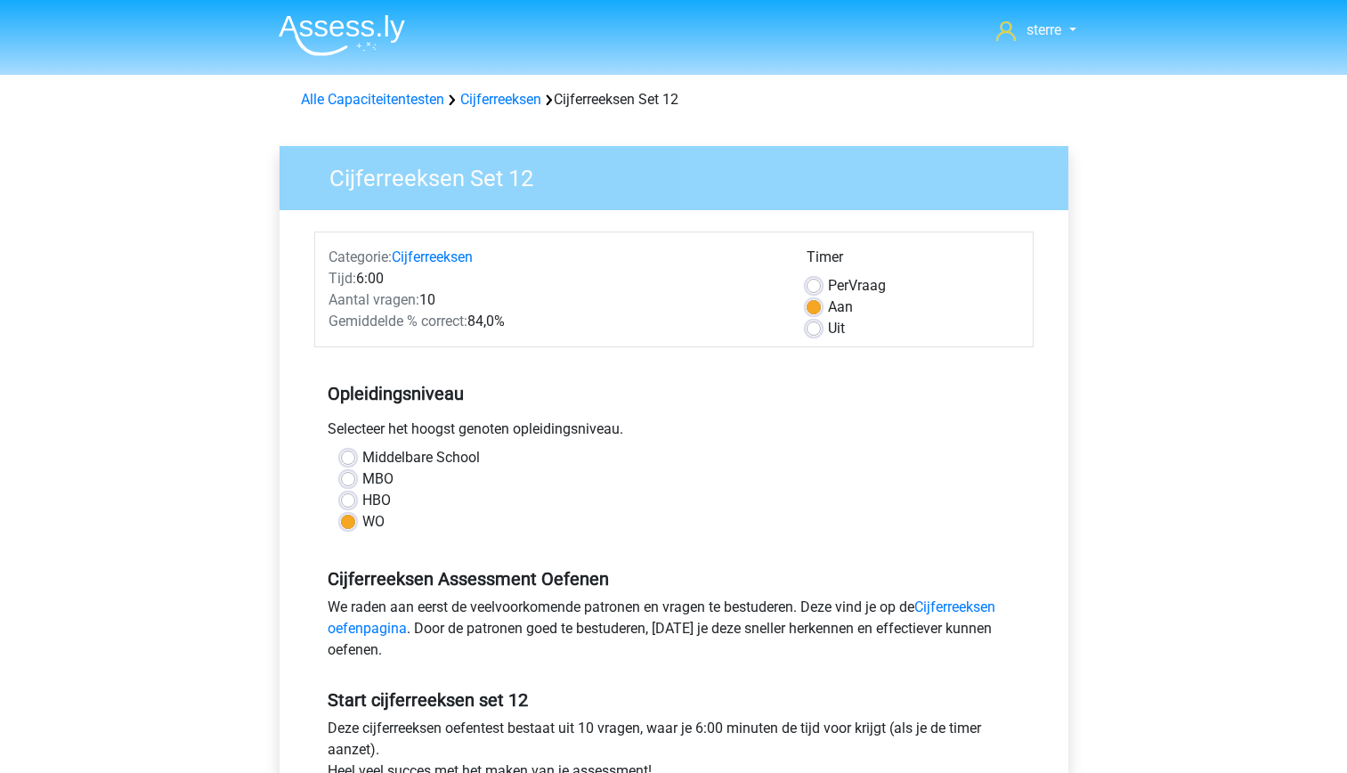
scroll to position [395, 0]
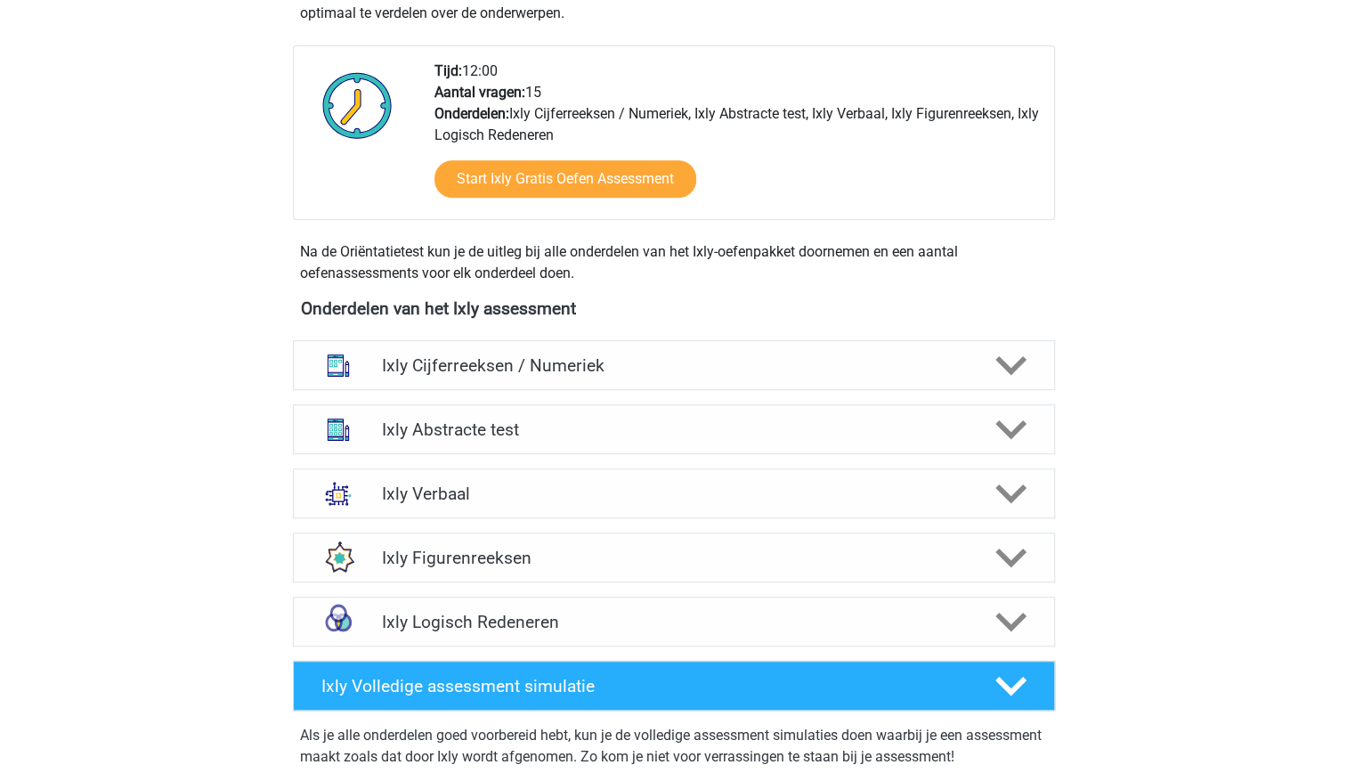
scroll to position [431, 0]
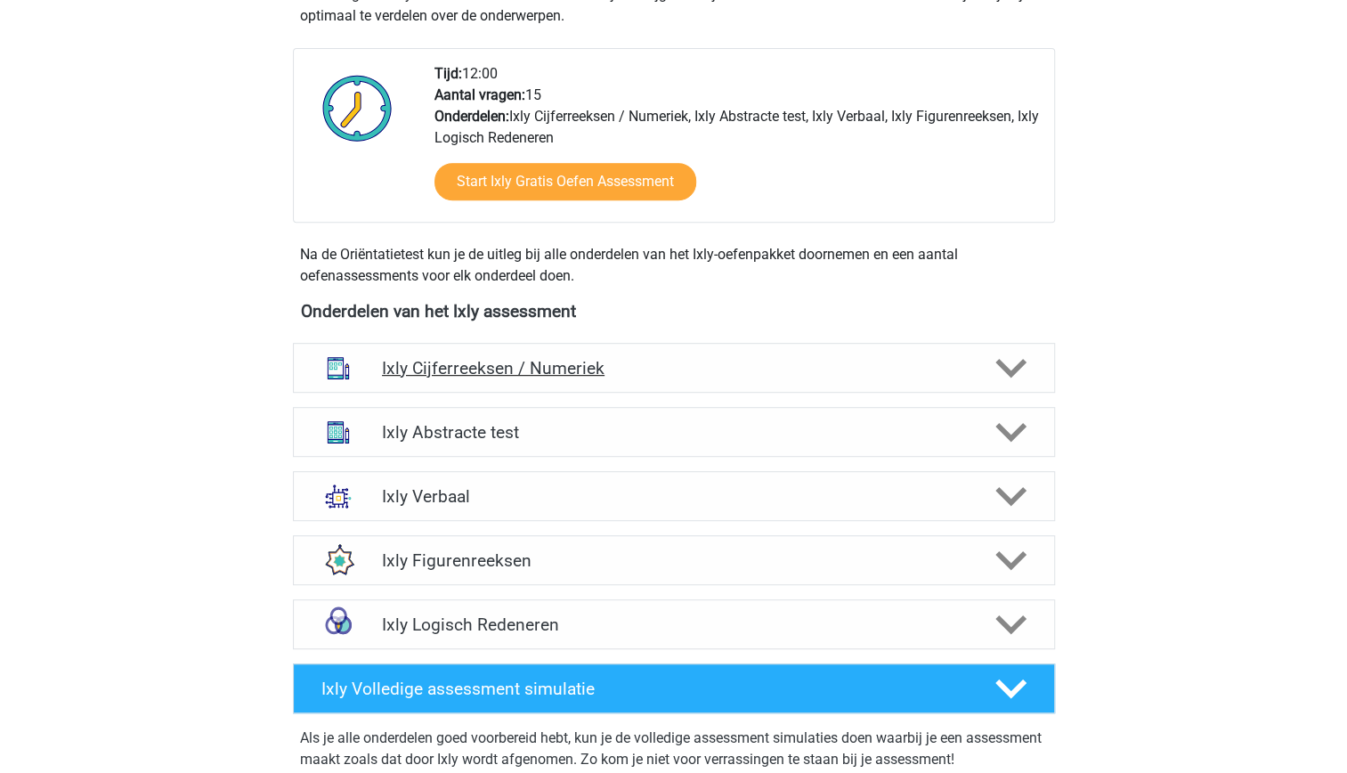
click at [557, 380] on div "Ixly Cijferreeksen / Numeriek" at bounding box center [674, 368] width 762 height 50
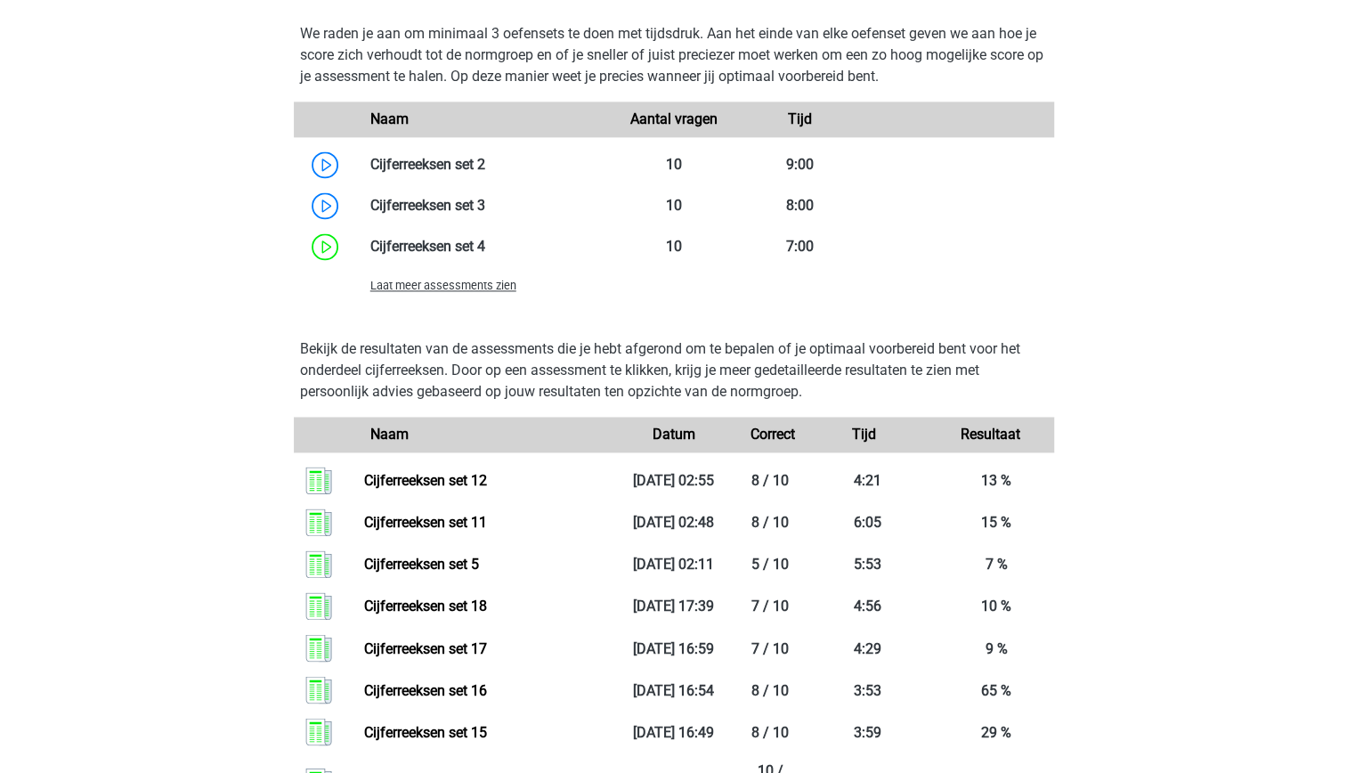
scroll to position [1390, 0]
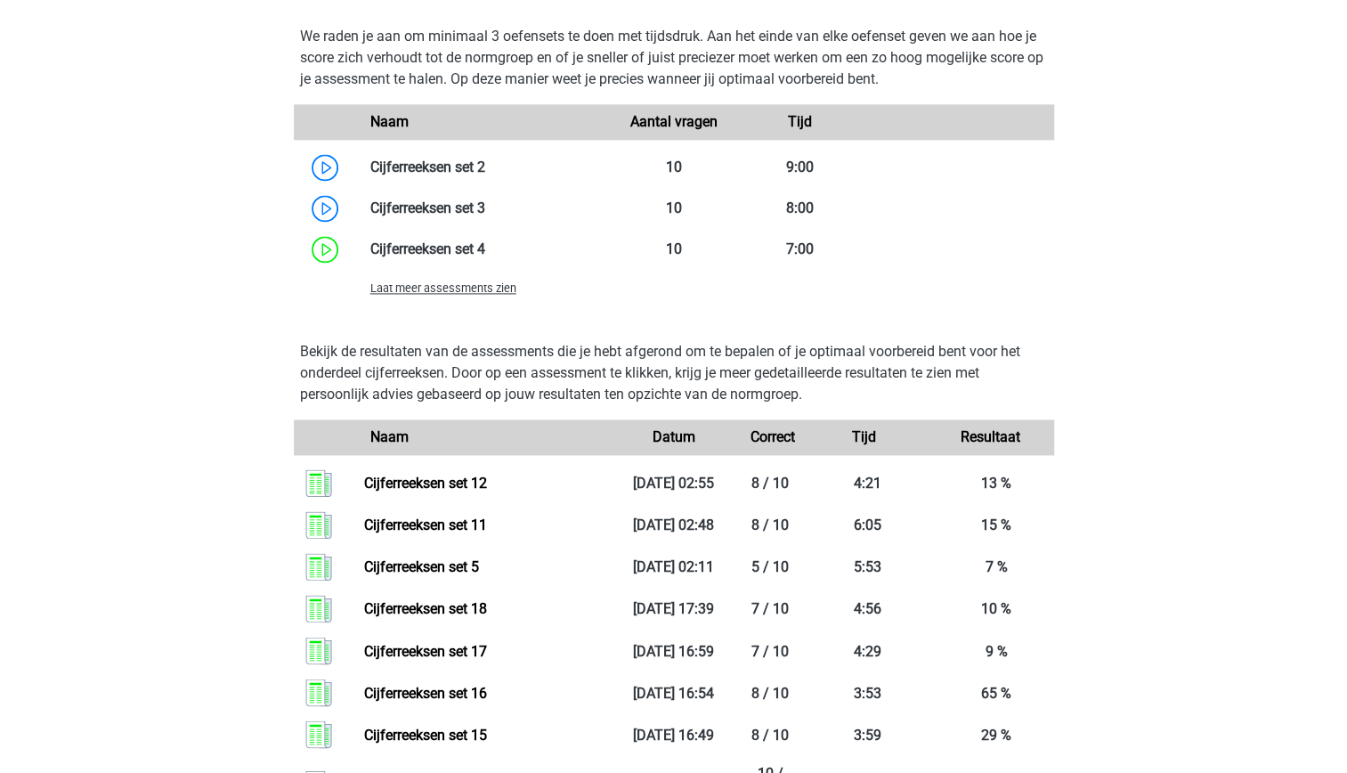
click at [470, 287] on span "Laat meer assessments zien" at bounding box center [443, 287] width 146 height 13
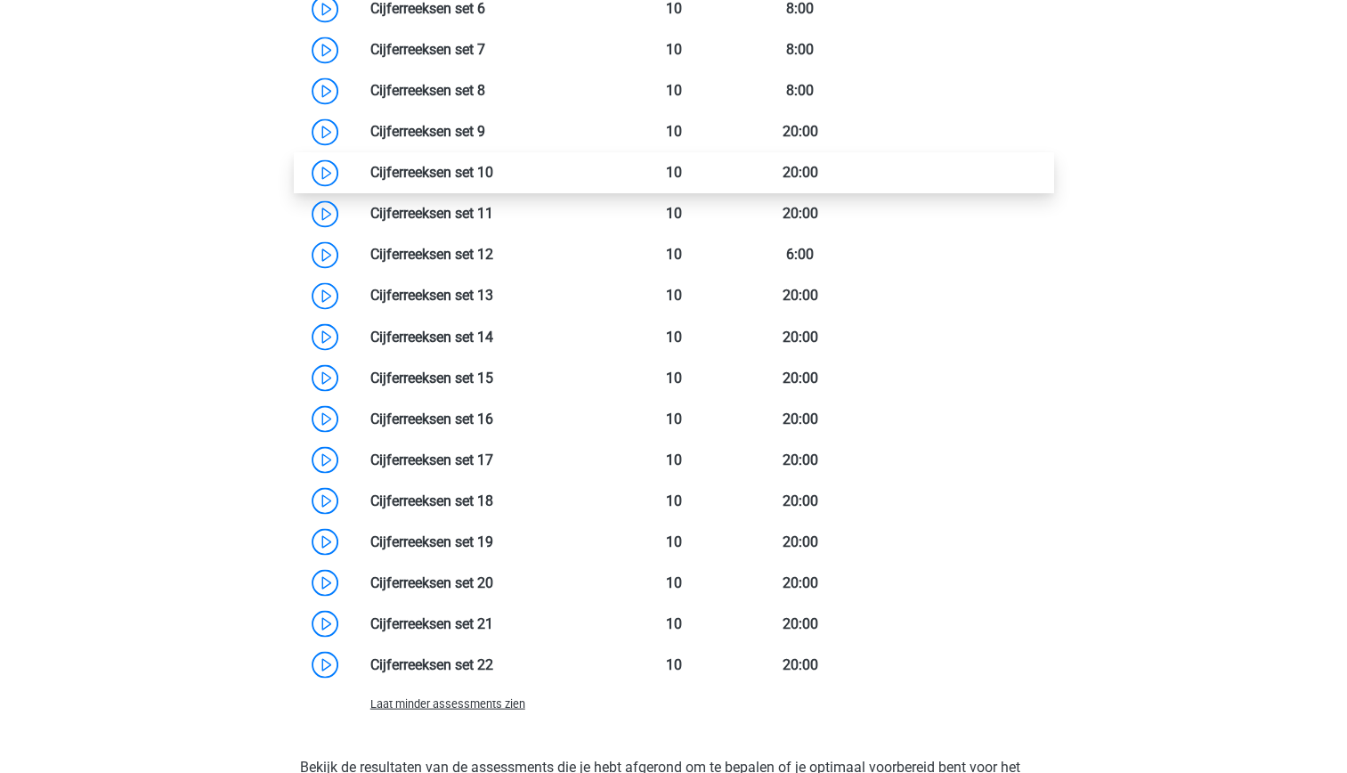
scroll to position [1716, 0]
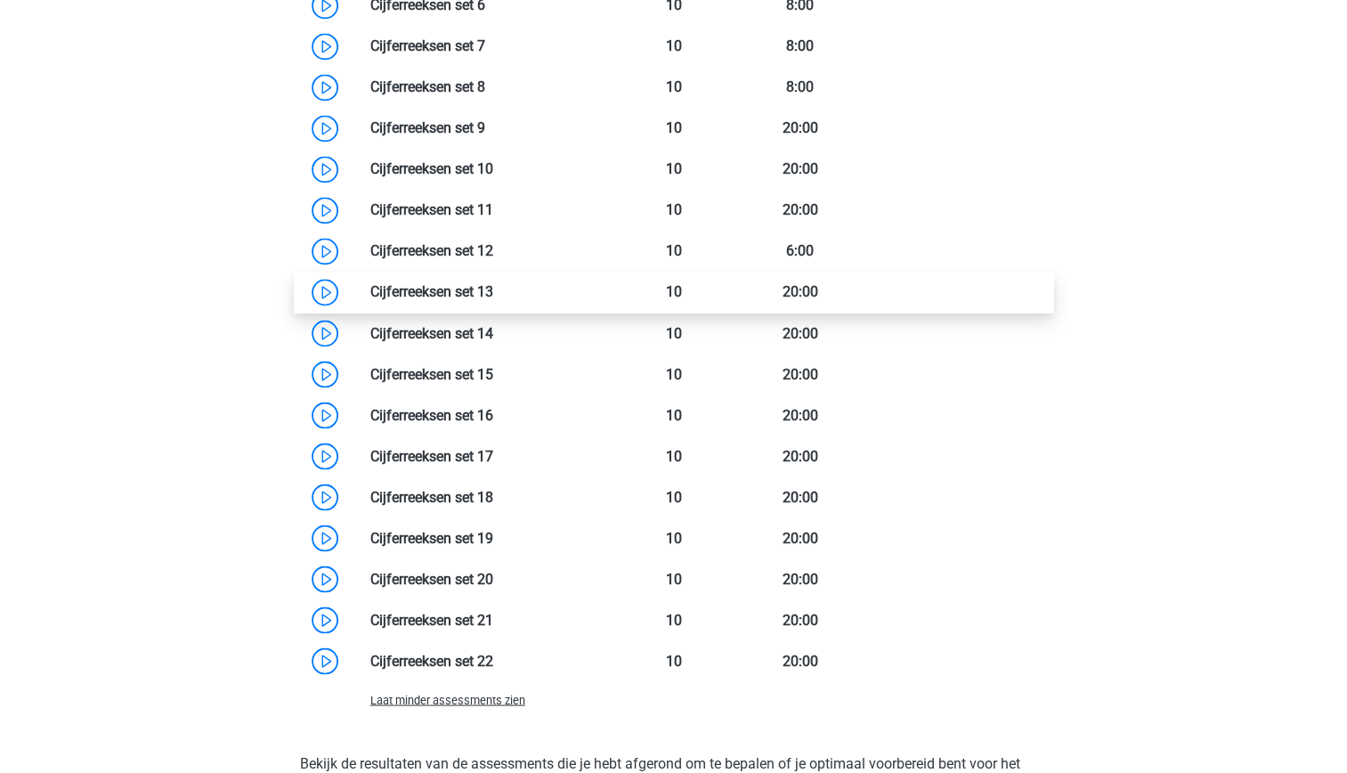
click at [493, 290] on link at bounding box center [493, 291] width 0 height 17
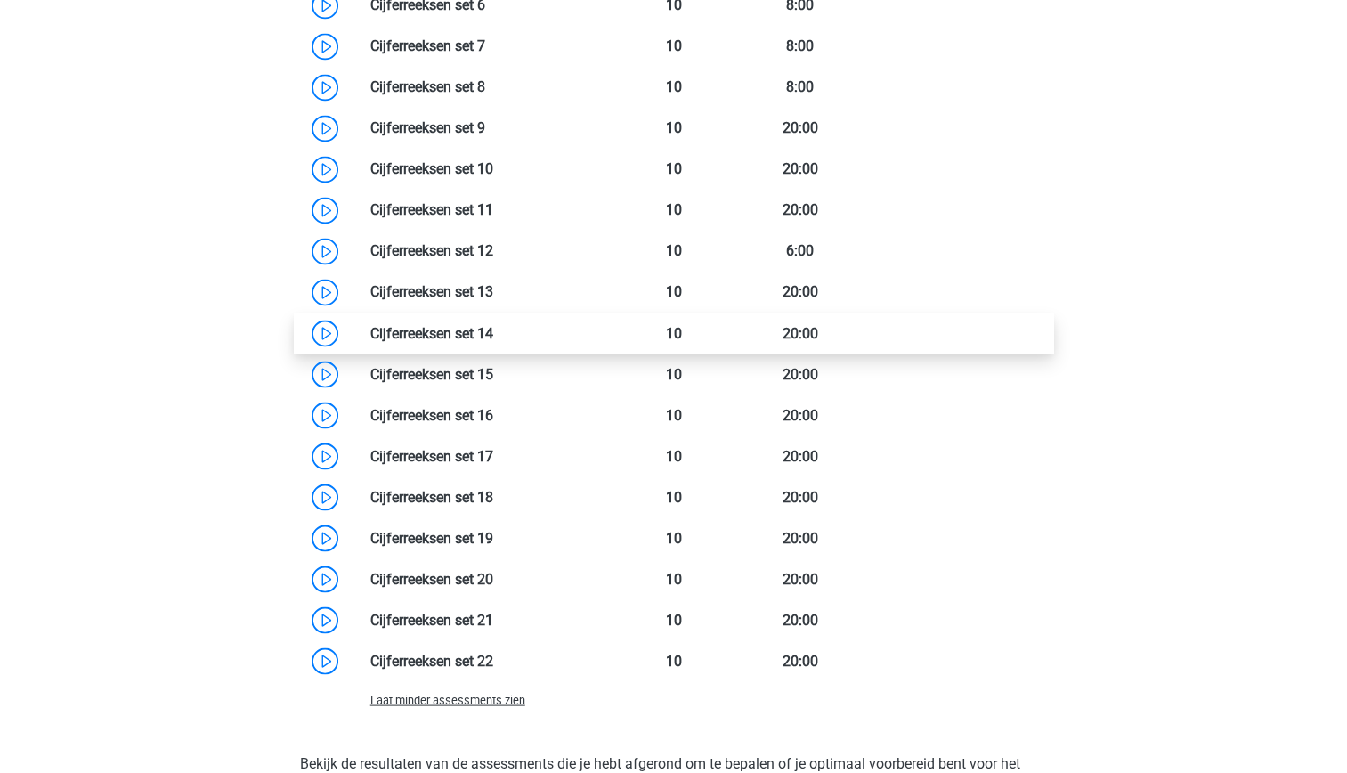
click at [493, 341] on link at bounding box center [493, 332] width 0 height 17
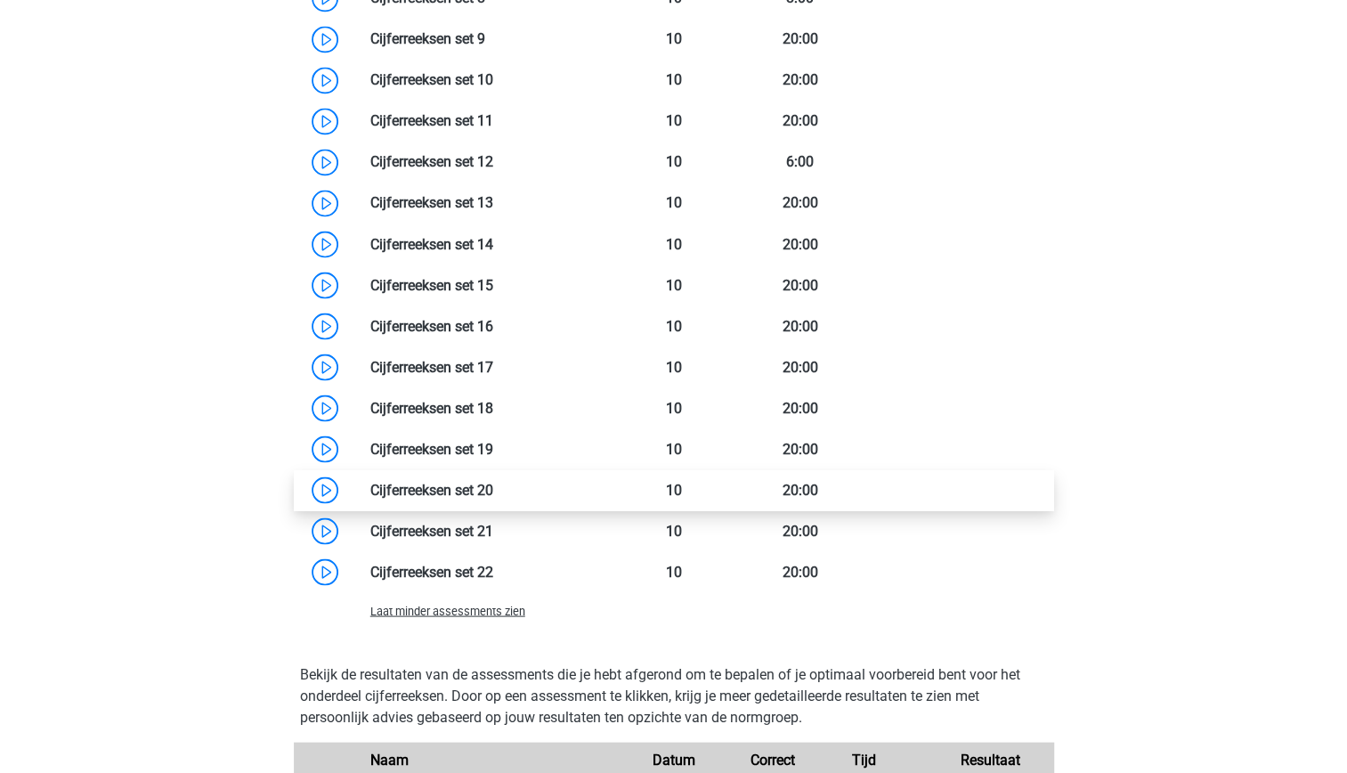
scroll to position [1807, 0]
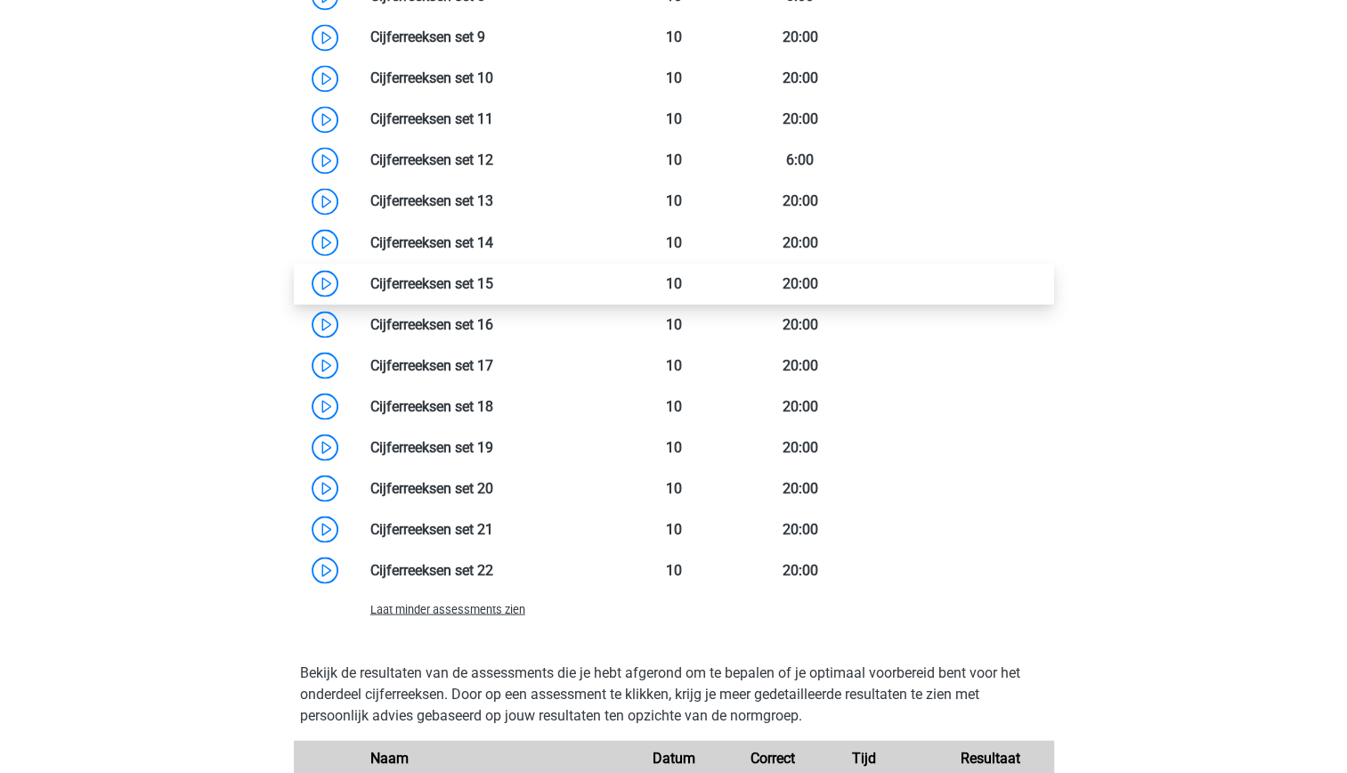
click at [493, 277] on link at bounding box center [493, 282] width 0 height 17
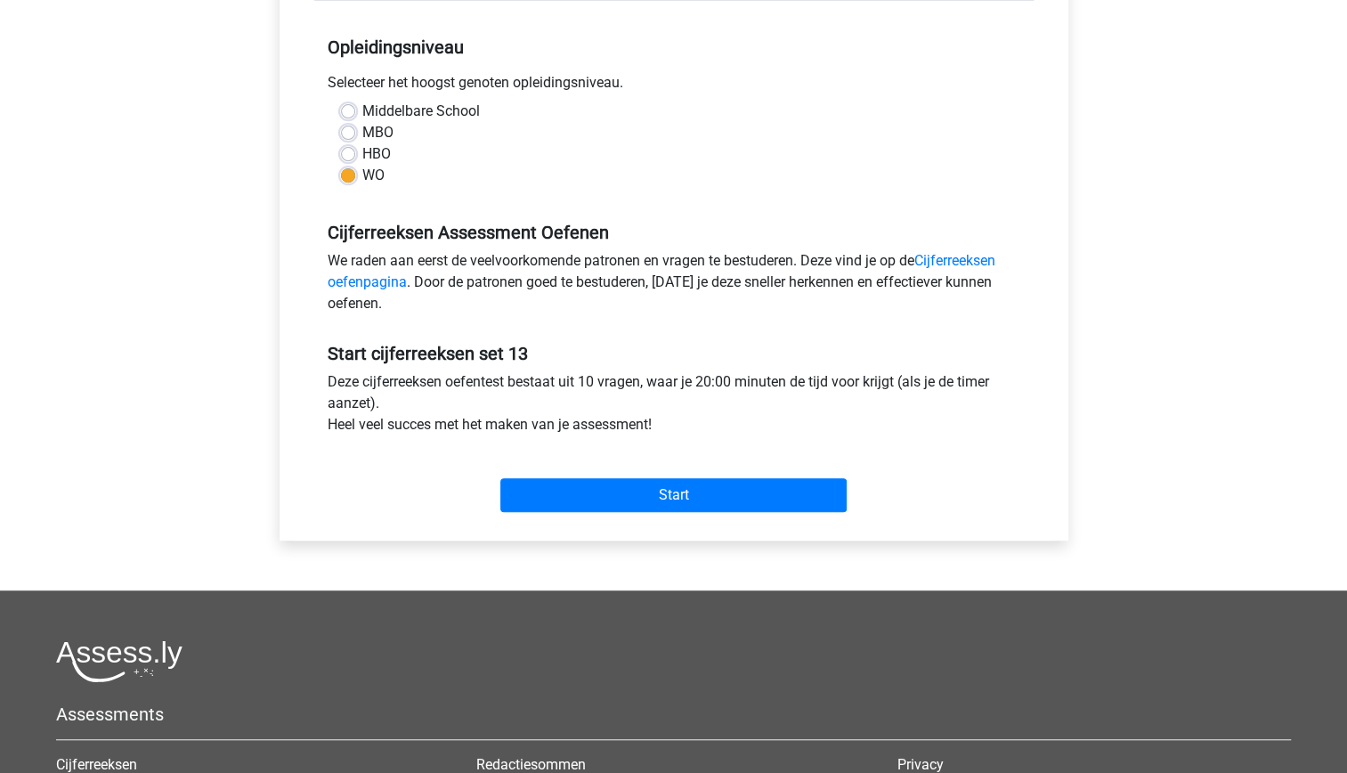
scroll to position [350, 0]
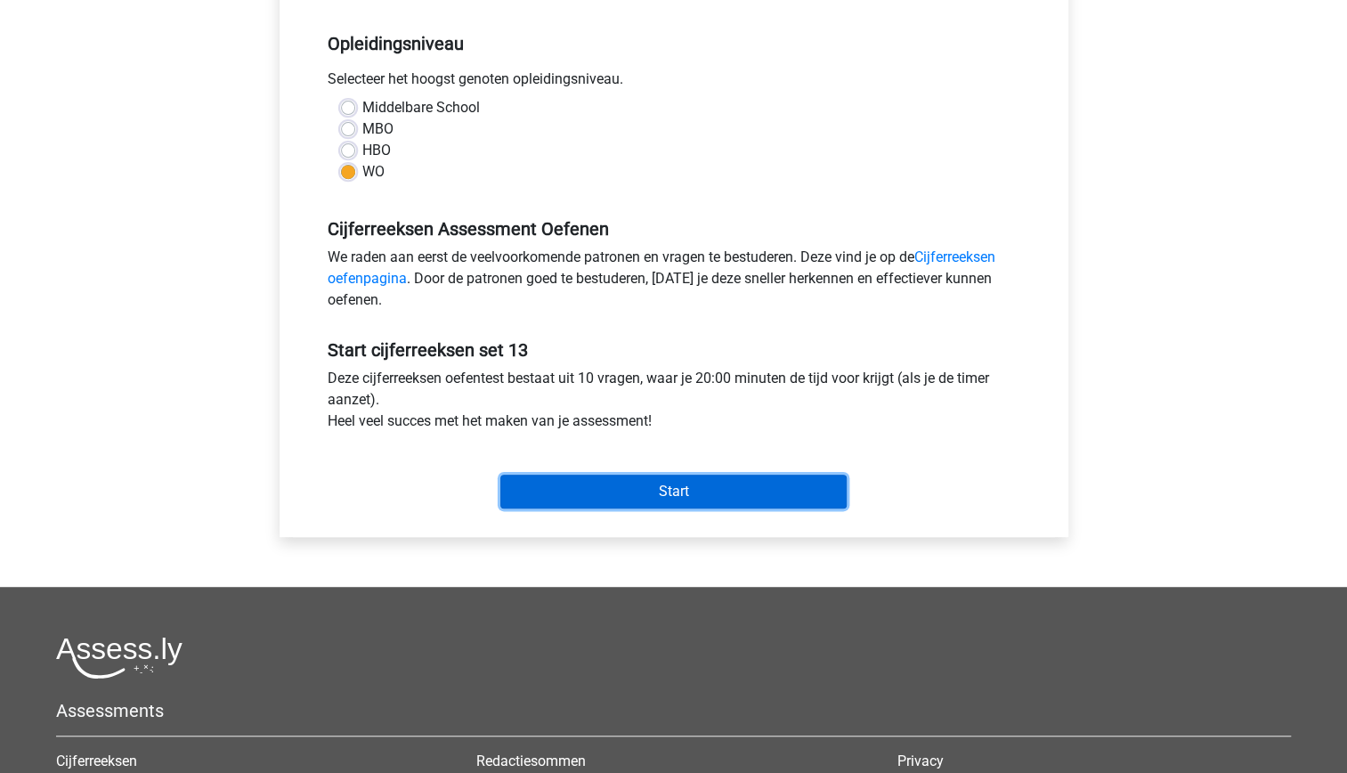
click at [667, 490] on input "Start" at bounding box center [673, 491] width 346 height 34
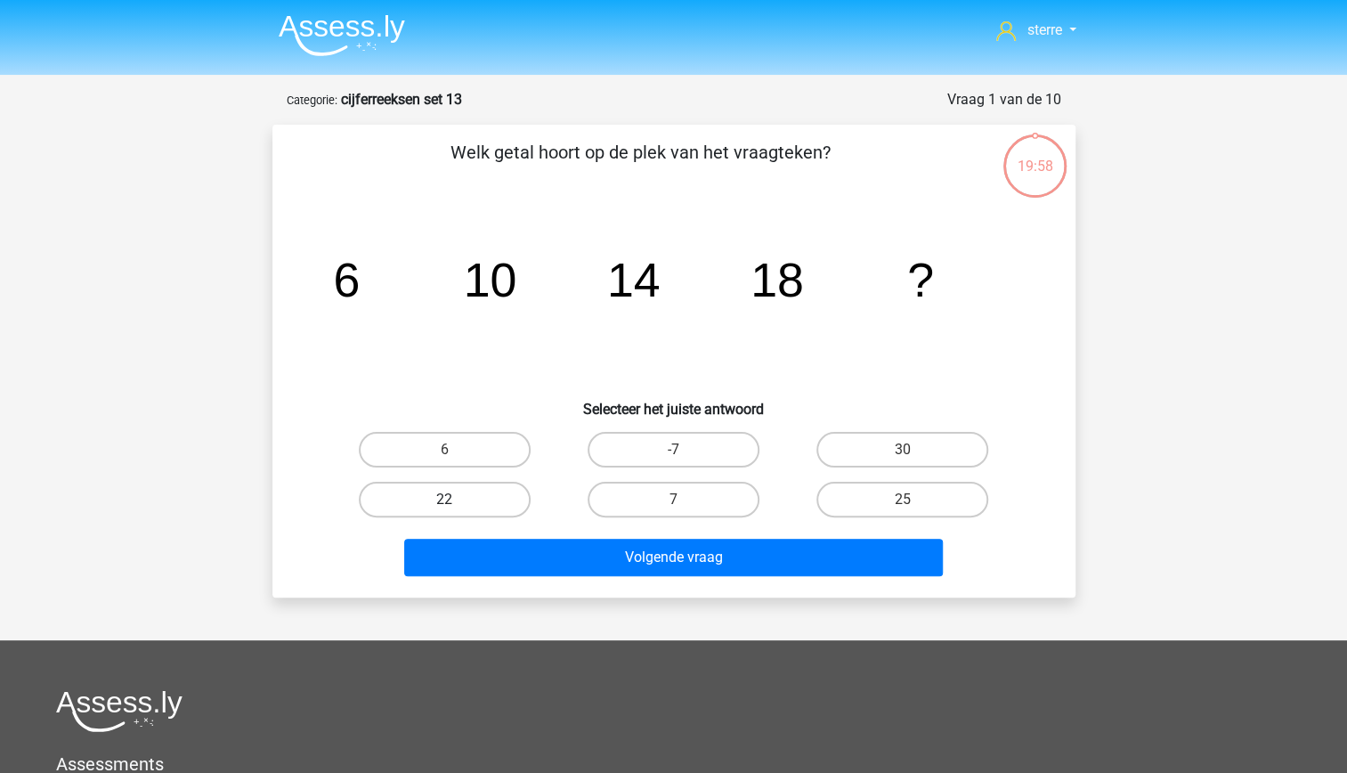
click at [467, 496] on label "22" at bounding box center [445, 500] width 172 height 36
click at [456, 499] on input "22" at bounding box center [450, 505] width 12 height 12
radio input "true"
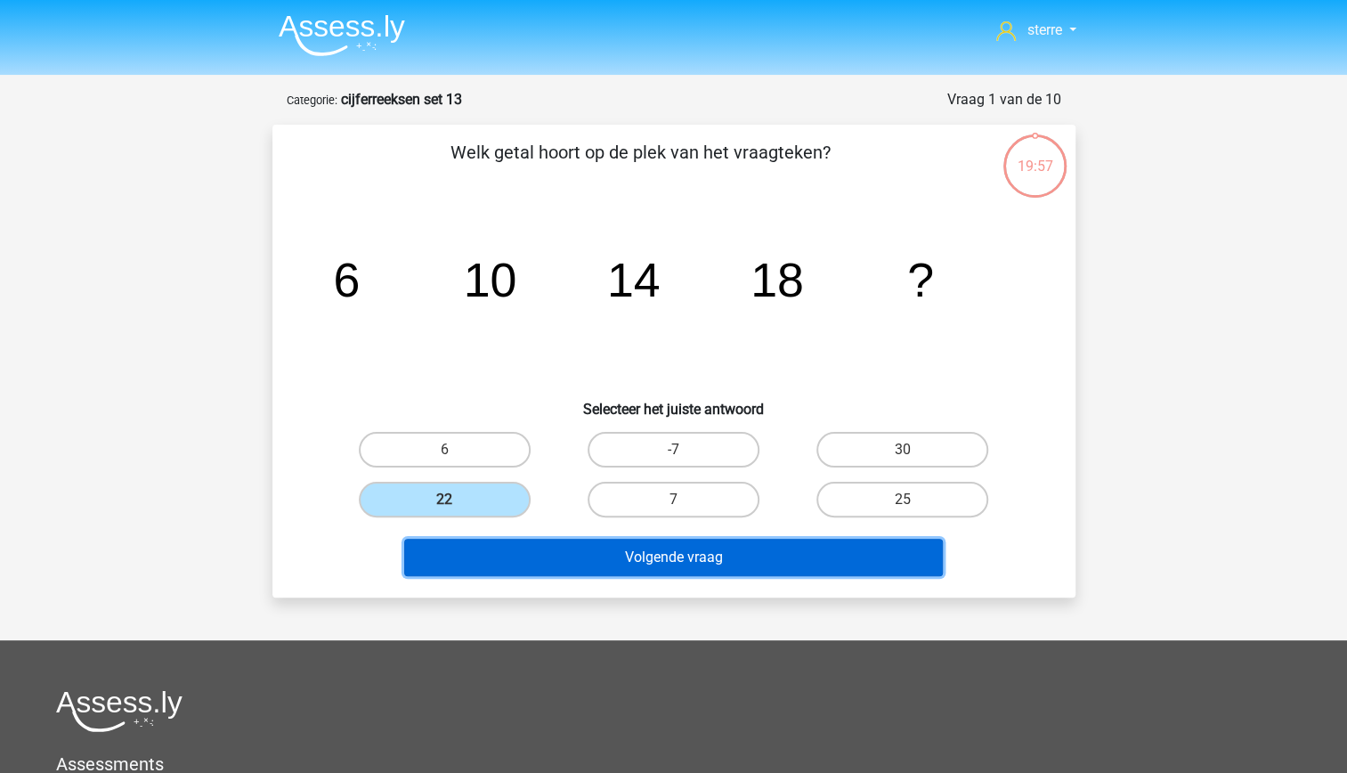
click at [534, 568] on button "Volgende vraag" at bounding box center [673, 557] width 539 height 37
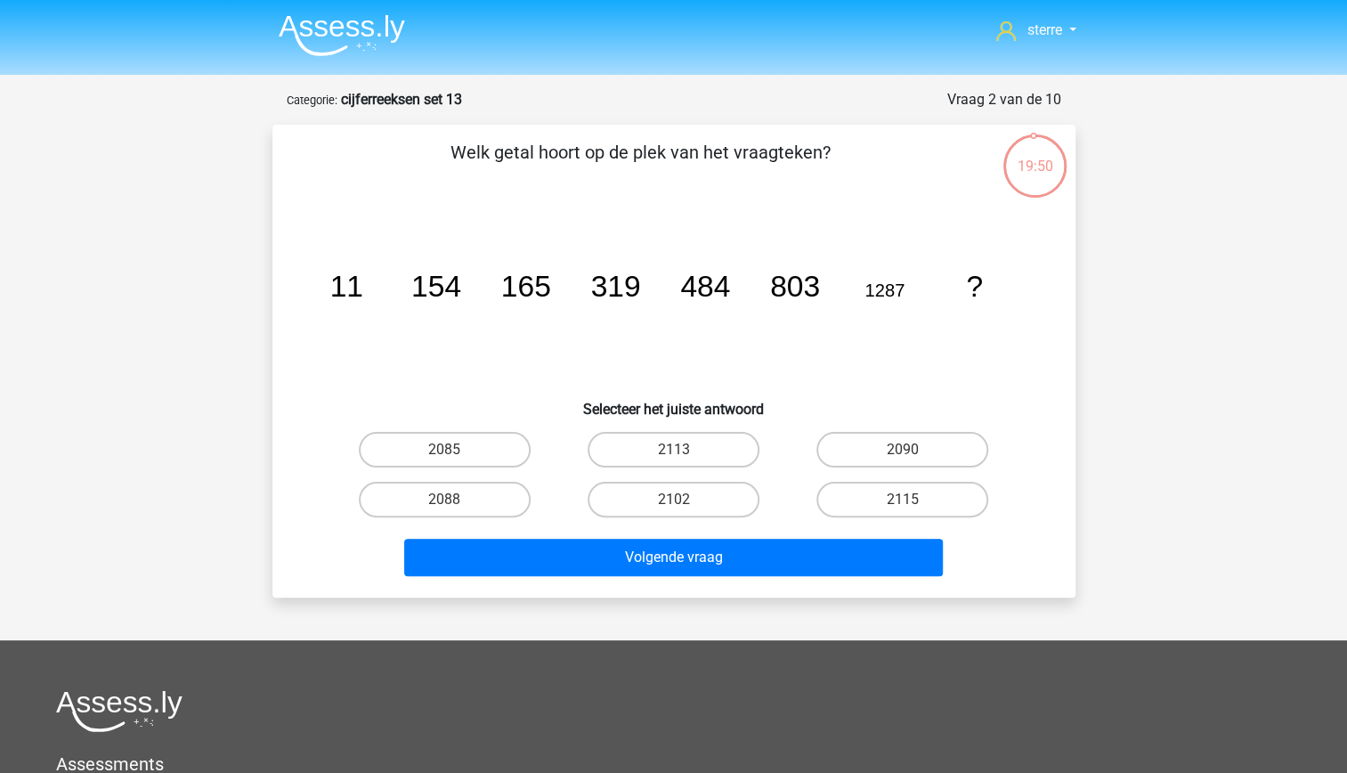
click at [543, 278] on tspan "165" at bounding box center [525, 286] width 50 height 33
drag, startPoint x: 543, startPoint y: 278, endPoint x: 561, endPoint y: 333, distance: 58.0
click at [561, 333] on icon "image/svg+xml 11 154 165 319 484 803 1287 ?" at bounding box center [673, 297] width 717 height 180
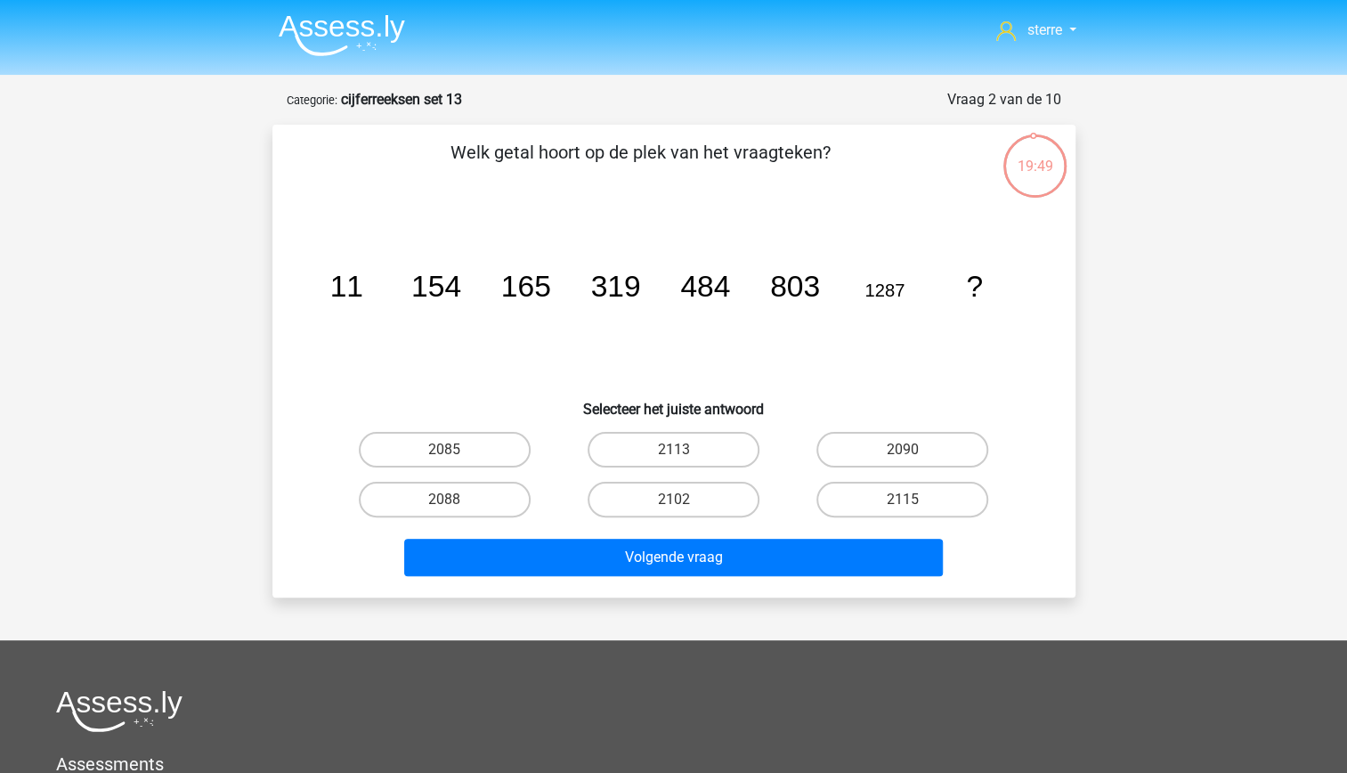
click at [420, 288] on tspan "154" at bounding box center [435, 286] width 50 height 33
click at [461, 297] on icon "image/svg+xml 11 154 165 319 484 803 1287 ?" at bounding box center [673, 297] width 717 height 180
click at [539, 295] on tspan "165" at bounding box center [525, 286] width 50 height 33
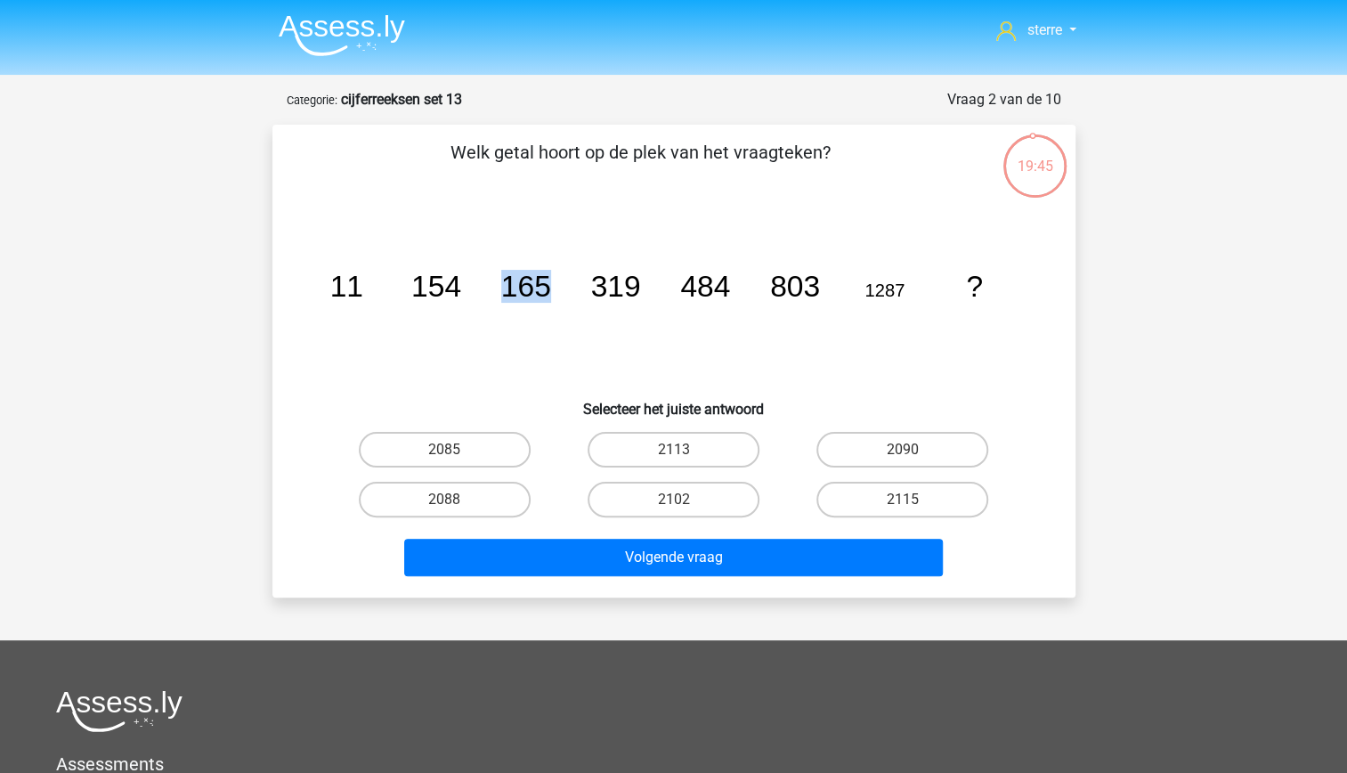
drag, startPoint x: 539, startPoint y: 295, endPoint x: 555, endPoint y: 322, distance: 31.9
click at [555, 322] on icon "image/svg+xml 11 154 165 319 484 803 1287 ?" at bounding box center [673, 297] width 717 height 180
click at [486, 313] on icon "image/svg+xml 11 154 165 319 484 803 1287 ?" at bounding box center [673, 297] width 717 height 180
click at [635, 290] on tspan "319" at bounding box center [615, 286] width 50 height 33
click at [724, 292] on tspan "484" at bounding box center [705, 286] width 50 height 33
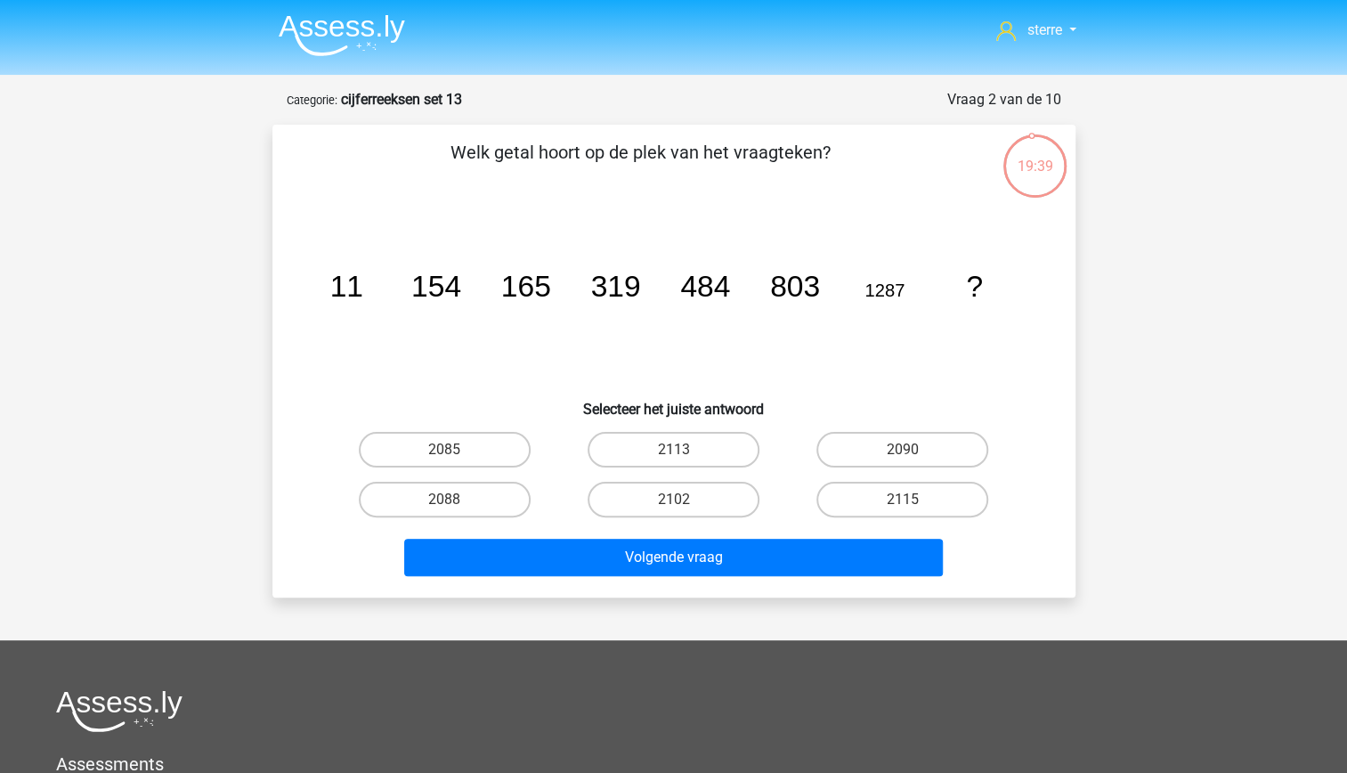
click at [724, 292] on tspan "484" at bounding box center [705, 286] width 50 height 33
drag, startPoint x: 724, startPoint y: 292, endPoint x: 669, endPoint y: 308, distance: 56.6
click at [669, 308] on icon "image/svg+xml 11 154 165 319 484 803 1287 ?" at bounding box center [673, 297] width 717 height 180
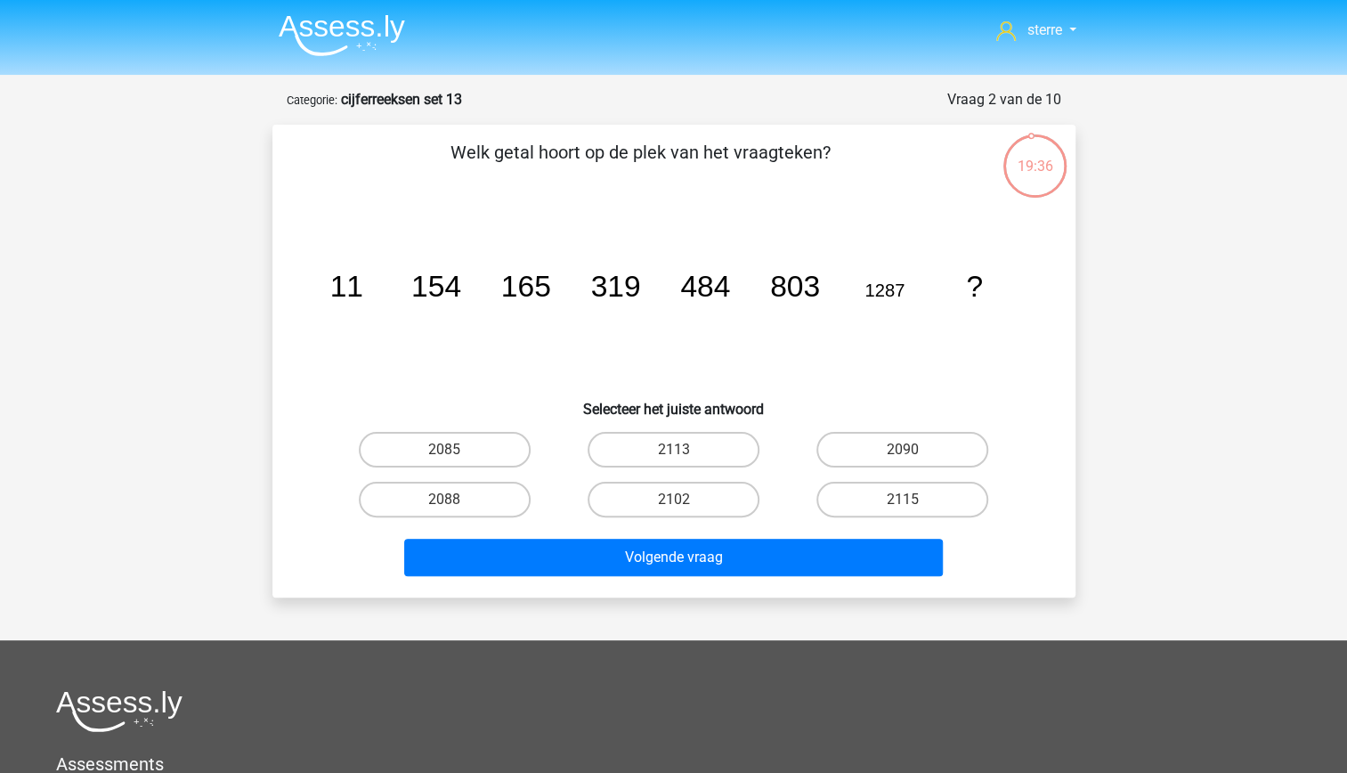
click at [710, 296] on tspan "484" at bounding box center [705, 286] width 50 height 33
drag, startPoint x: 710, startPoint y: 296, endPoint x: 737, endPoint y: 342, distance: 53.4
click at [737, 342] on icon "image/svg+xml 11 154 165 319 484 803 1287 ?" at bounding box center [673, 297] width 717 height 180
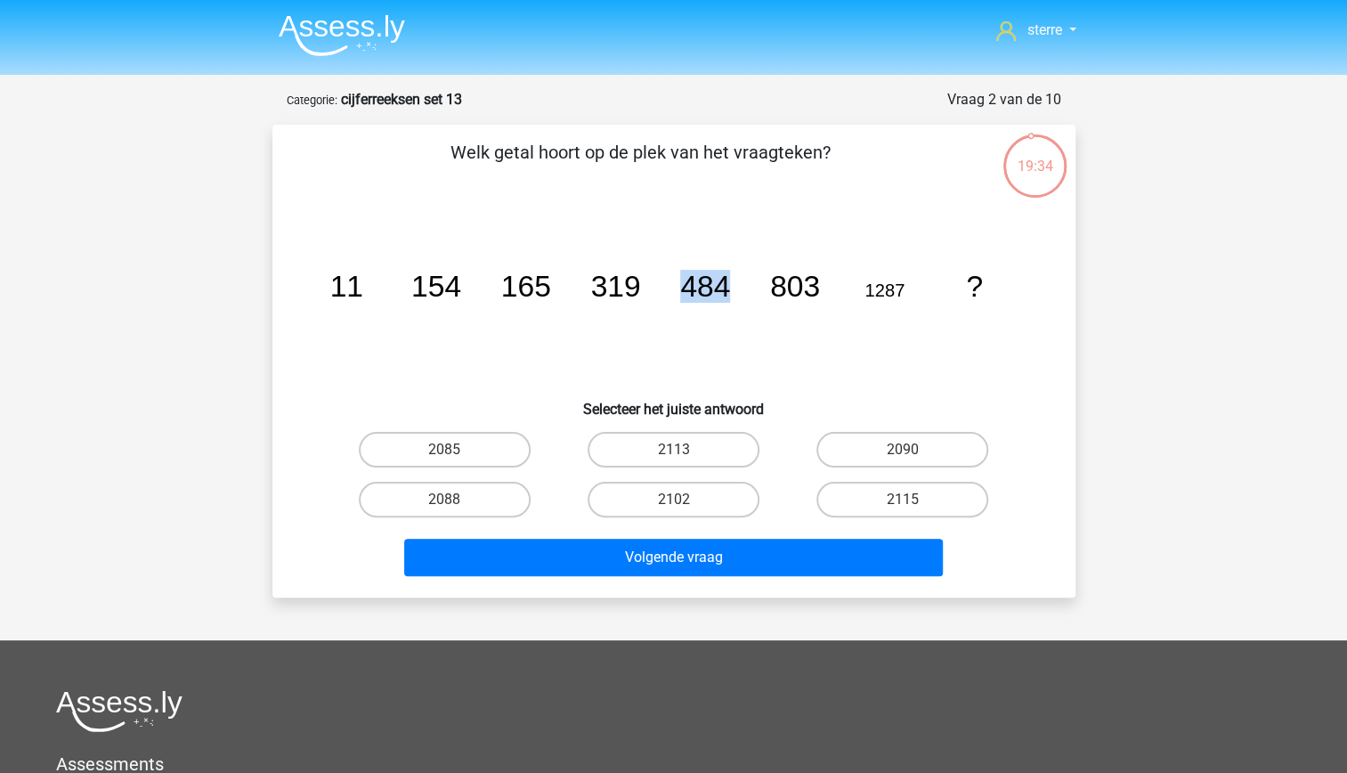
click at [672, 312] on icon "image/svg+xml 11 154 165 319 484 803 1287 ?" at bounding box center [673, 297] width 717 height 180
click at [875, 445] on label "2090" at bounding box center [902, 450] width 172 height 36
click at [903, 449] on input "2090" at bounding box center [909, 455] width 12 height 12
radio input "true"
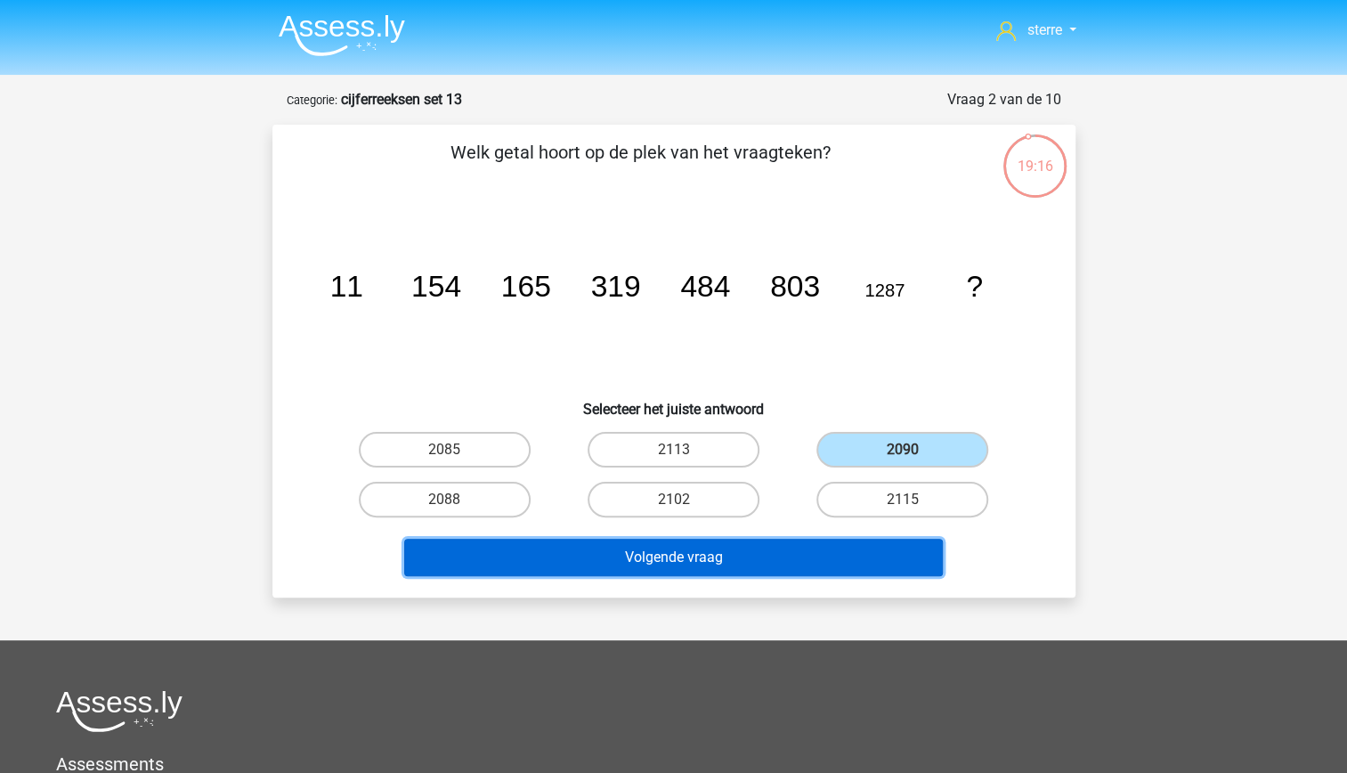
click at [832, 555] on button "Volgende vraag" at bounding box center [673, 557] width 539 height 37
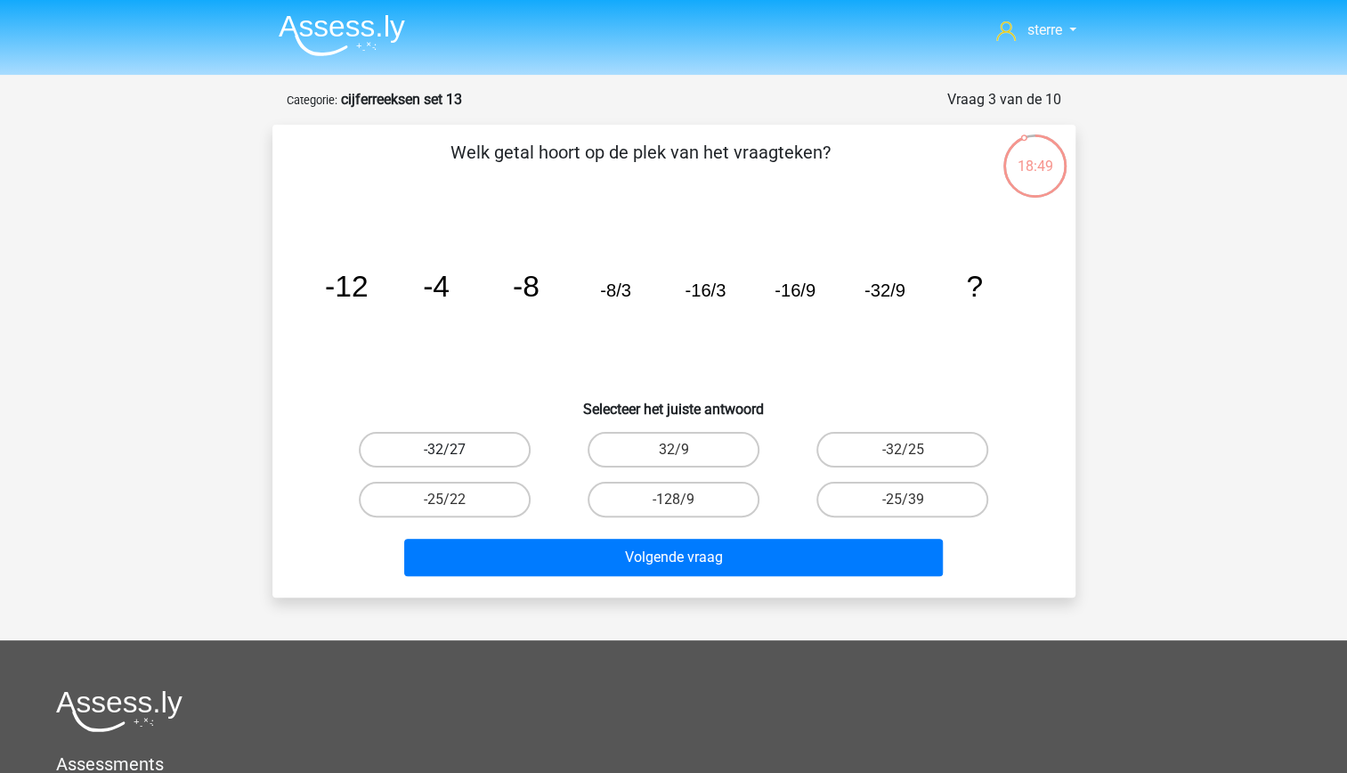
click at [497, 449] on label "-32/27" at bounding box center [445, 450] width 172 height 36
click at [456, 449] on input "-32/27" at bounding box center [450, 455] width 12 height 12
radio input "true"
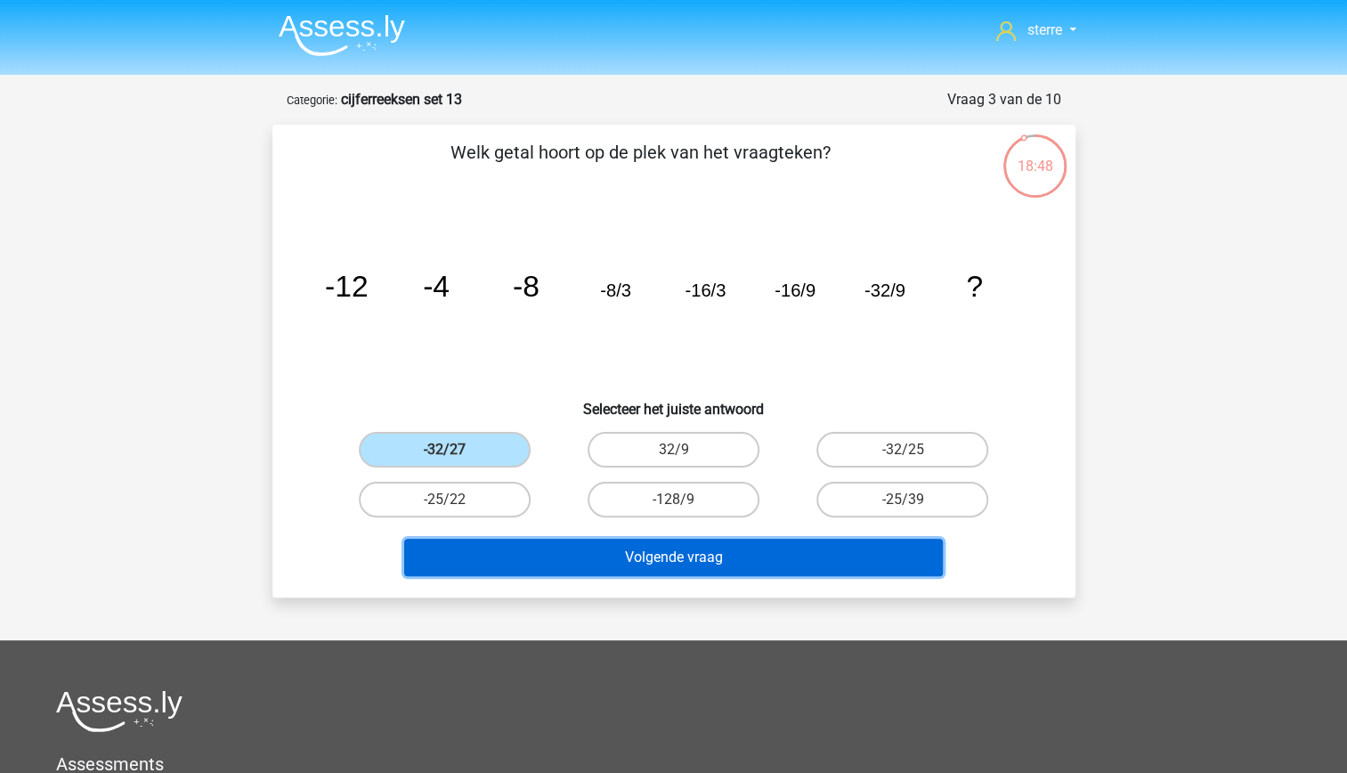
click at [636, 548] on button "Volgende vraag" at bounding box center [673, 557] width 539 height 37
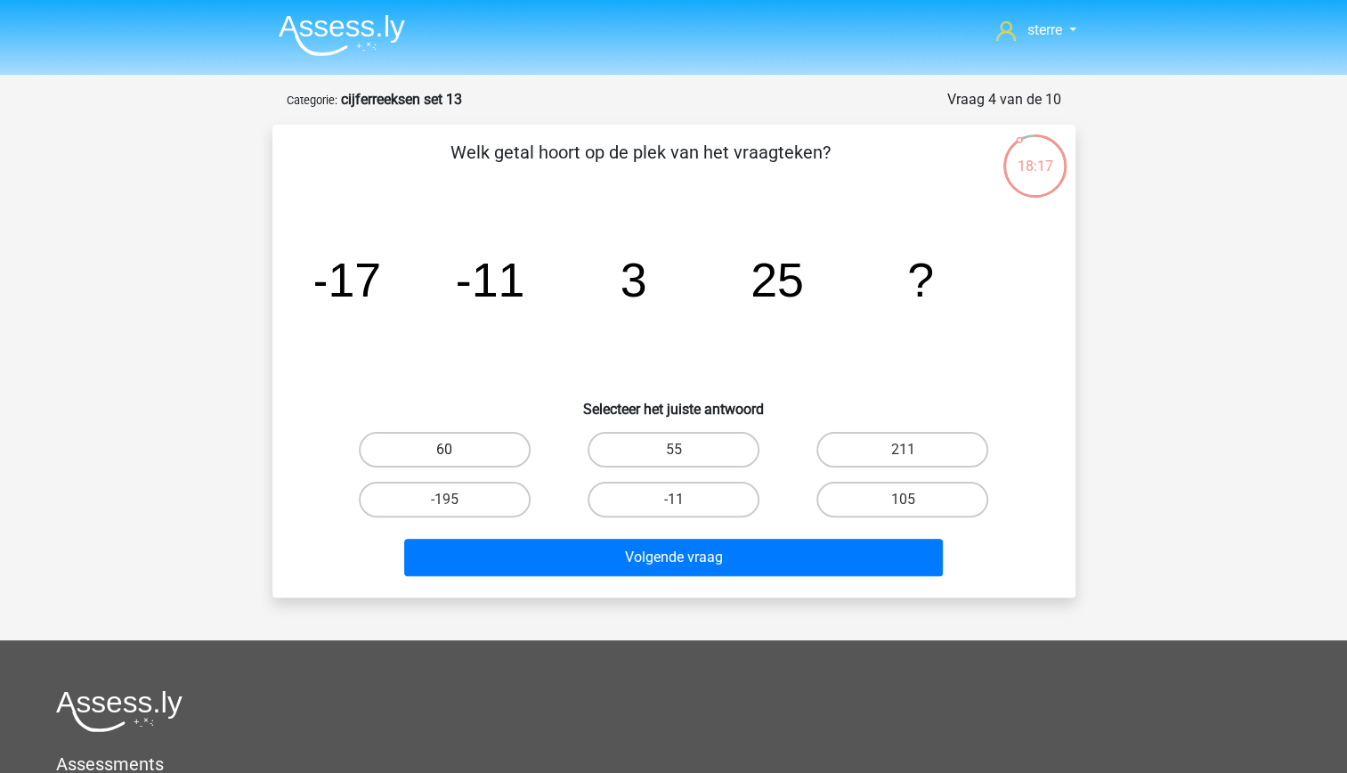
click at [491, 459] on label "60" at bounding box center [445, 450] width 172 height 36
click at [456, 459] on input "60" at bounding box center [450, 455] width 12 height 12
radio input "true"
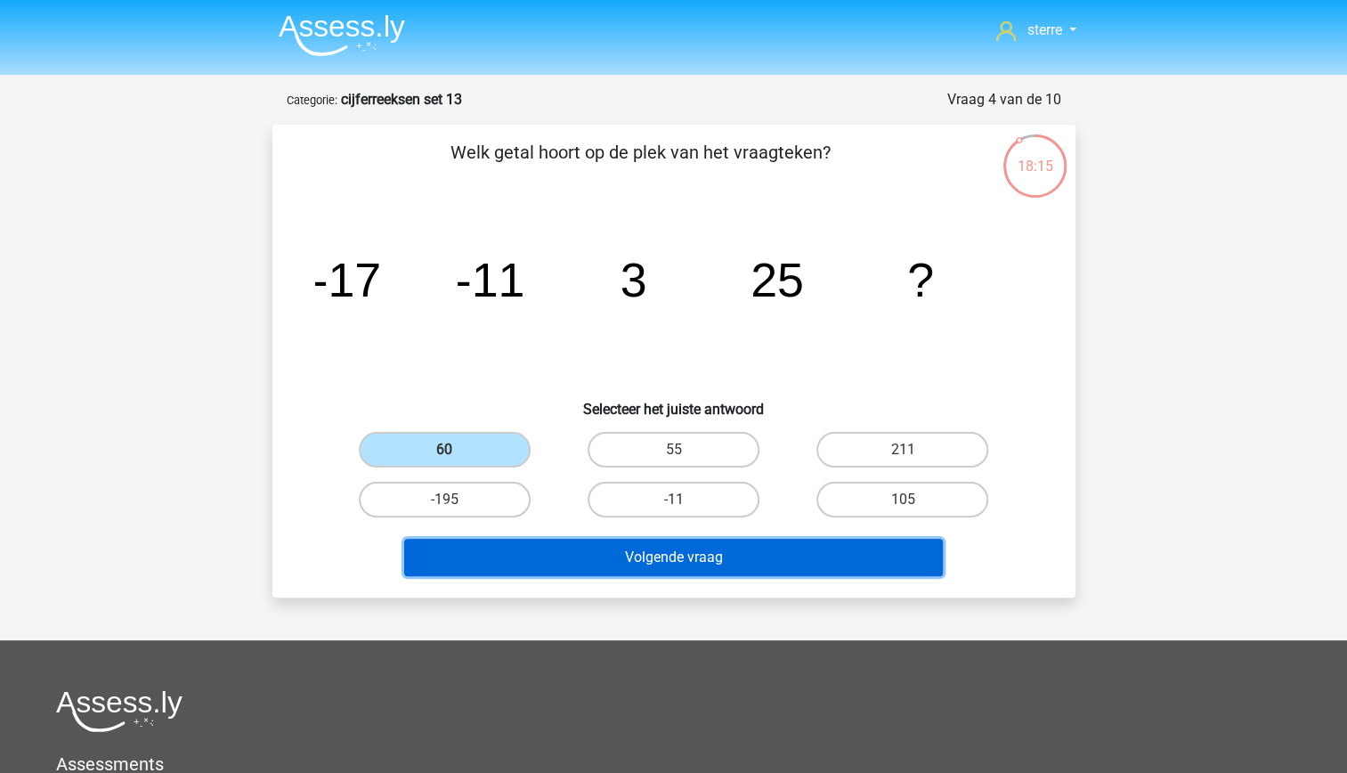
click at [623, 545] on button "Volgende vraag" at bounding box center [673, 557] width 539 height 37
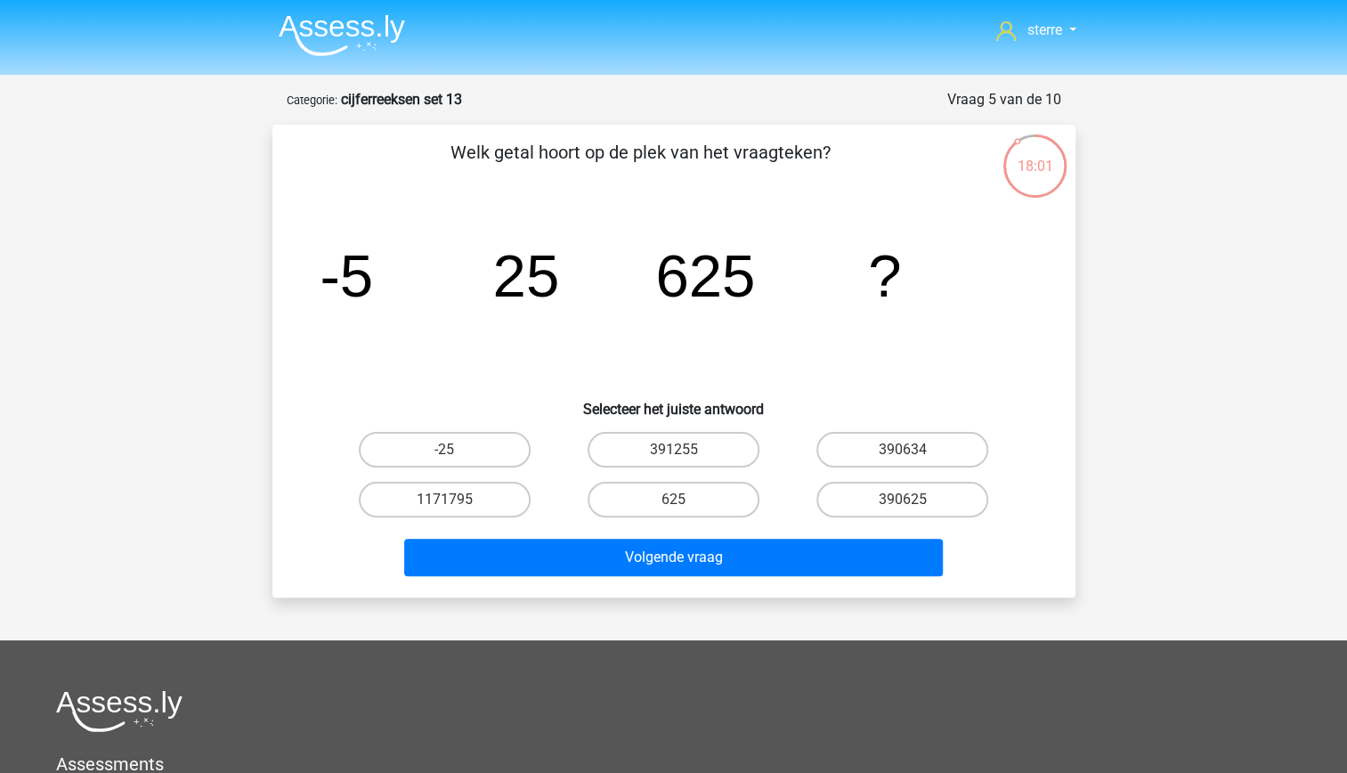
click at [732, 296] on tspan "625" at bounding box center [705, 275] width 100 height 67
drag, startPoint x: 732, startPoint y: 296, endPoint x: 753, endPoint y: 372, distance: 79.5
click at [753, 372] on icon "image/svg+xml -5 25 625 ?" at bounding box center [673, 297] width 717 height 180
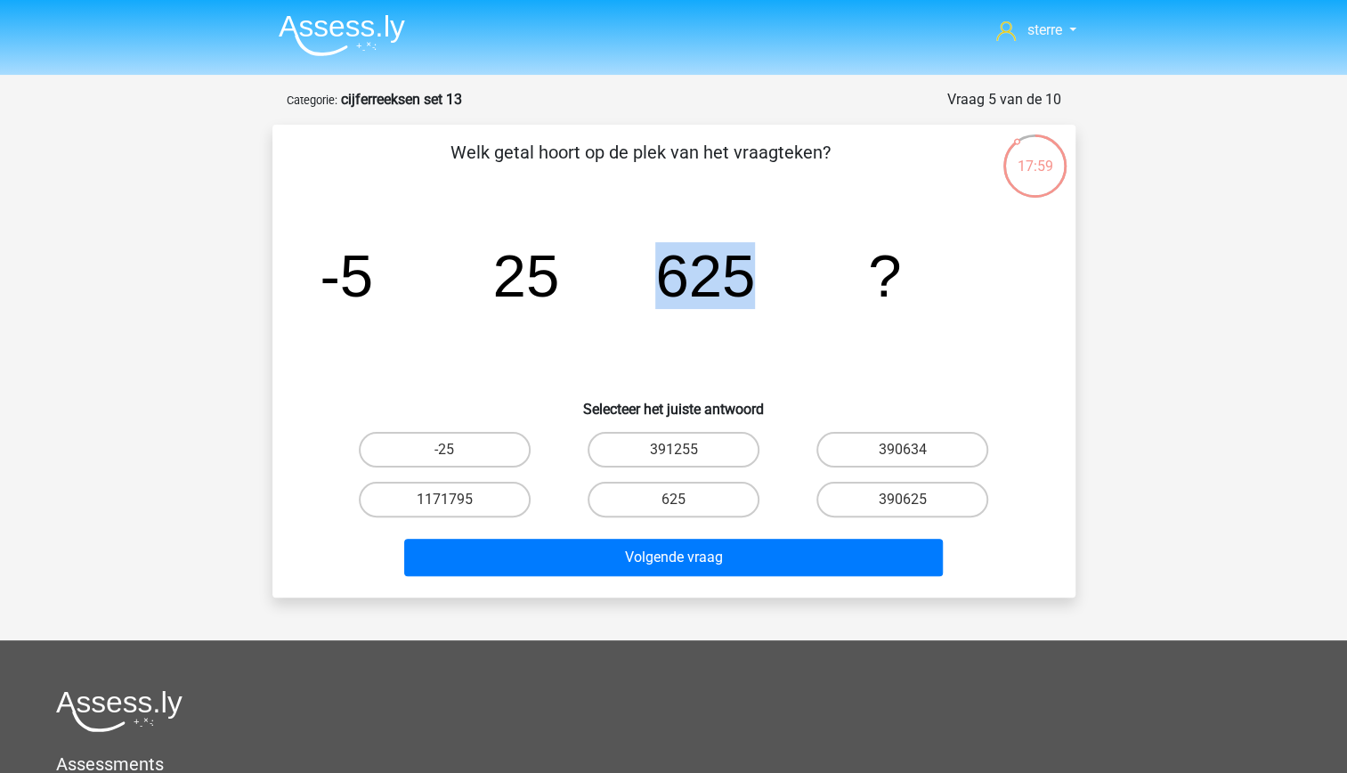
click at [647, 345] on icon "image/svg+xml -5 25 625 ?" at bounding box center [673, 297] width 717 height 180
click at [899, 500] on label "390625" at bounding box center [902, 500] width 172 height 36
click at [903, 500] on input "390625" at bounding box center [909, 505] width 12 height 12
radio input "true"
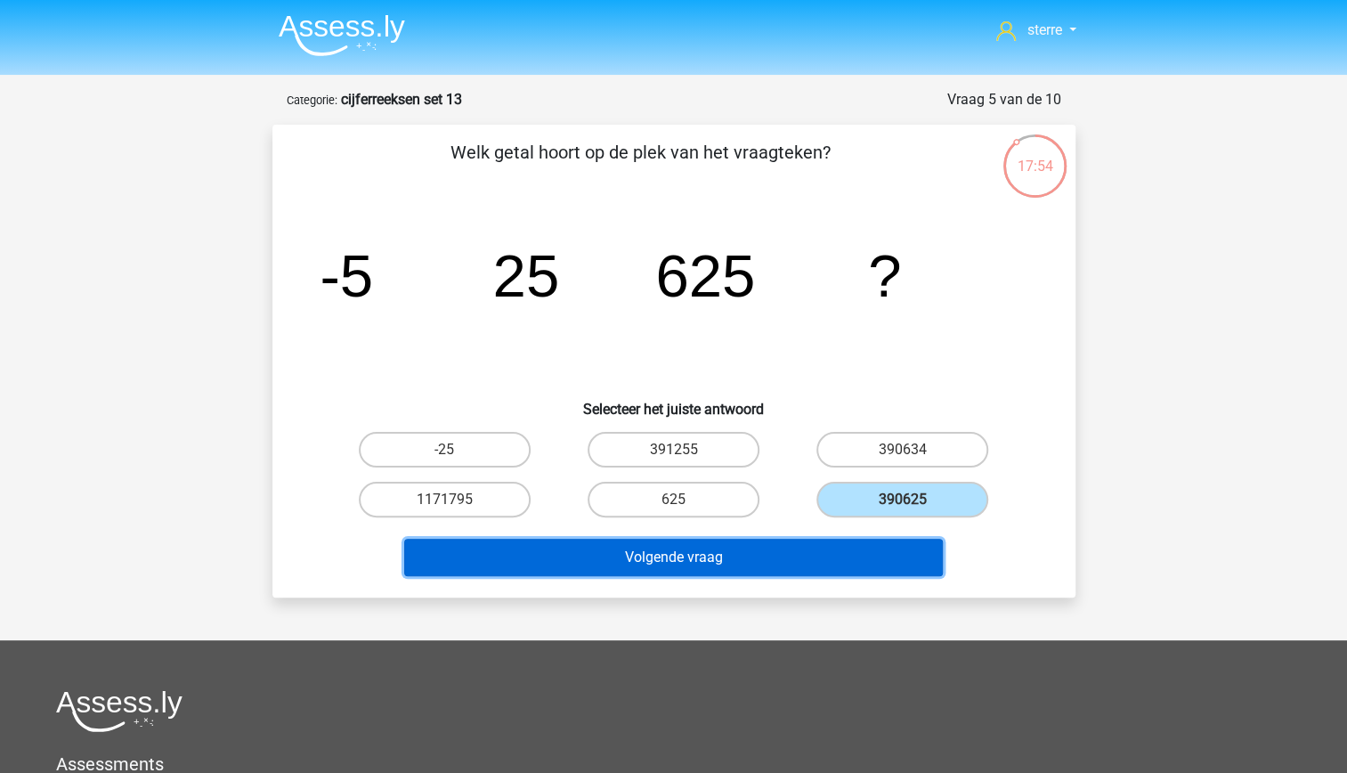
click at [875, 550] on button "Volgende vraag" at bounding box center [673, 557] width 539 height 37
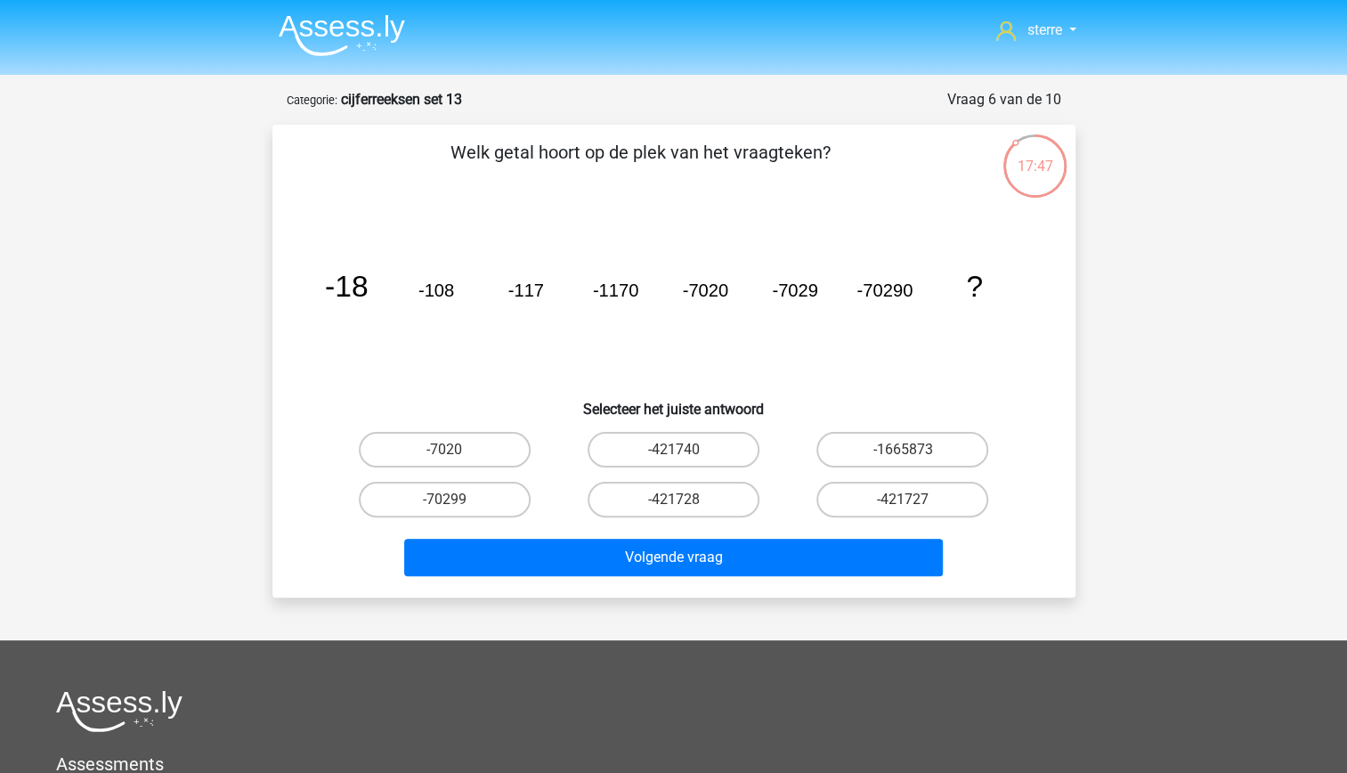
click at [538, 294] on tspan "-117" at bounding box center [525, 290] width 36 height 20
drag, startPoint x: 538, startPoint y: 294, endPoint x: 508, endPoint y: 315, distance: 36.3
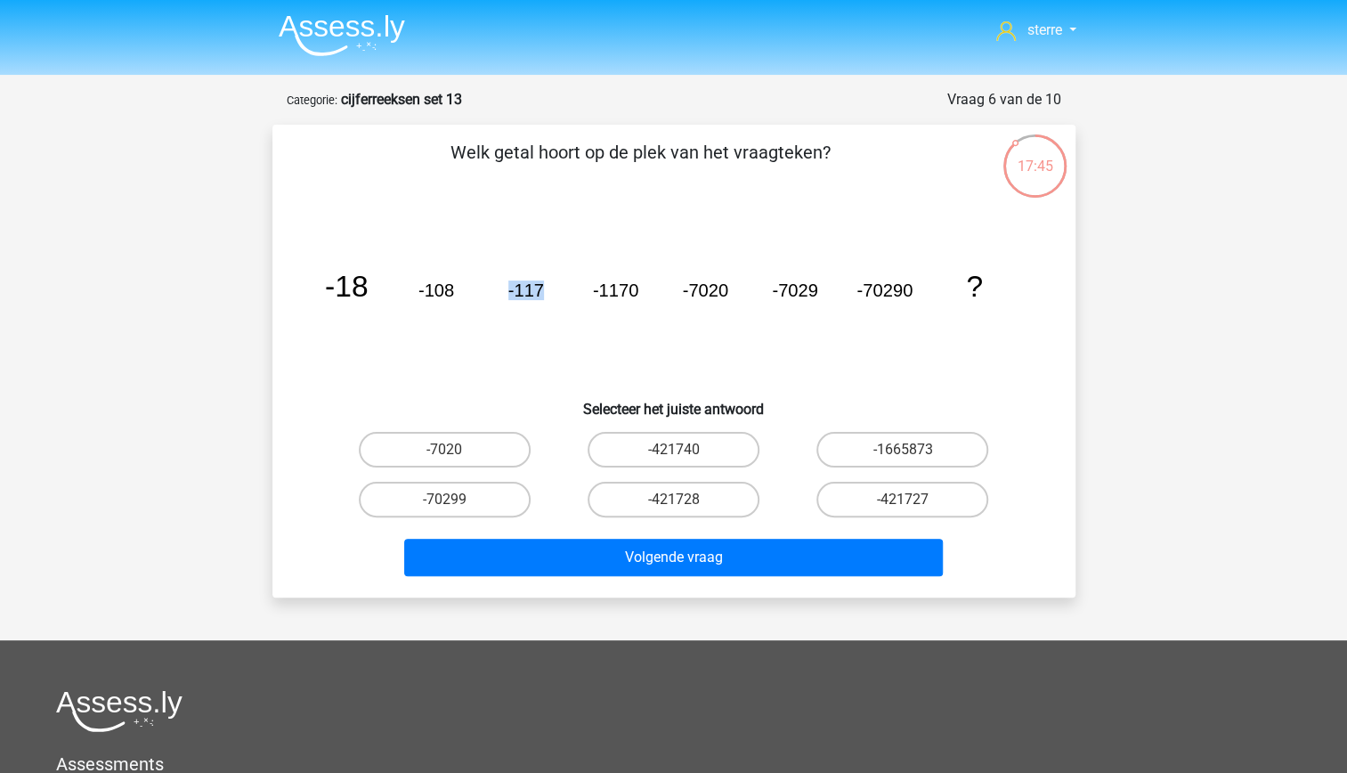
click at [508, 315] on icon "image/svg+xml -18 -108 -117 -1170 -7020 -7029 -70290 ?" at bounding box center [673, 297] width 717 height 180
click at [471, 263] on icon "image/svg+xml -18 -108 -117 -1170 -7020 -7029 -70290 ?" at bounding box center [673, 297] width 717 height 180
click at [637, 295] on icon "image/svg+xml -18 -108 -117 -1170 -7020 -7029 -70290 ?" at bounding box center [673, 297] width 717 height 180
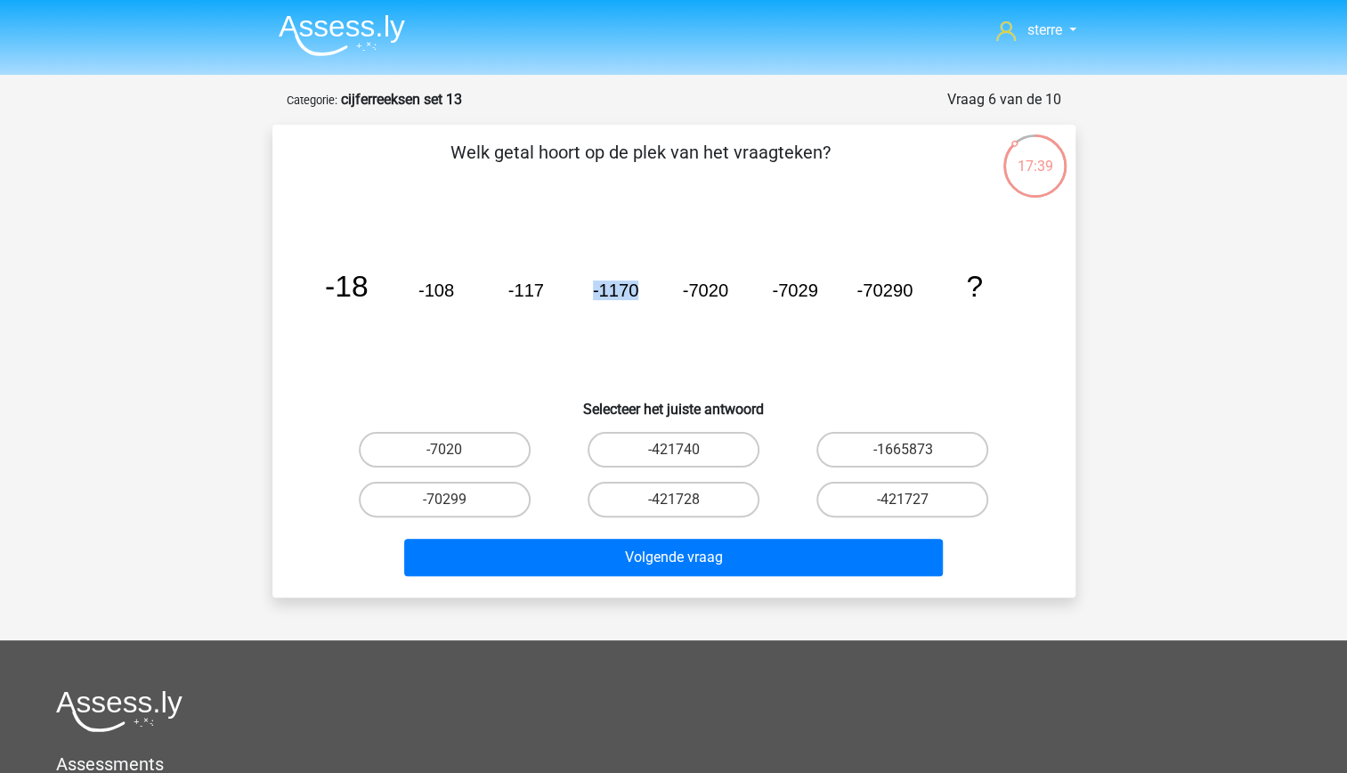
drag, startPoint x: 637, startPoint y: 295, endPoint x: 652, endPoint y: 322, distance: 31.5
click at [652, 322] on icon "image/svg+xml -18 -108 -117 -1170 -7020 -7029 -70290 ?" at bounding box center [673, 297] width 717 height 180
click at [579, 304] on icon "image/svg+xml -18 -108 -117 -1170 -7020 -7029 -70290 ?" at bounding box center [673, 297] width 717 height 180
click at [709, 300] on icon "image/svg+xml -18 -108 -117 -1170 -7020 -7029 -70290 ?" at bounding box center [673, 297] width 717 height 180
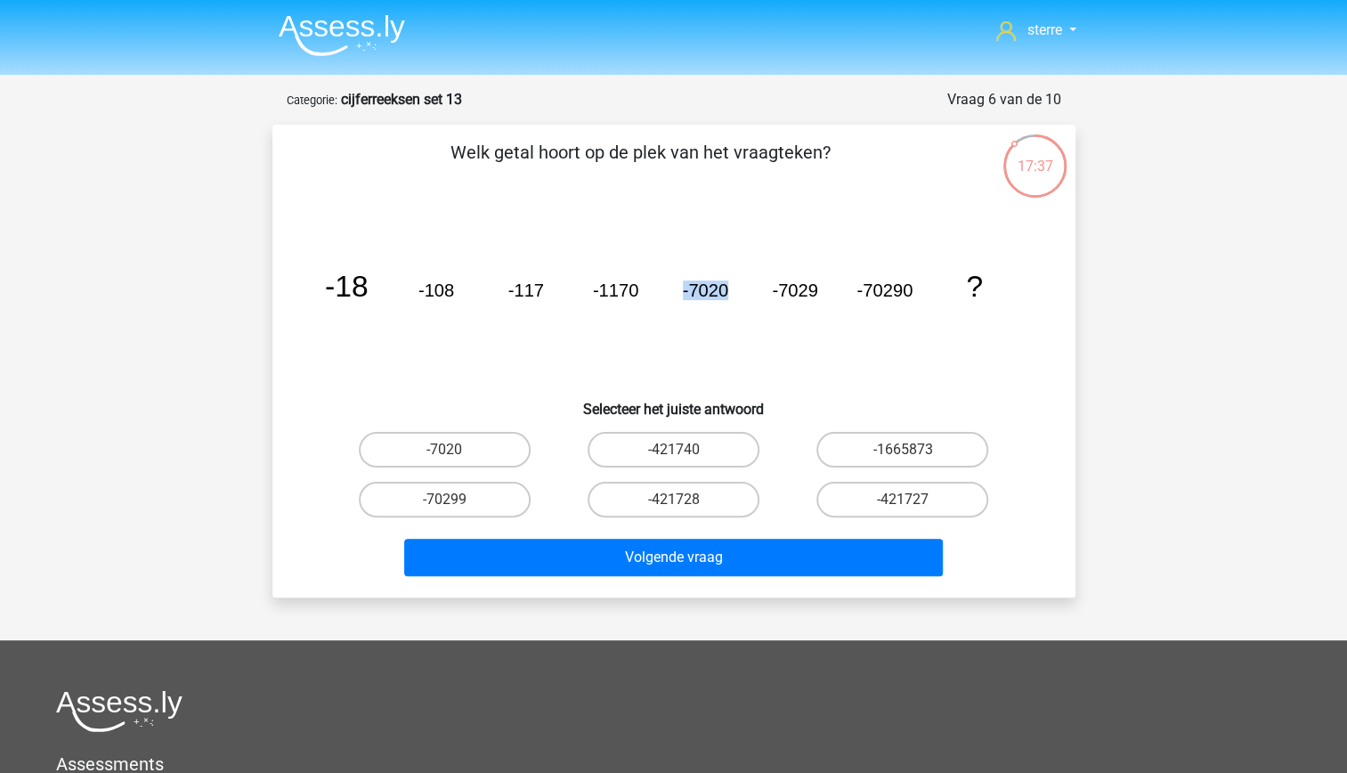
click at [709, 300] on icon "image/svg+xml -18 -108 -117 -1170 -7020 -7029 -70290 ?" at bounding box center [673, 297] width 717 height 180
drag, startPoint x: 709, startPoint y: 300, endPoint x: 717, endPoint y: 327, distance: 28.1
click at [717, 327] on icon "image/svg+xml -18 -108 -117 -1170 -7020 -7029 -70290 ?" at bounding box center [673, 297] width 717 height 180
click at [798, 304] on icon "image/svg+xml -18 -108 -117 -1170 -7020 -7029 -70290 ?" at bounding box center [673, 297] width 717 height 180
click at [912, 289] on icon "image/svg+xml -18 -108 -117 -1170 -7020 -7029 -70290 ?" at bounding box center [673, 297] width 717 height 180
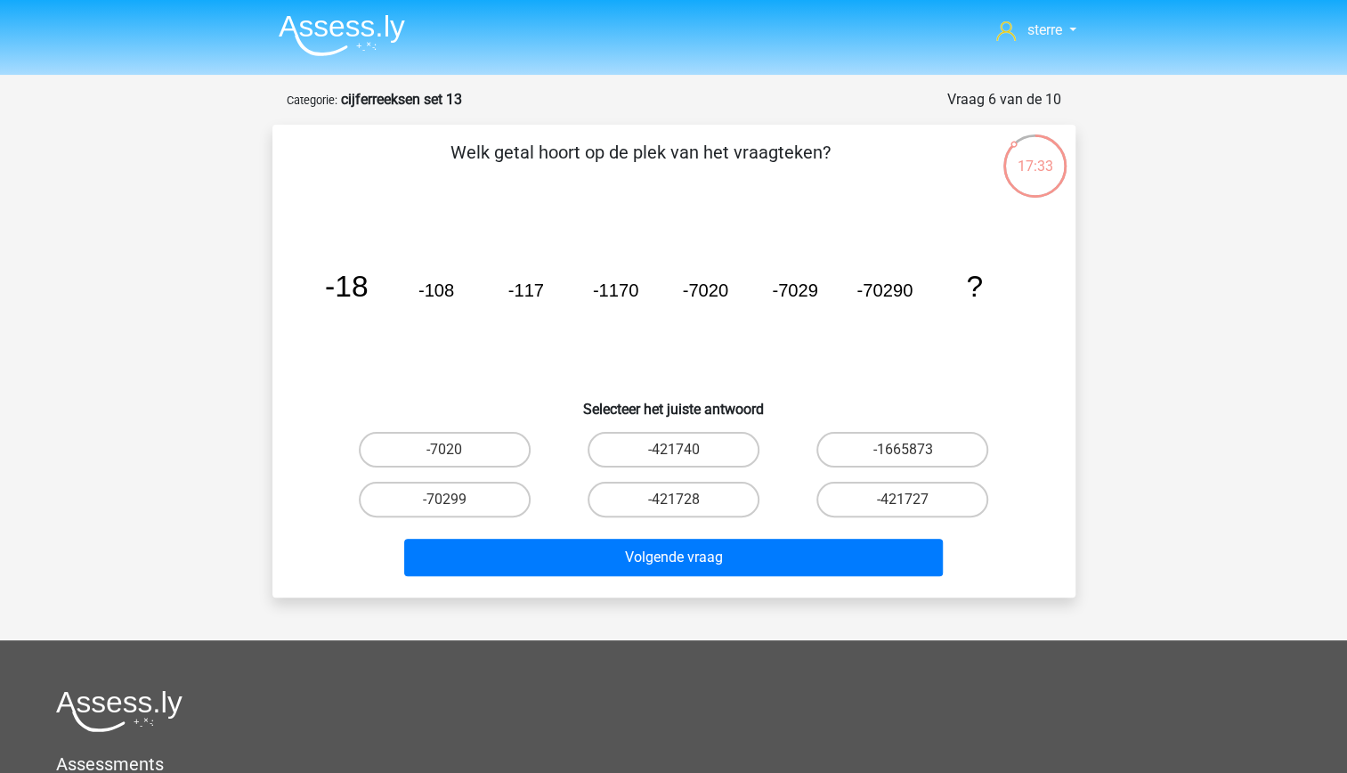
click at [984, 307] on icon "image/svg+xml -18 -108 -117 -1170 -7020 -7029 -70290 ?" at bounding box center [673, 297] width 717 height 180
click at [982, 304] on icon "image/svg+xml -18 -108 -117 -1170 -7020 -7029 -70290 ?" at bounding box center [673, 297] width 717 height 180
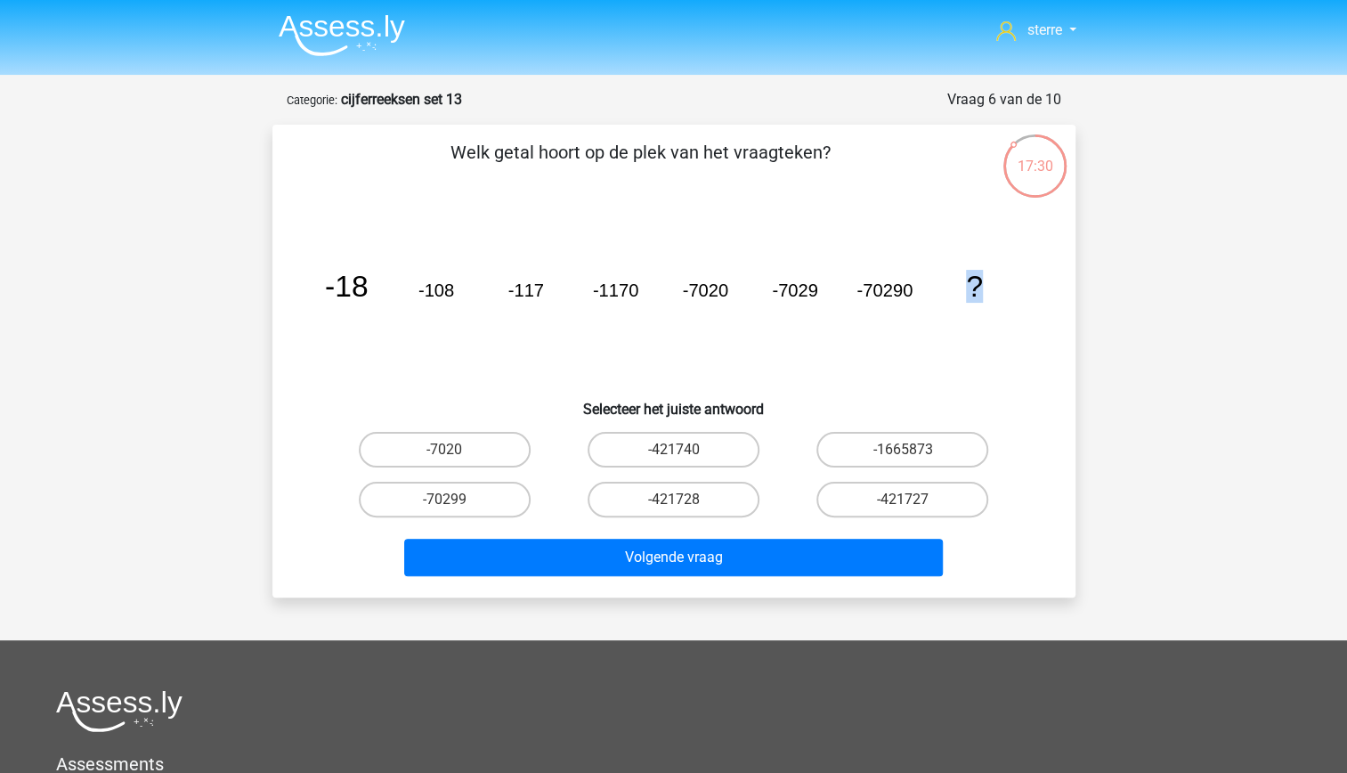
drag, startPoint x: 982, startPoint y: 304, endPoint x: 944, endPoint y: 315, distance: 38.9
click at [944, 315] on icon "image/svg+xml -18 -108 -117 -1170 -7020 -7029 -70290 ?" at bounding box center [673, 297] width 717 height 180
click at [911, 383] on icon "image/svg+xml -18 -108 -117 -1170 -7020 -7029 -70290 ?" at bounding box center [673, 297] width 717 height 180
click at [727, 503] on label "-421728" at bounding box center [673, 500] width 172 height 36
click at [684, 503] on input "-421728" at bounding box center [679, 505] width 12 height 12
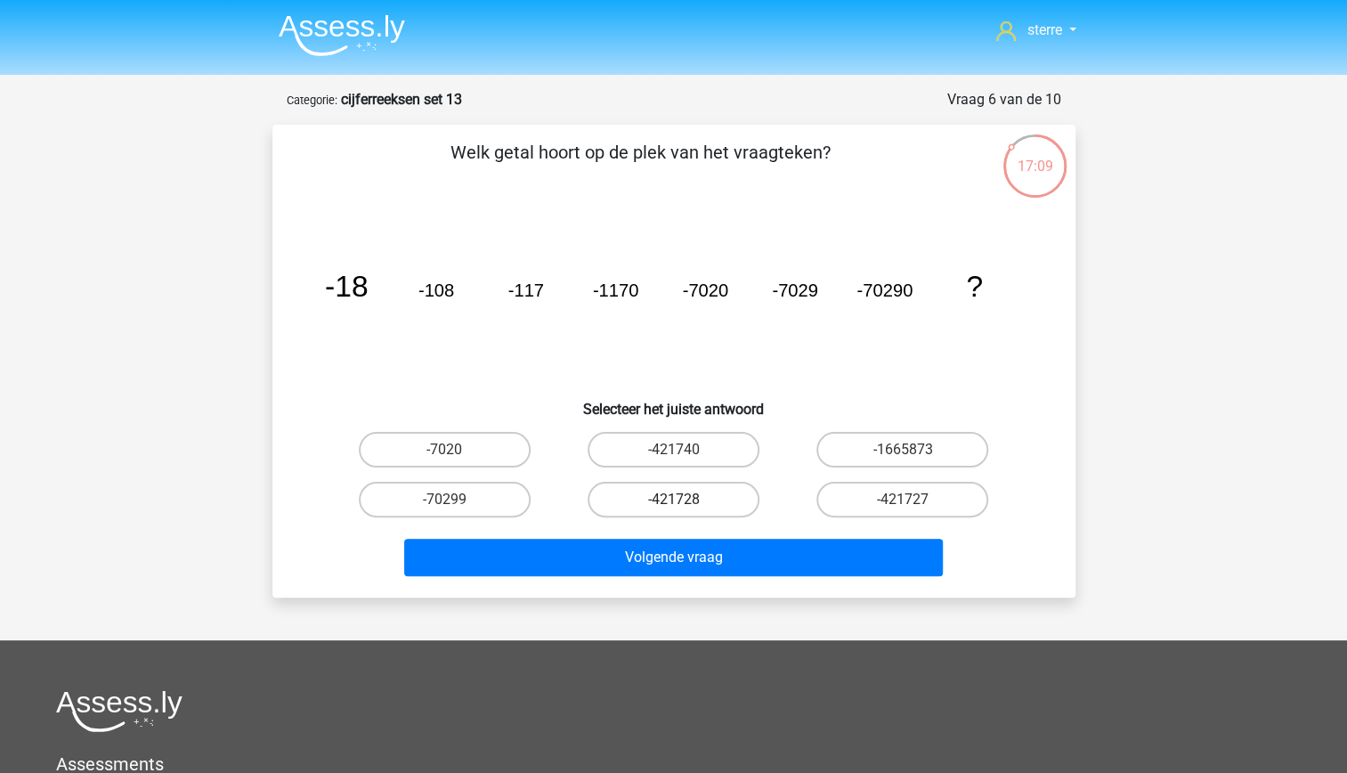
radio input "true"
click at [909, 504] on input "-421727" at bounding box center [909, 505] width 12 height 12
radio input "true"
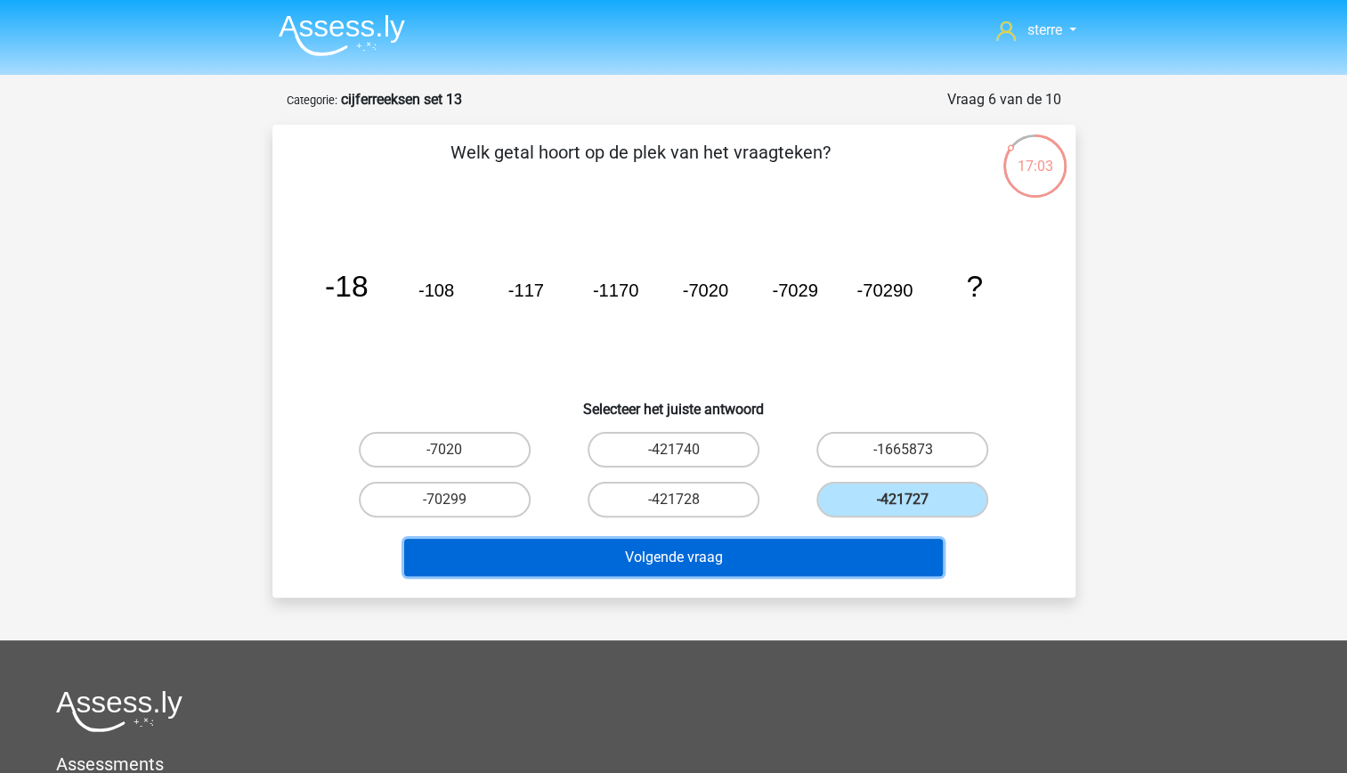
click at [879, 559] on button "Volgende vraag" at bounding box center [673, 557] width 539 height 37
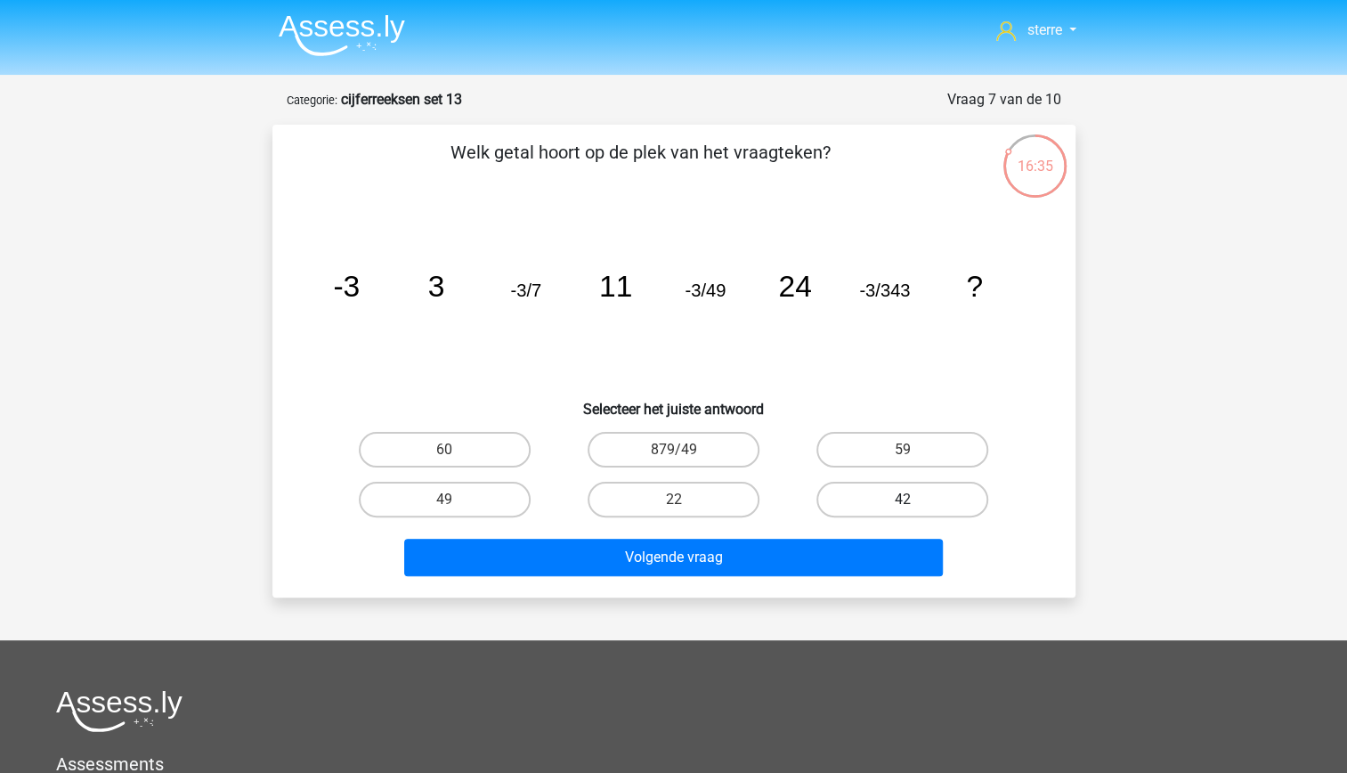
click at [935, 500] on label "42" at bounding box center [902, 500] width 172 height 36
click at [914, 500] on input "42" at bounding box center [909, 505] width 12 height 12
radio input "true"
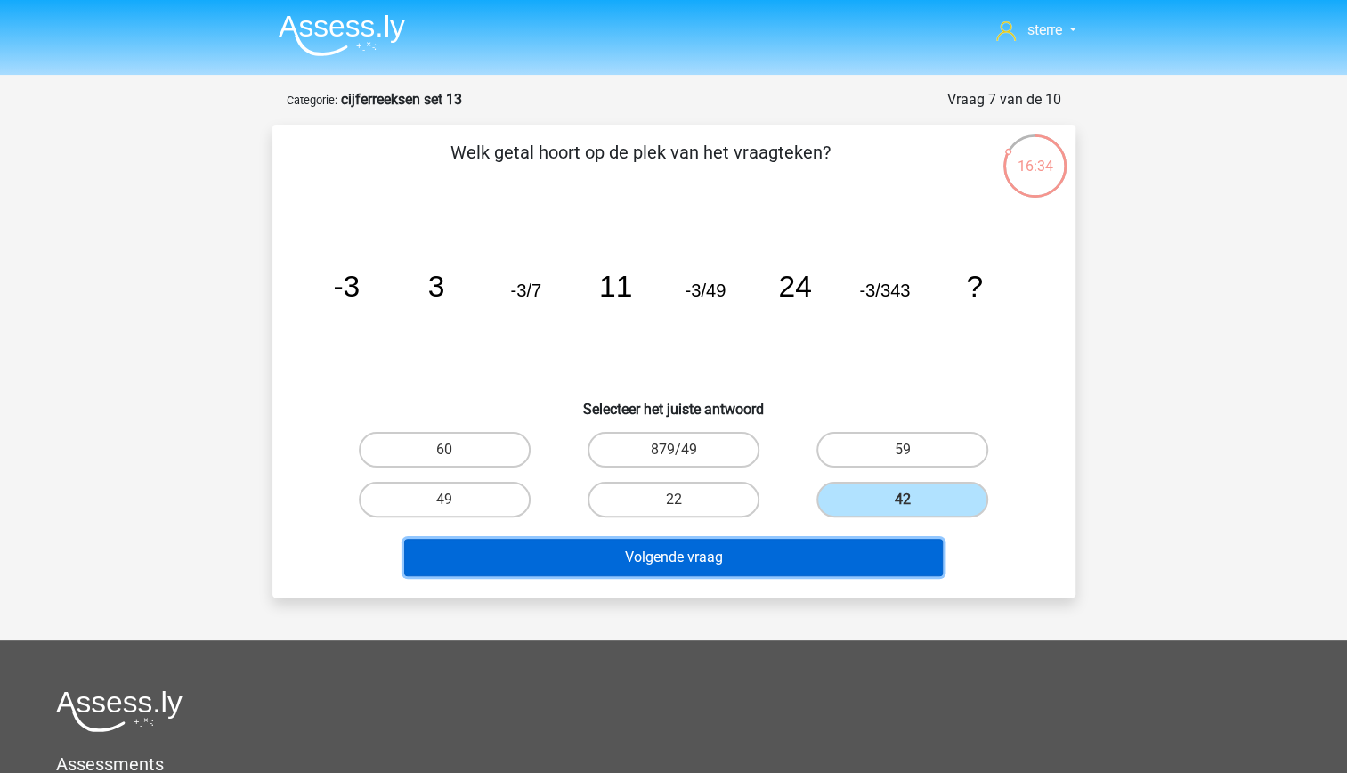
click at [817, 564] on button "Volgende vraag" at bounding box center [673, 557] width 539 height 37
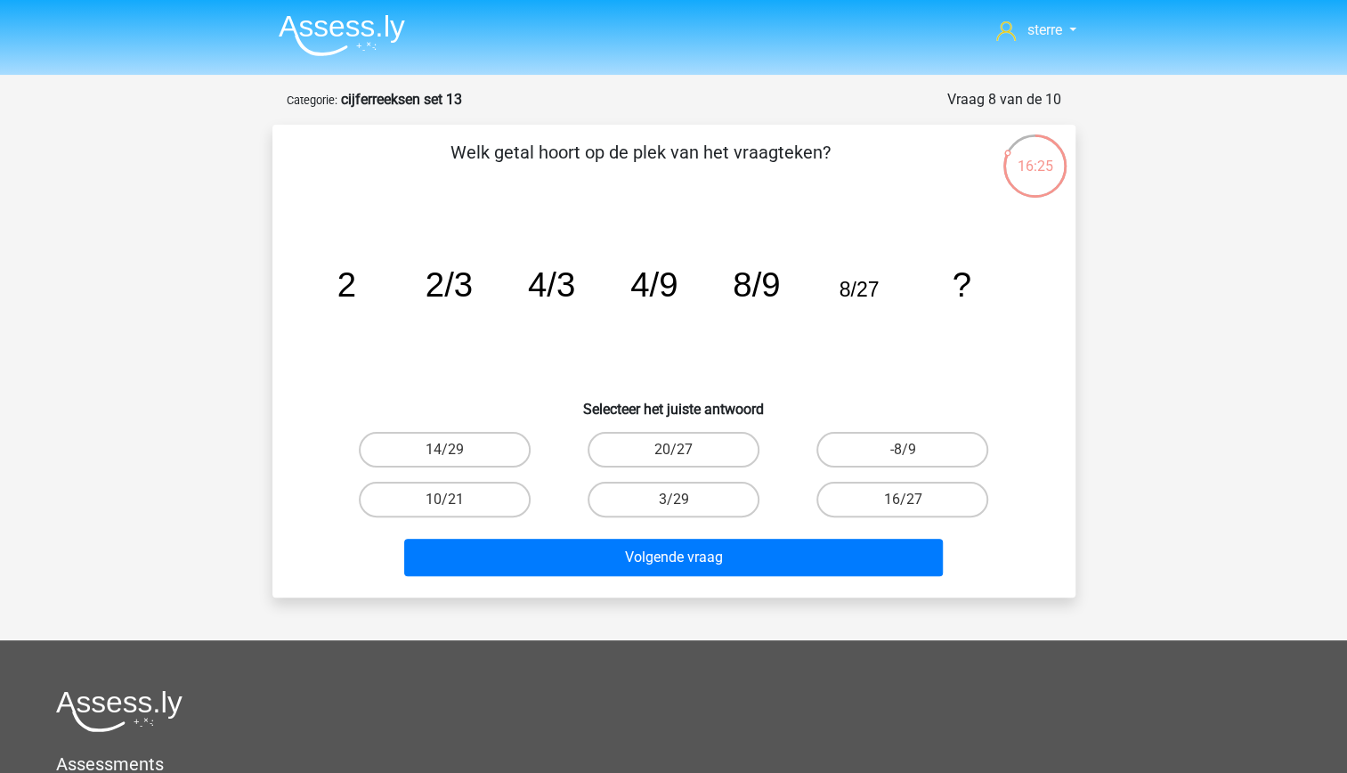
click at [676, 288] on tspan "4/9" at bounding box center [653, 284] width 47 height 38
drag, startPoint x: 676, startPoint y: 288, endPoint x: 541, endPoint y: 278, distance: 135.7
click at [541, 278] on tspan "4/3" at bounding box center [550, 284] width 47 height 38
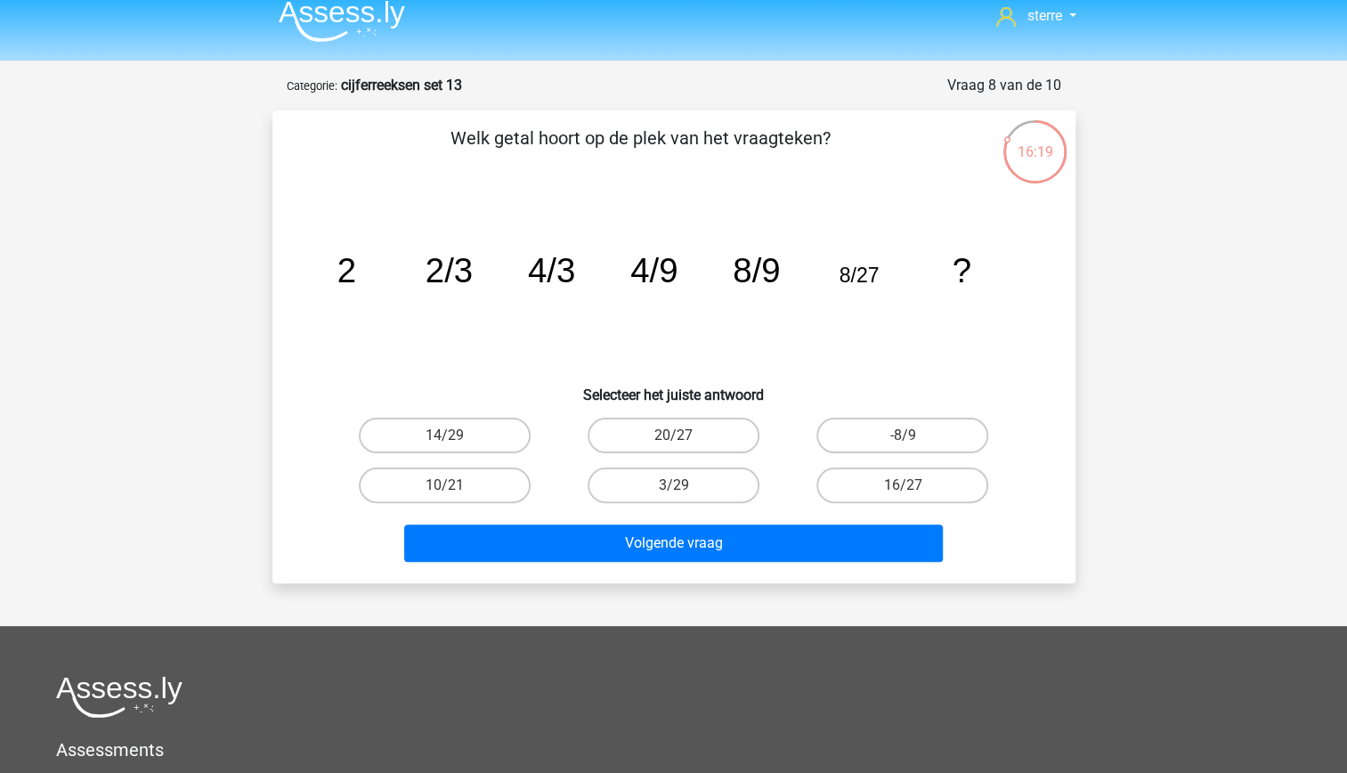
scroll to position [15, 0]
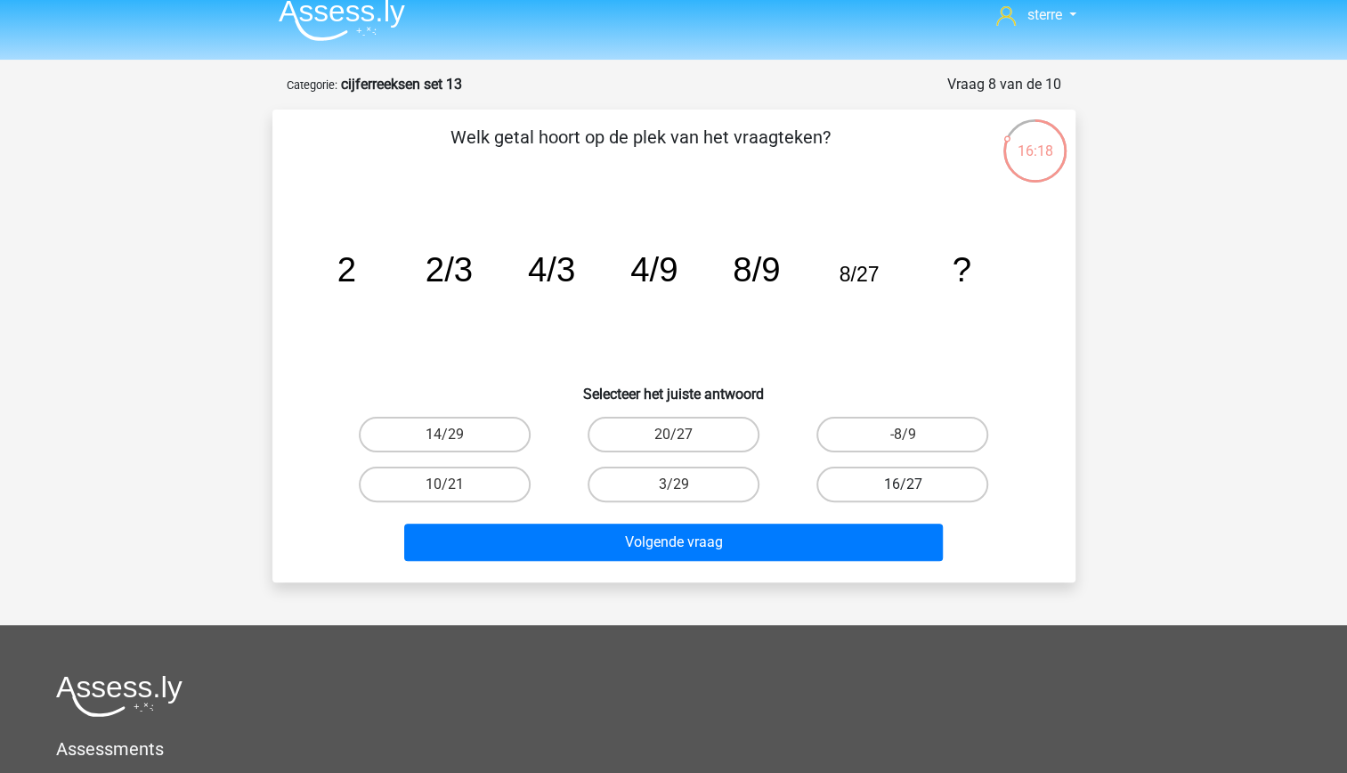
click at [898, 480] on label "16/27" at bounding box center [902, 484] width 172 height 36
click at [903, 484] on input "16/27" at bounding box center [909, 490] width 12 height 12
radio input "true"
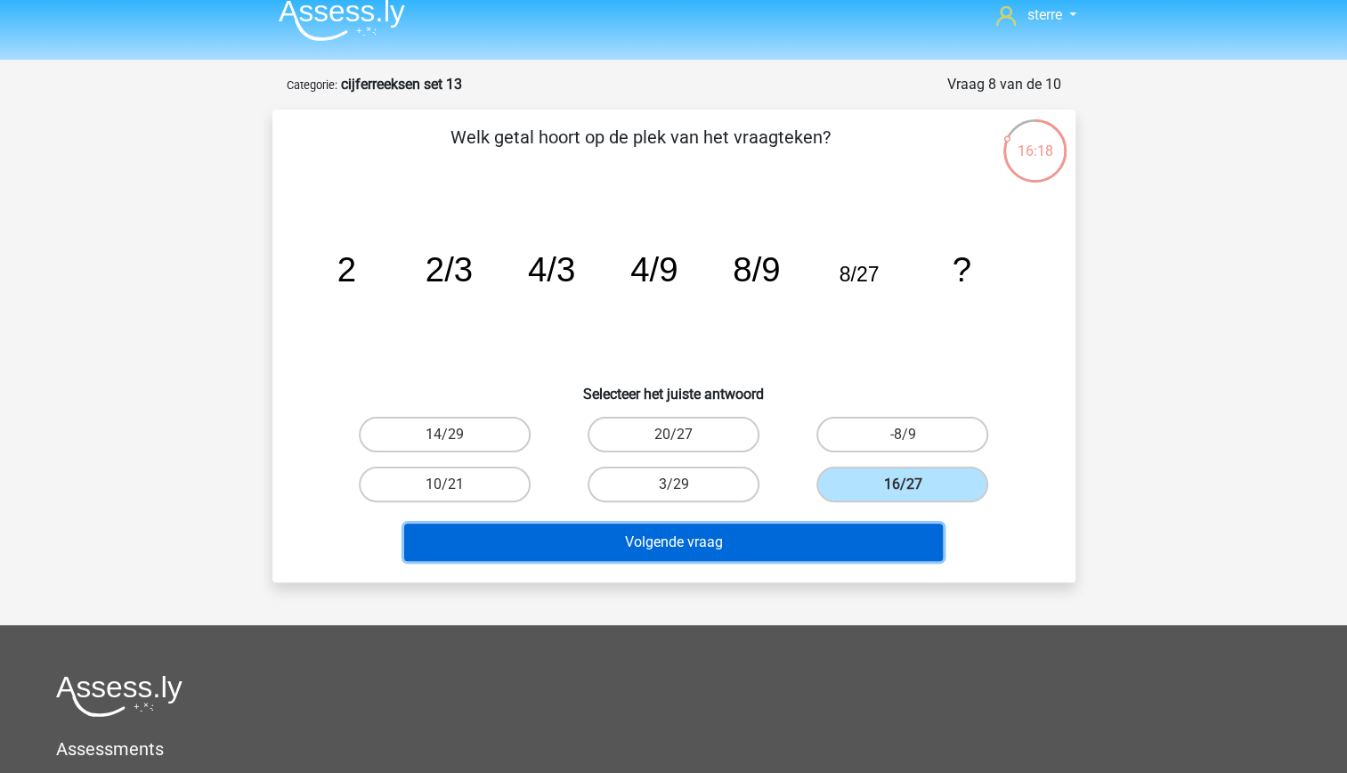
click at [878, 547] on button "Volgende vraag" at bounding box center [673, 541] width 539 height 37
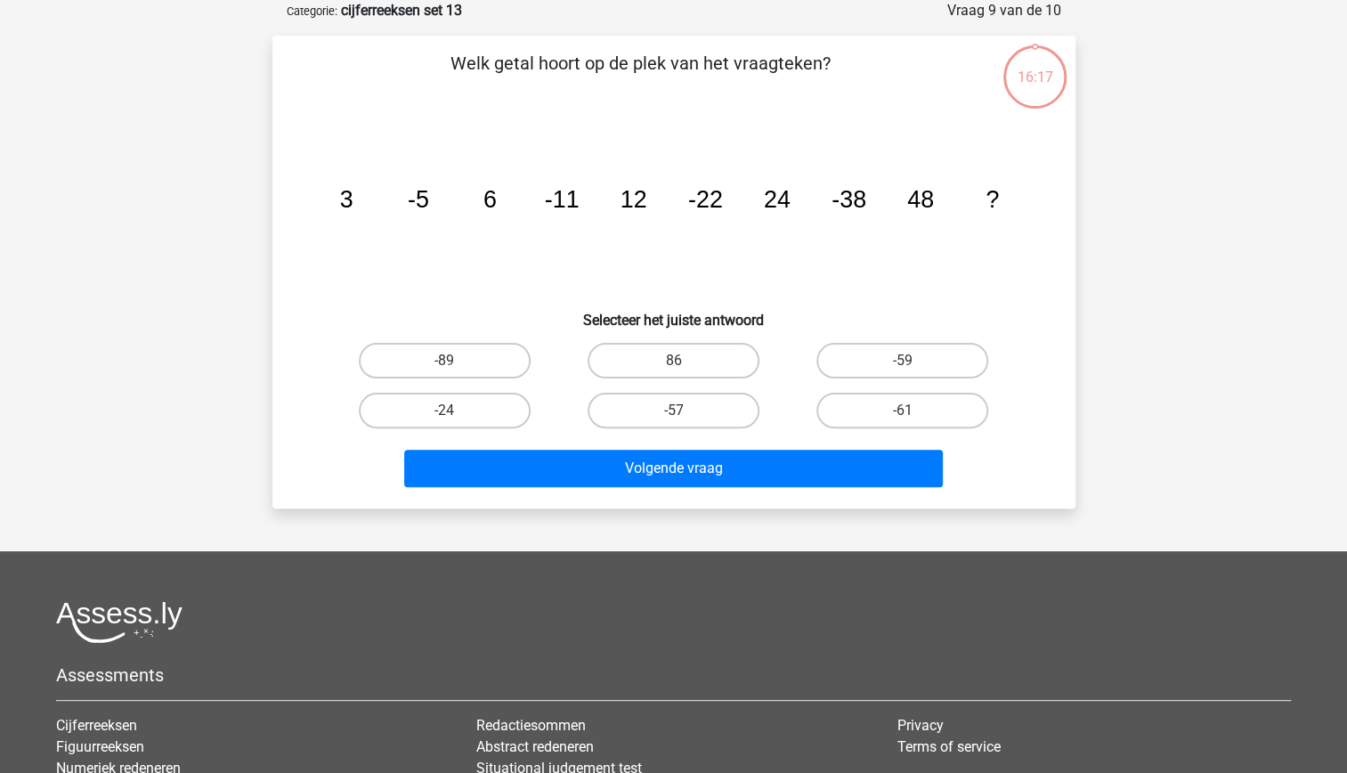
scroll to position [0, 0]
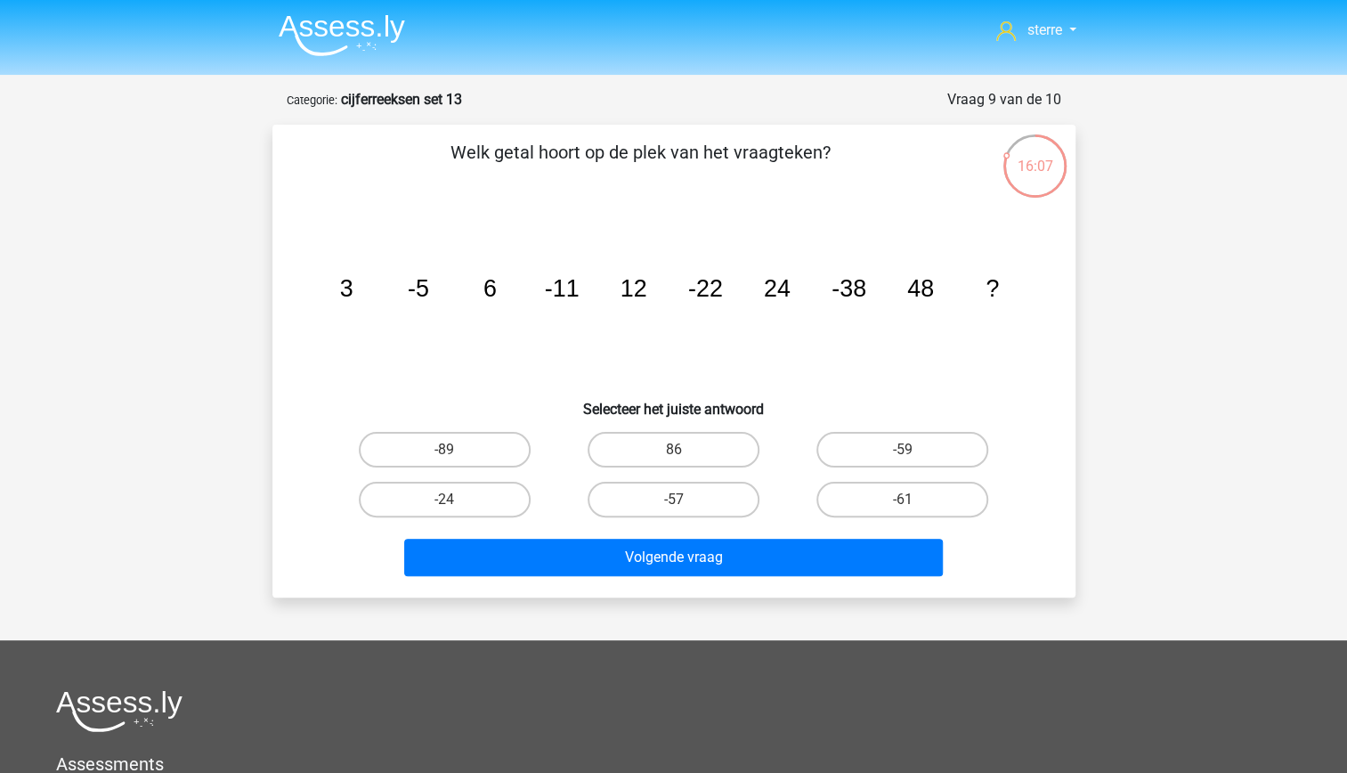
click at [494, 279] on tspan "6" at bounding box center [488, 288] width 13 height 27
drag, startPoint x: 494, startPoint y: 279, endPoint x: 514, endPoint y: 317, distance: 42.2
click at [514, 317] on icon "image/svg+xml 3 -5 6 -11 12 -22 24 -38 48 ?" at bounding box center [673, 297] width 717 height 180
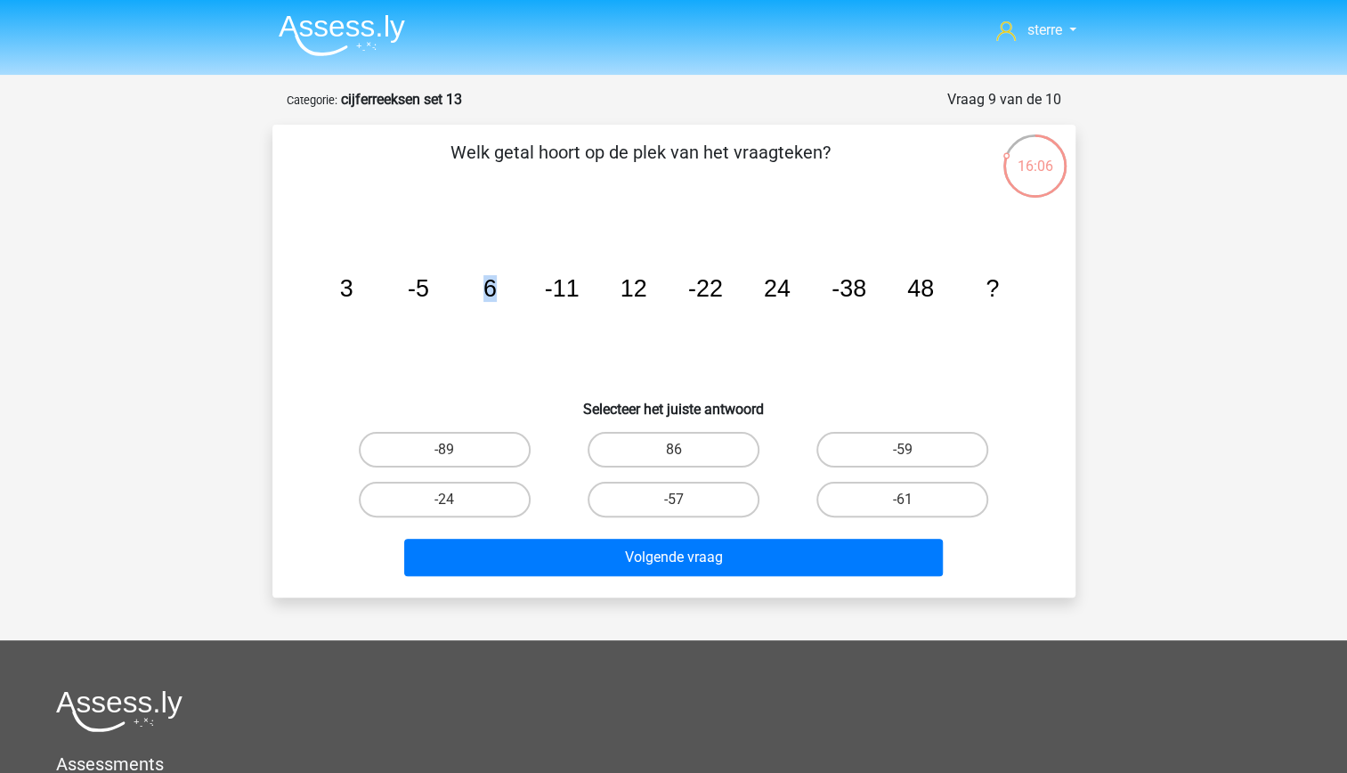
click at [514, 317] on icon "image/svg+xml 3 -5 6 -11 12 -22 24 -38 48 ?" at bounding box center [673, 297] width 717 height 180
drag, startPoint x: 514, startPoint y: 317, endPoint x: 585, endPoint y: 368, distance: 87.4
click at [585, 368] on icon "image/svg+xml 3 -5 6 -11 12 -22 24 -38 48 ?" at bounding box center [673, 297] width 717 height 180
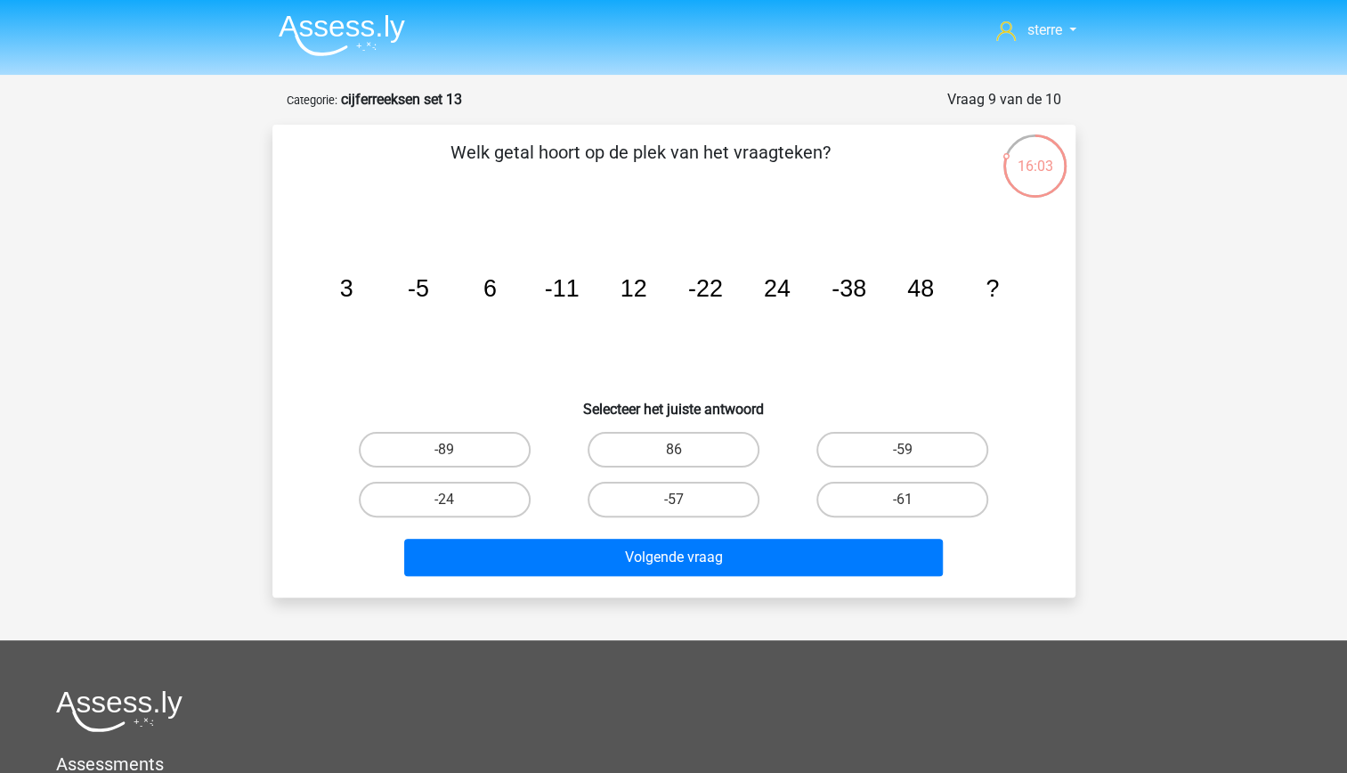
click at [627, 294] on tspan "12" at bounding box center [633, 288] width 27 height 27
drag, startPoint x: 627, startPoint y: 294, endPoint x: 619, endPoint y: 338, distance: 45.2
click at [619, 338] on icon "image/svg+xml 3 -5 6 -11 12 -22 24 -38 48 ?" at bounding box center [673, 297] width 717 height 180
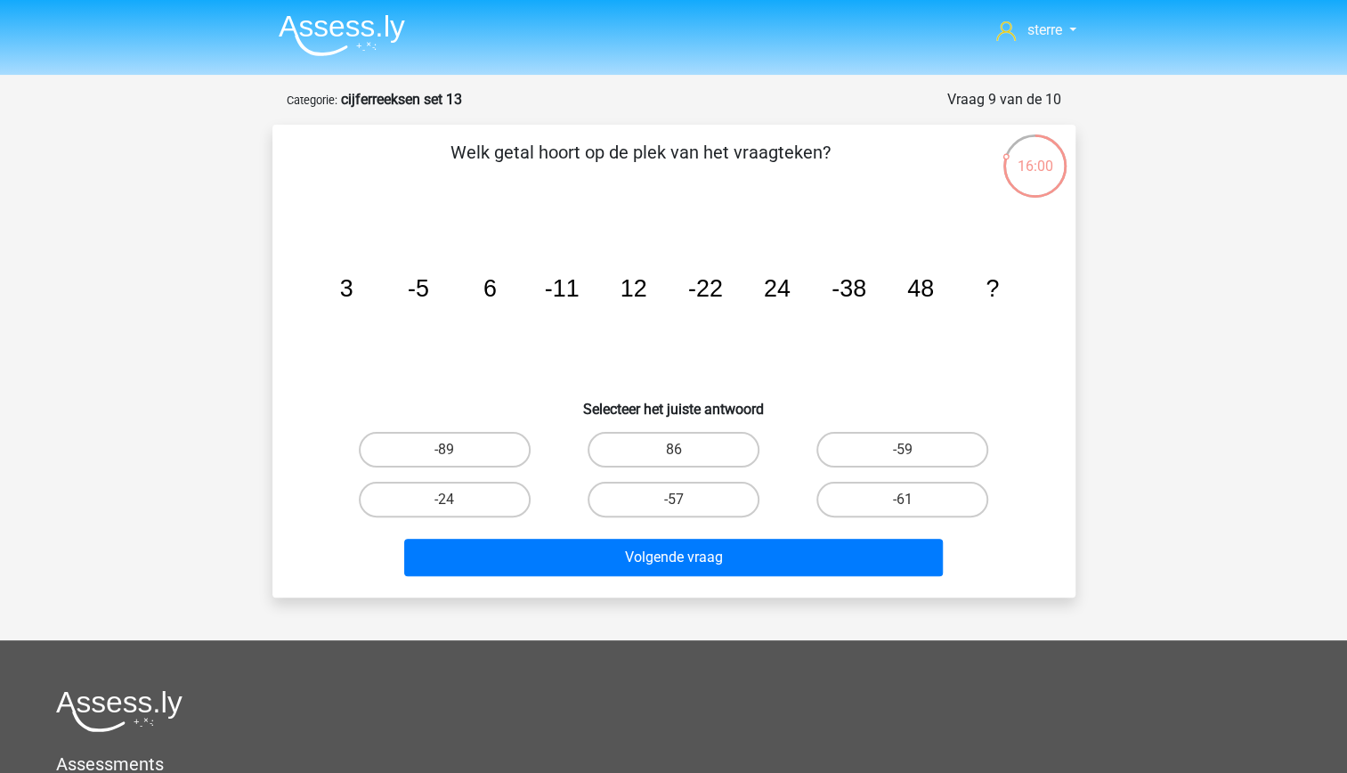
click at [632, 299] on tspan "12" at bounding box center [633, 288] width 27 height 27
click at [711, 291] on tspan "-22" at bounding box center [704, 288] width 35 height 27
drag, startPoint x: 711, startPoint y: 291, endPoint x: 680, endPoint y: 328, distance: 48.0
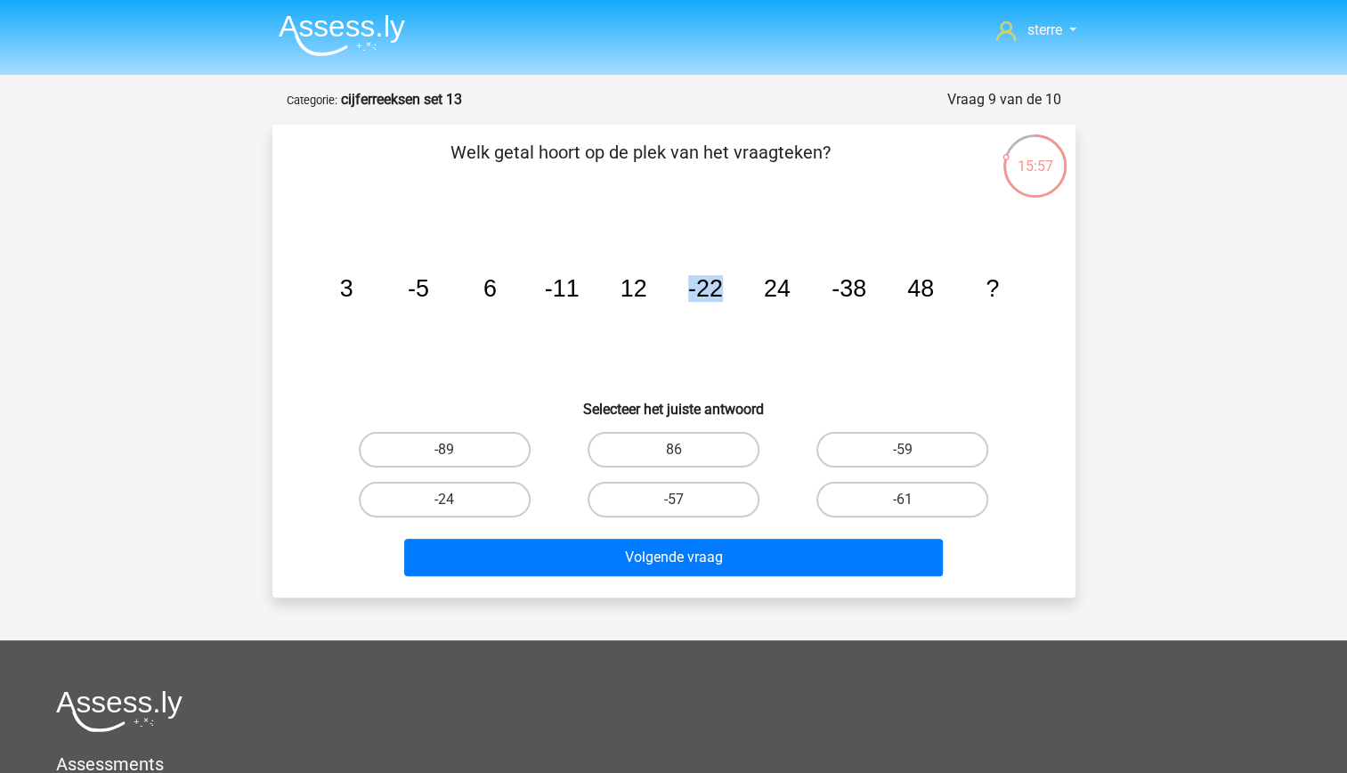
click at [680, 328] on icon "image/svg+xml 3 -5 6 -11 12 -22 24 -38 48 ?" at bounding box center [673, 297] width 717 height 180
click at [609, 329] on icon "image/svg+xml 3 -5 6 -11 12 -22 24 -38 48 ?" at bounding box center [673, 297] width 717 height 180
click at [915, 508] on label "-61" at bounding box center [902, 500] width 172 height 36
click at [914, 508] on input "-61" at bounding box center [909, 505] width 12 height 12
radio input "true"
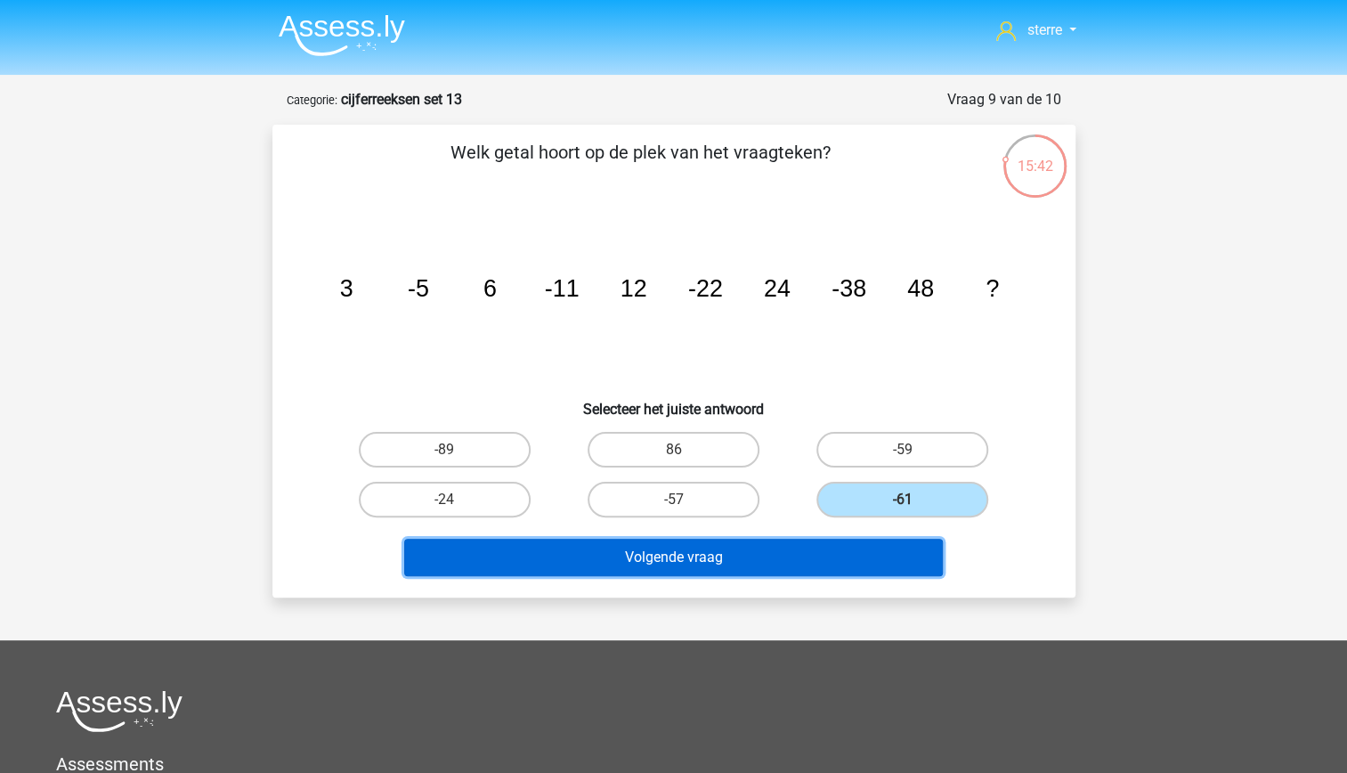
click at [878, 550] on button "Volgende vraag" at bounding box center [673, 557] width 539 height 37
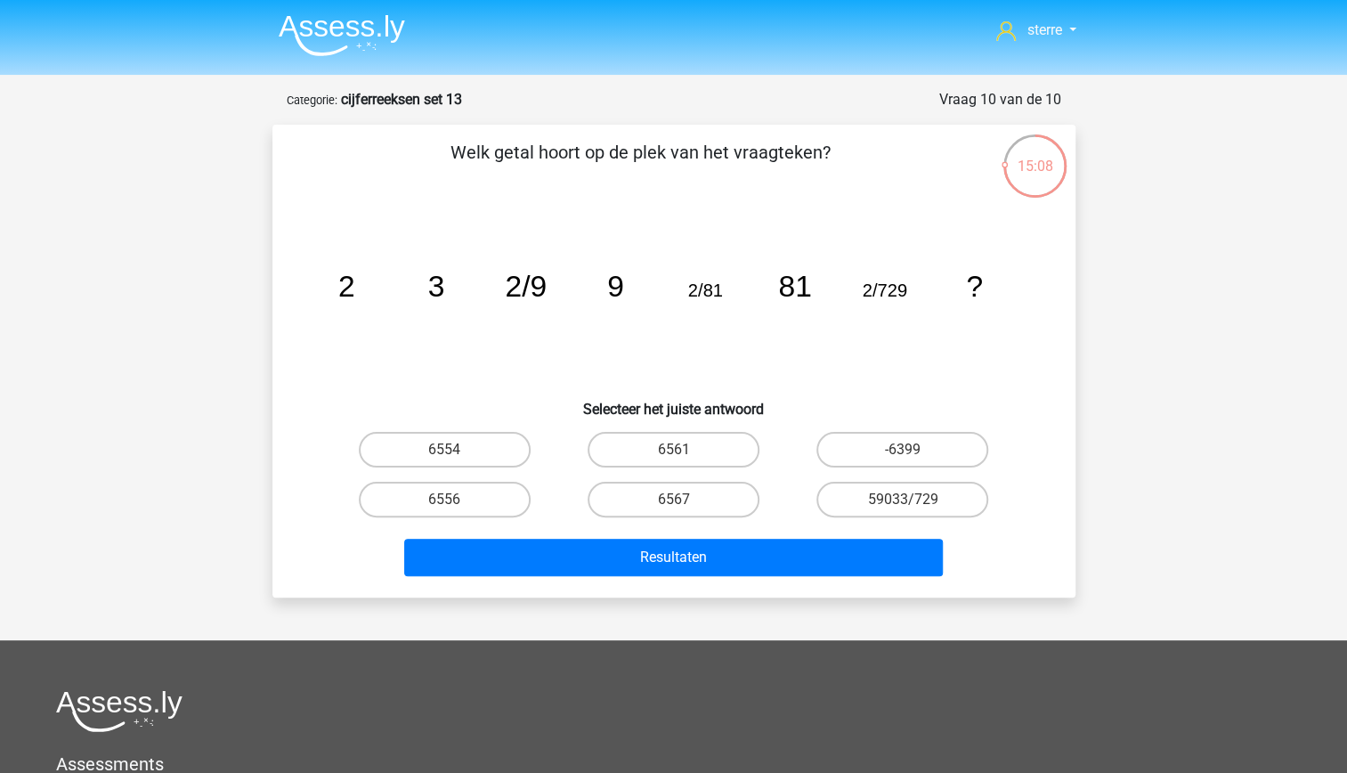
click at [900, 294] on tspan "2/729" at bounding box center [884, 290] width 45 height 20
click at [645, 451] on label "6561" at bounding box center [673, 450] width 172 height 36
click at [673, 451] on input "6561" at bounding box center [679, 455] width 12 height 12
radio input "true"
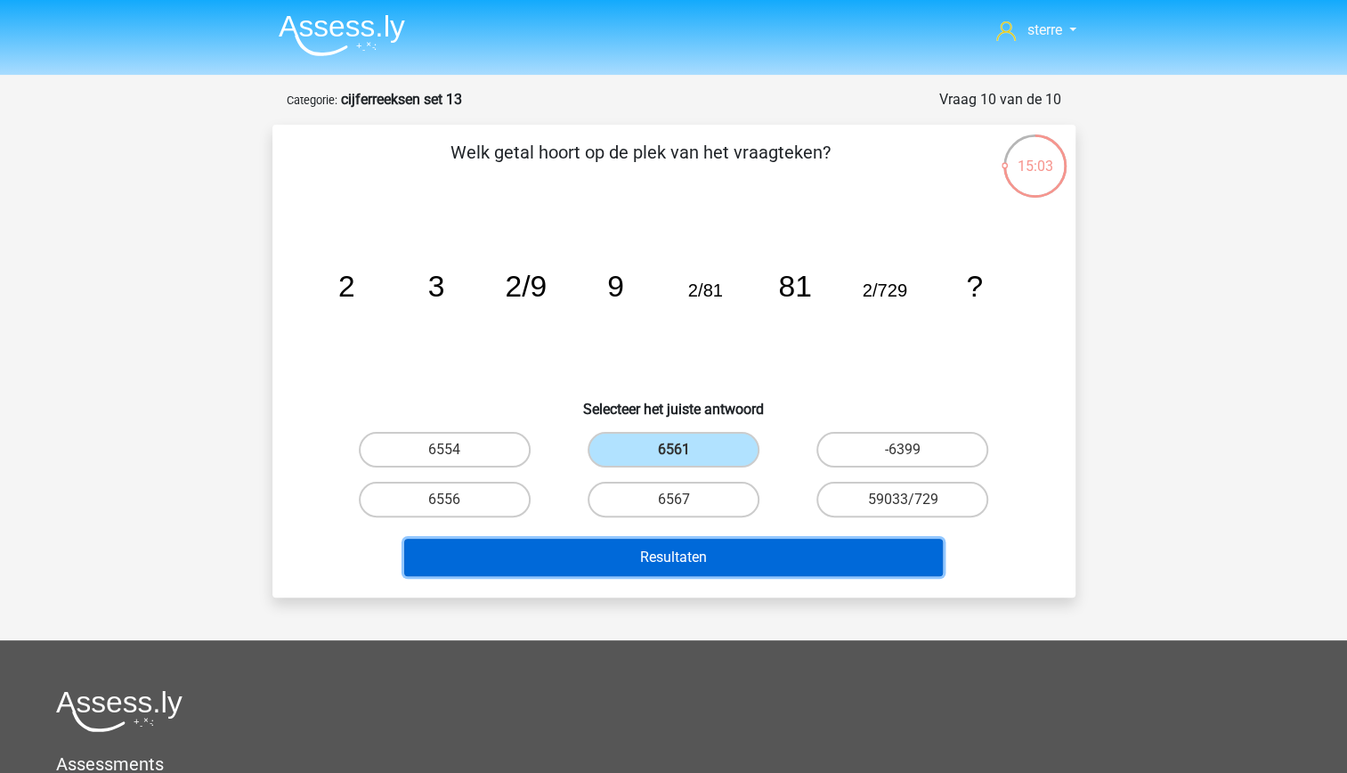
click at [730, 556] on button "Resultaten" at bounding box center [673, 557] width 539 height 37
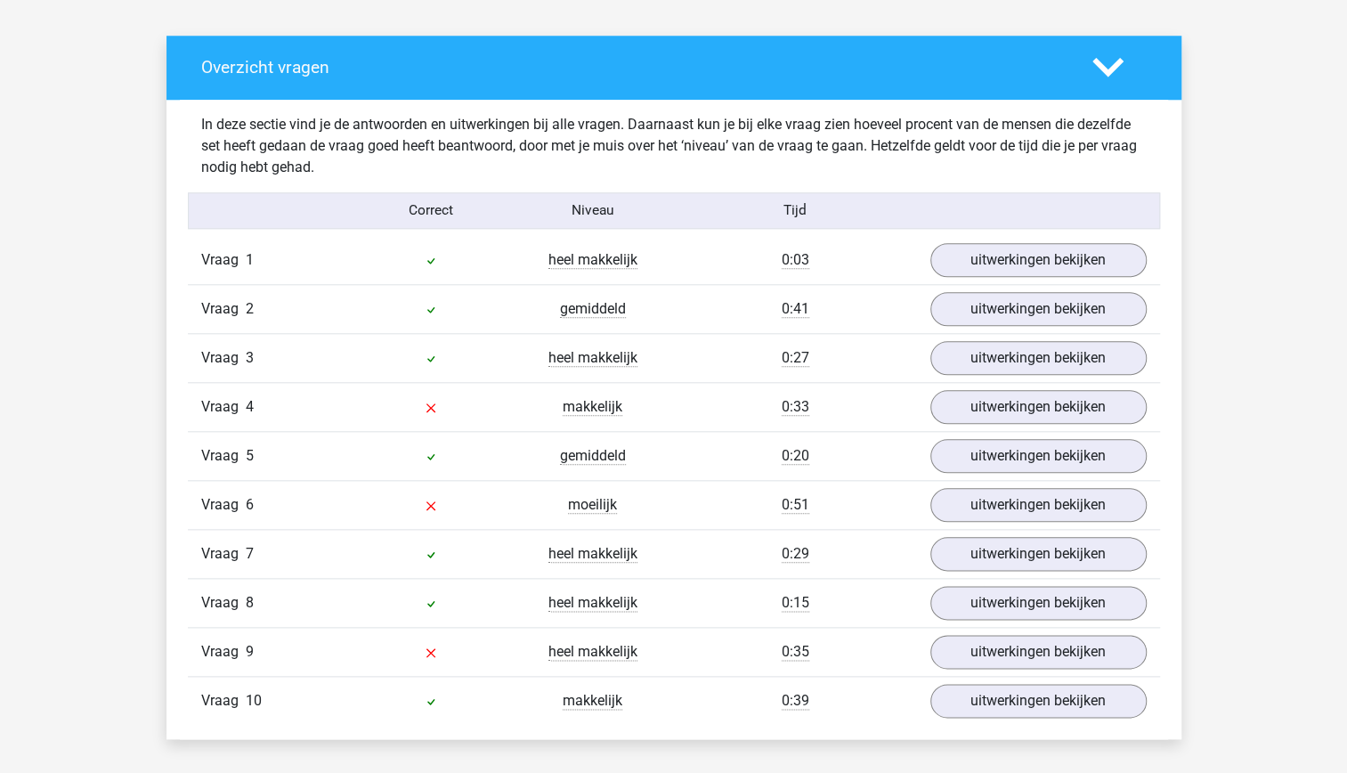
scroll to position [952, 0]
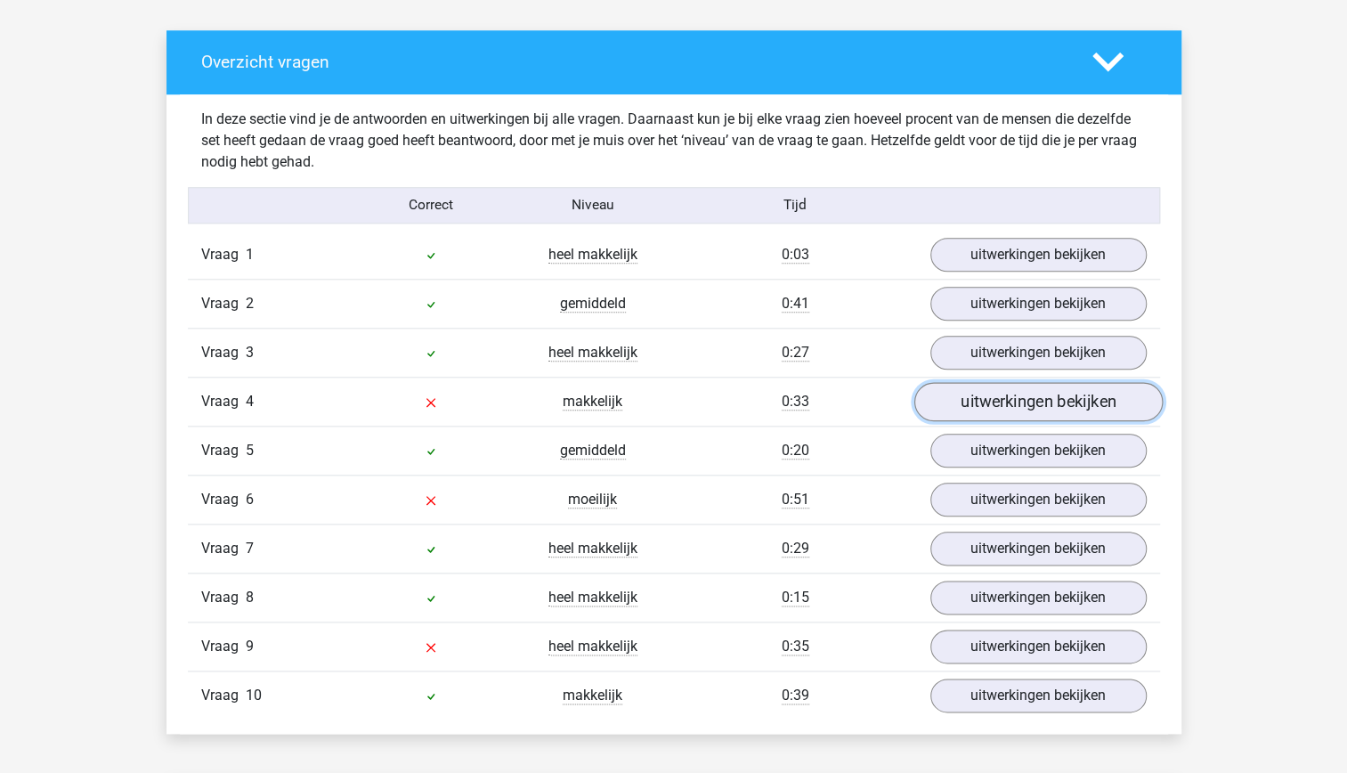
click at [1050, 395] on link "uitwerkingen bekijken" at bounding box center [1037, 401] width 248 height 39
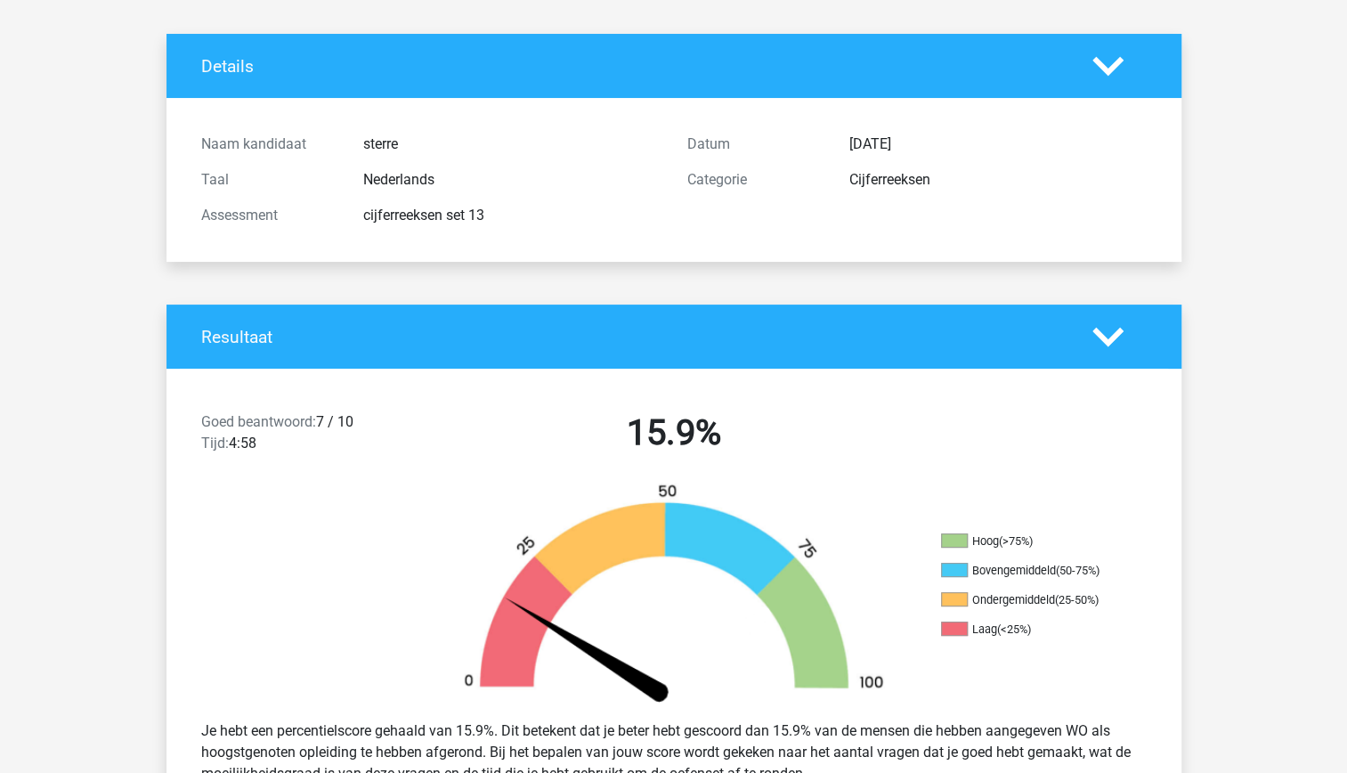
scroll to position [0, 0]
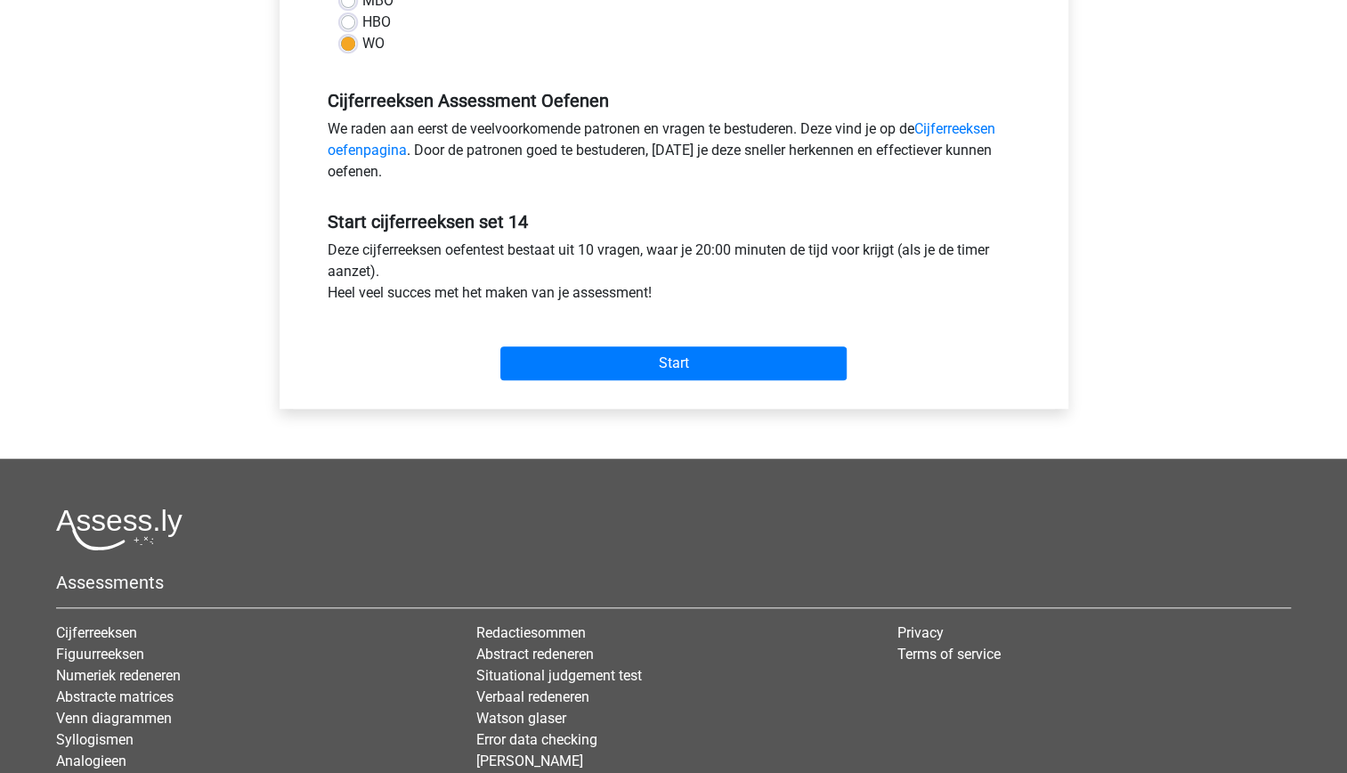
scroll to position [479, 0]
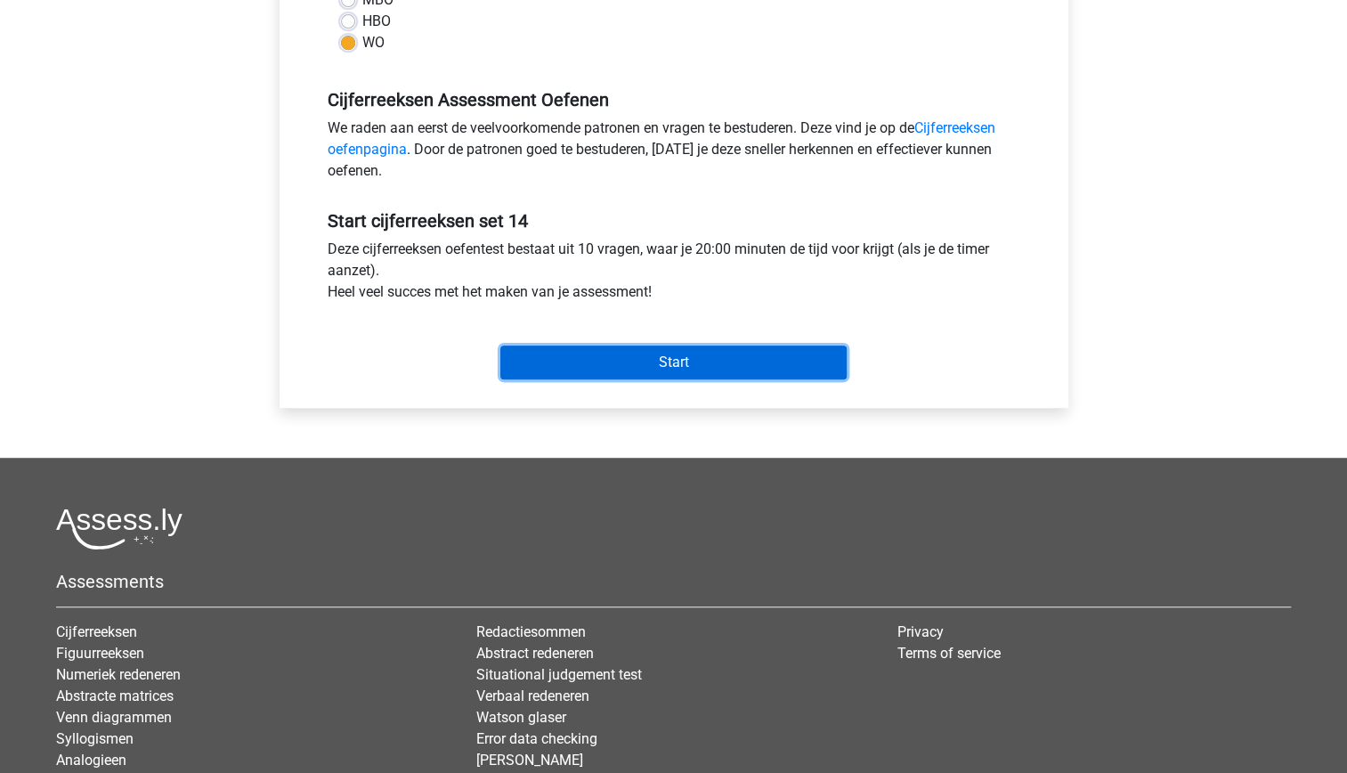
click at [637, 372] on input "Start" at bounding box center [673, 362] width 346 height 34
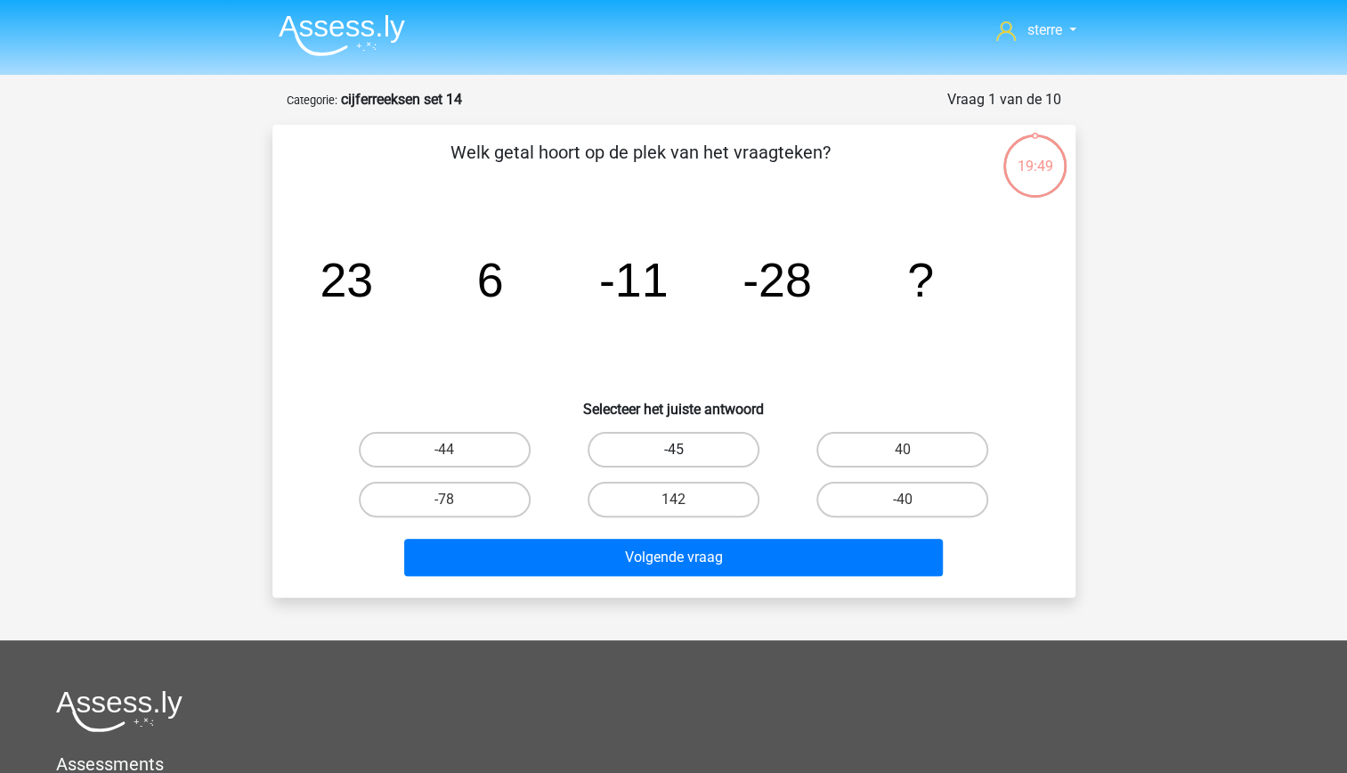
click at [705, 450] on label "-45" at bounding box center [673, 450] width 172 height 36
click at [684, 450] on input "-45" at bounding box center [679, 455] width 12 height 12
radio input "true"
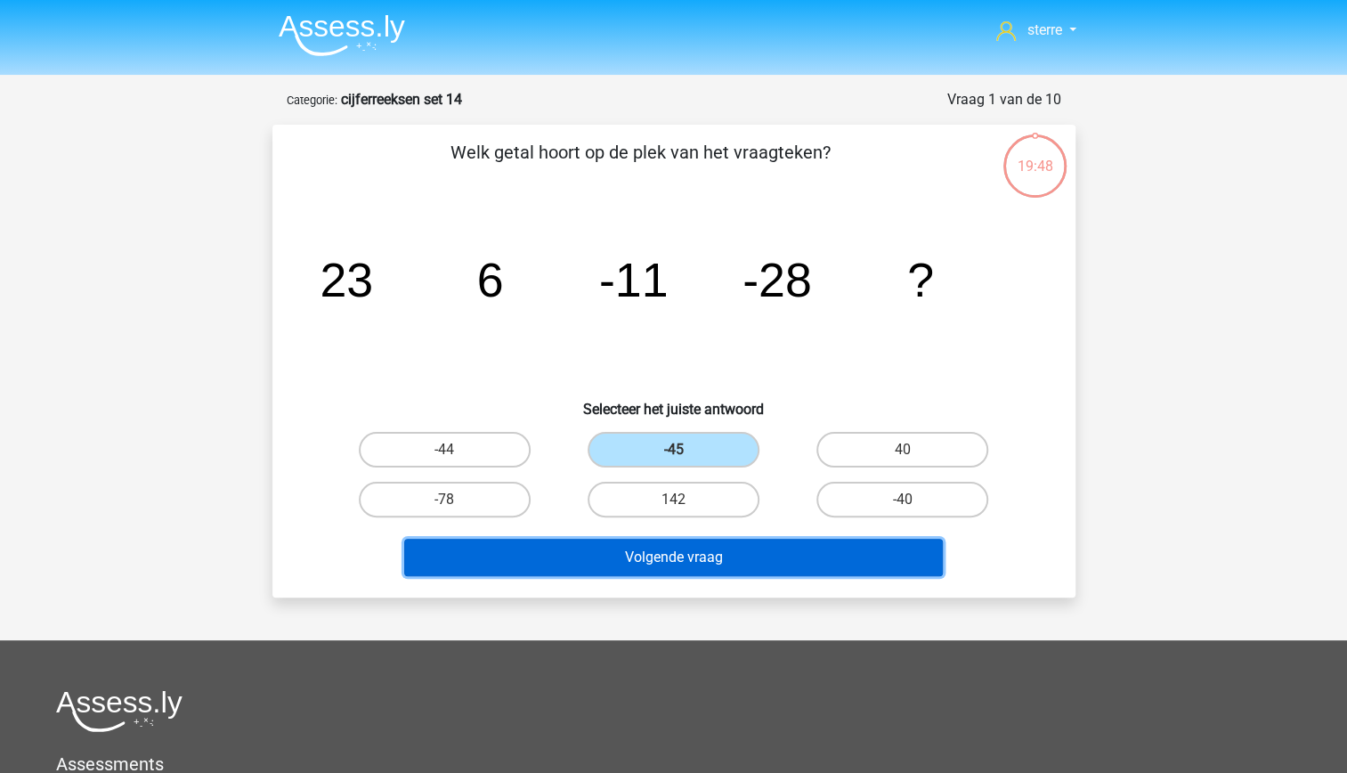
click at [748, 539] on button "Volgende vraag" at bounding box center [673, 557] width 539 height 37
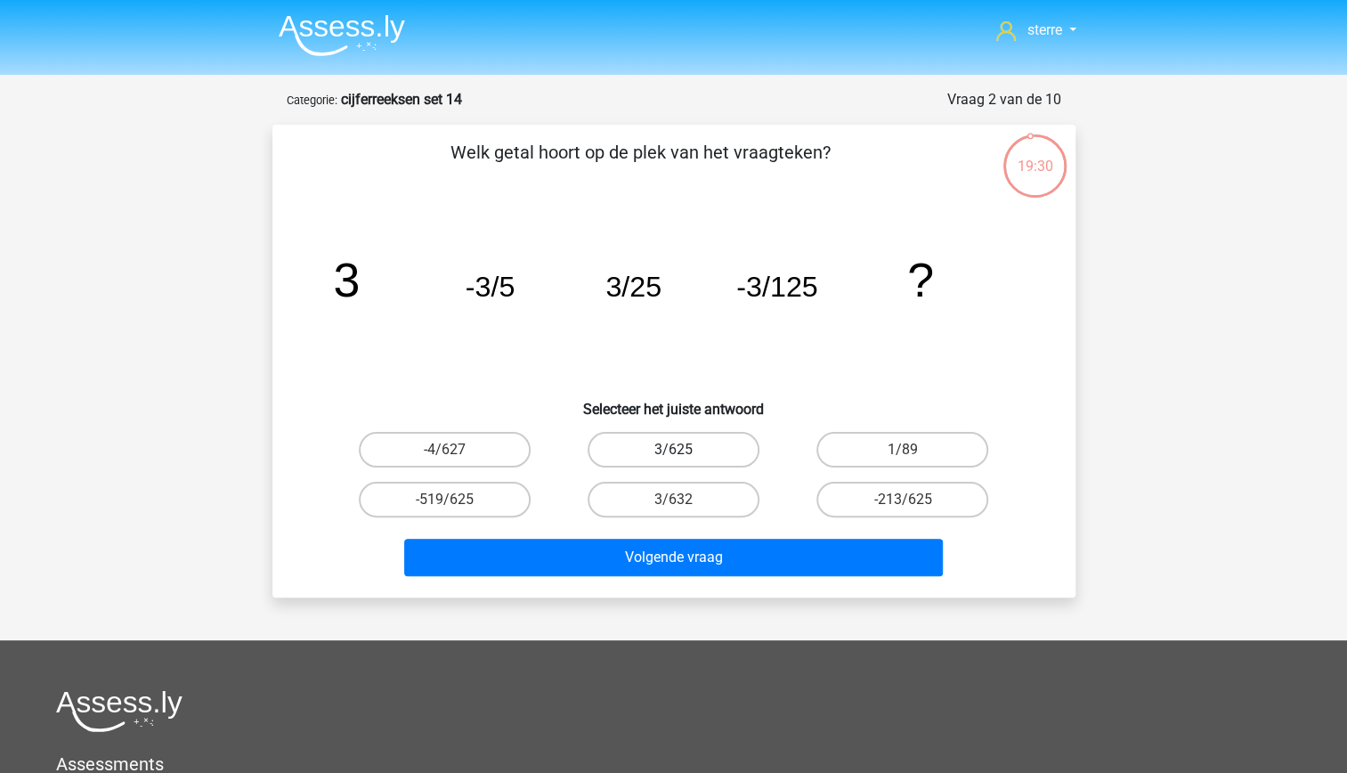
click at [707, 453] on label "3/625" at bounding box center [673, 450] width 172 height 36
click at [684, 453] on input "3/625" at bounding box center [679, 455] width 12 height 12
radio input "true"
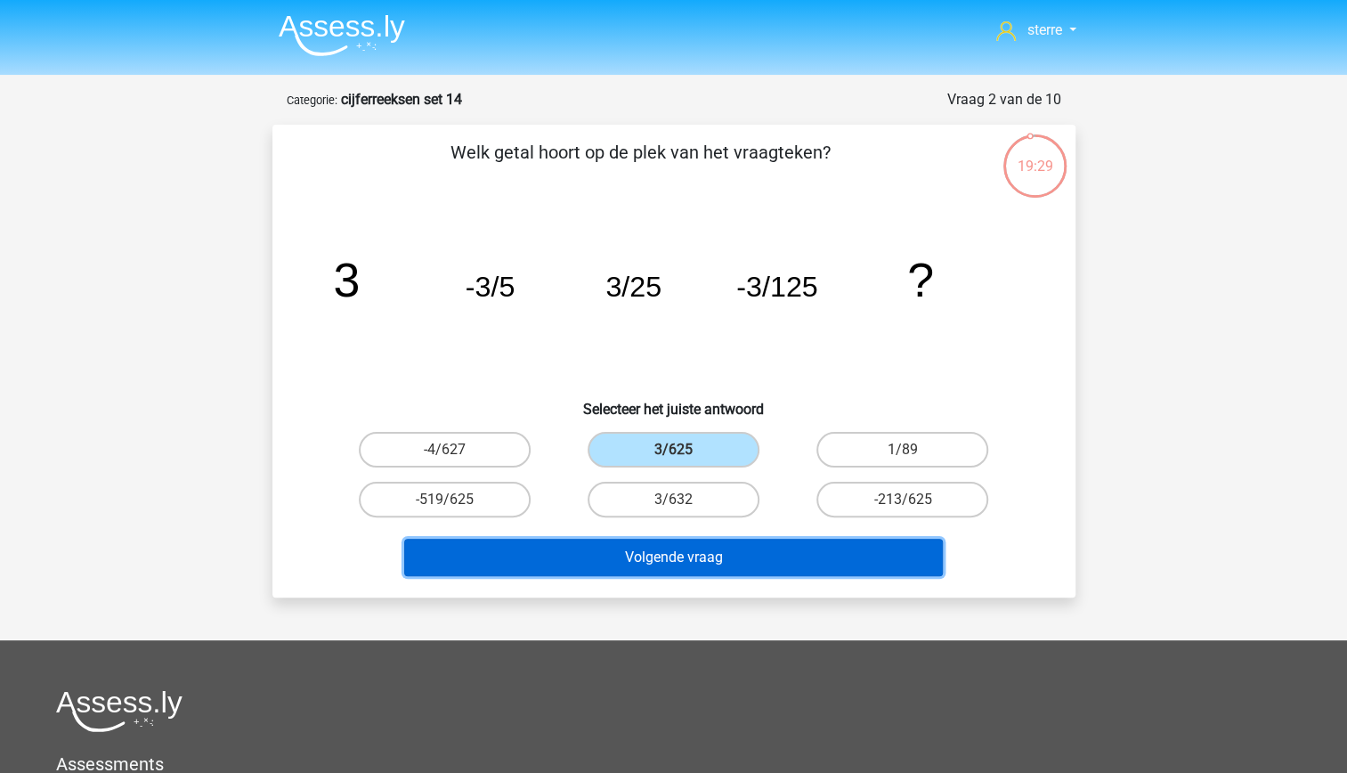
click at [790, 556] on button "Volgende vraag" at bounding box center [673, 557] width 539 height 37
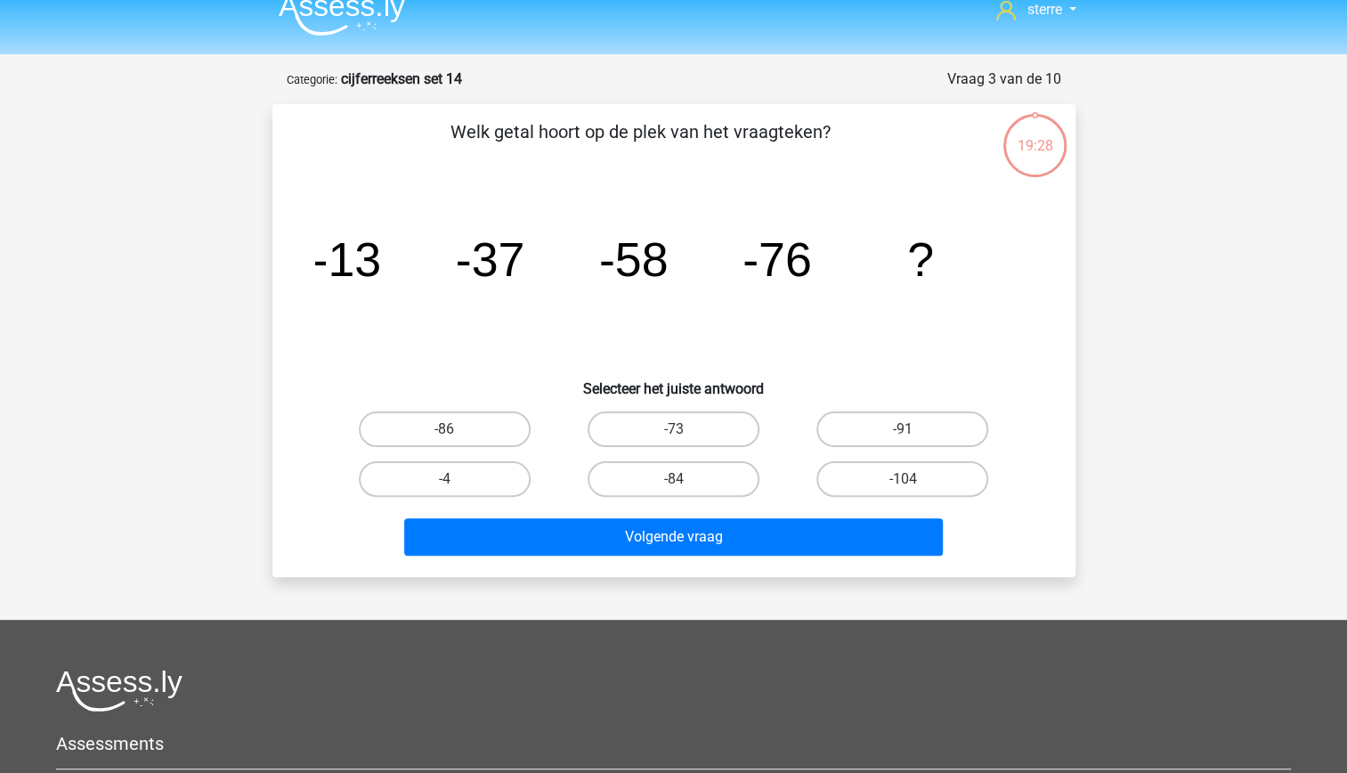
scroll to position [19, 0]
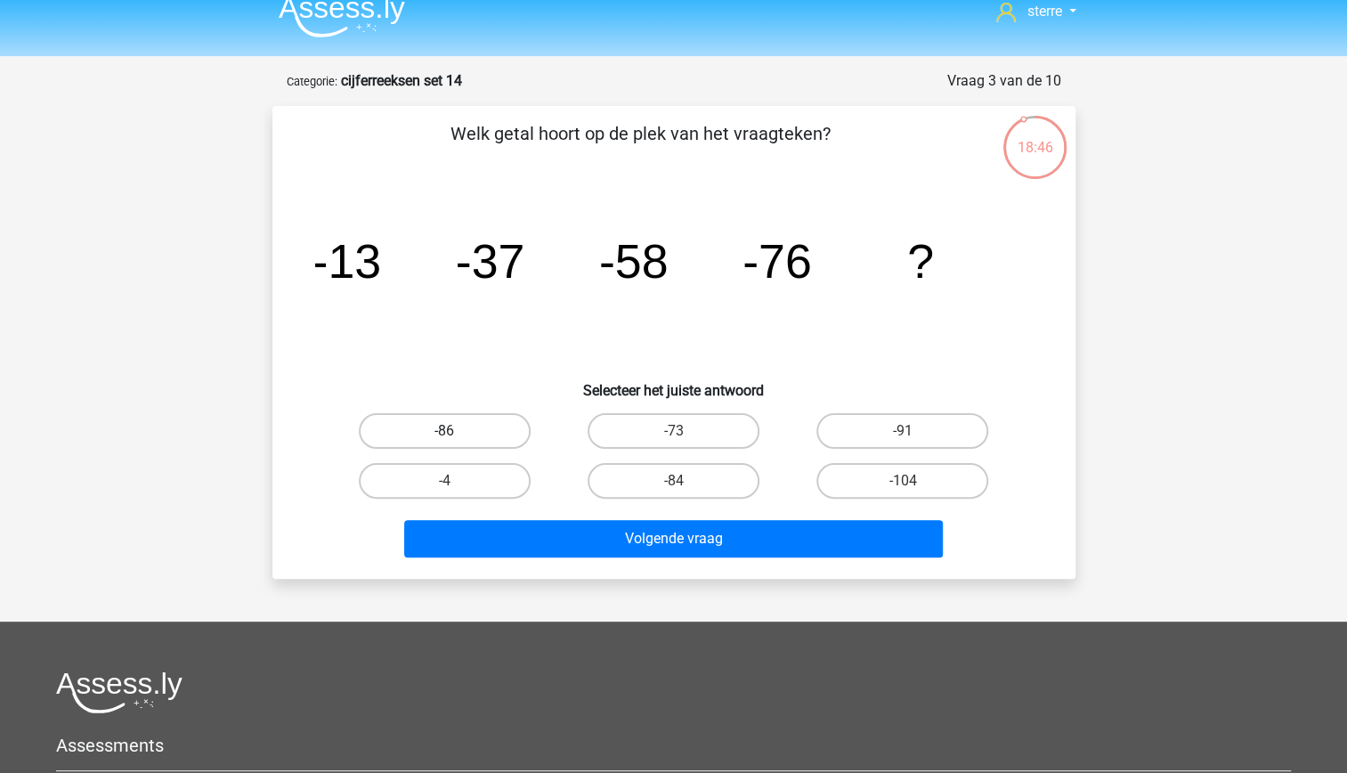
click at [485, 429] on label "-86" at bounding box center [445, 431] width 172 height 36
click at [456, 431] on input "-86" at bounding box center [450, 437] width 12 height 12
radio input "true"
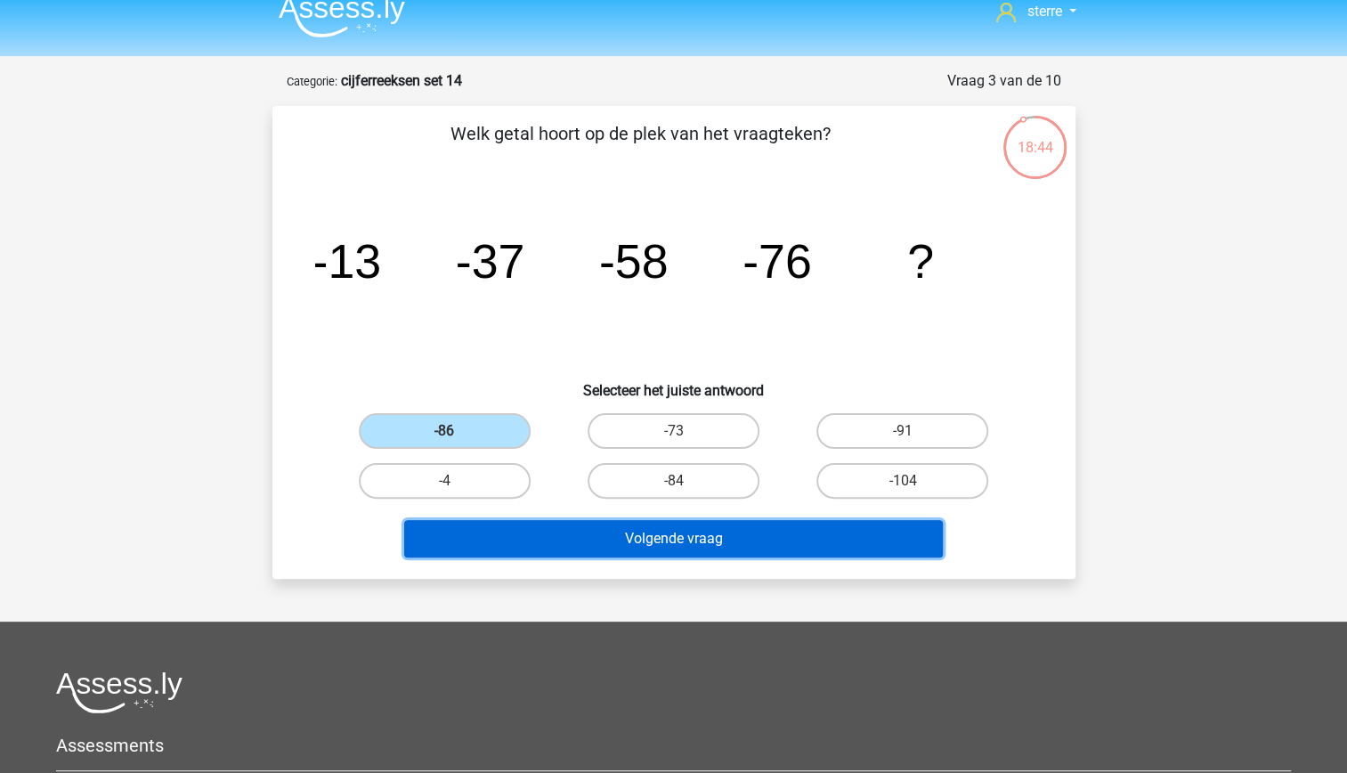
click at [708, 539] on button "Volgende vraag" at bounding box center [673, 538] width 539 height 37
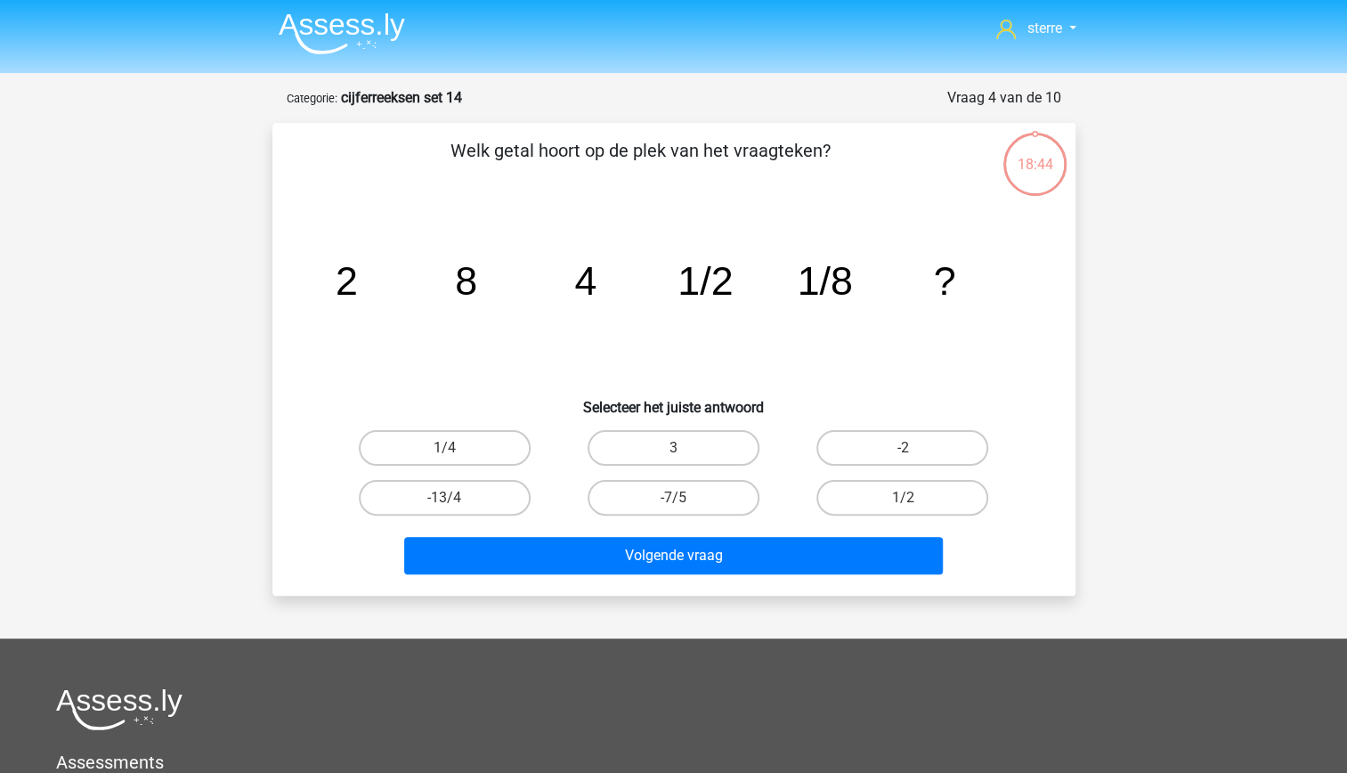
scroll to position [0, 0]
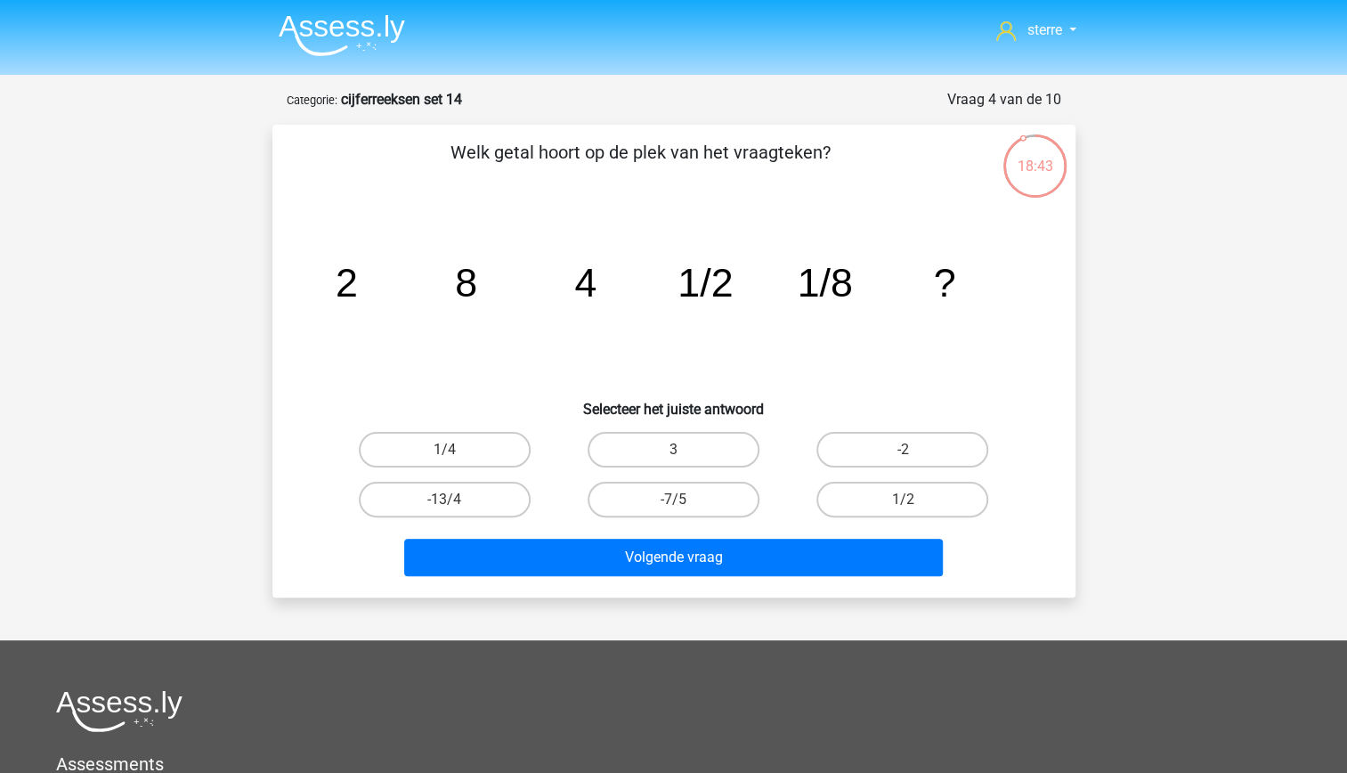
click at [479, 292] on icon "image/svg+xml 2 8 4 1/2 1/8 ?" at bounding box center [673, 297] width 717 height 180
click at [425, 445] on label "1/4" at bounding box center [445, 450] width 172 height 36
click at [444, 449] on input "1/4" at bounding box center [450, 455] width 12 height 12
radio input "true"
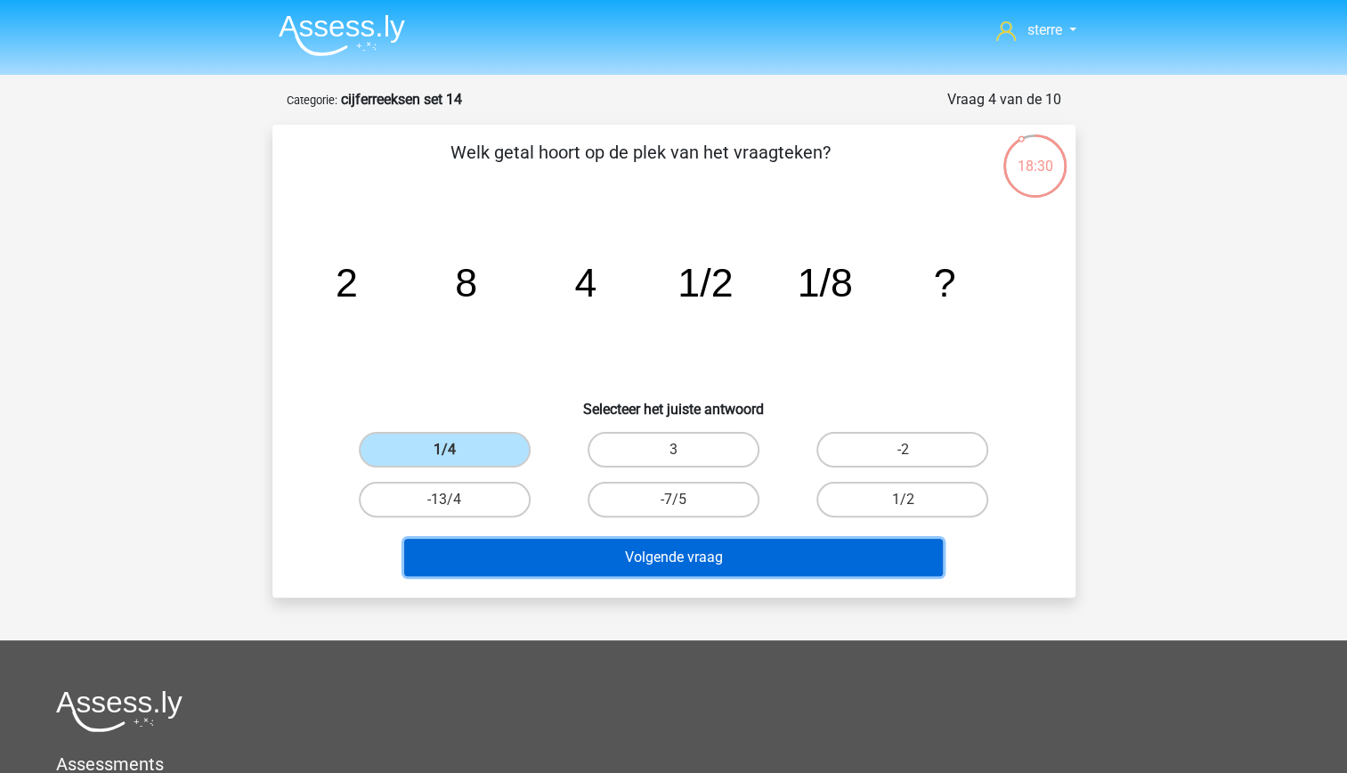
click at [627, 556] on button "Volgende vraag" at bounding box center [673, 557] width 539 height 37
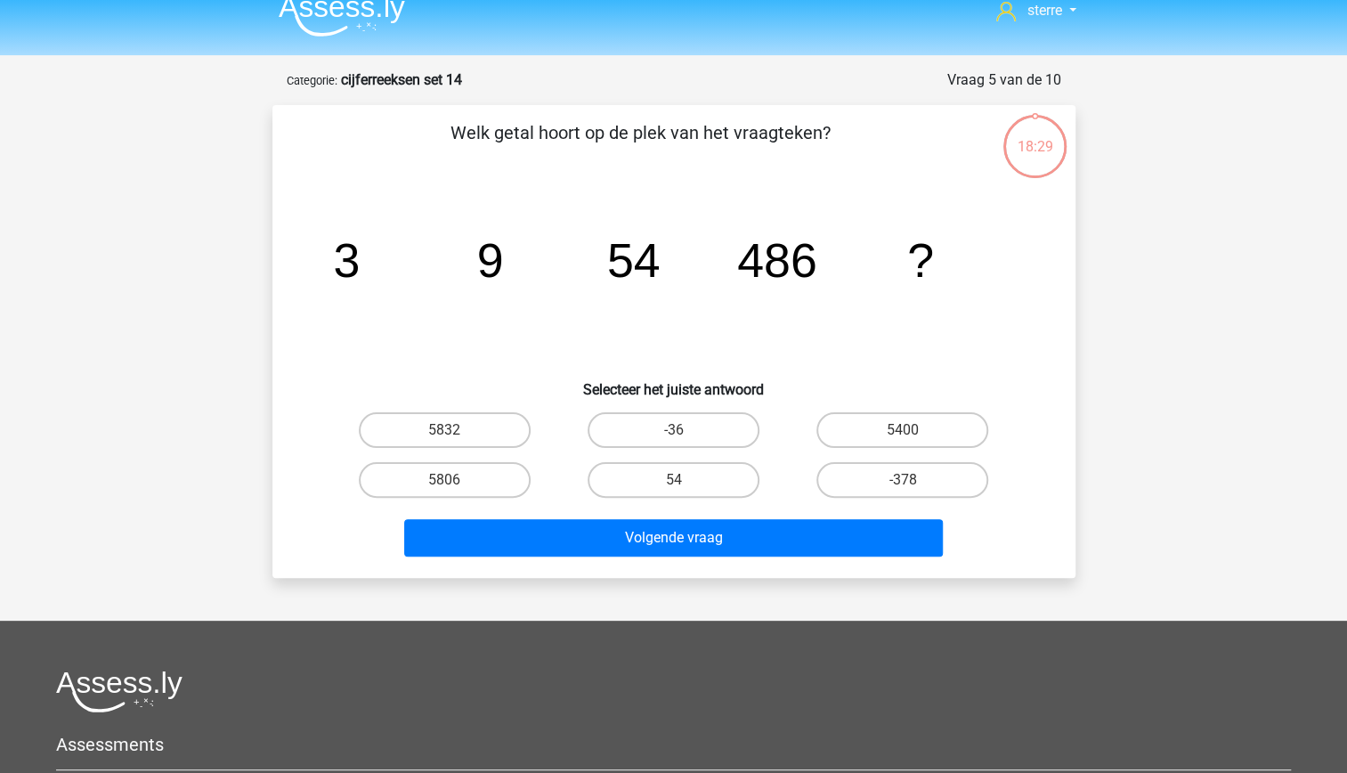
scroll to position [18, 0]
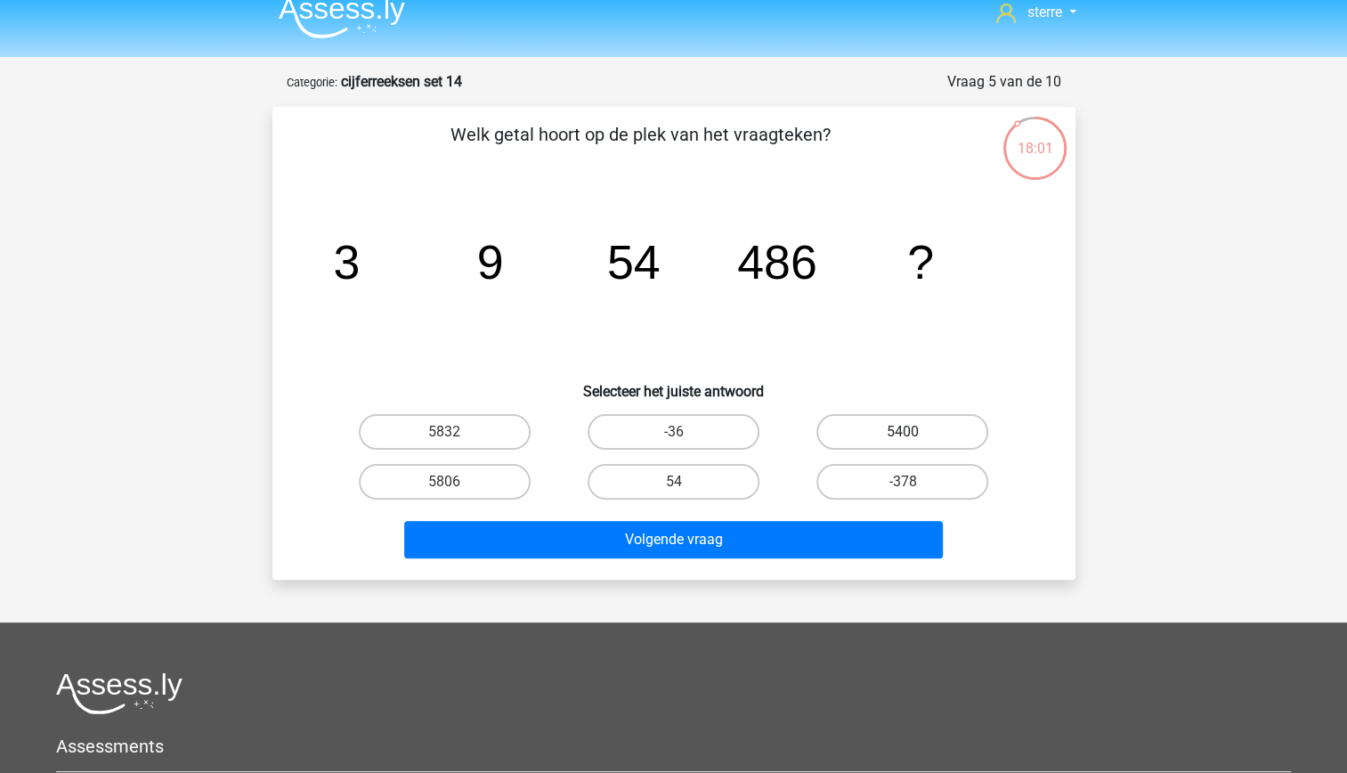
click at [878, 435] on label "5400" at bounding box center [902, 432] width 172 height 36
click at [903, 435] on input "5400" at bounding box center [909, 438] width 12 height 12
radio input "true"
click at [510, 441] on label "5832" at bounding box center [445, 432] width 172 height 36
click at [456, 441] on input "5832" at bounding box center [450, 438] width 12 height 12
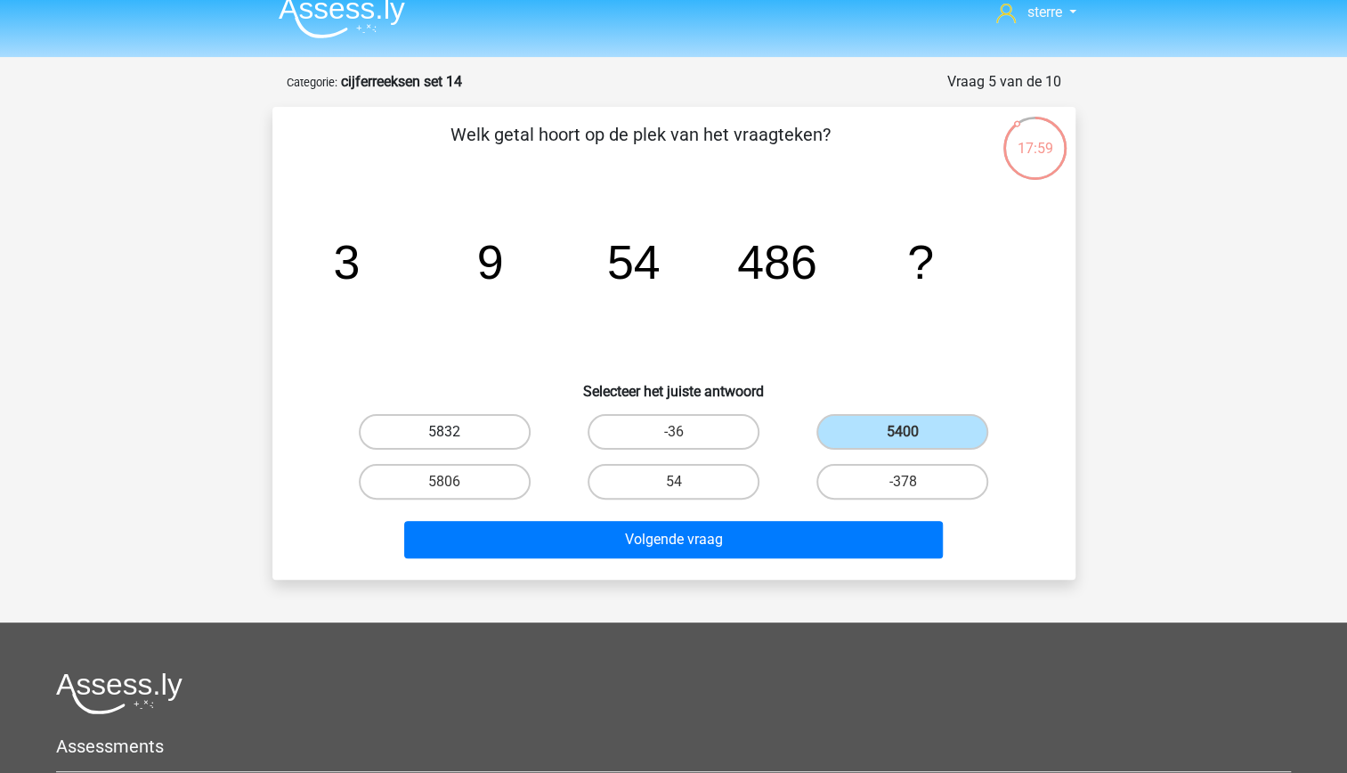
radio input "true"
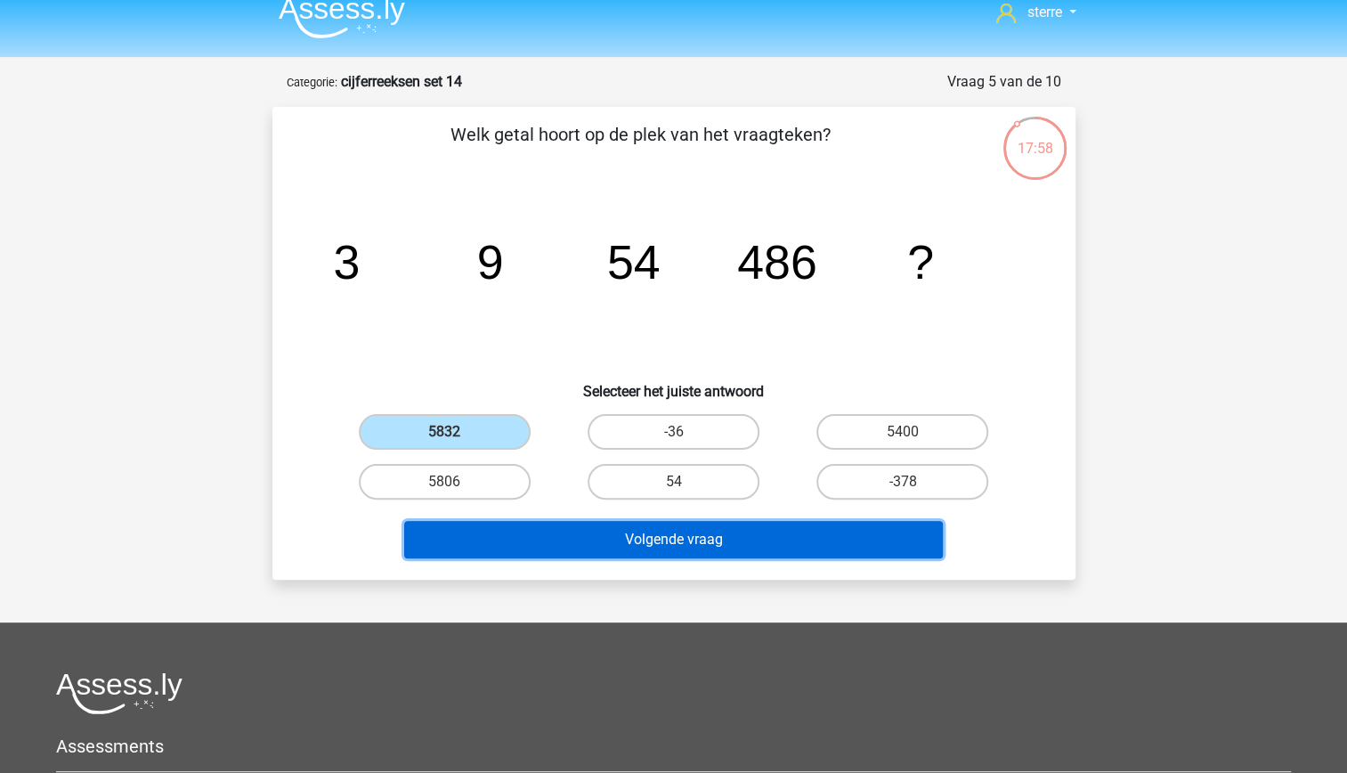
click at [672, 549] on button "Volgende vraag" at bounding box center [673, 539] width 539 height 37
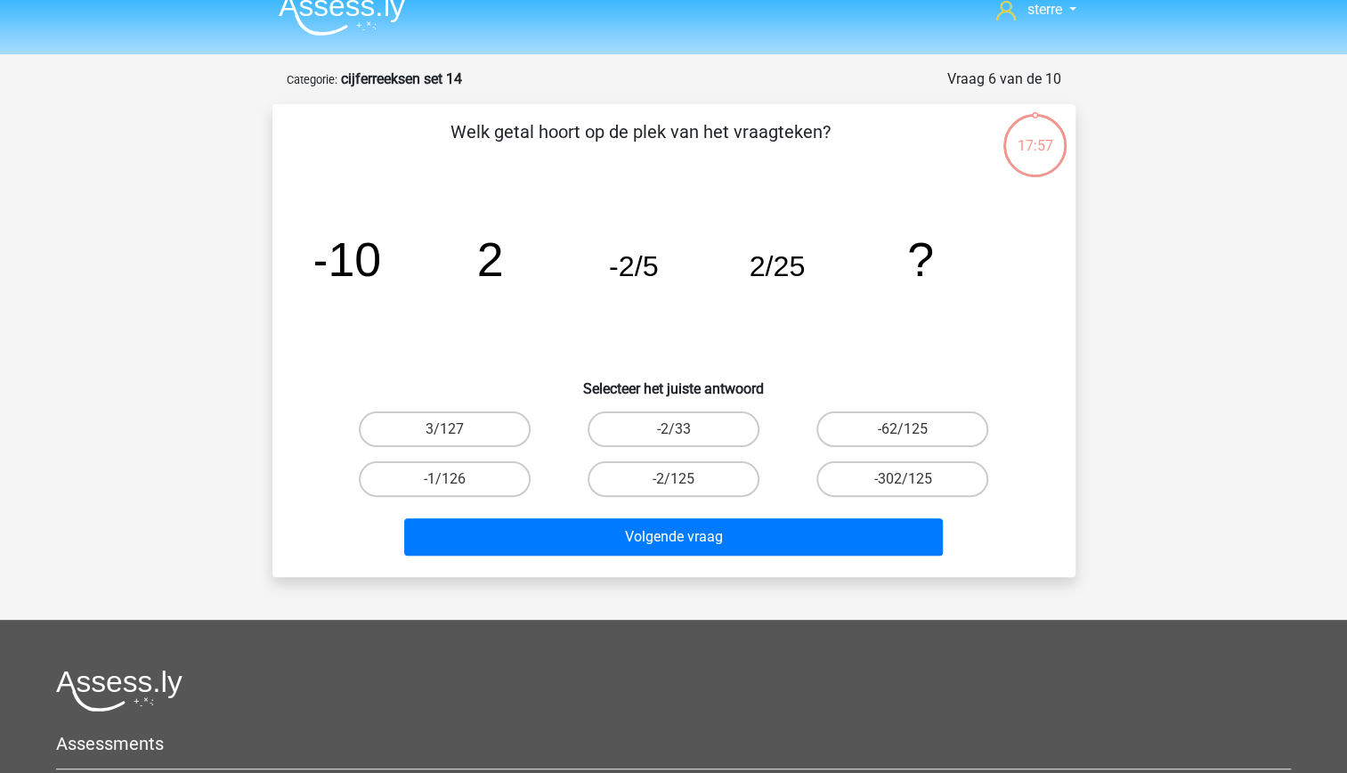
scroll to position [0, 0]
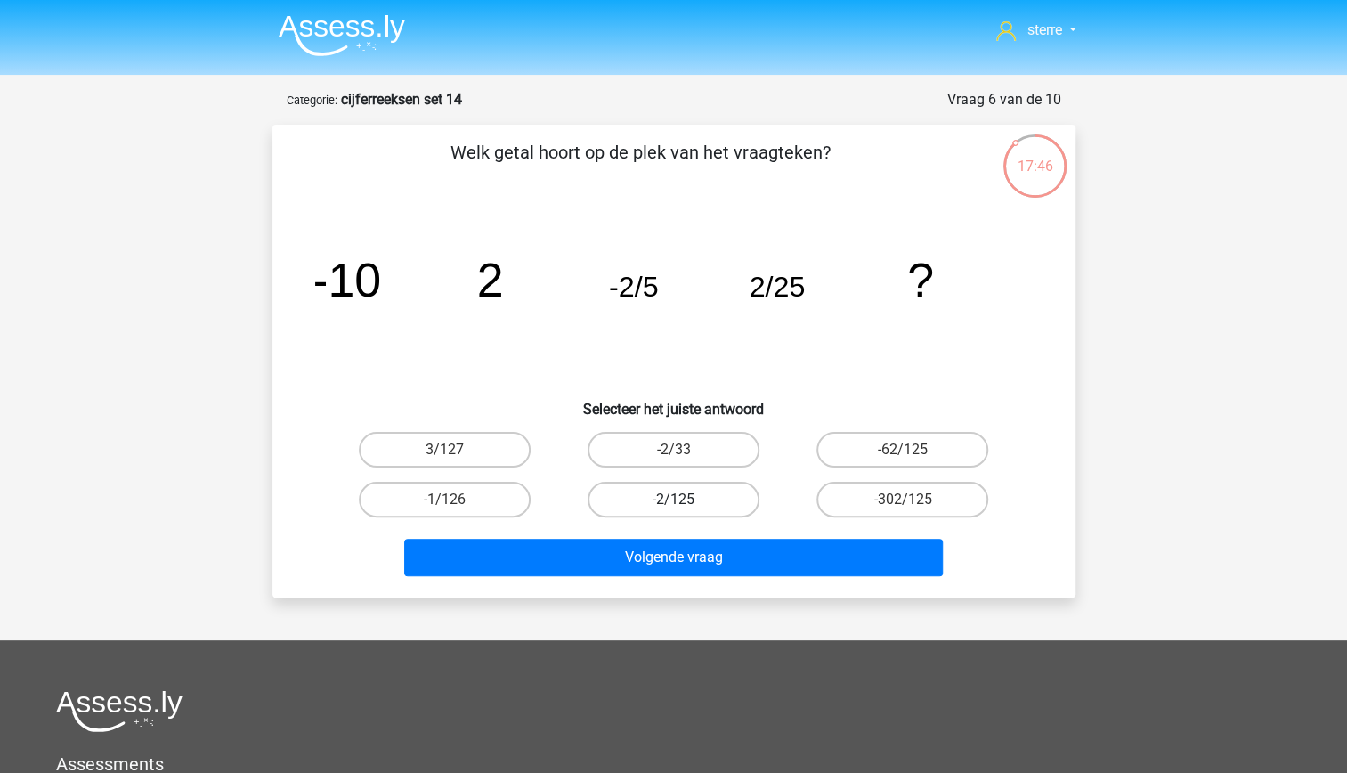
click at [726, 513] on label "-2/125" at bounding box center [673, 500] width 172 height 36
click at [684, 511] on input "-2/125" at bounding box center [679, 505] width 12 height 12
radio input "true"
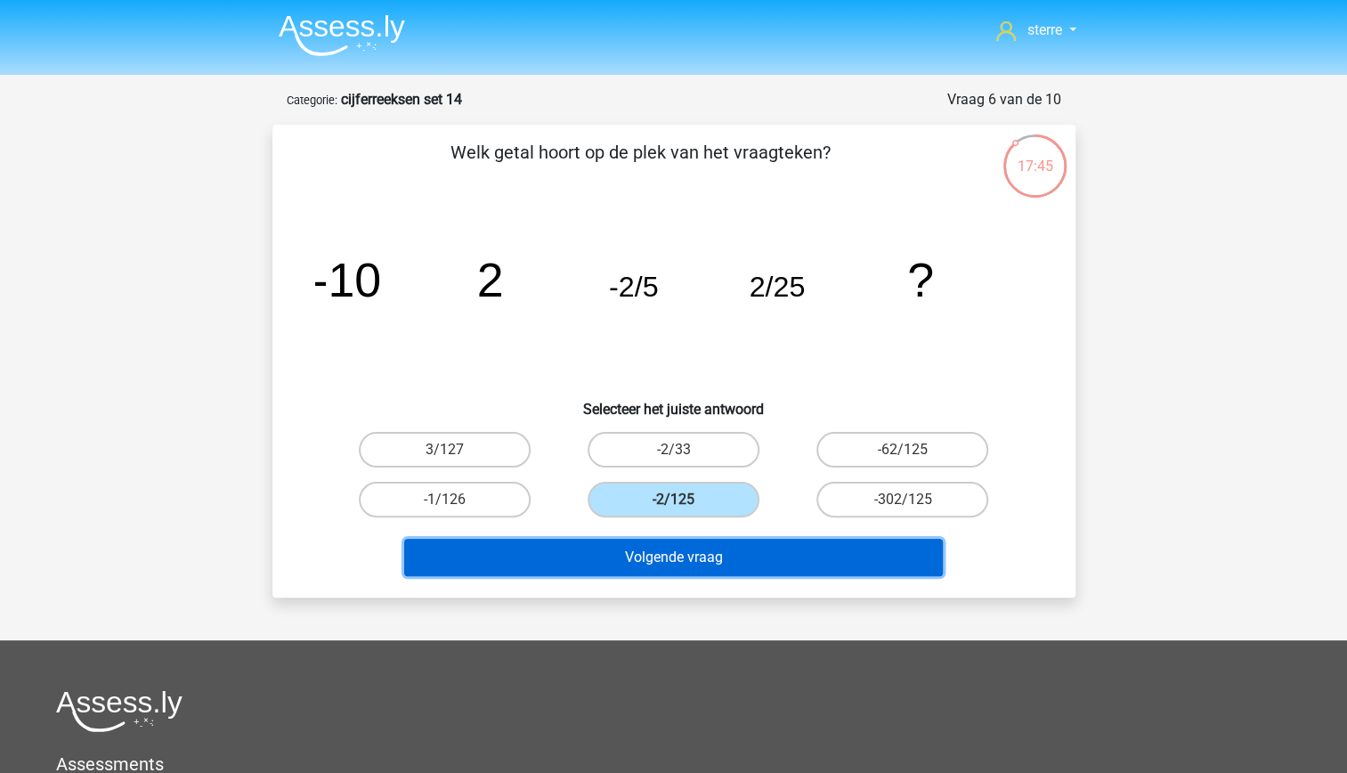
click at [752, 564] on button "Volgende vraag" at bounding box center [673, 557] width 539 height 37
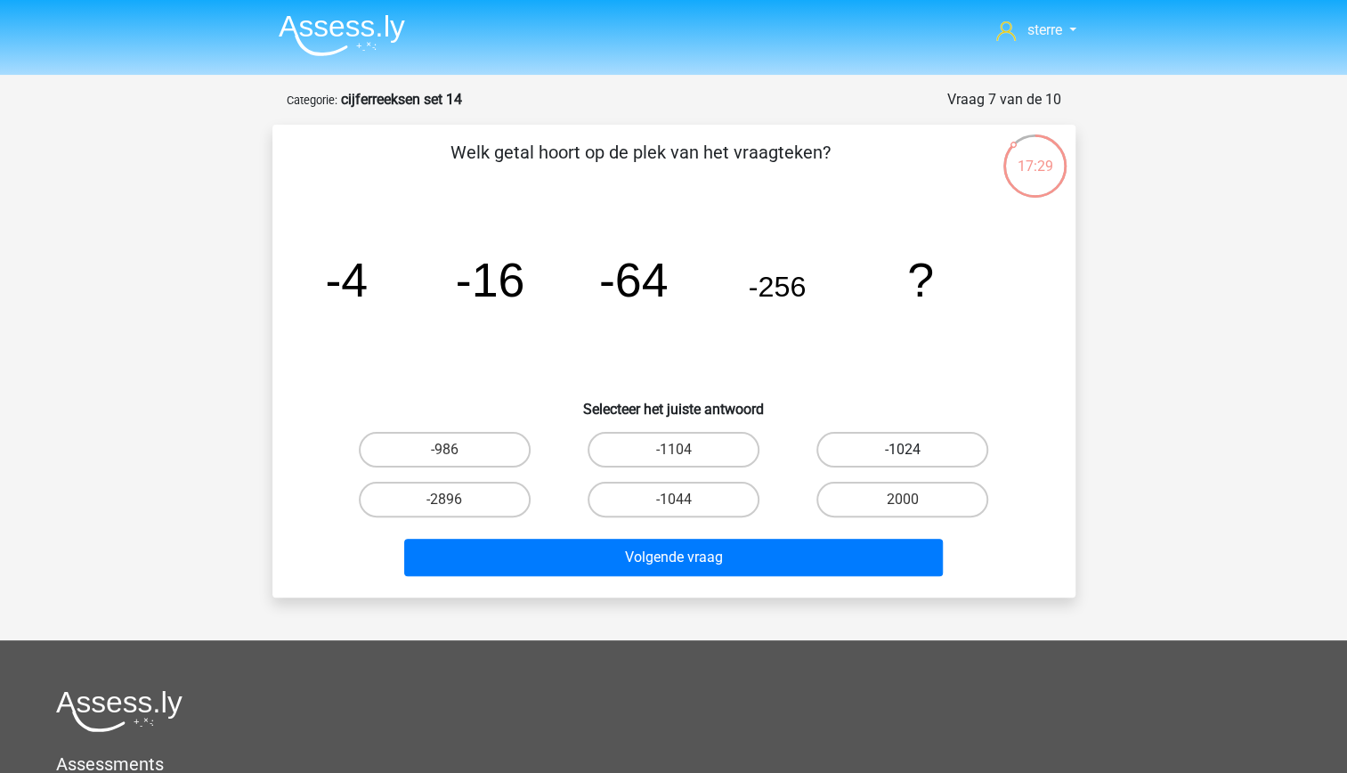
click at [858, 438] on label "-1024" at bounding box center [902, 450] width 172 height 36
click at [903, 449] on input "-1024" at bounding box center [909, 455] width 12 height 12
radio input "true"
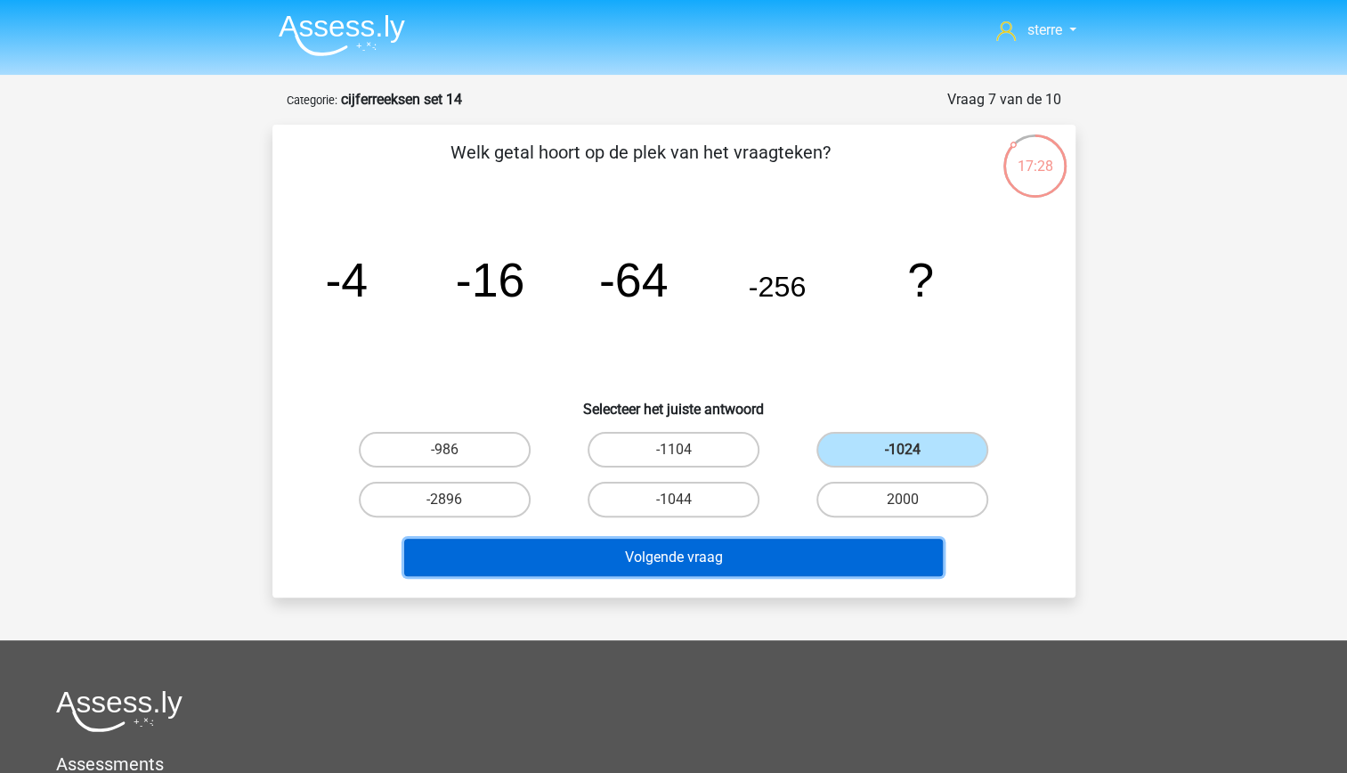
click at [871, 555] on button "Volgende vraag" at bounding box center [673, 557] width 539 height 37
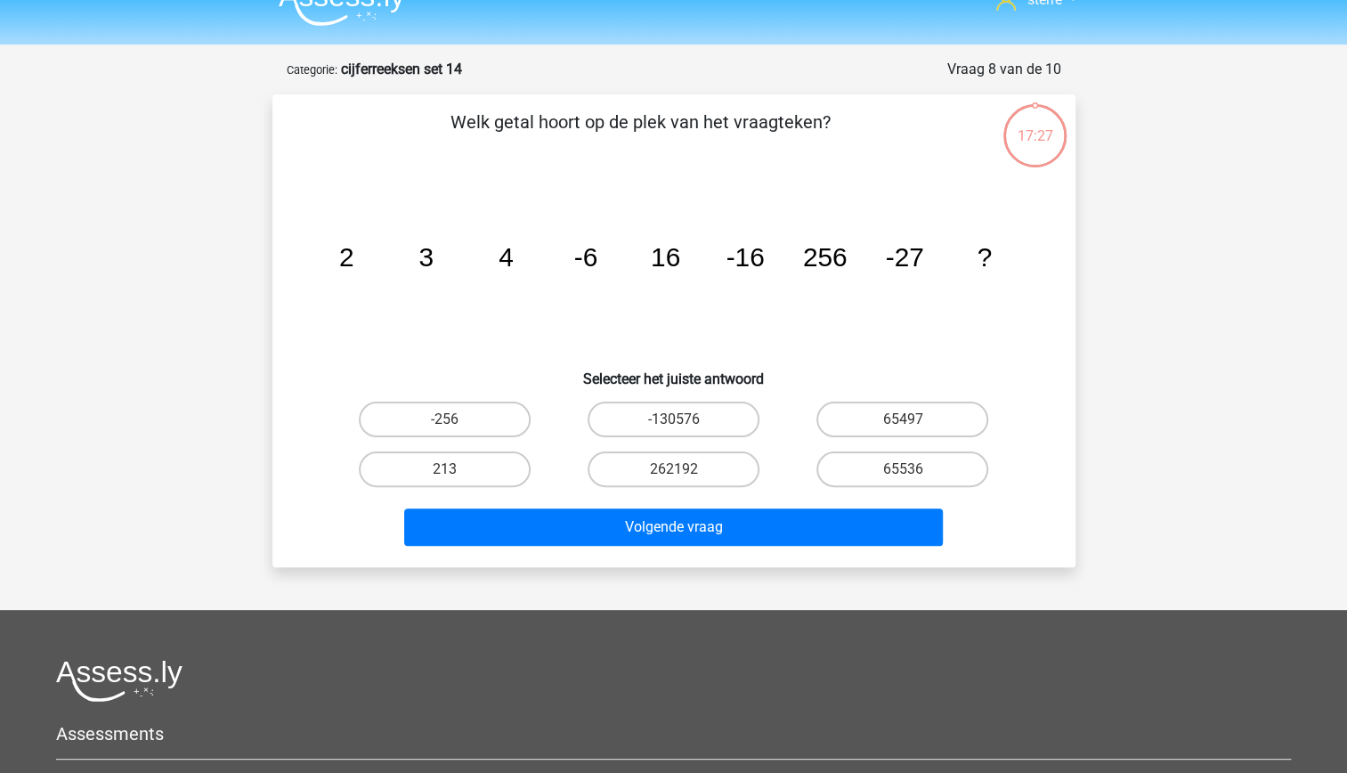
scroll to position [21, 0]
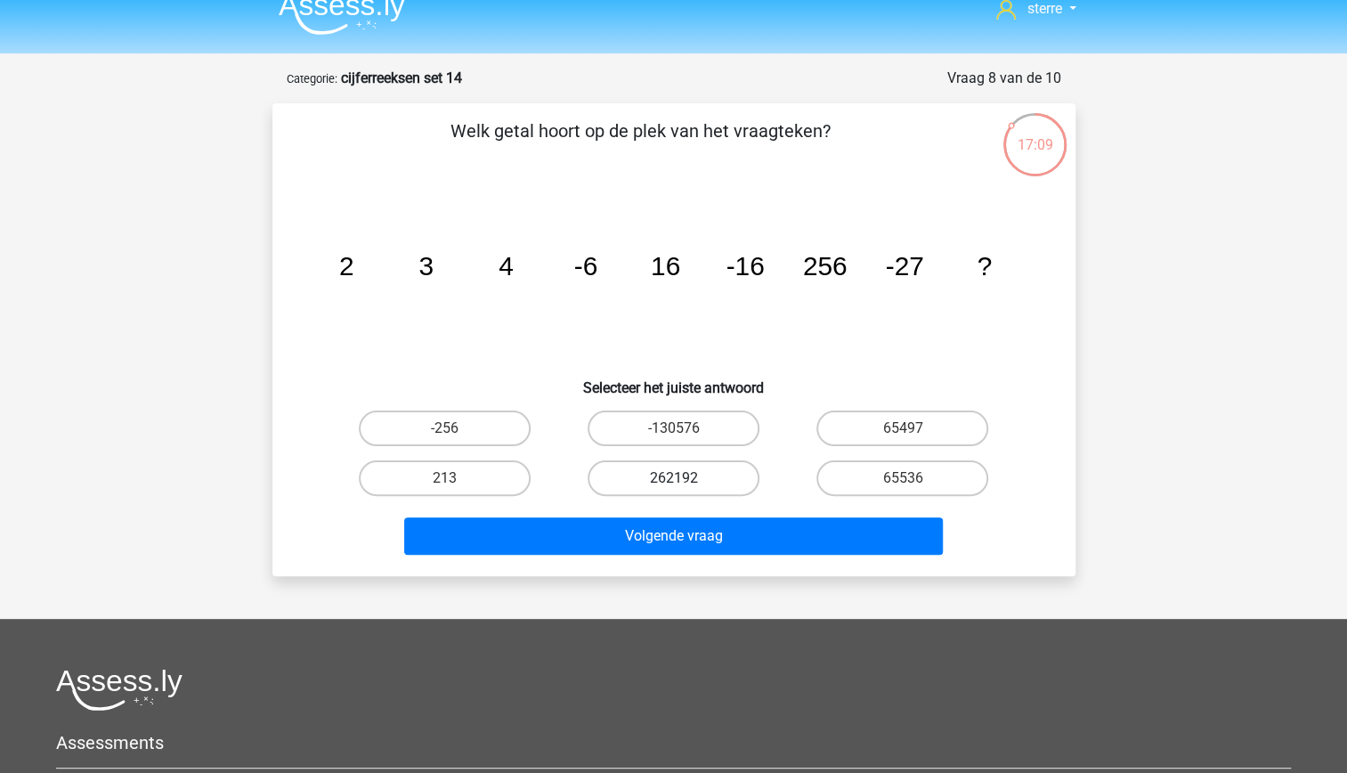
click at [725, 481] on label "262192" at bounding box center [673, 478] width 172 height 36
click at [684, 481] on input "262192" at bounding box center [679, 484] width 12 height 12
radio input "true"
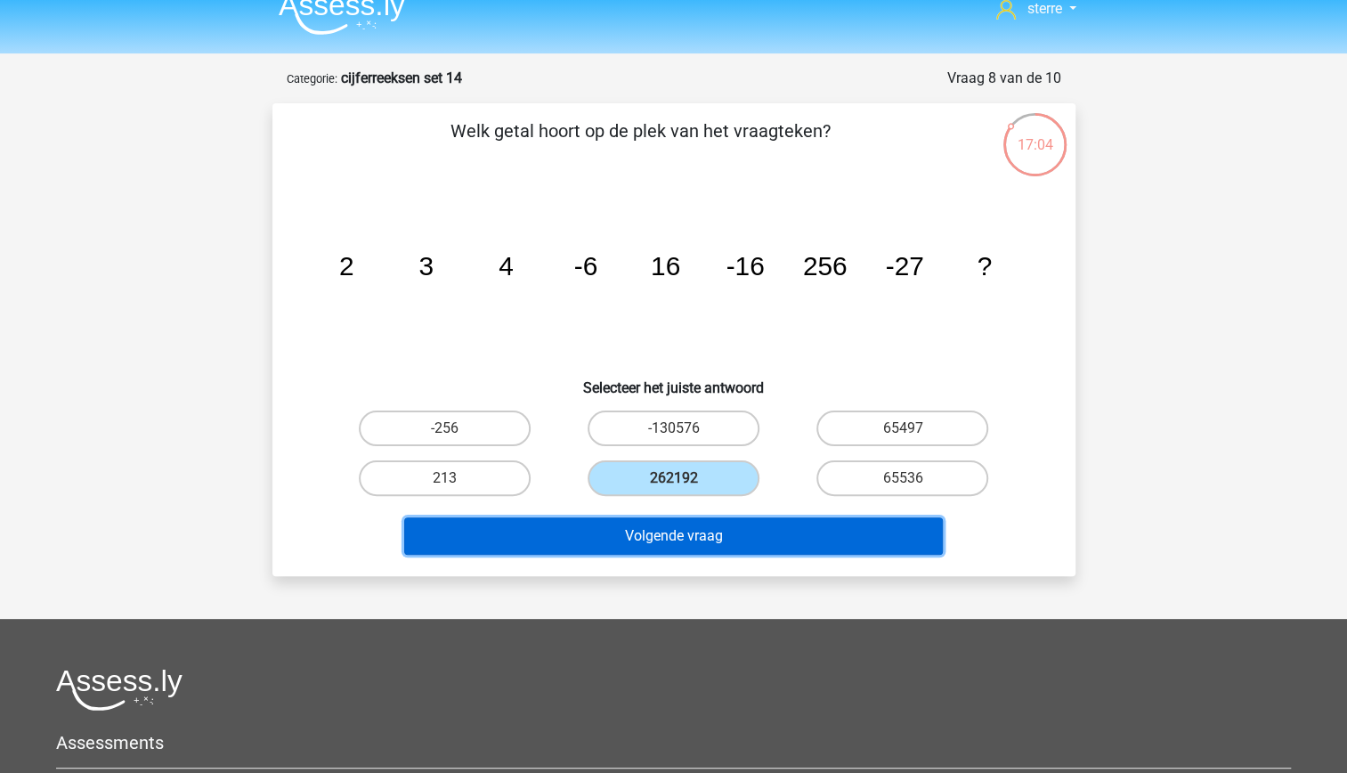
click at [782, 530] on button "Volgende vraag" at bounding box center [673, 535] width 539 height 37
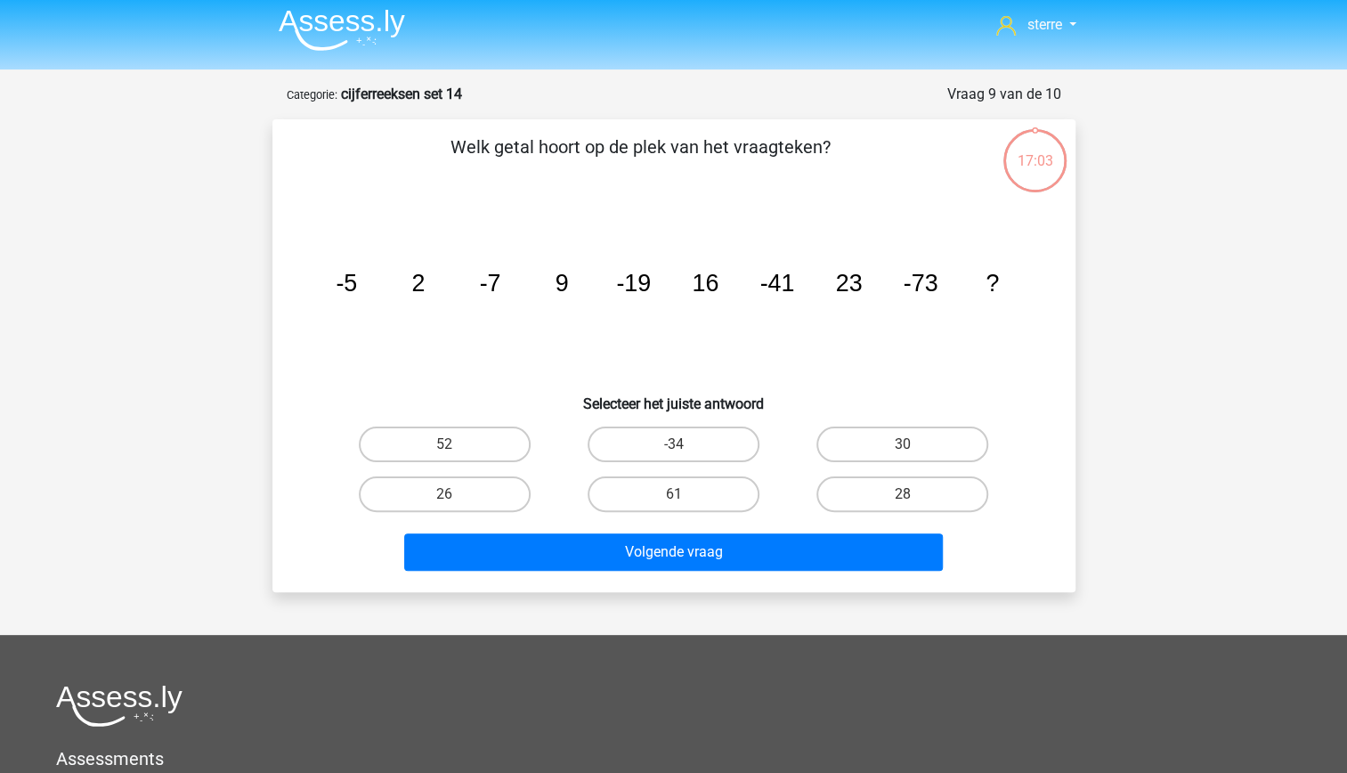
scroll to position [0, 0]
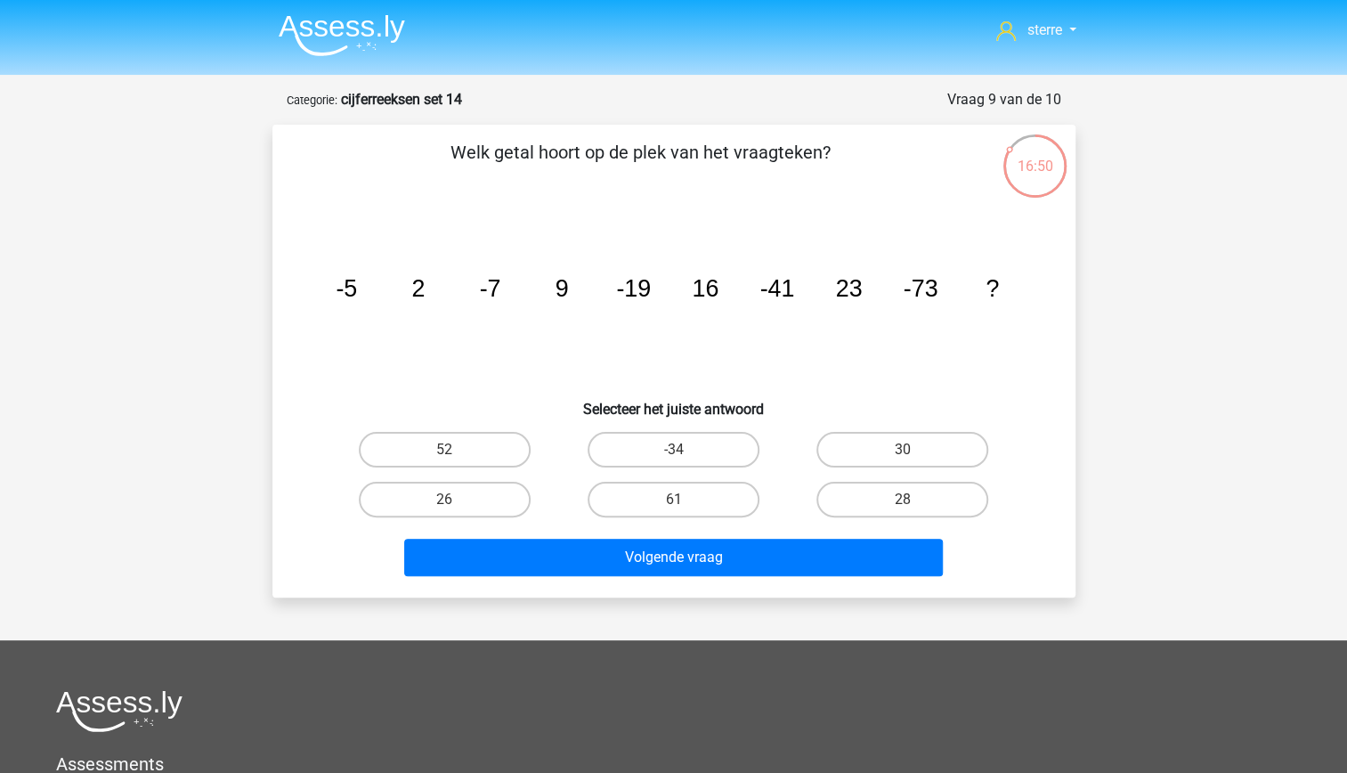
click at [636, 294] on tspan "-19" at bounding box center [633, 288] width 35 height 27
drag, startPoint x: 636, startPoint y: 294, endPoint x: 646, endPoint y: 323, distance: 31.3
click at [646, 323] on icon "image/svg+xml -5 2 -7 9 -19 16 -41 23 -73 ?" at bounding box center [673, 297] width 717 height 180
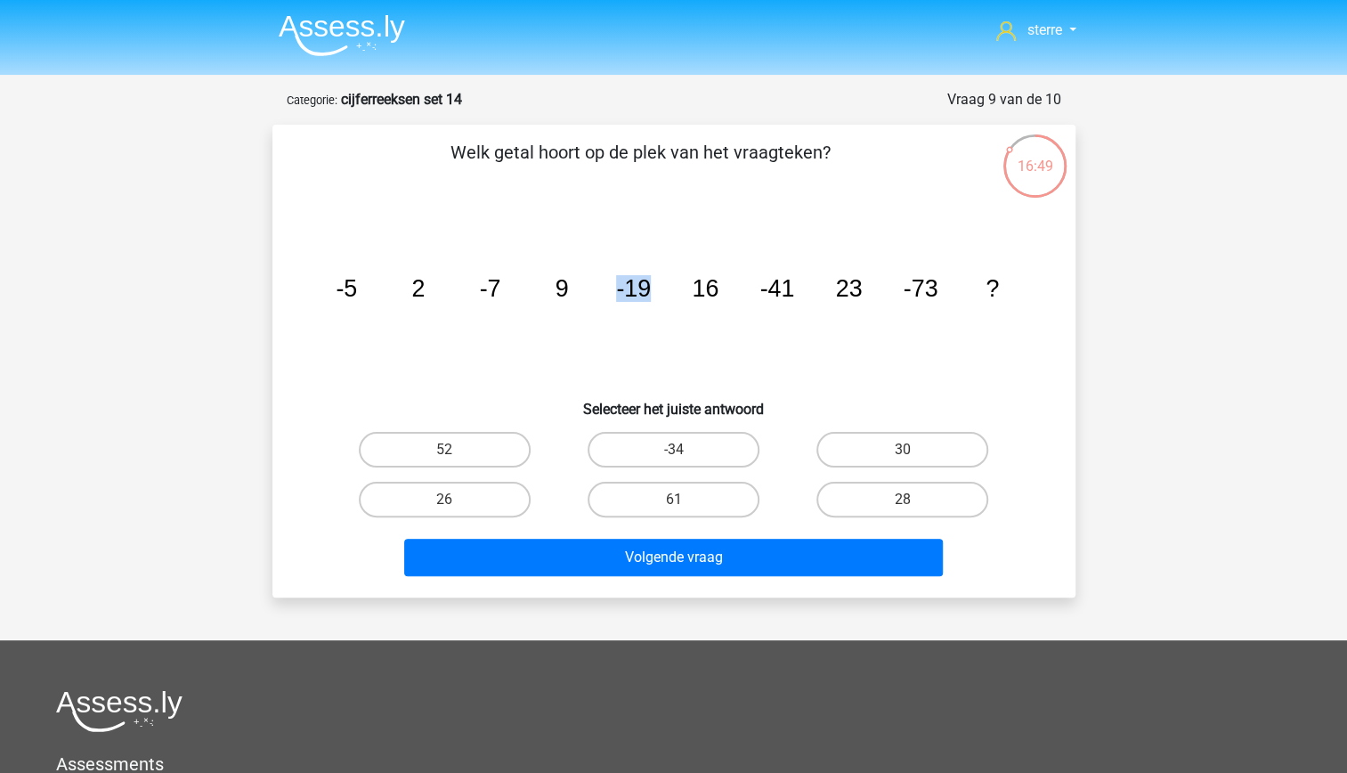
click at [613, 323] on icon "image/svg+xml -5 2 -7 9 -19 16 -41 23 -73 ?" at bounding box center [673, 297] width 717 height 180
click at [772, 287] on tspan "-41" at bounding box center [776, 288] width 35 height 27
drag, startPoint x: 772, startPoint y: 287, endPoint x: 851, endPoint y: 295, distance: 79.6
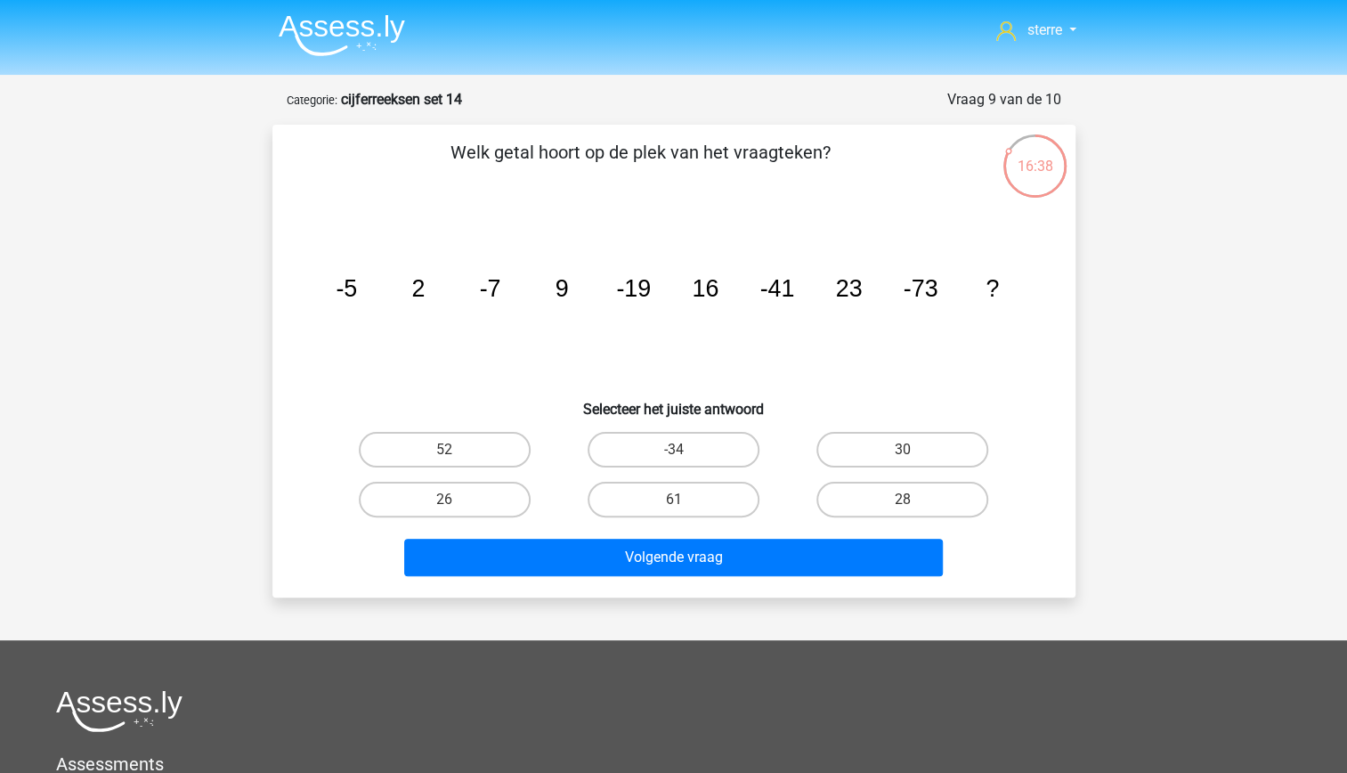
click at [851, 295] on tspan "23" at bounding box center [848, 288] width 27 height 27
click at [868, 458] on label "30" at bounding box center [902, 450] width 172 height 36
click at [903, 458] on input "30" at bounding box center [909, 455] width 12 height 12
radio input "true"
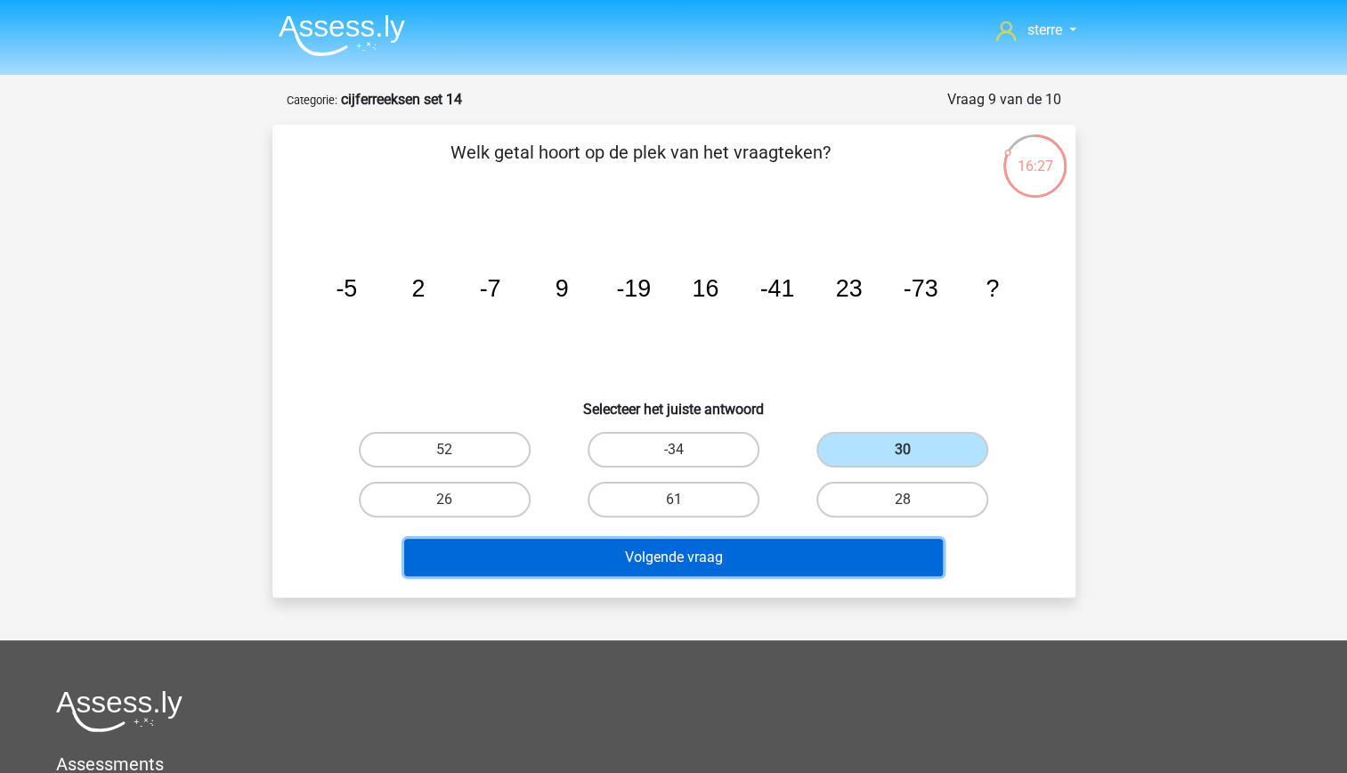
click at [858, 543] on button "Volgende vraag" at bounding box center [673, 557] width 539 height 37
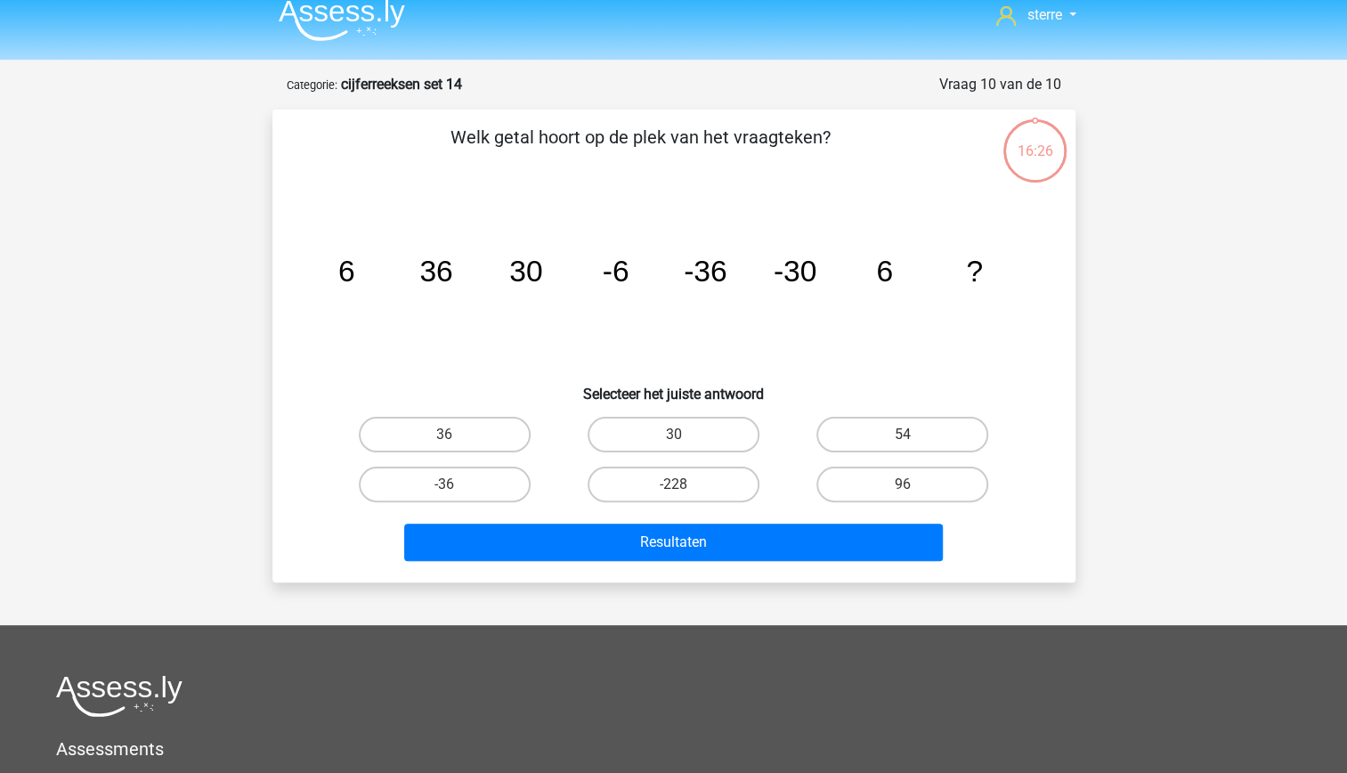
scroll to position [14, 0]
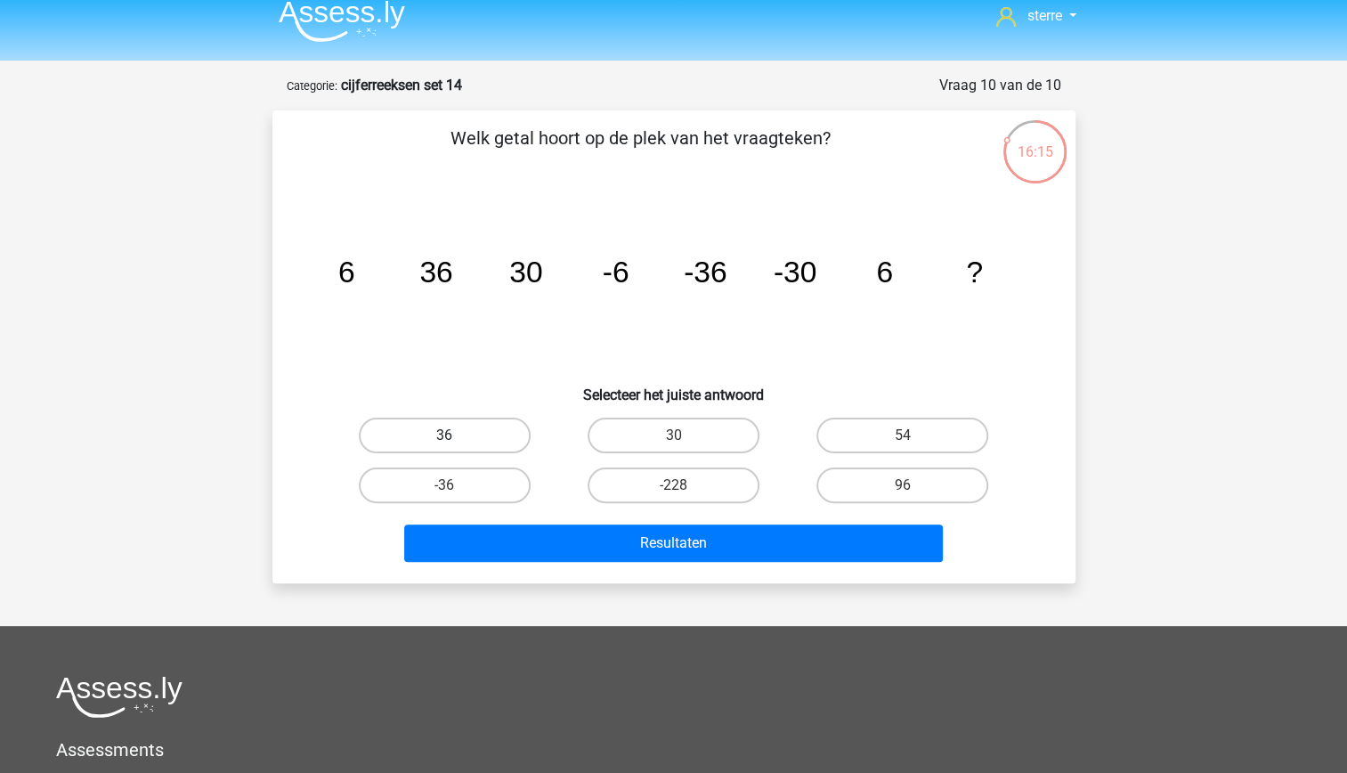
click at [476, 427] on label "36" at bounding box center [445, 435] width 172 height 36
click at [456, 435] on input "36" at bounding box center [450, 441] width 12 height 12
radio input "true"
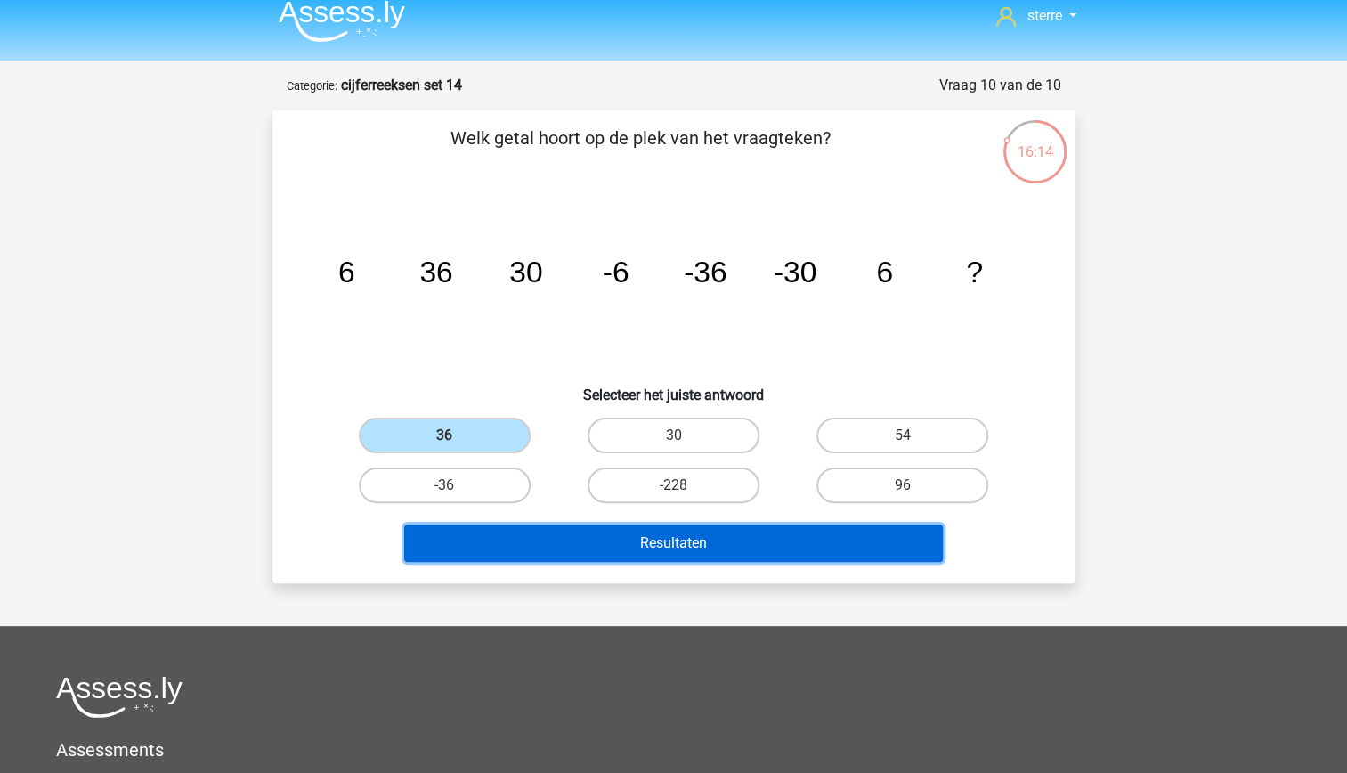
click at [611, 542] on button "Resultaten" at bounding box center [673, 542] width 539 height 37
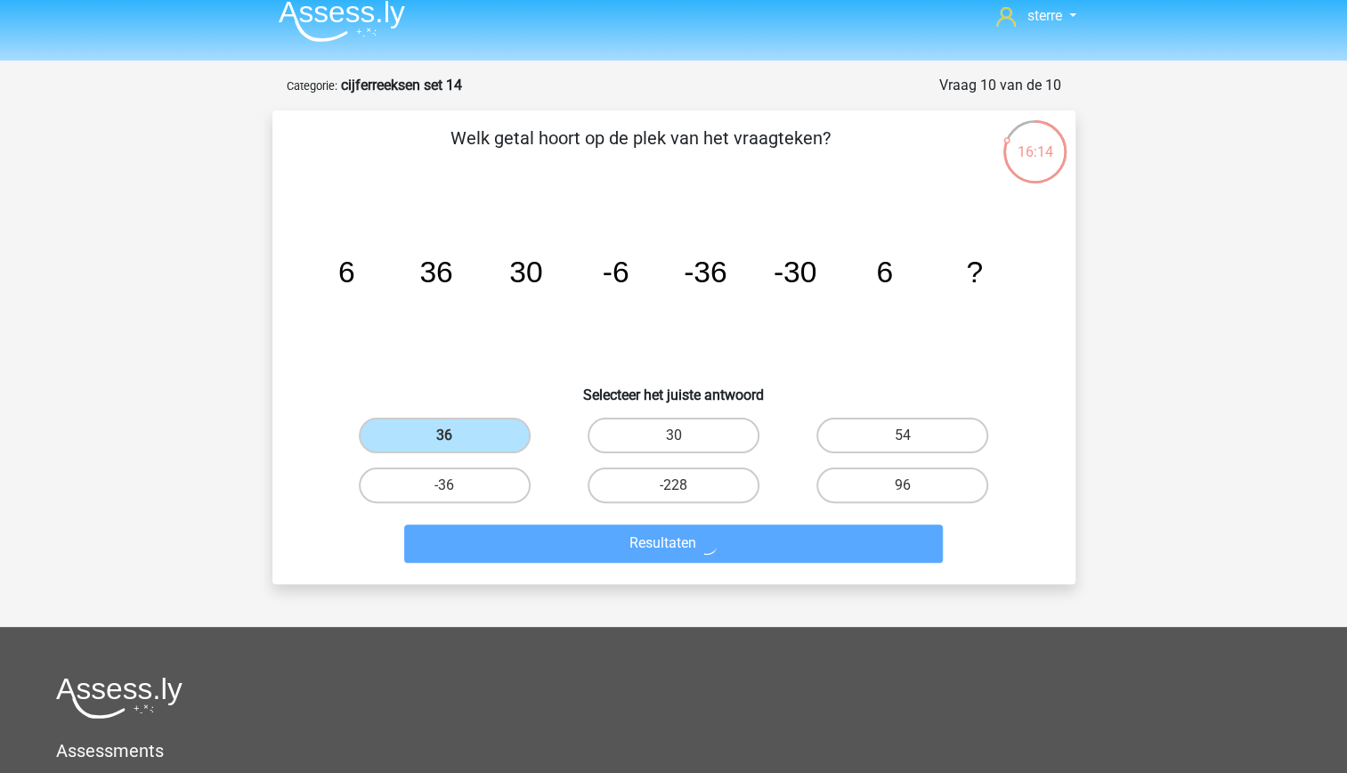
scroll to position [0, 0]
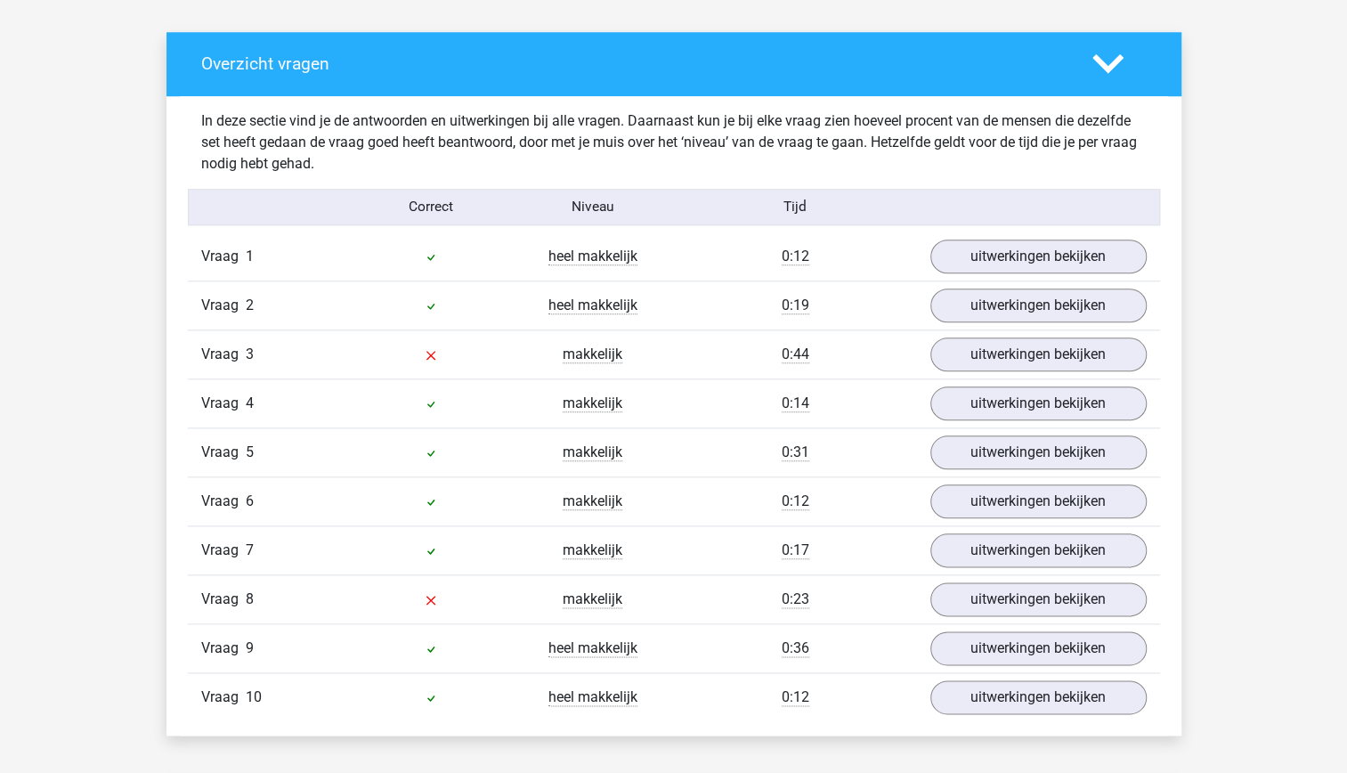
scroll to position [974, 0]
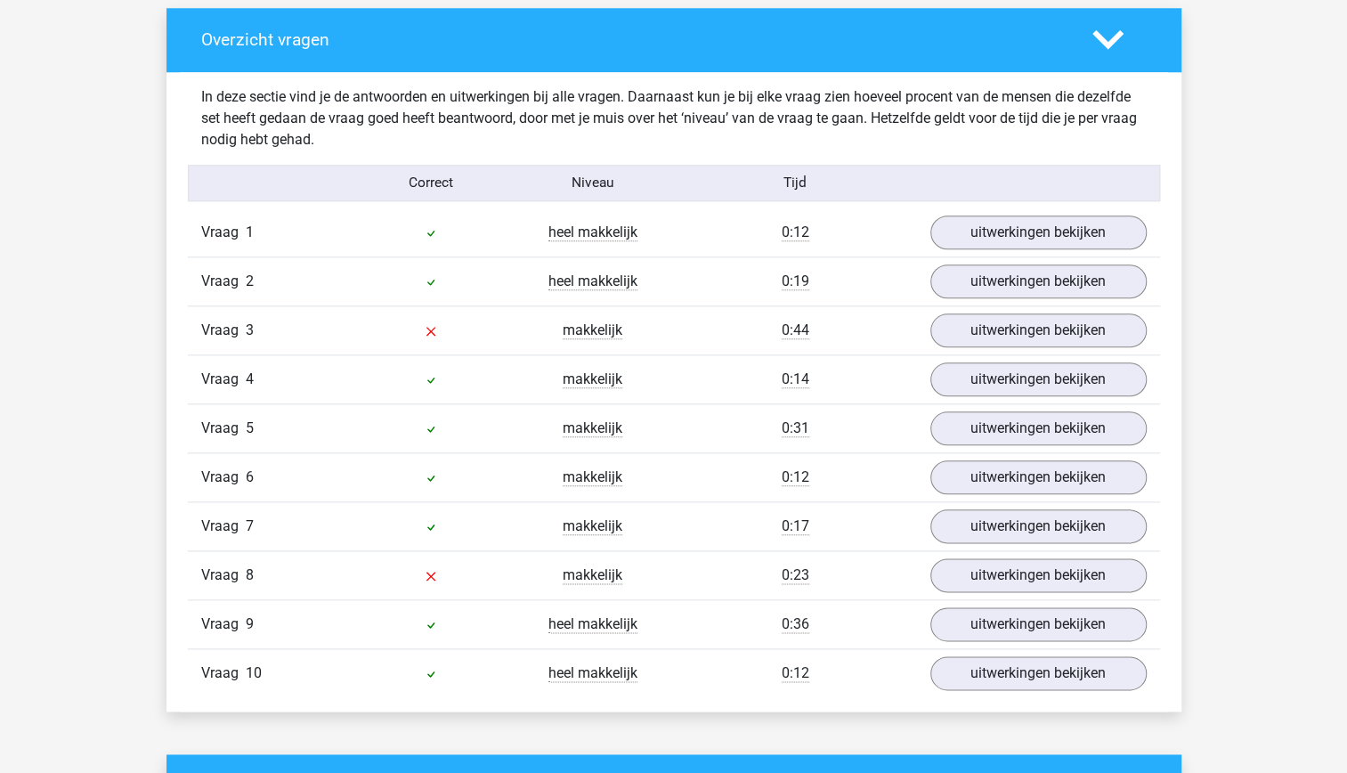
click at [707, 614] on div "0:36" at bounding box center [795, 623] width 243 height 21
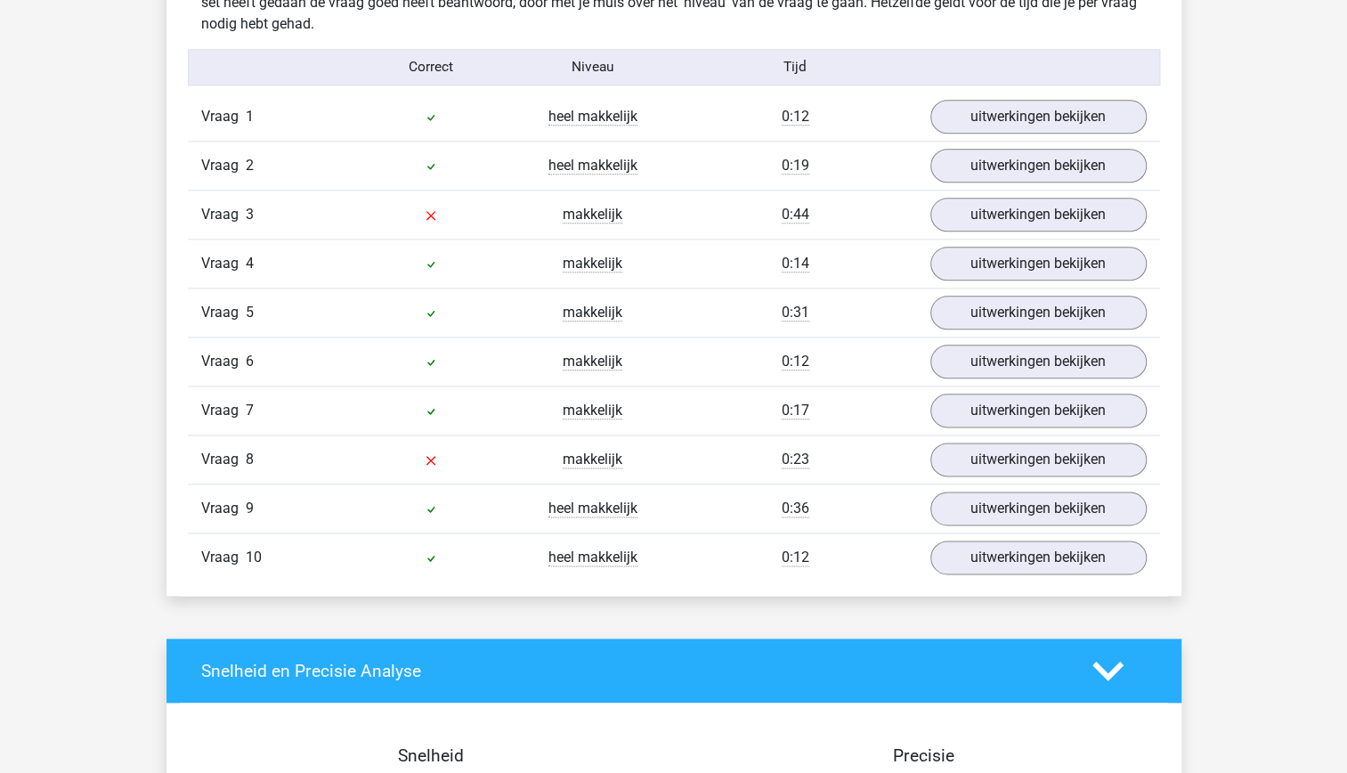
scroll to position [1087, 0]
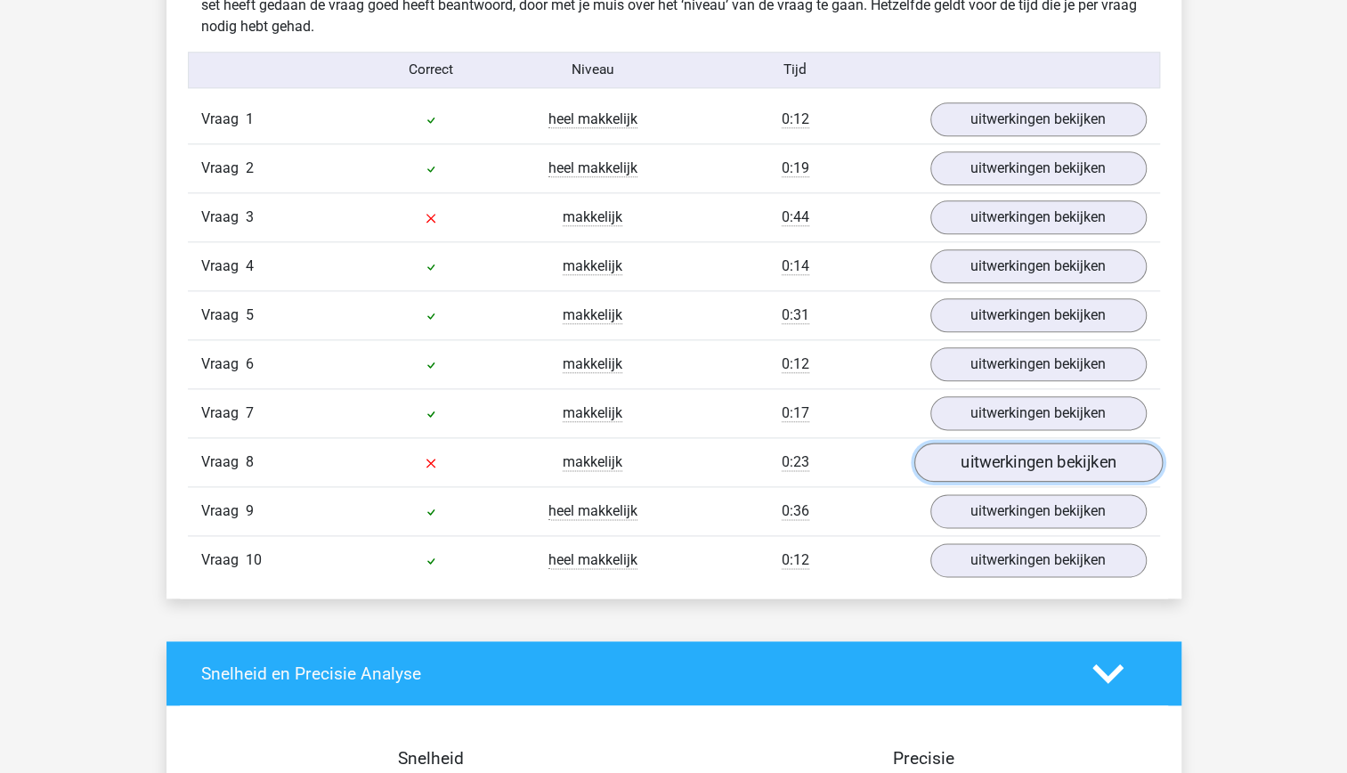
click at [995, 463] on link "uitwerkingen bekijken" at bounding box center [1037, 461] width 248 height 39
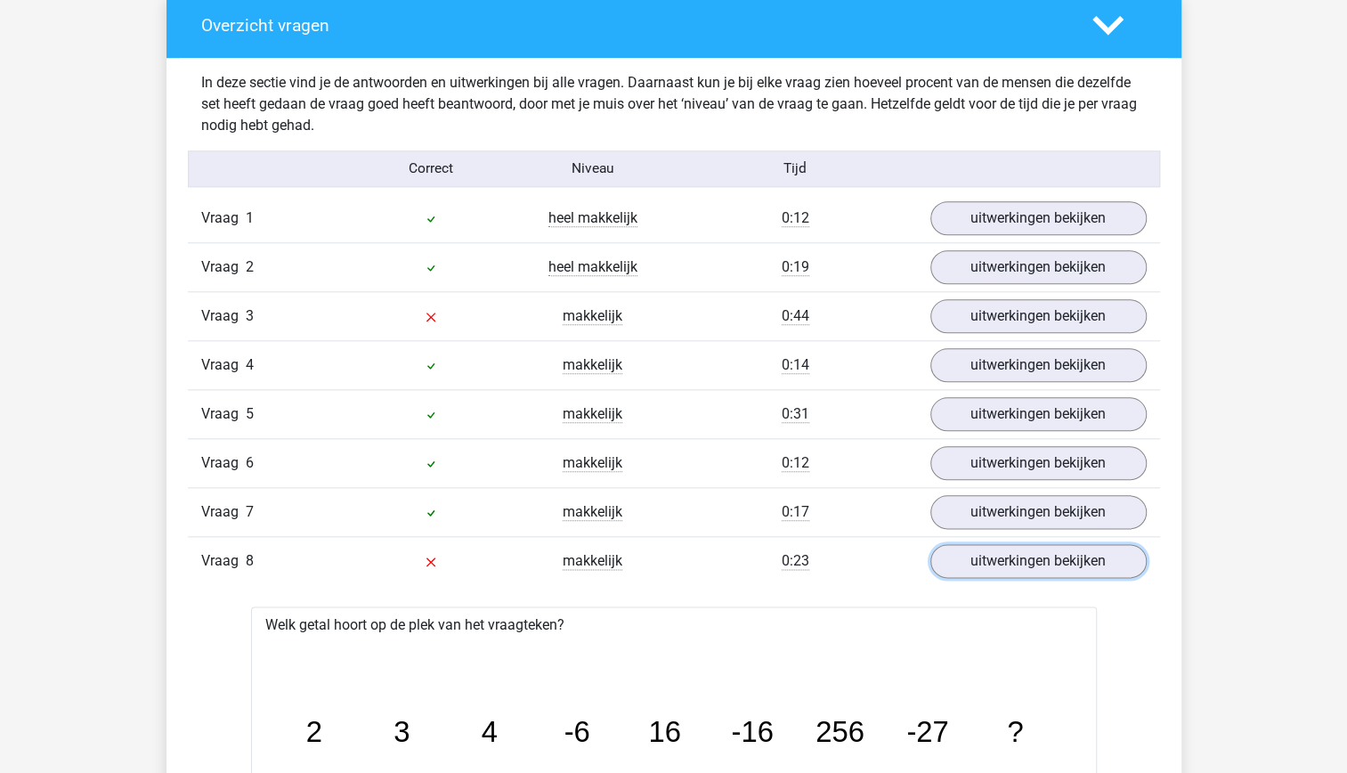
scroll to position [989, 0]
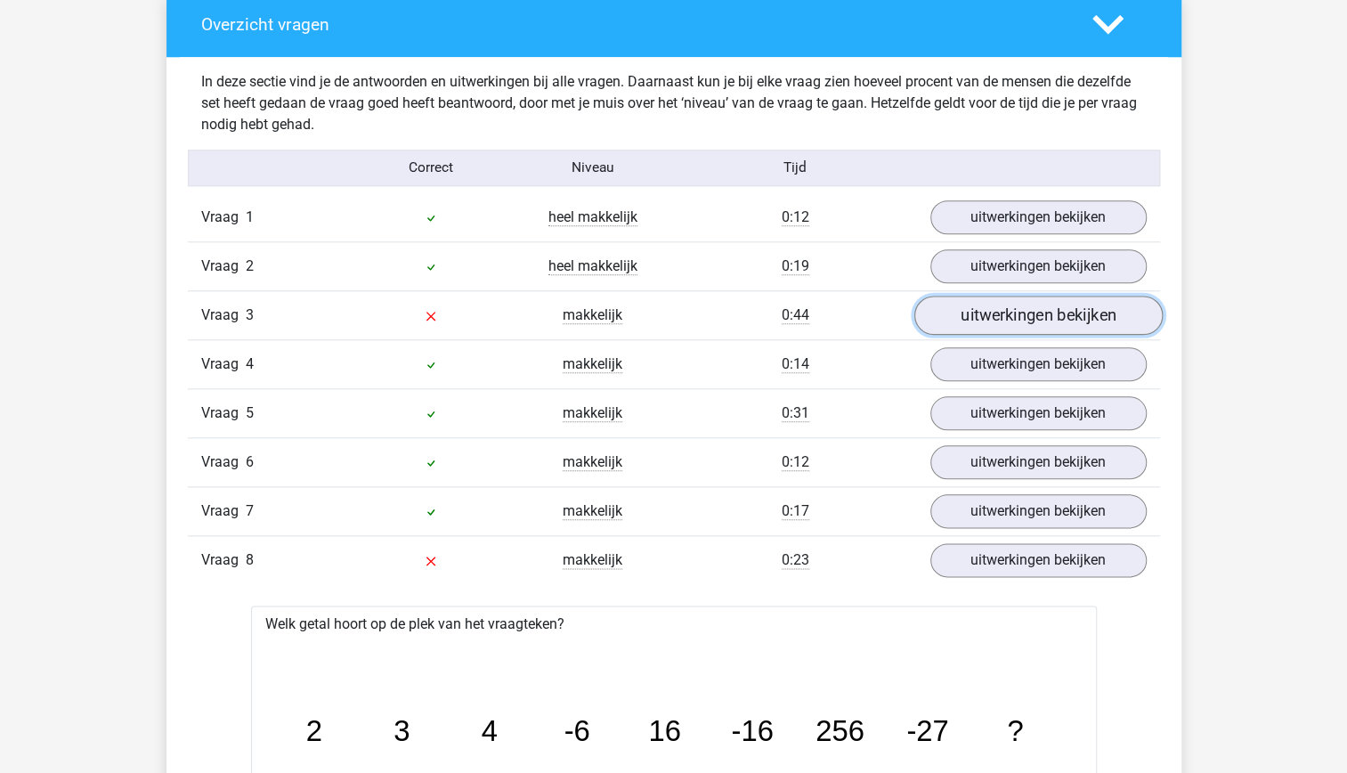
click at [979, 316] on link "uitwerkingen bekijken" at bounding box center [1037, 315] width 248 height 39
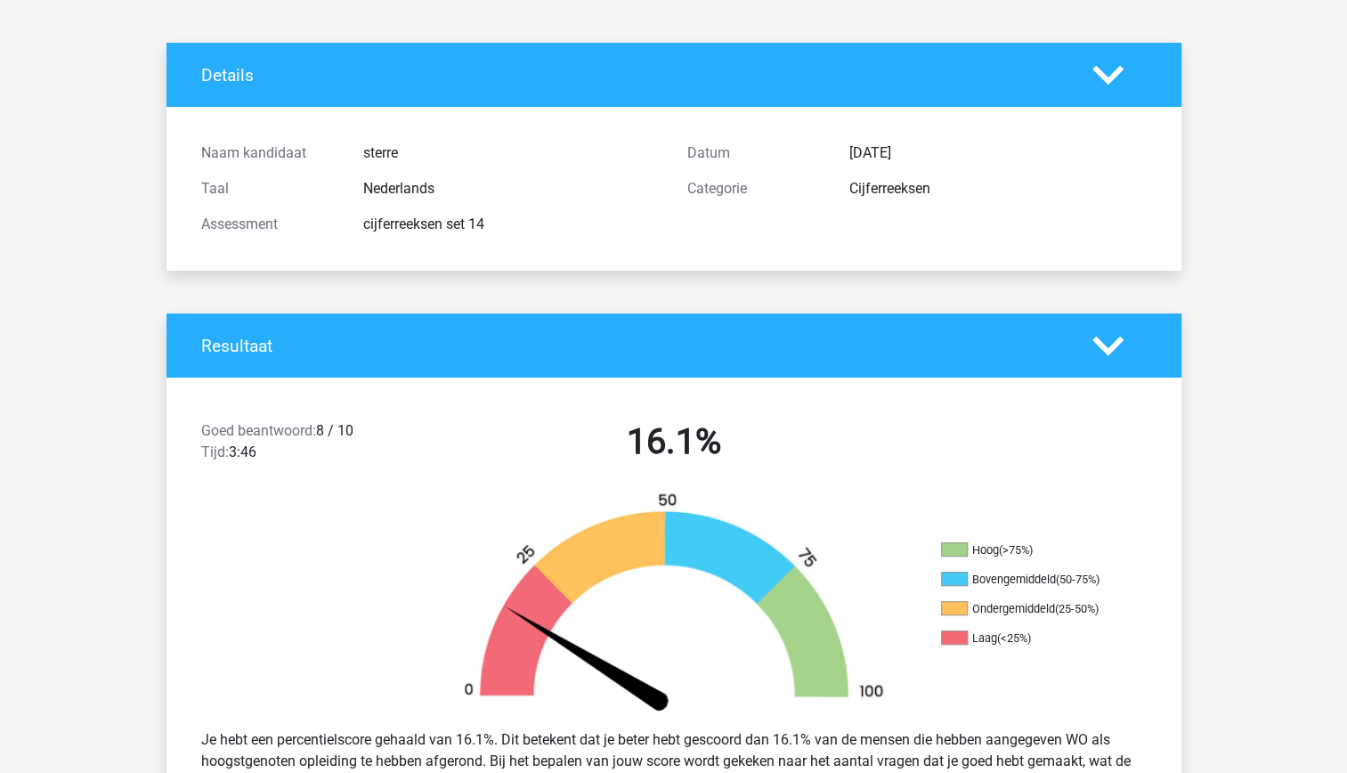
scroll to position [26, 0]
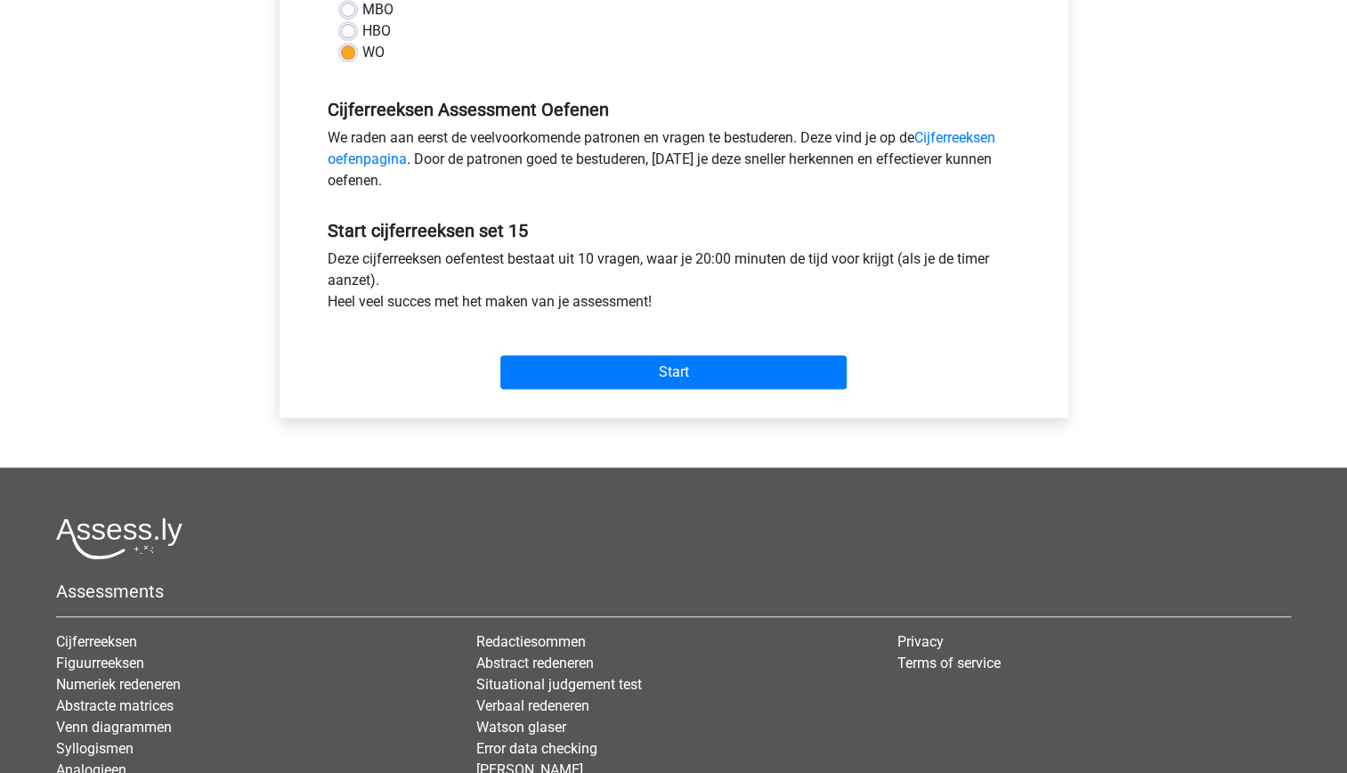
scroll to position [470, 0]
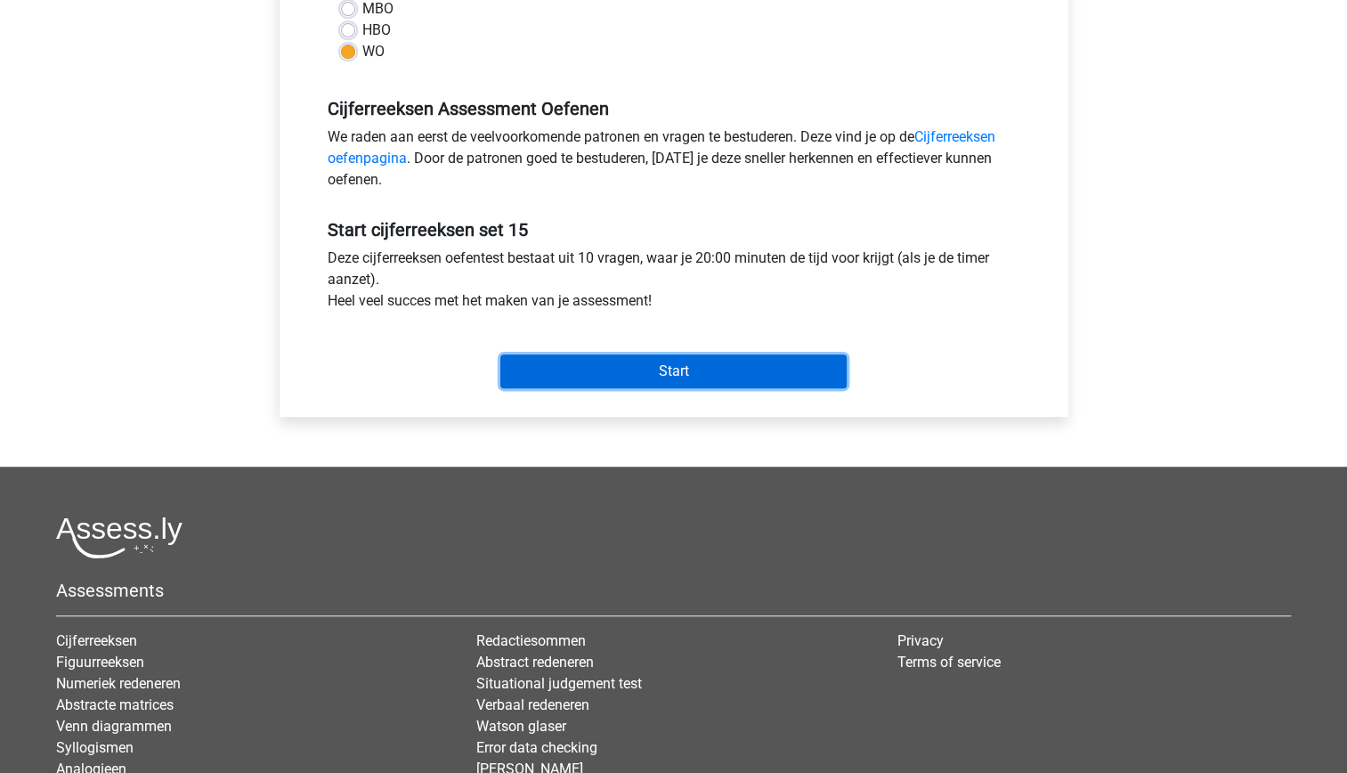
click at [675, 379] on input "Start" at bounding box center [673, 371] width 346 height 34
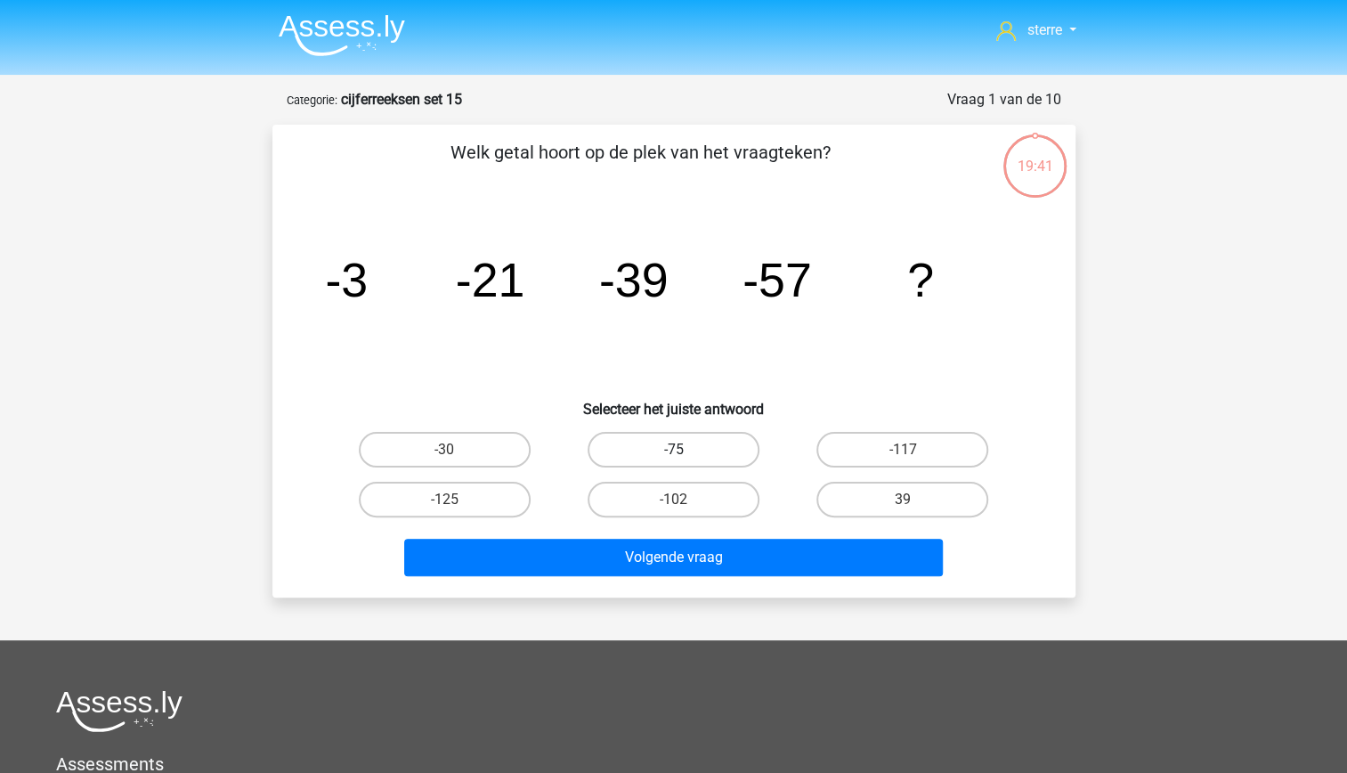
click at [693, 453] on label "-75" at bounding box center [673, 450] width 172 height 36
click at [684, 453] on input "-75" at bounding box center [679, 455] width 12 height 12
radio input "true"
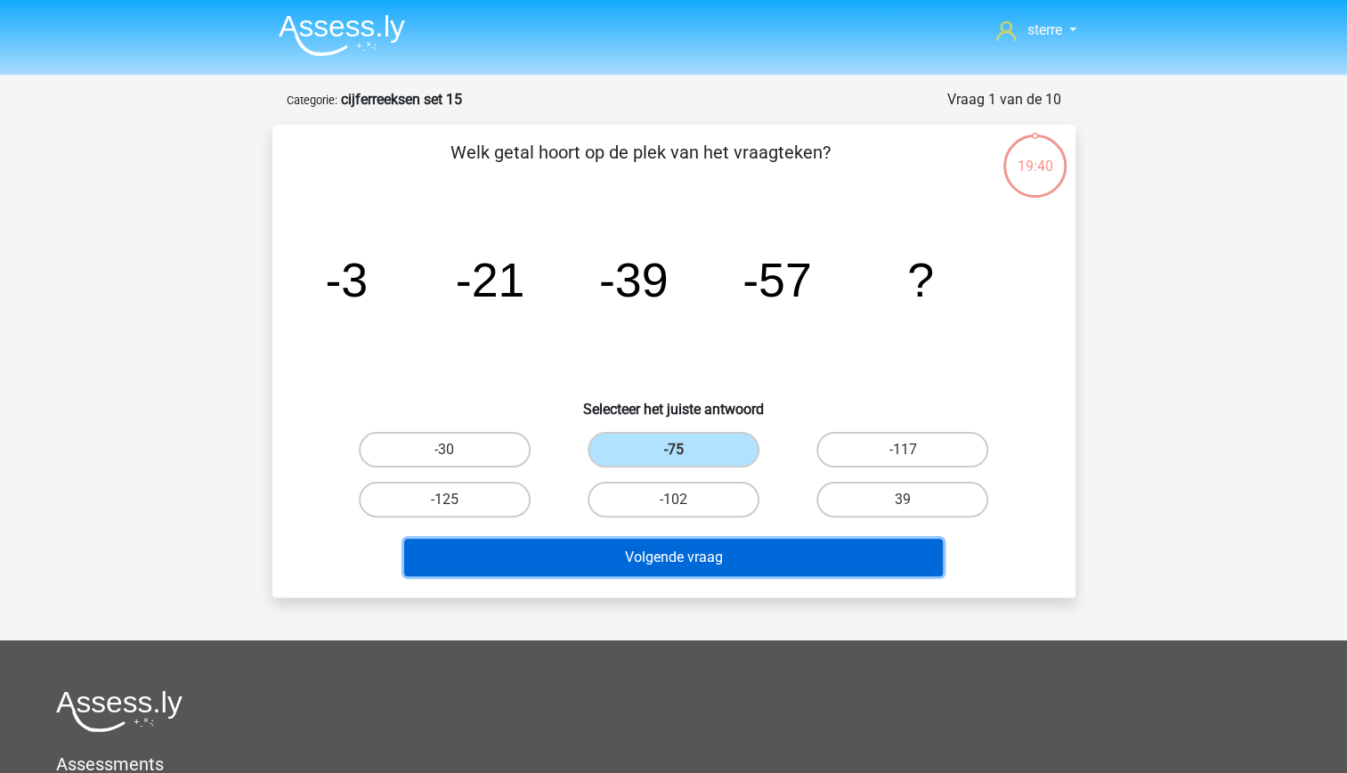
click at [751, 542] on button "Volgende vraag" at bounding box center [673, 557] width 539 height 37
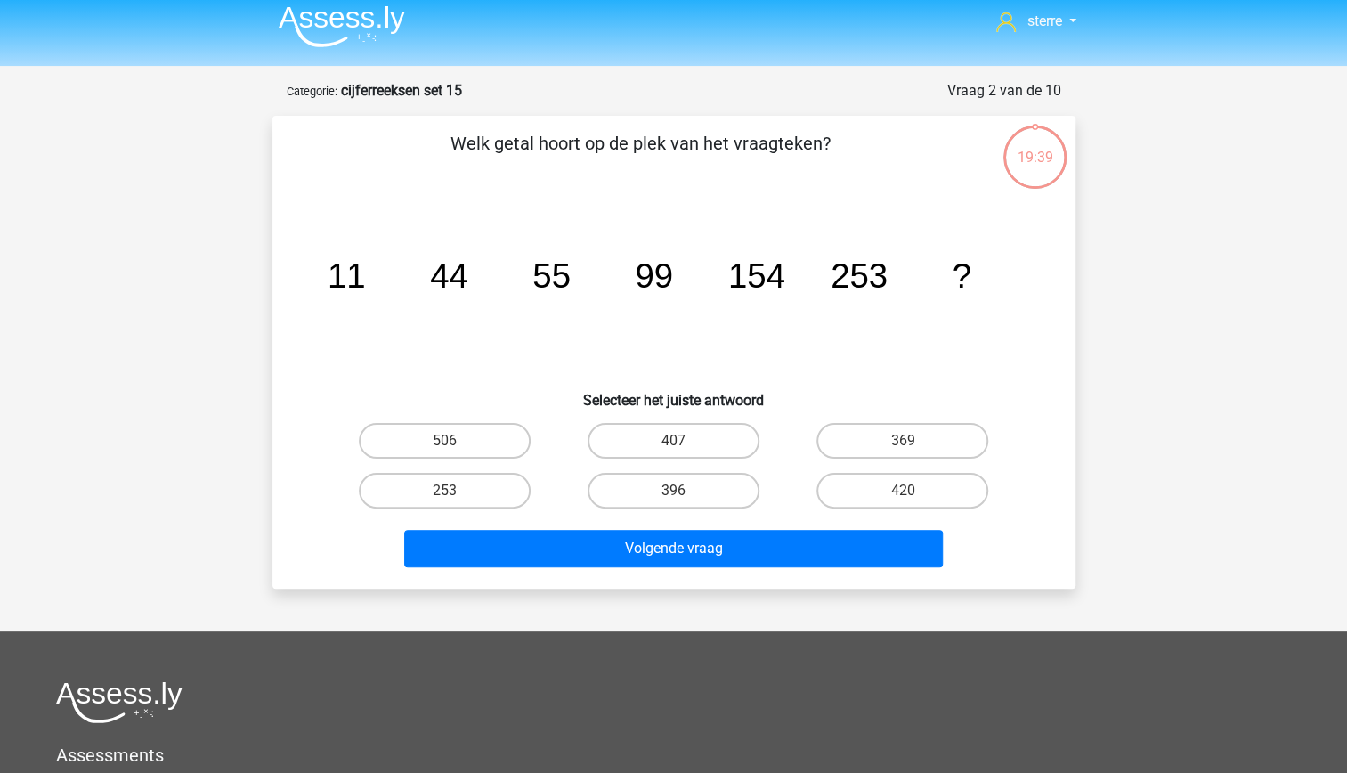
scroll to position [8, 0]
click at [684, 431] on label "407" at bounding box center [673, 442] width 172 height 36
click at [684, 441] on input "407" at bounding box center [679, 447] width 12 height 12
radio input "true"
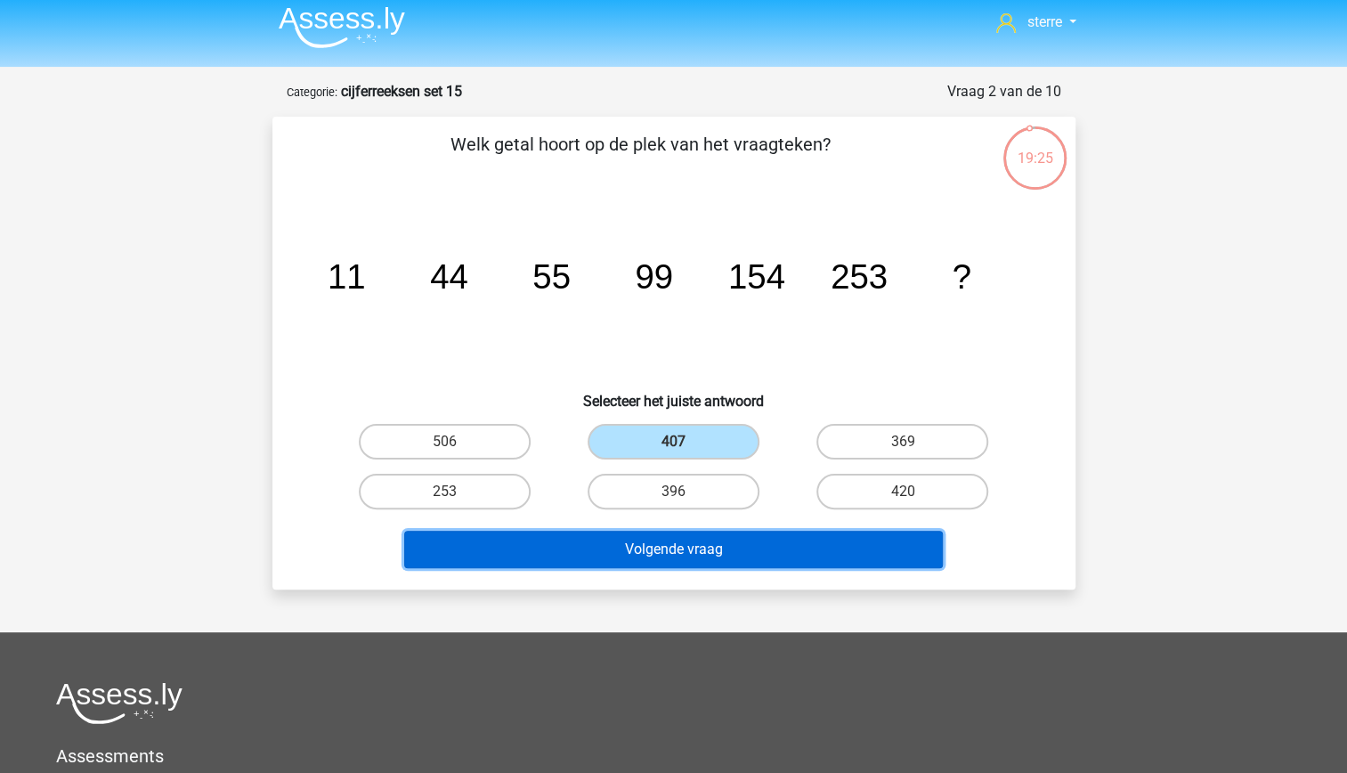
click at [751, 551] on button "Volgende vraag" at bounding box center [673, 548] width 539 height 37
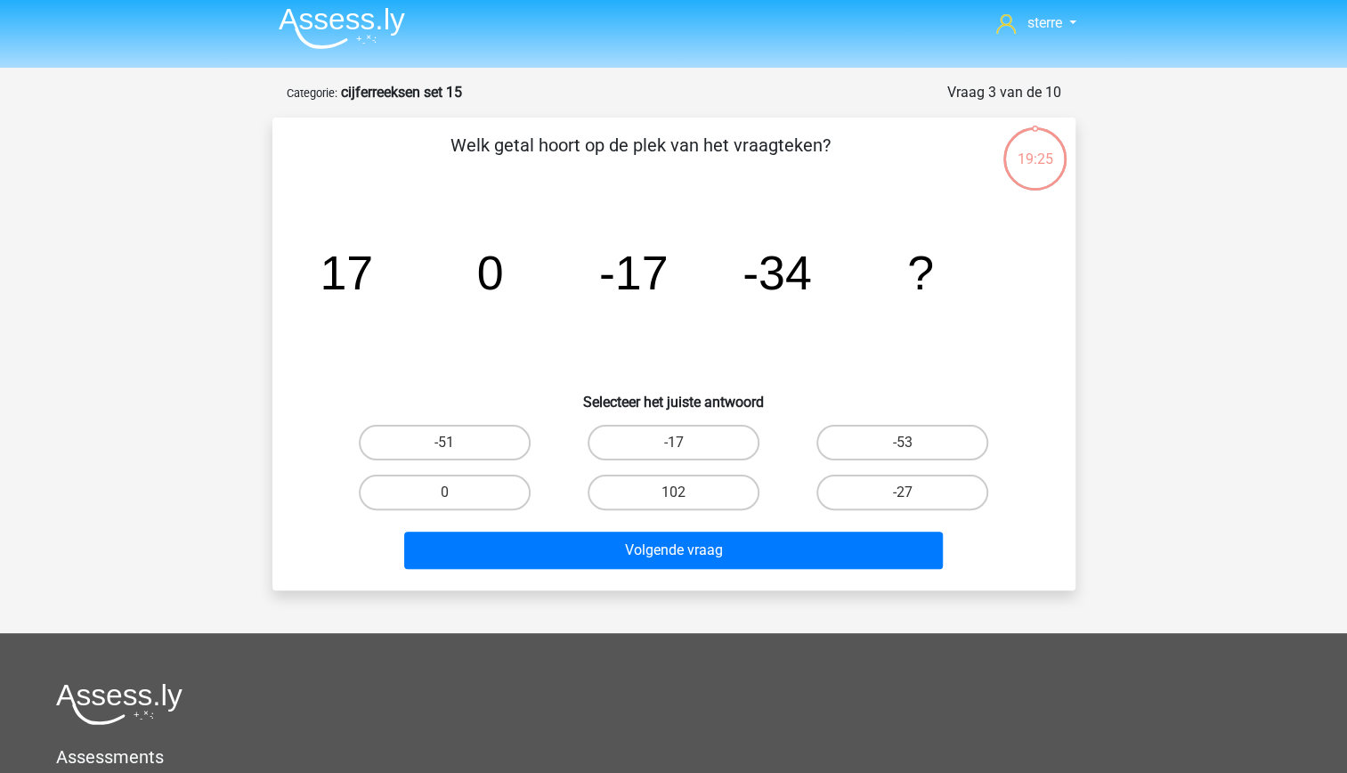
scroll to position [4, 0]
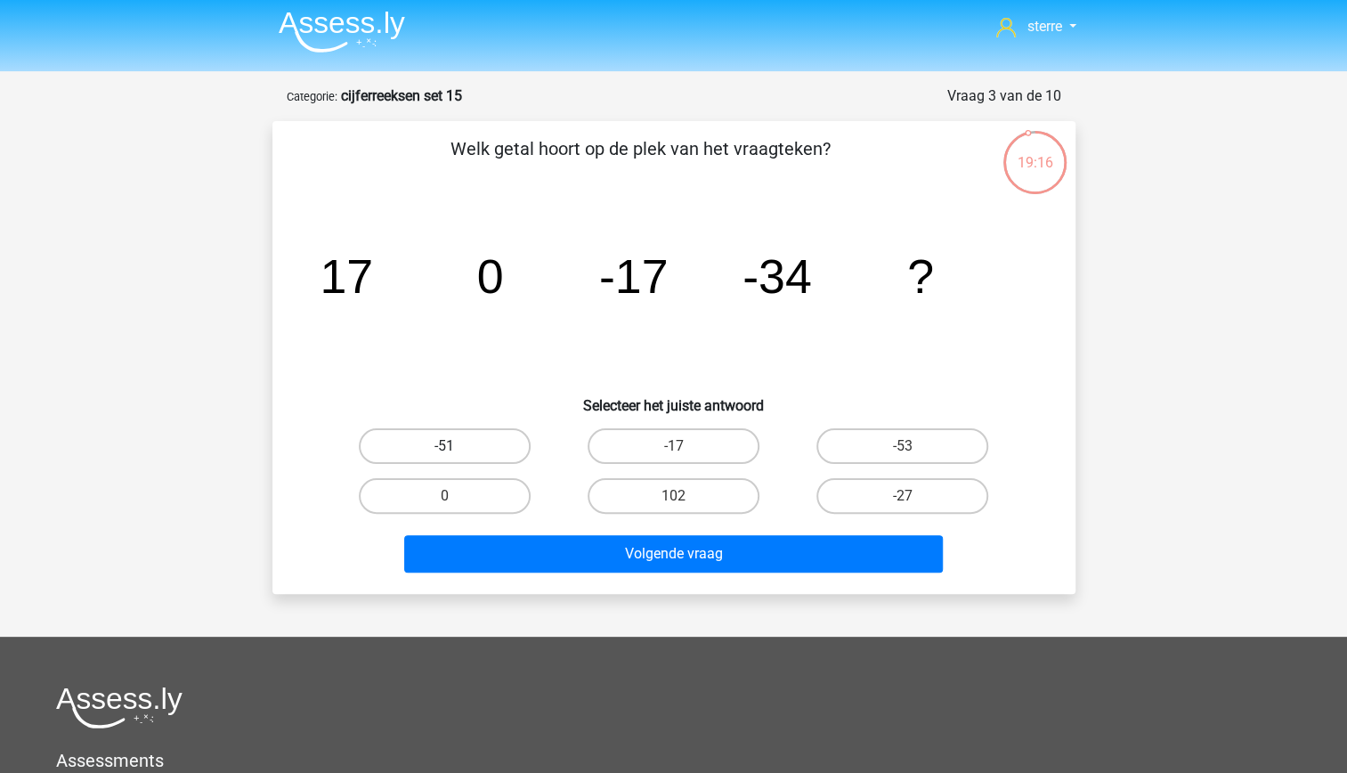
click at [491, 443] on label "-51" at bounding box center [445, 446] width 172 height 36
click at [456, 446] on input "-51" at bounding box center [450, 452] width 12 height 12
radio input "true"
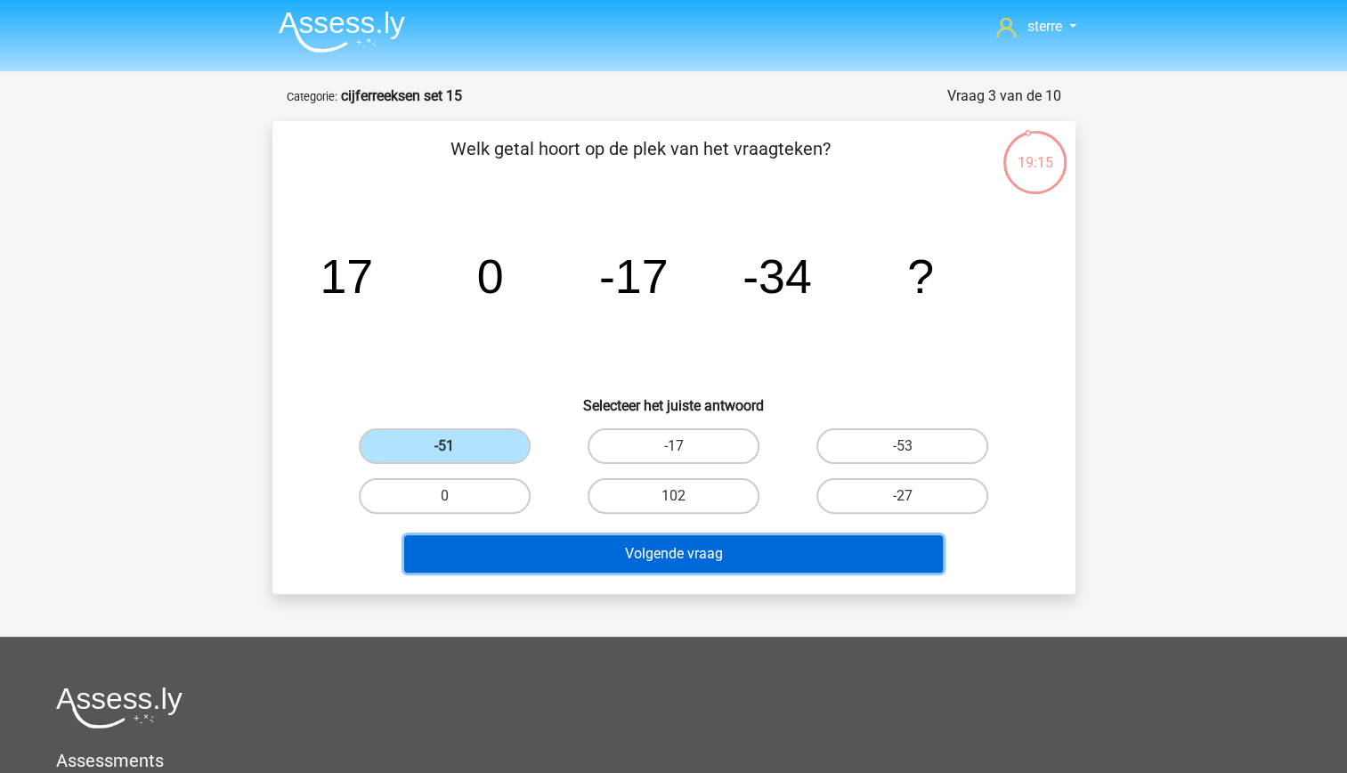
click at [596, 554] on button "Volgende vraag" at bounding box center [673, 553] width 539 height 37
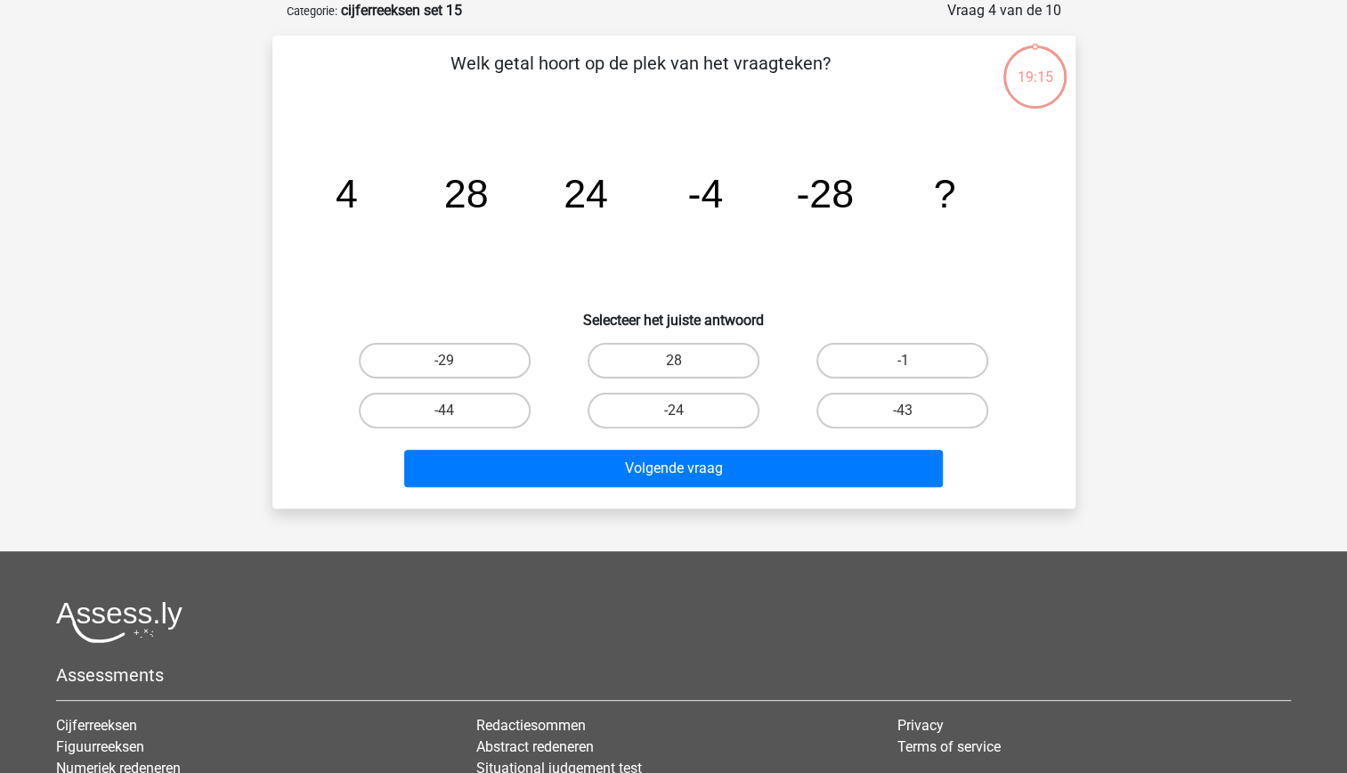
scroll to position [2, 0]
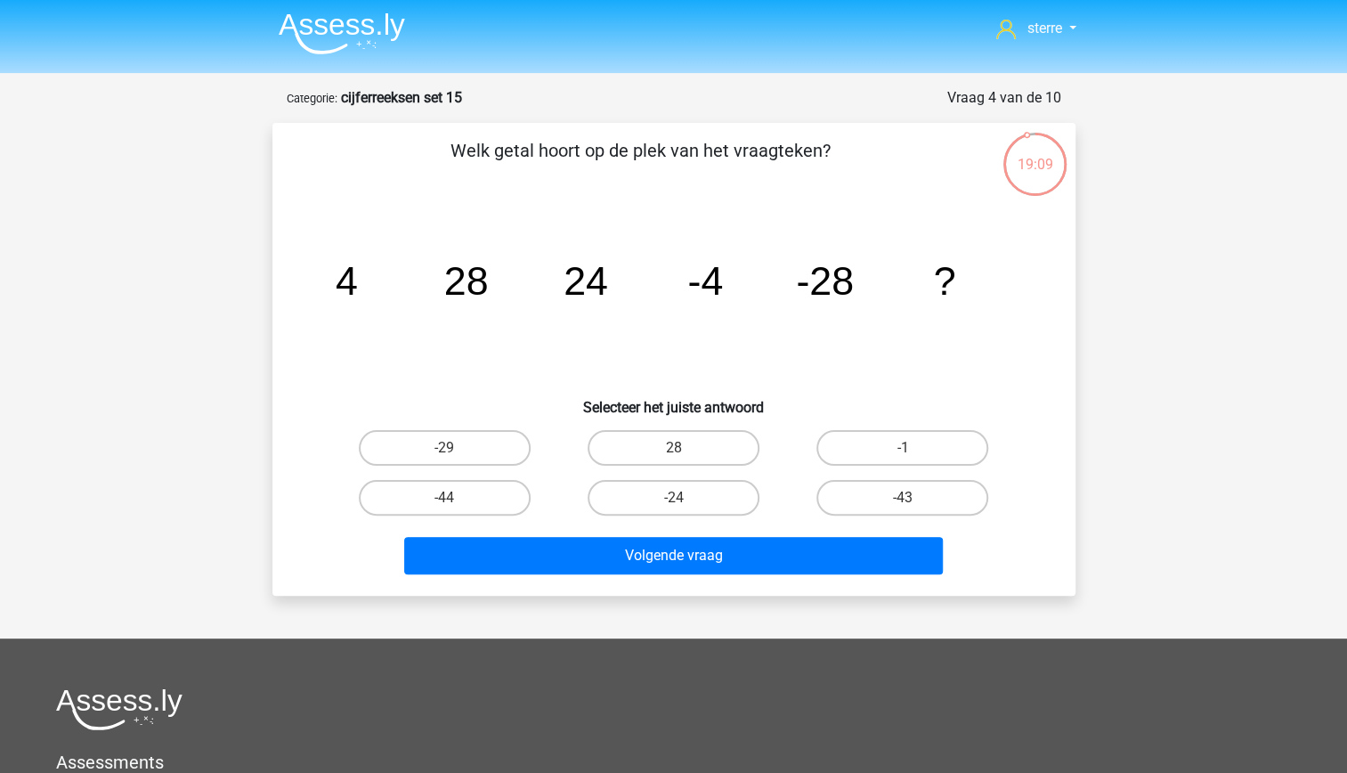
click at [589, 271] on tspan "24" at bounding box center [585, 280] width 45 height 45
drag, startPoint x: 589, startPoint y: 271, endPoint x: 529, endPoint y: 316, distance: 75.1
click at [529, 316] on icon "image/svg+xml 4 28 24 -4 -28 ?" at bounding box center [673, 295] width 717 height 180
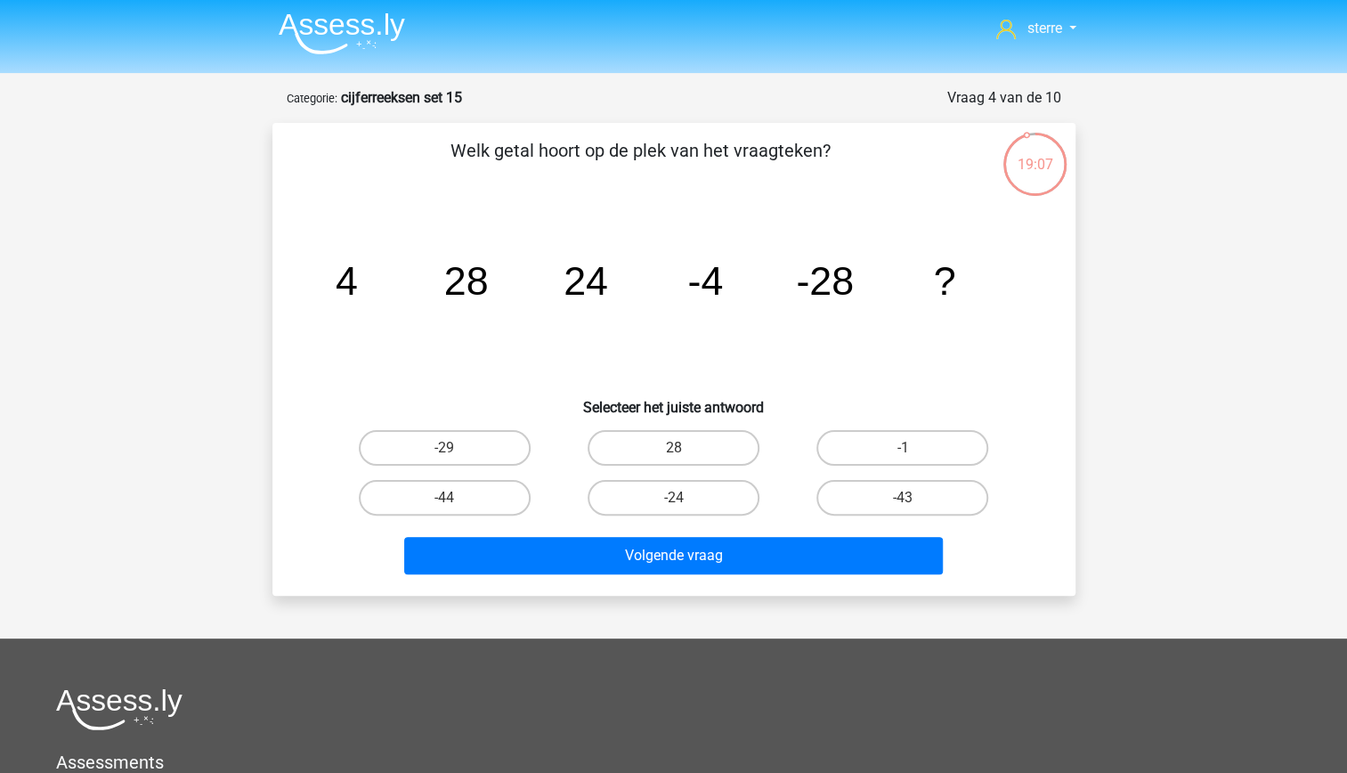
click at [514, 276] on icon "image/svg+xml 4 28 24 -4 -28 ?" at bounding box center [673, 295] width 717 height 180
click at [611, 288] on icon "image/svg+xml 4 28 24 -4 -28 ?" at bounding box center [673, 295] width 717 height 180
click at [711, 289] on tspan "-4" at bounding box center [705, 280] width 36 height 45
click at [627, 505] on label "-24" at bounding box center [673, 498] width 172 height 36
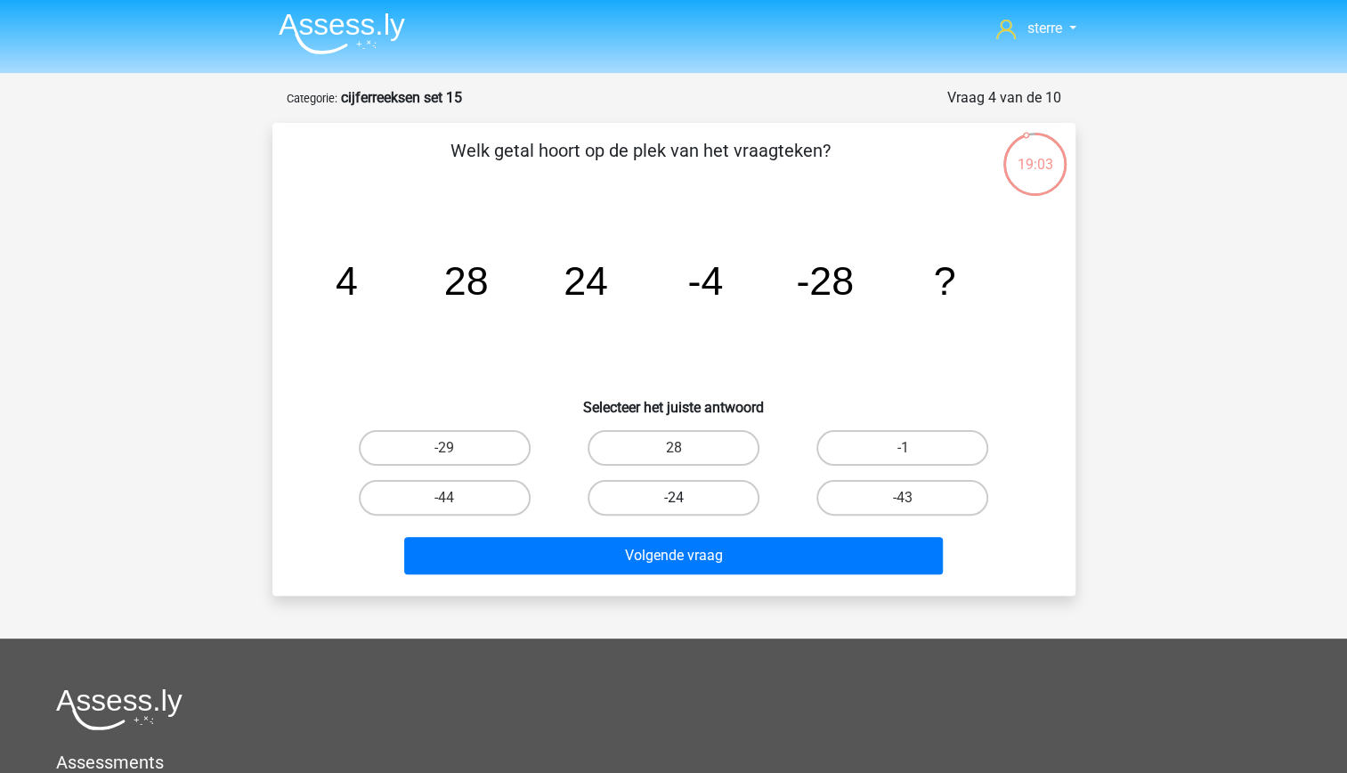
click at [673, 505] on input "-24" at bounding box center [679, 504] width 12 height 12
radio input "true"
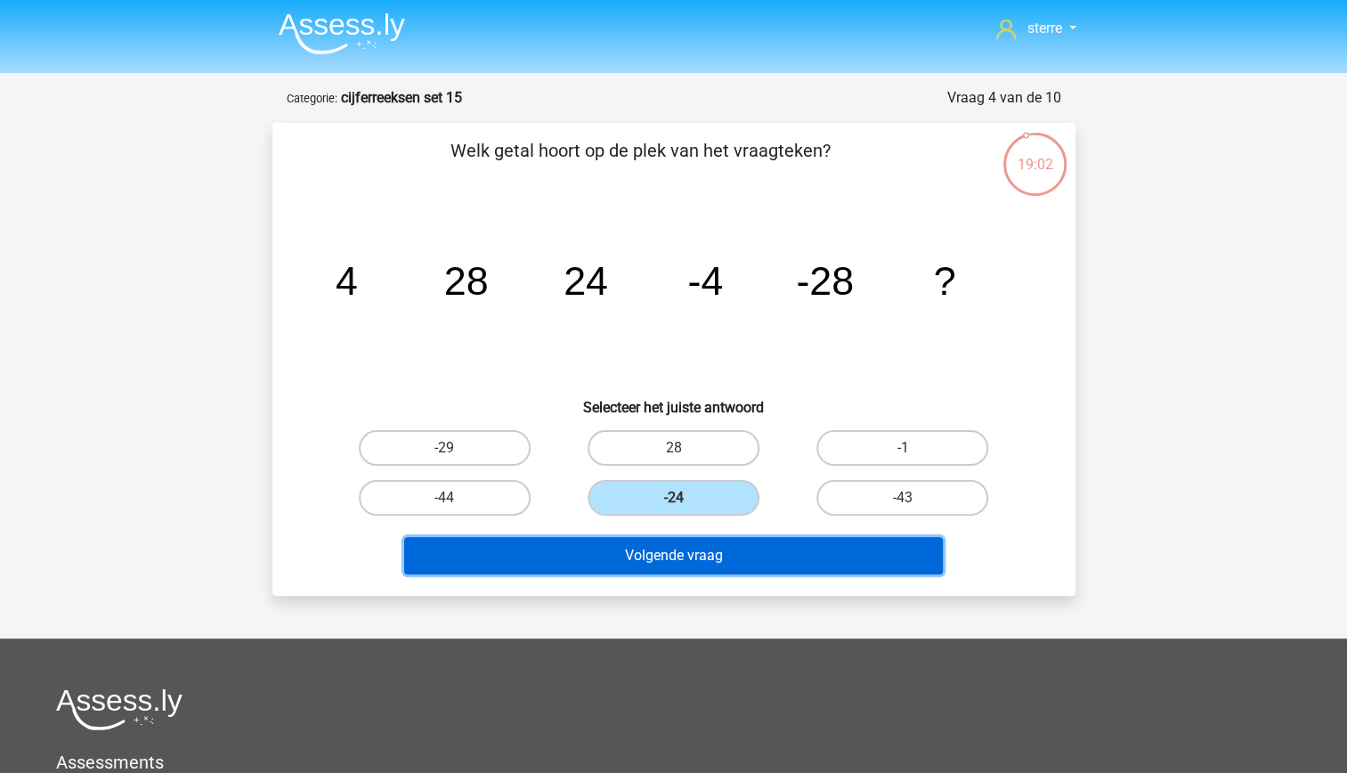
click at [659, 550] on button "Volgende vraag" at bounding box center [673, 555] width 539 height 37
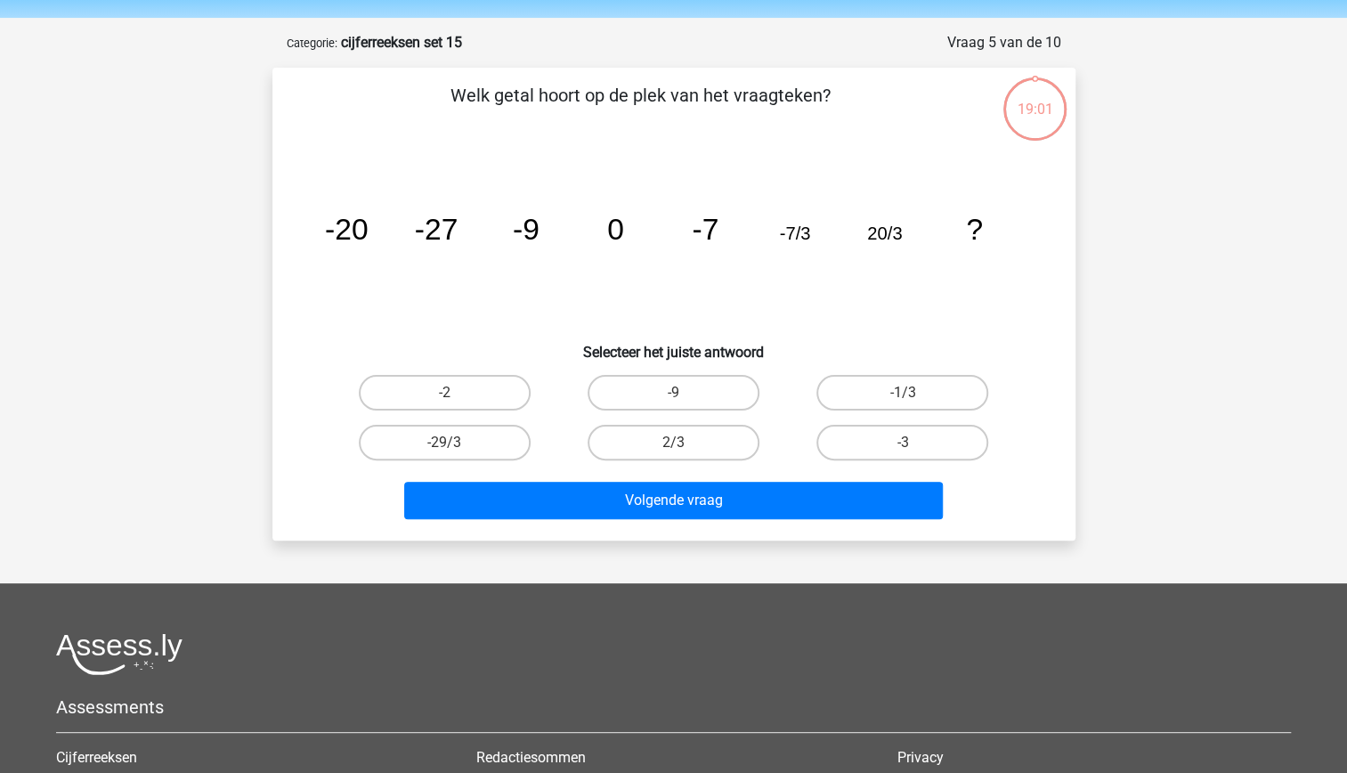
scroll to position [0, 0]
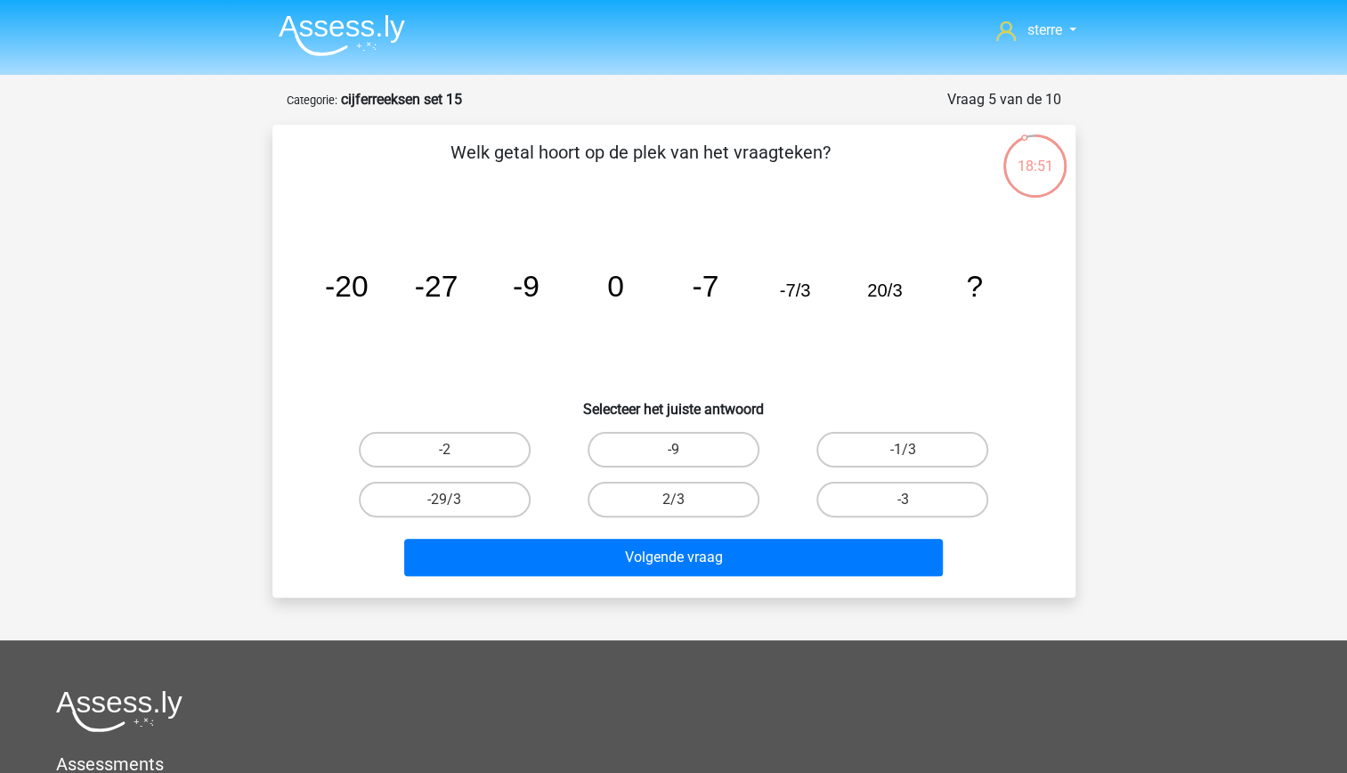
click at [714, 274] on tspan "-7" at bounding box center [705, 286] width 27 height 33
click at [672, 500] on label "2/3" at bounding box center [673, 500] width 172 height 36
click at [673, 500] on input "2/3" at bounding box center [679, 505] width 12 height 12
radio input "true"
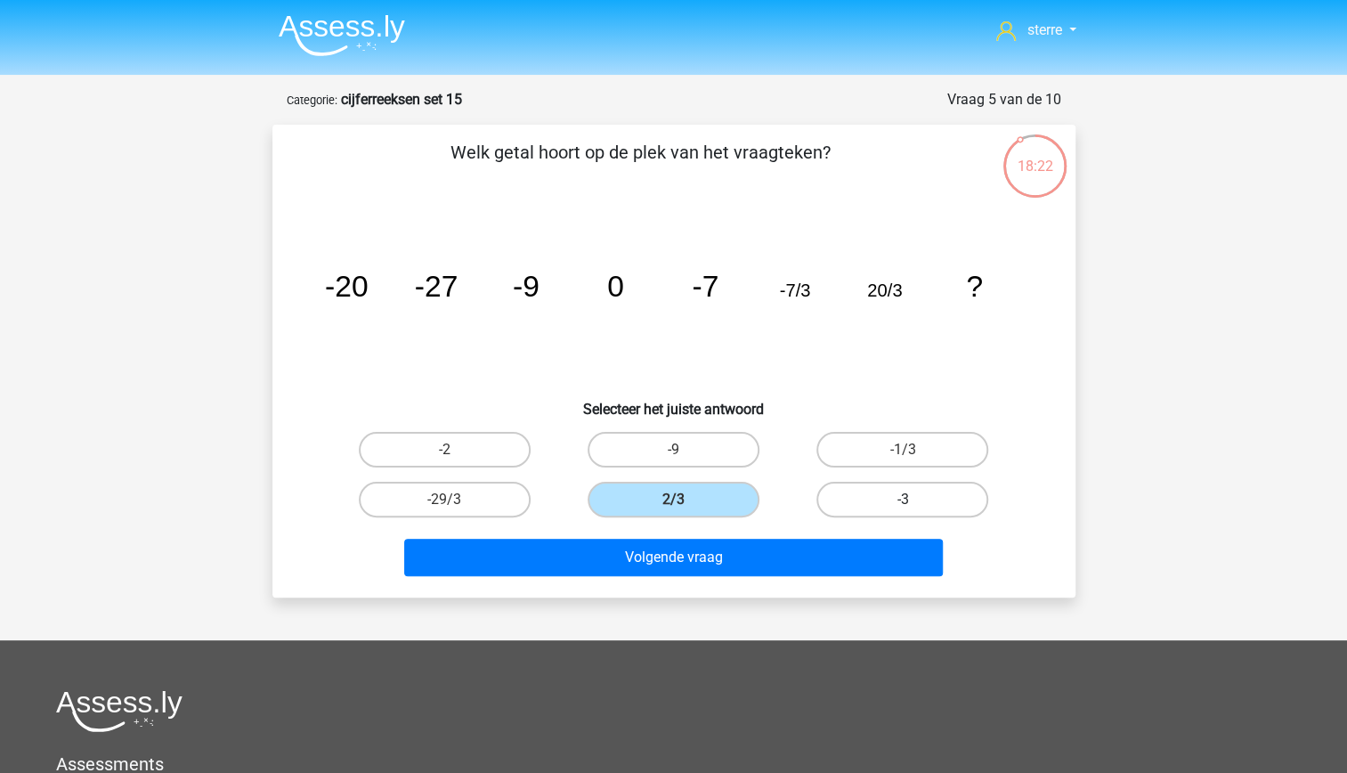
click at [861, 497] on label "-3" at bounding box center [902, 500] width 172 height 36
click at [903, 499] on input "-3" at bounding box center [909, 505] width 12 height 12
radio input "true"
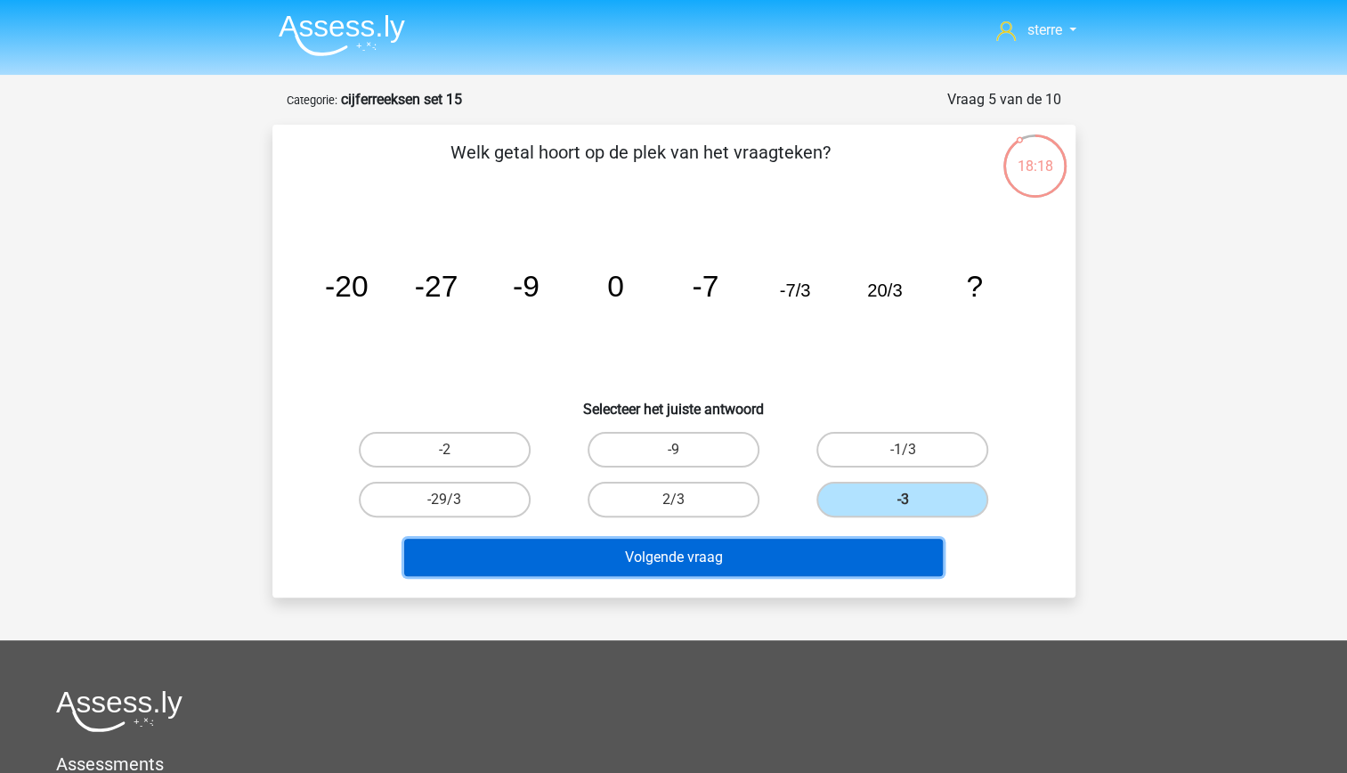
click at [863, 551] on button "Volgende vraag" at bounding box center [673, 557] width 539 height 37
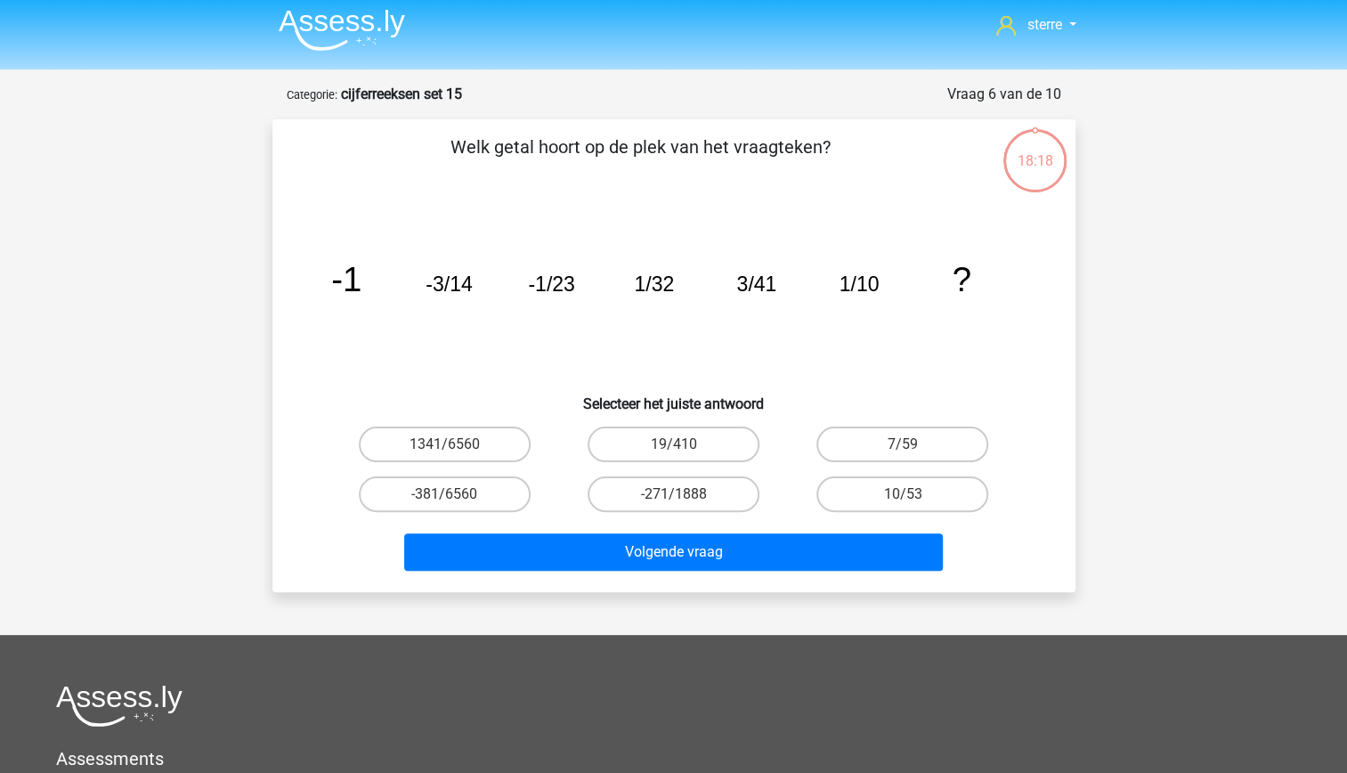
scroll to position [4, 0]
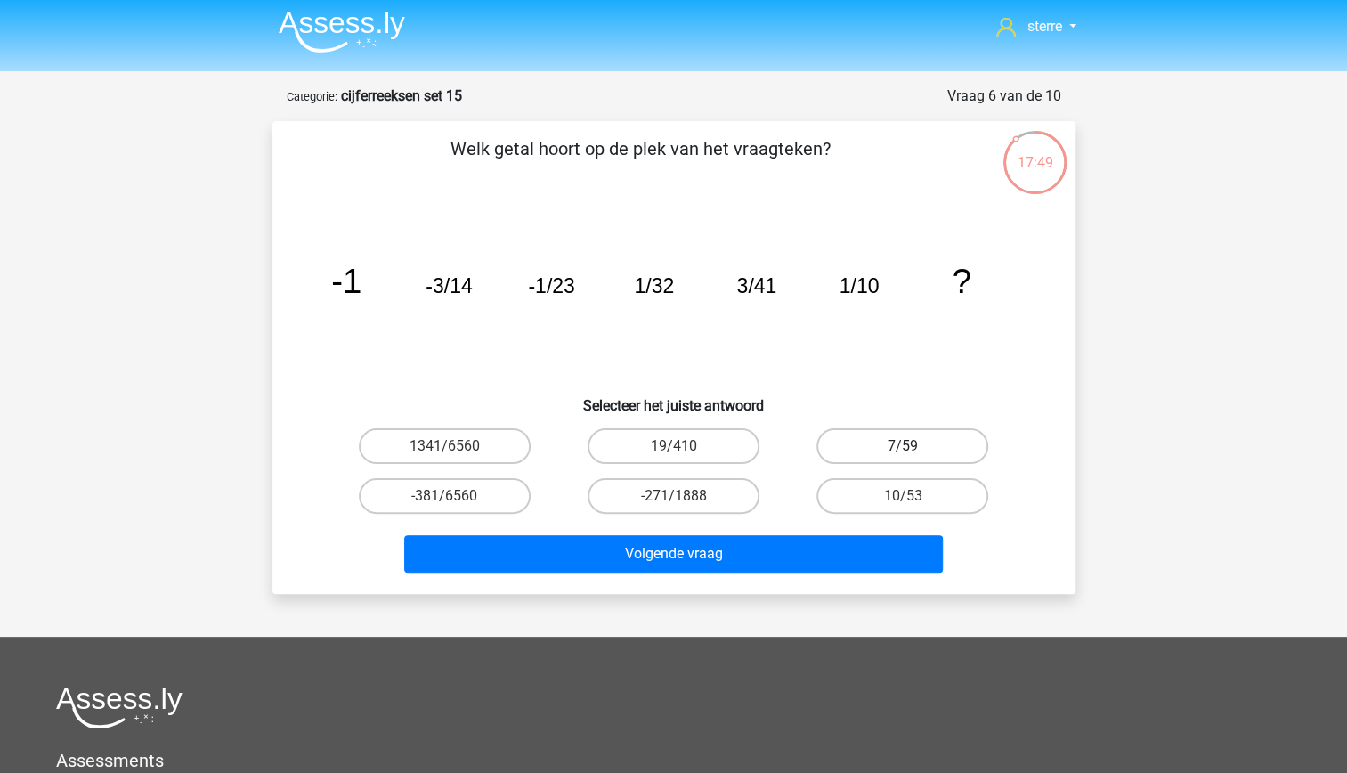
click at [872, 443] on label "7/59" at bounding box center [902, 446] width 172 height 36
click at [903, 446] on input "7/59" at bounding box center [909, 452] width 12 height 12
radio input "true"
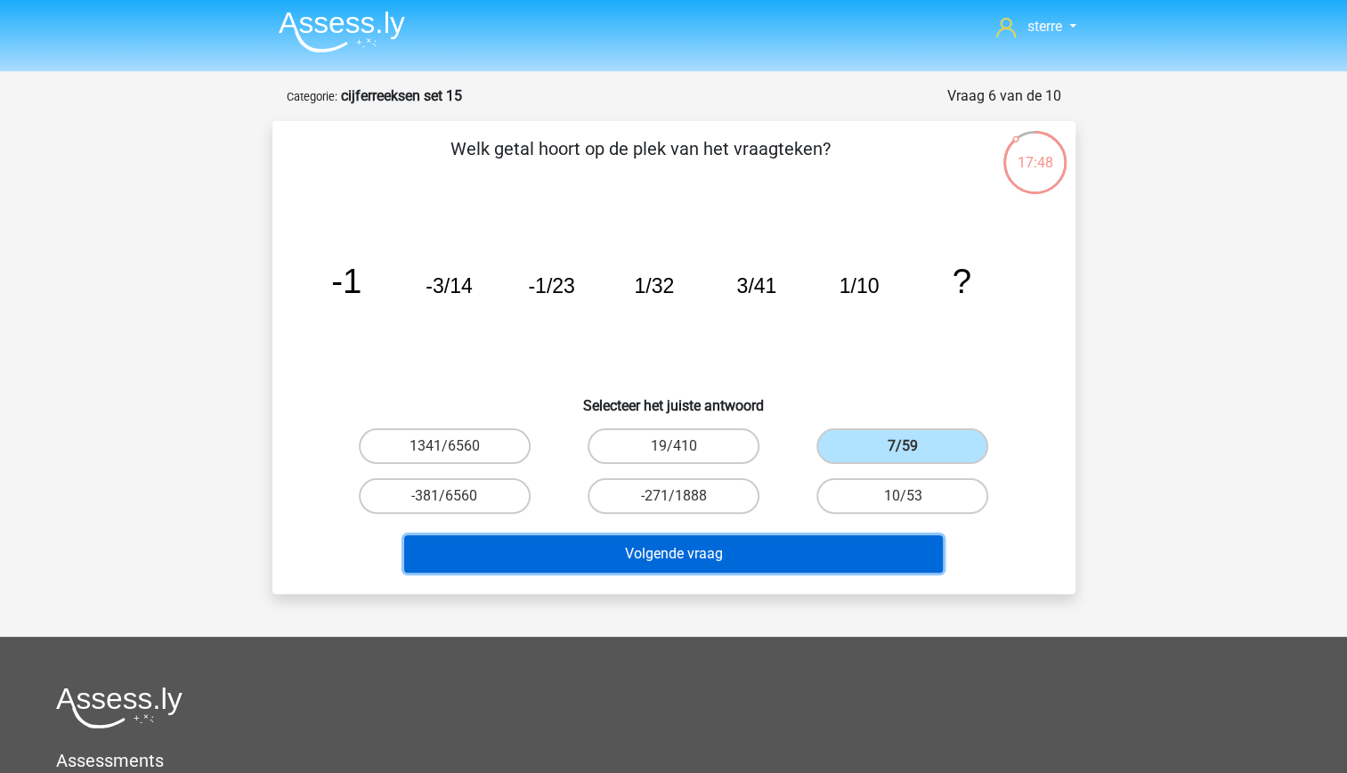
click at [851, 539] on button "Volgende vraag" at bounding box center [673, 553] width 539 height 37
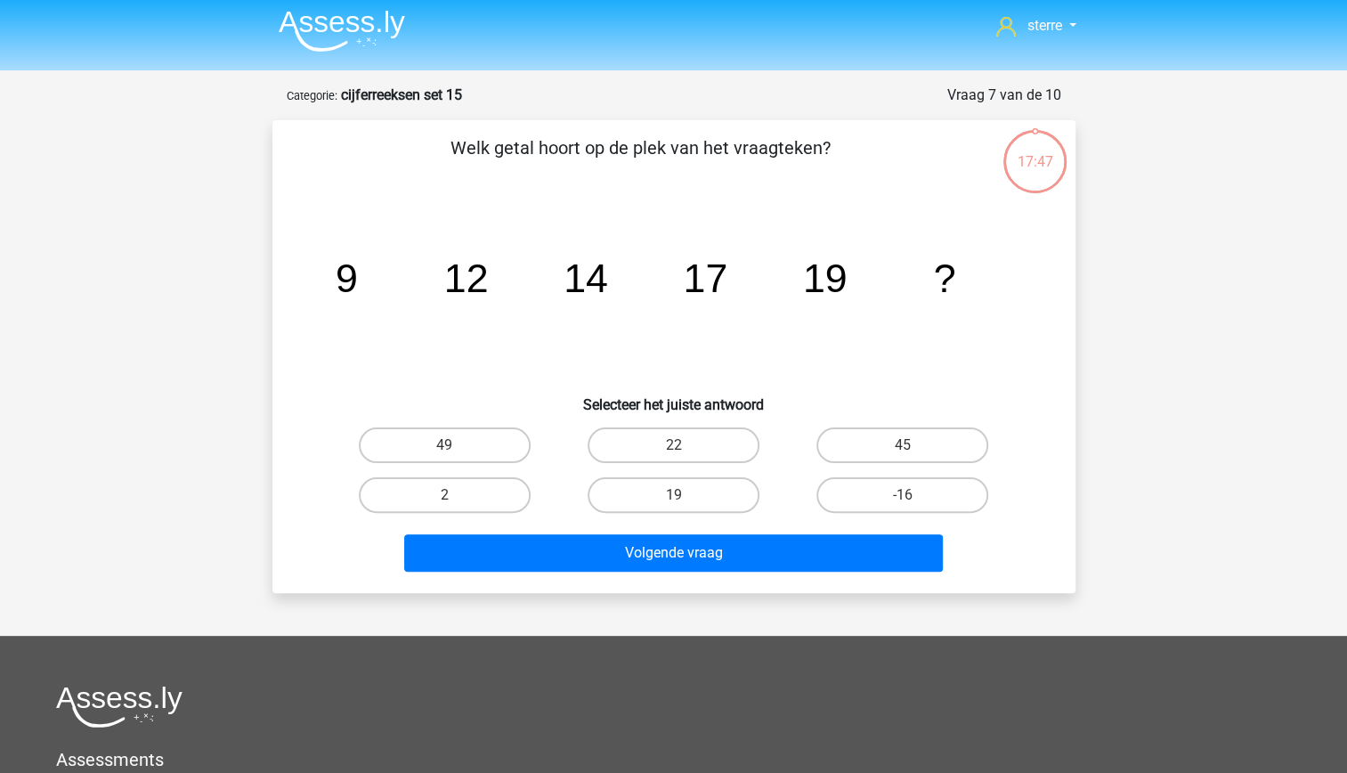
scroll to position [0, 0]
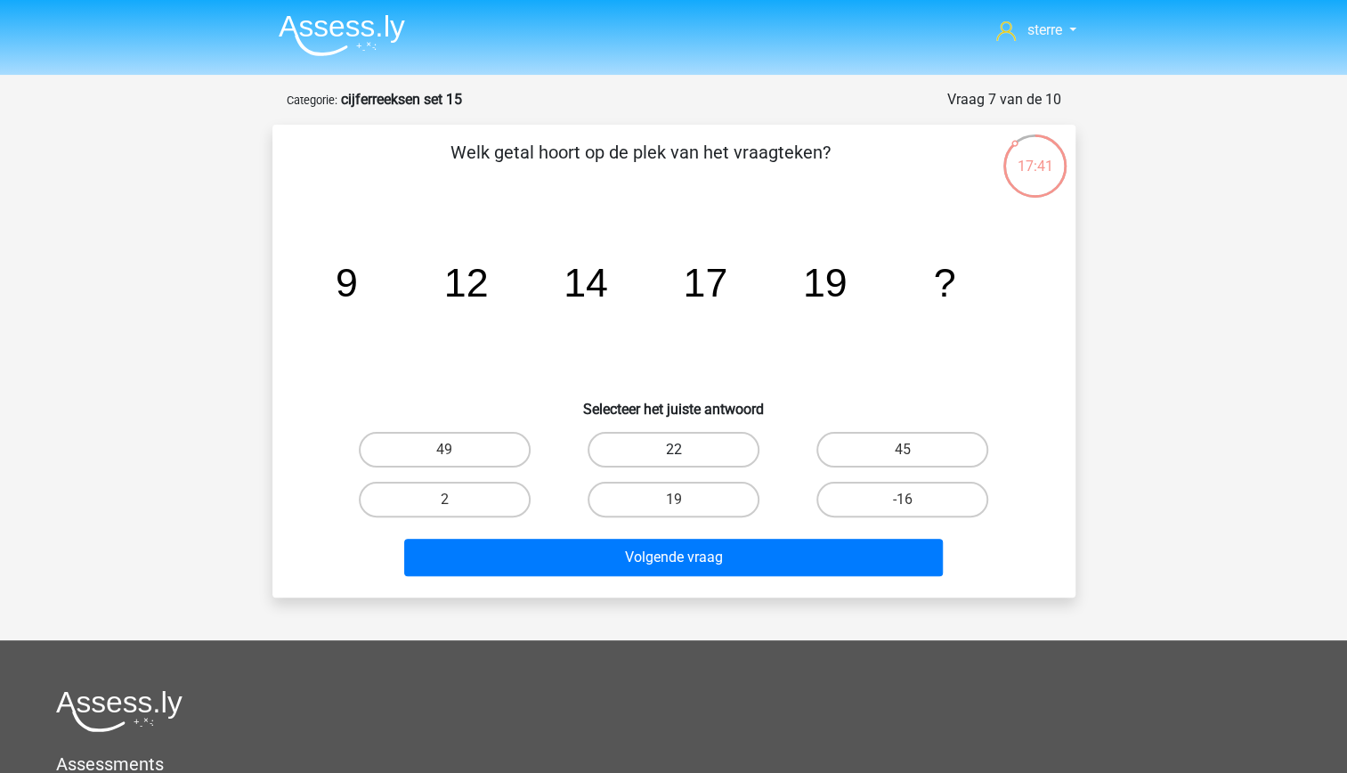
click at [705, 462] on label "22" at bounding box center [673, 450] width 172 height 36
click at [684, 461] on input "22" at bounding box center [679, 455] width 12 height 12
radio input "true"
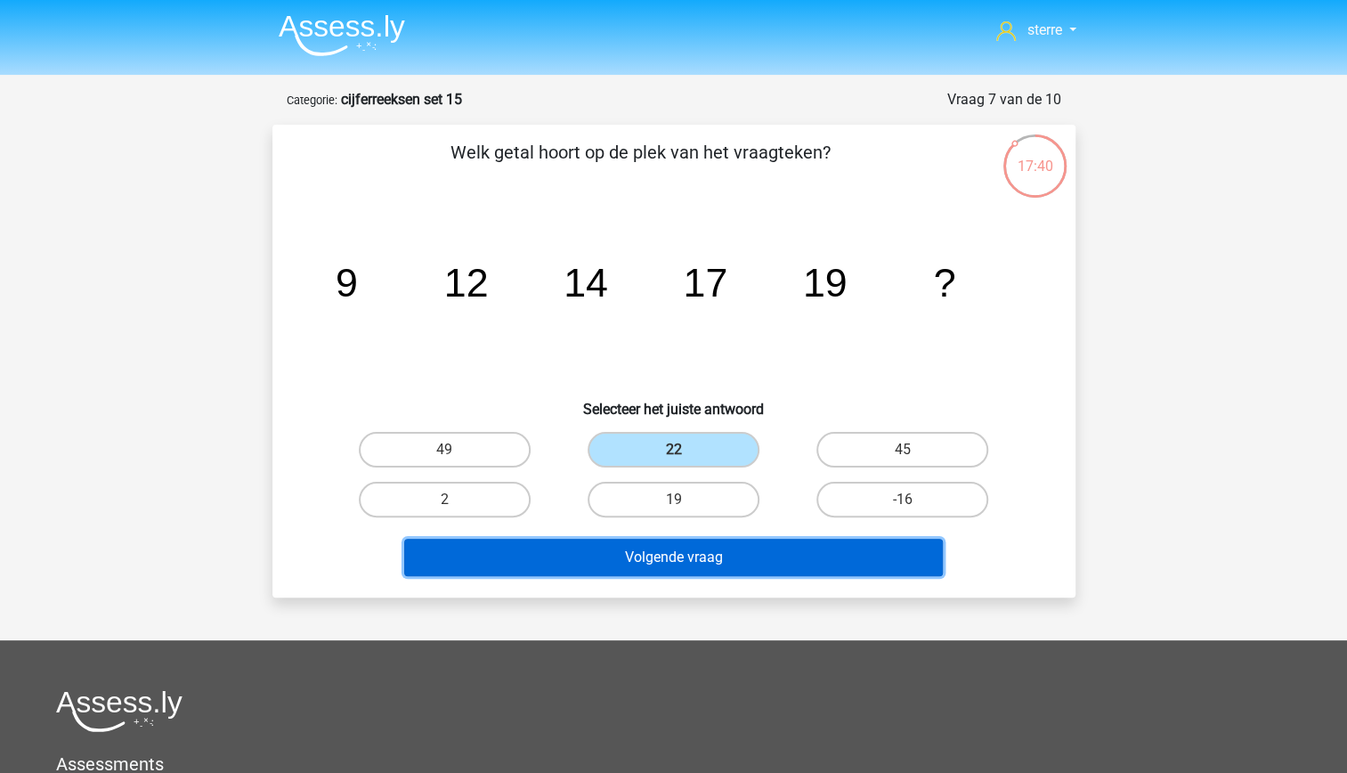
click at [765, 566] on button "Volgende vraag" at bounding box center [673, 557] width 539 height 37
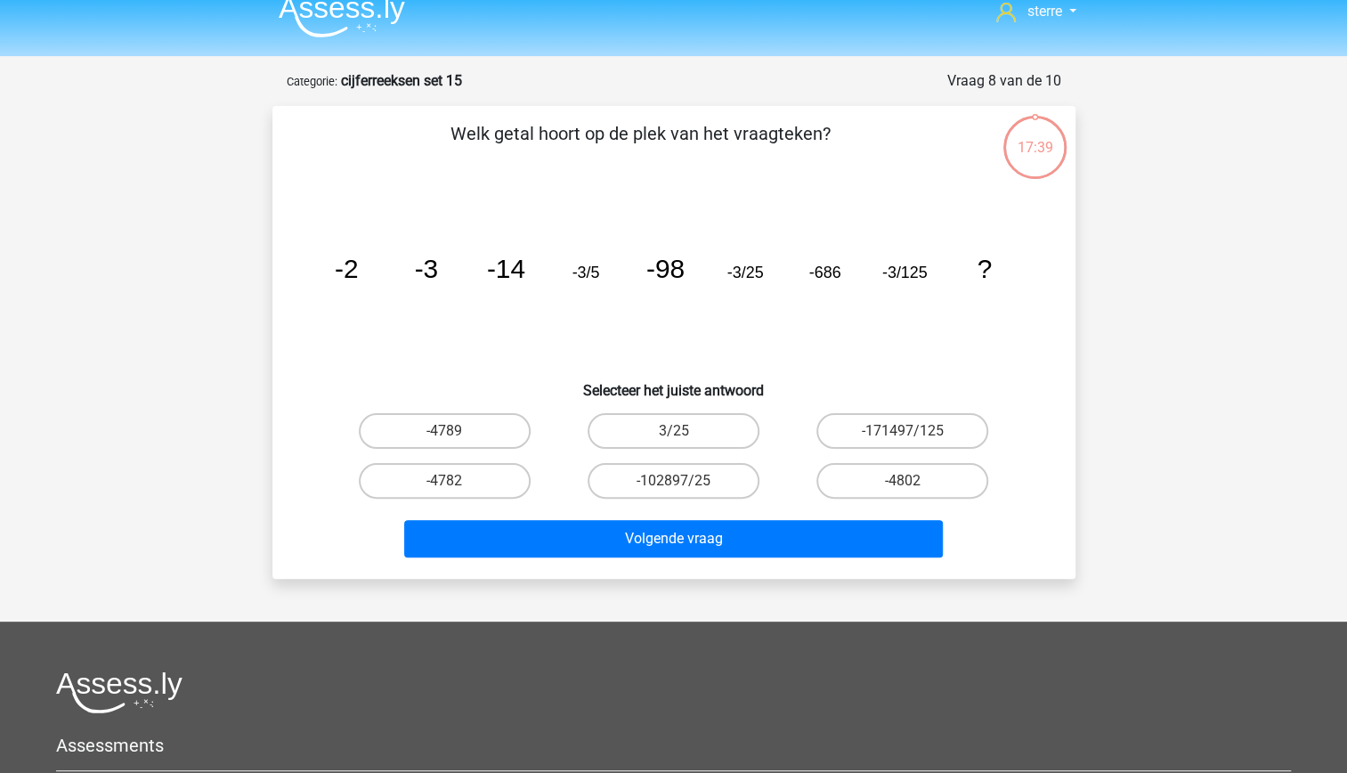
scroll to position [18, 0]
click at [924, 489] on label "-4802" at bounding box center [902, 482] width 172 height 36
click at [914, 489] on input "-4802" at bounding box center [909, 488] width 12 height 12
radio input "true"
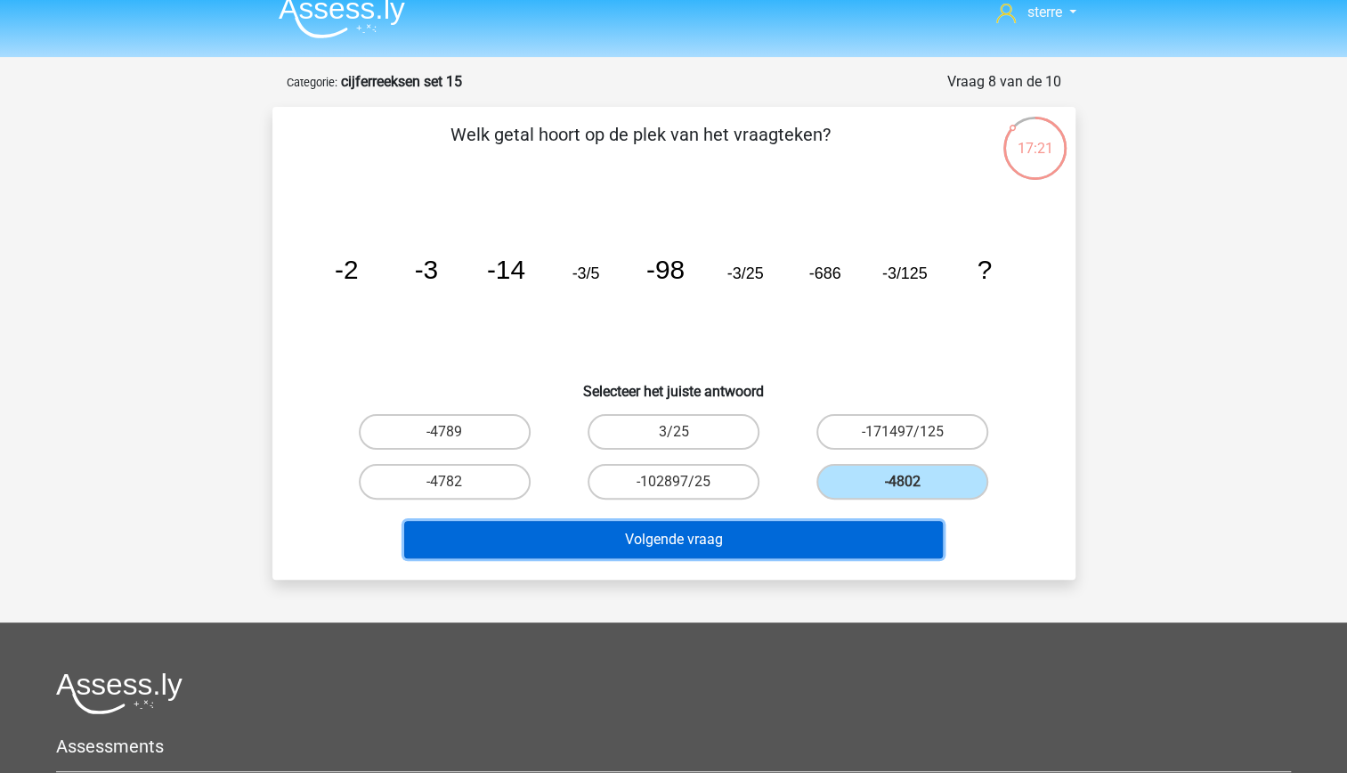
click at [896, 534] on button "Volgende vraag" at bounding box center [673, 539] width 539 height 37
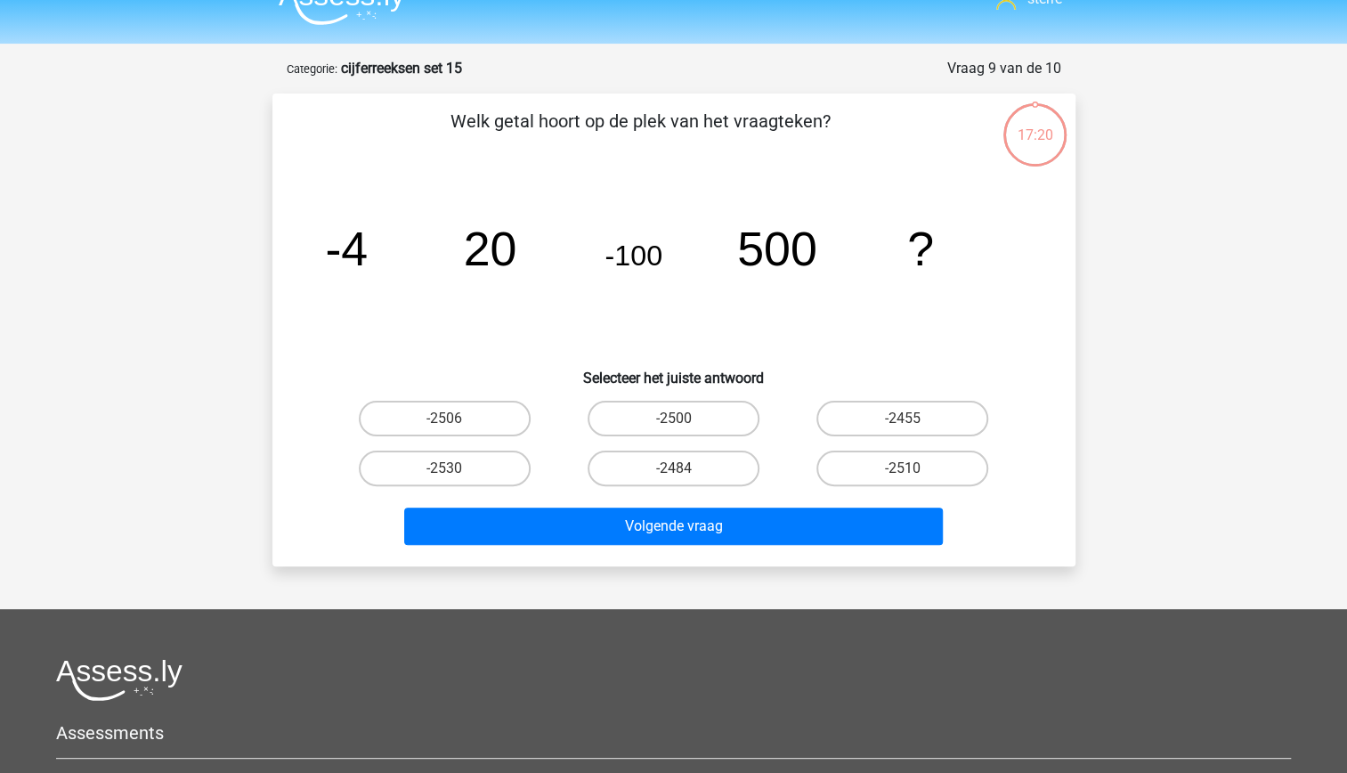
scroll to position [30, 0]
click at [798, 262] on tspan "500" at bounding box center [777, 249] width 80 height 53
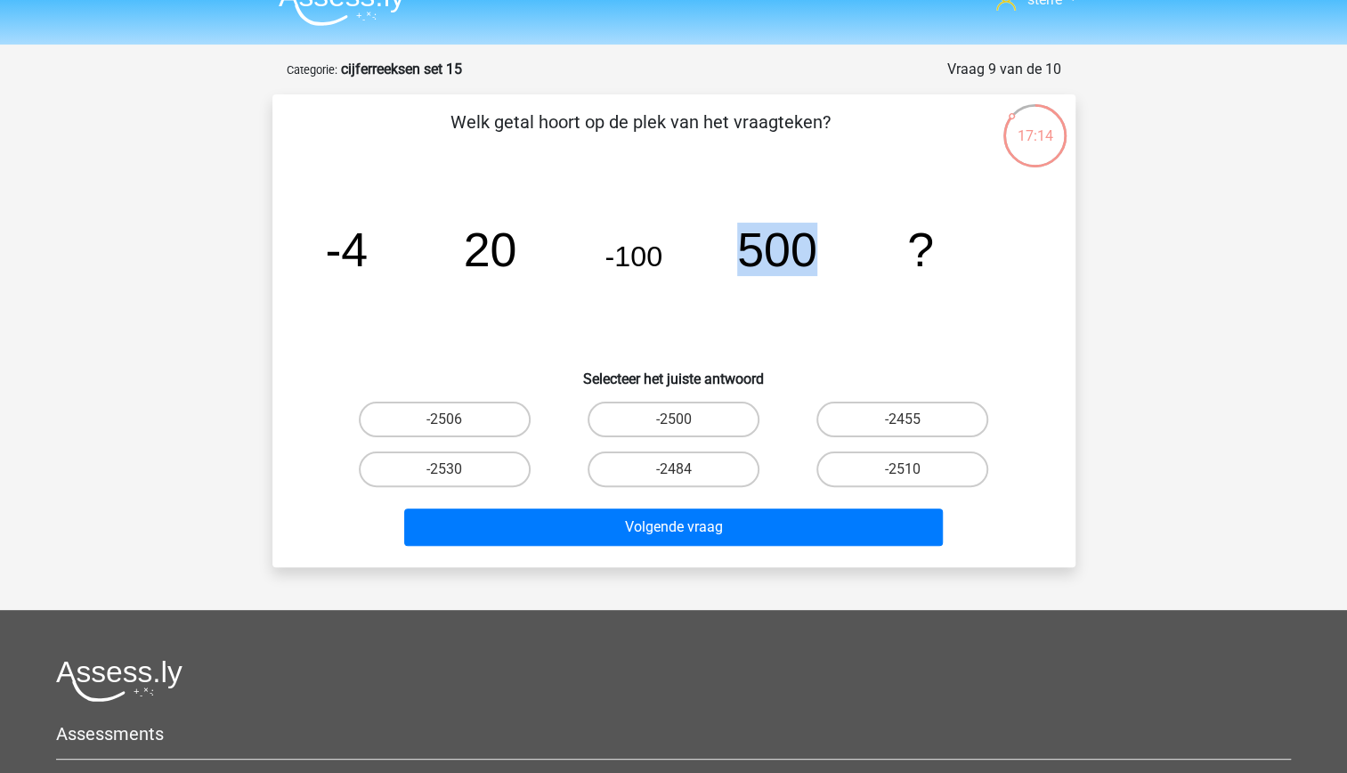
click at [798, 262] on tspan "500" at bounding box center [777, 249] width 80 height 53
drag, startPoint x: 798, startPoint y: 262, endPoint x: 717, endPoint y: 302, distance: 89.6
click at [717, 302] on icon "image/svg+xml -4 20 -100 500 ?" at bounding box center [673, 266] width 717 height 180
click at [590, 298] on icon "image/svg+xml -4 20 -100 500 ?" at bounding box center [673, 266] width 717 height 180
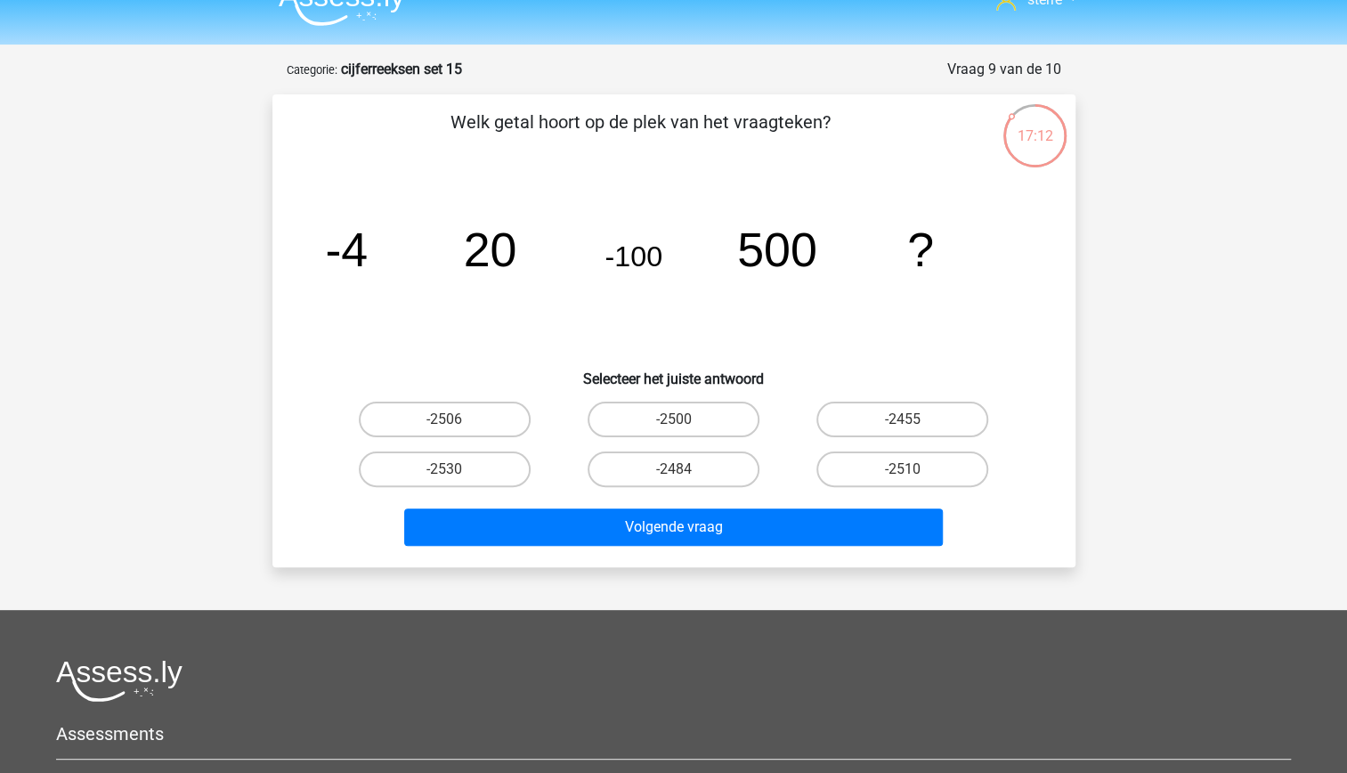
click at [634, 260] on tspan "-100" at bounding box center [633, 256] width 58 height 32
drag, startPoint x: 634, startPoint y: 260, endPoint x: 637, endPoint y: 303, distance: 42.9
click at [637, 303] on icon "image/svg+xml -4 20 -100 500 ?" at bounding box center [673, 266] width 717 height 180
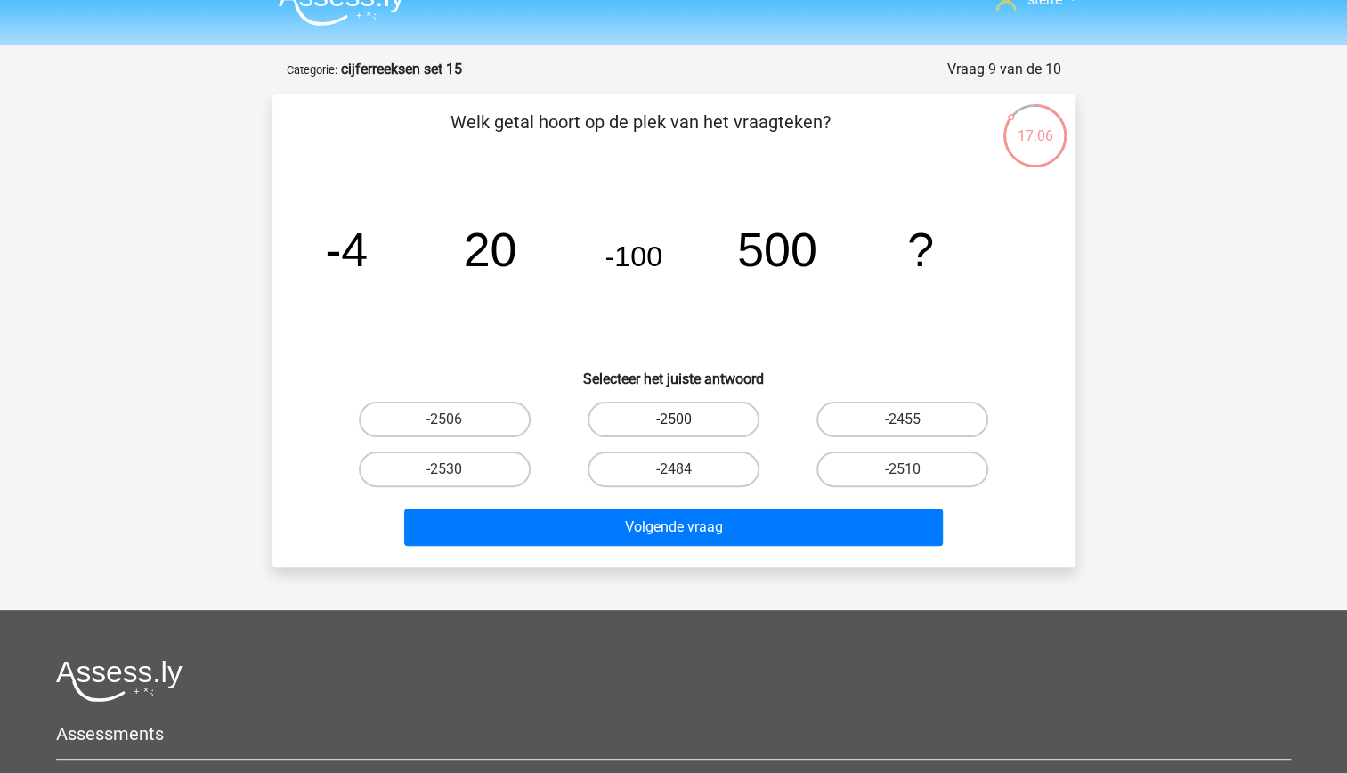
click at [723, 429] on label "-2500" at bounding box center [673, 419] width 172 height 36
click at [684, 429] on input "-2500" at bounding box center [679, 425] width 12 height 12
radio input "true"
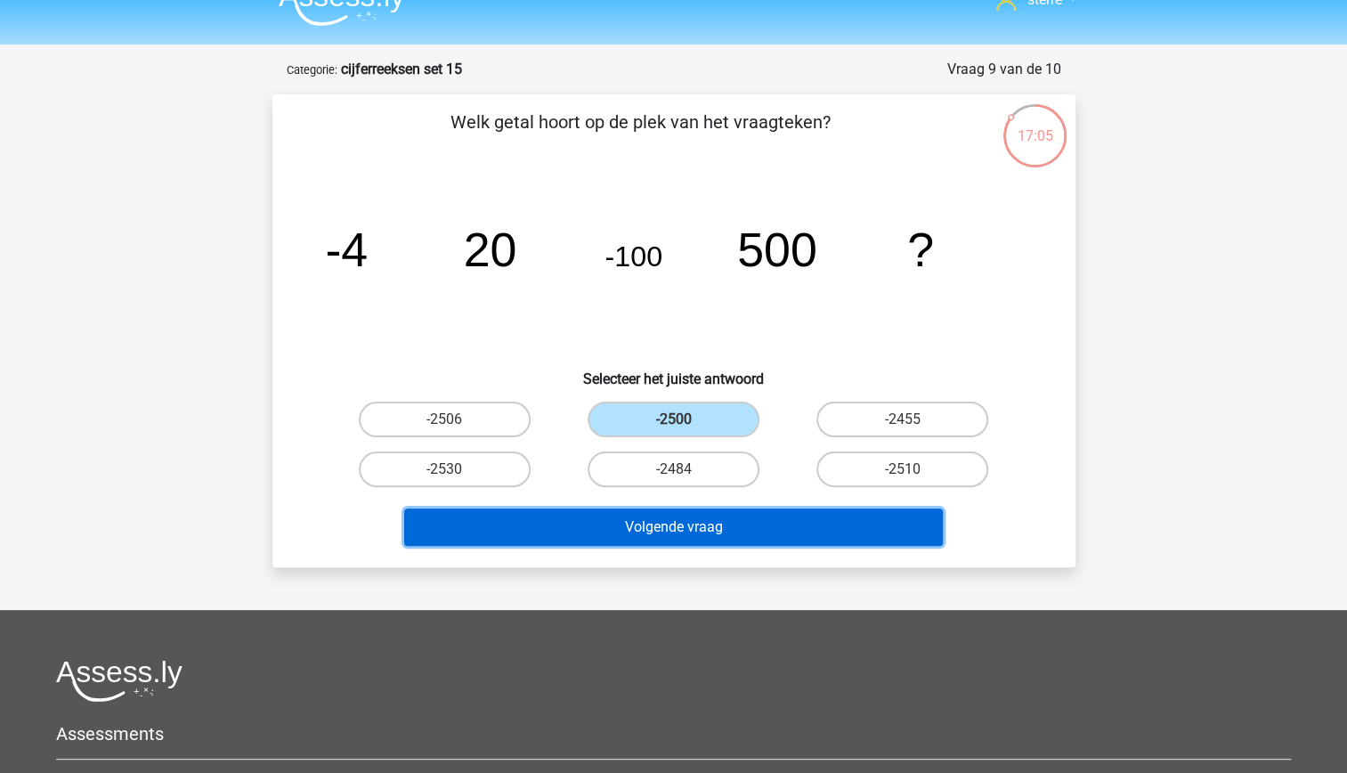
click at [782, 525] on button "Volgende vraag" at bounding box center [673, 526] width 539 height 37
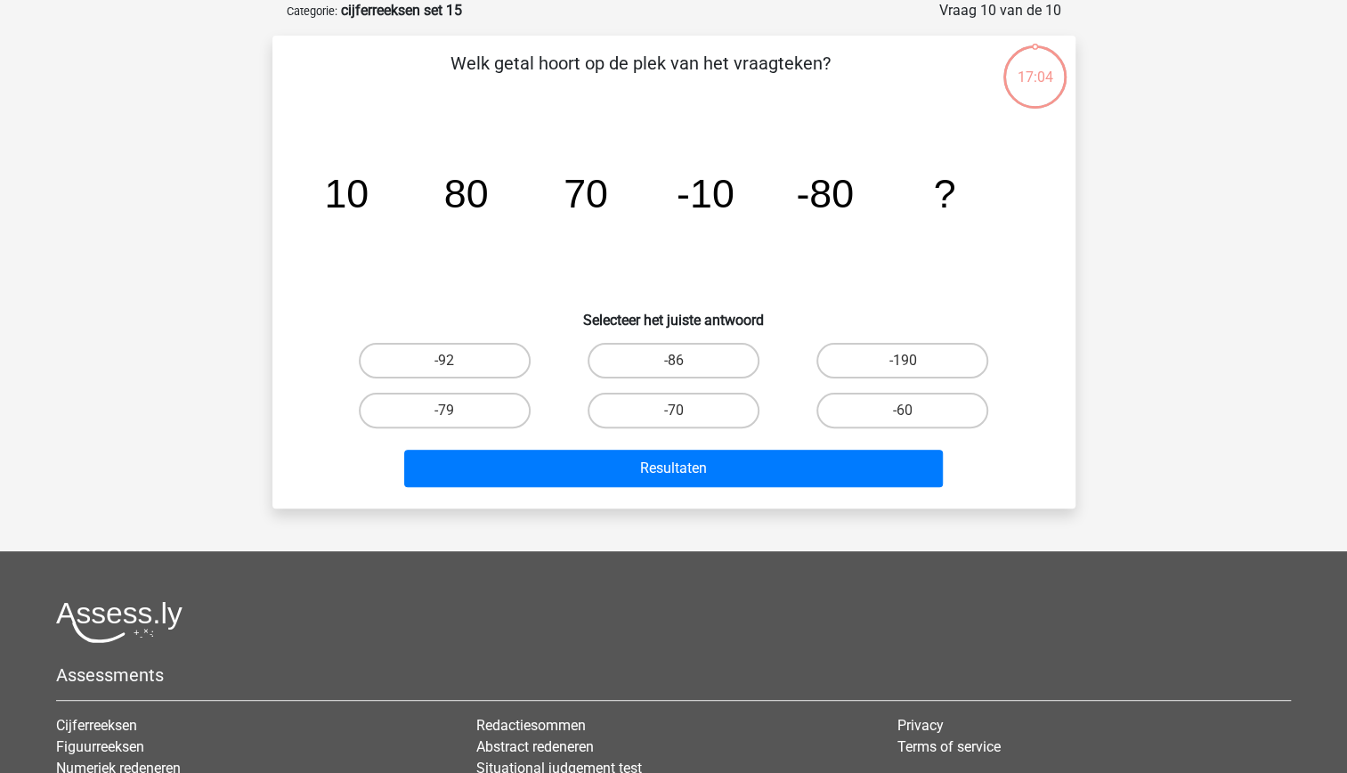
scroll to position [0, 0]
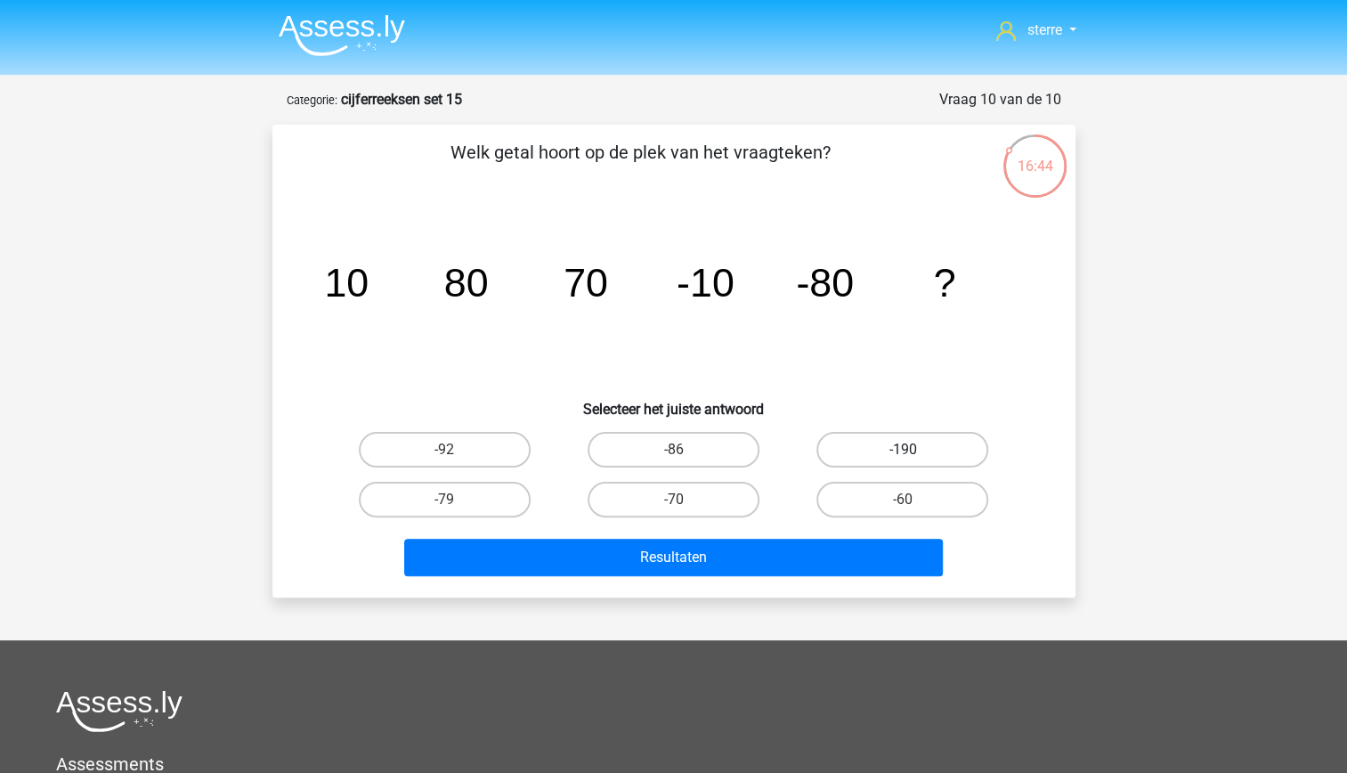
click at [894, 445] on label "-190" at bounding box center [902, 450] width 172 height 36
click at [903, 449] on input "-190" at bounding box center [909, 455] width 12 height 12
radio input "true"
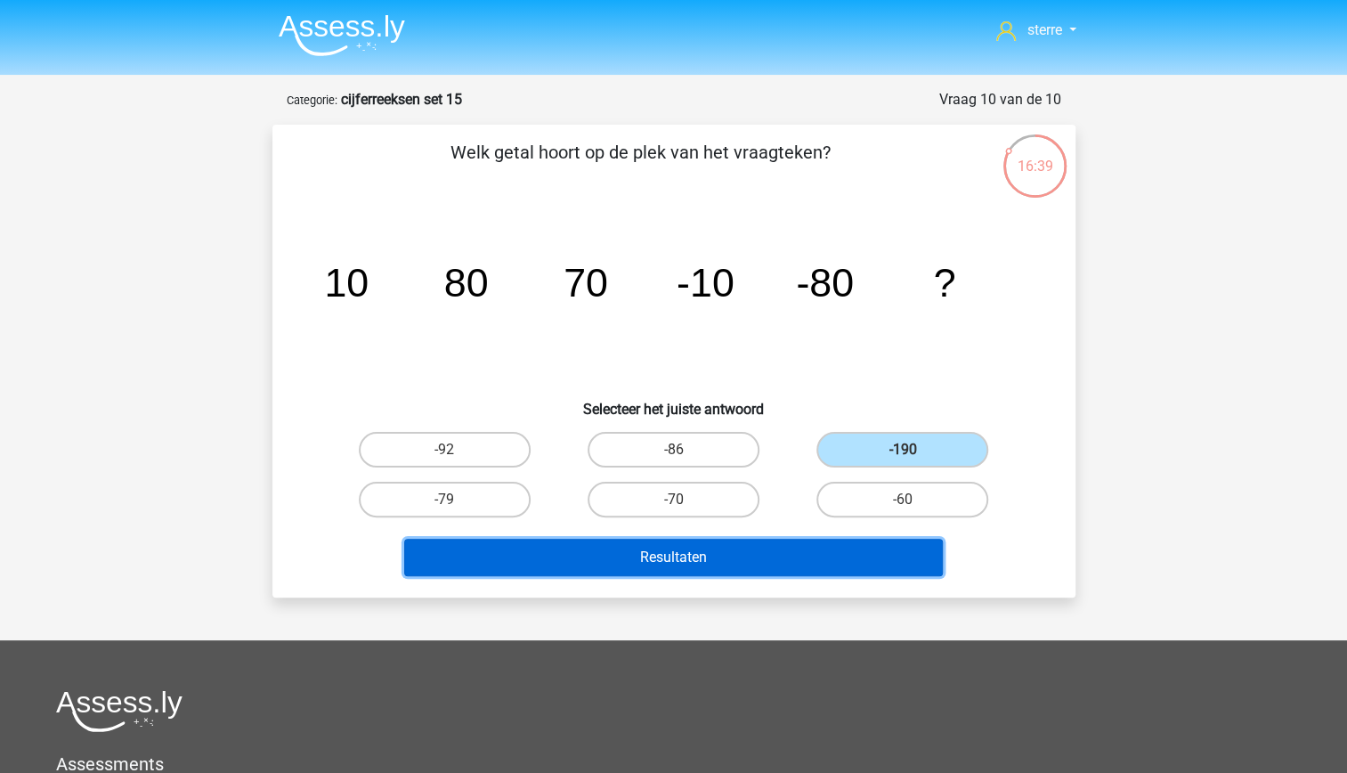
click at [714, 573] on button "Resultaten" at bounding box center [673, 557] width 539 height 37
